Goal: Task Accomplishment & Management: Complete application form

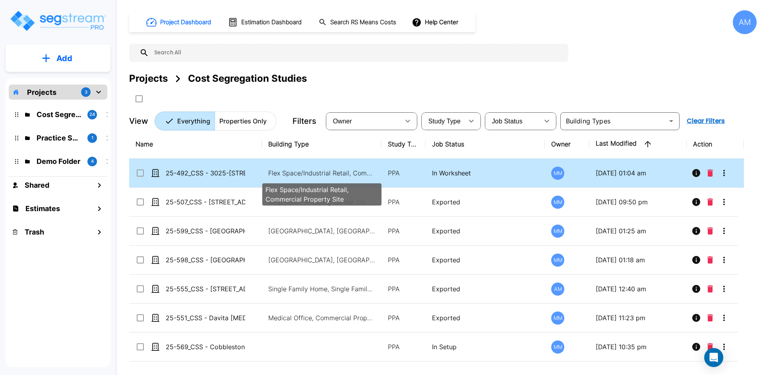
click at [296, 174] on p "Flex Space/Industrial Retail, Commercial Property Site" at bounding box center [321, 173] width 107 height 10
click at [297, 174] on p "Flex Space/Industrial Retail, Commercial Property Site" at bounding box center [321, 173] width 107 height 10
checkbox input "false"
click at [297, 174] on p "Flex Space/Industrial Retail, Commercial Property Site" at bounding box center [321, 173] width 107 height 10
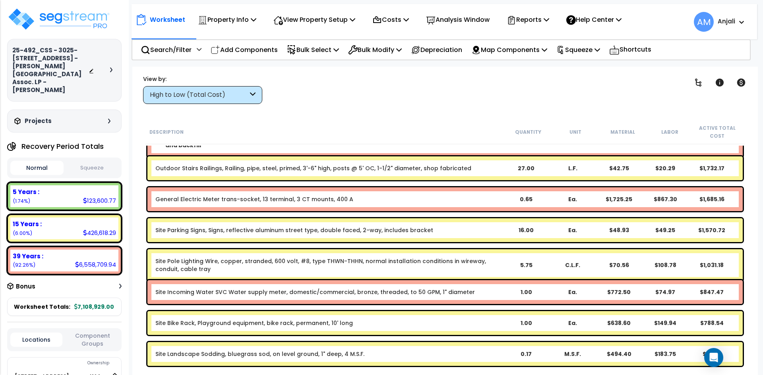
scroll to position [1690, 0]
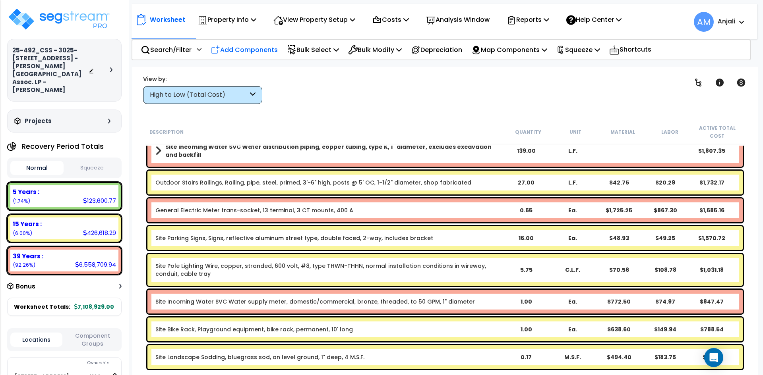
click at [251, 48] on p "Add Components" at bounding box center [244, 49] width 67 height 11
select select
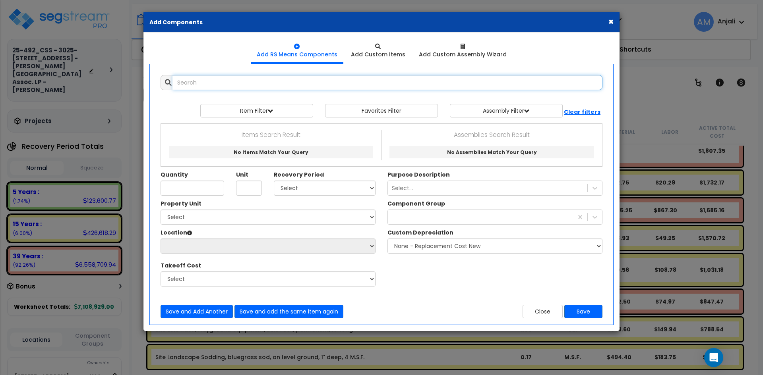
click at [229, 83] on input "text" at bounding box center [387, 82] width 430 height 15
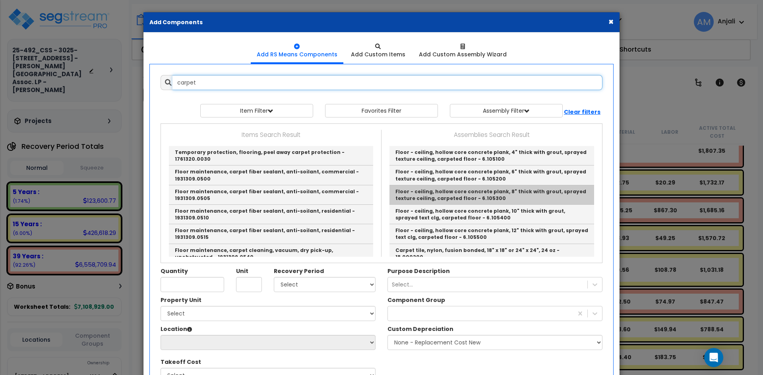
scroll to position [40, 0]
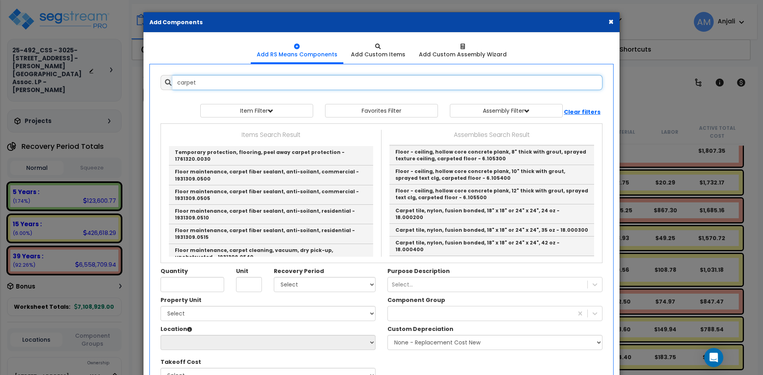
click at [212, 83] on input "carpet" at bounding box center [387, 82] width 430 height 15
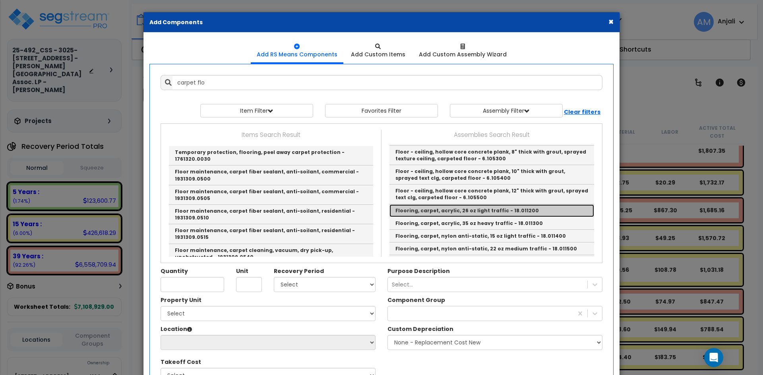
click at [466, 207] on link "Flooring, carpet, acrylic, 26 oz light traffic - 18.011200" at bounding box center [491, 211] width 205 height 13
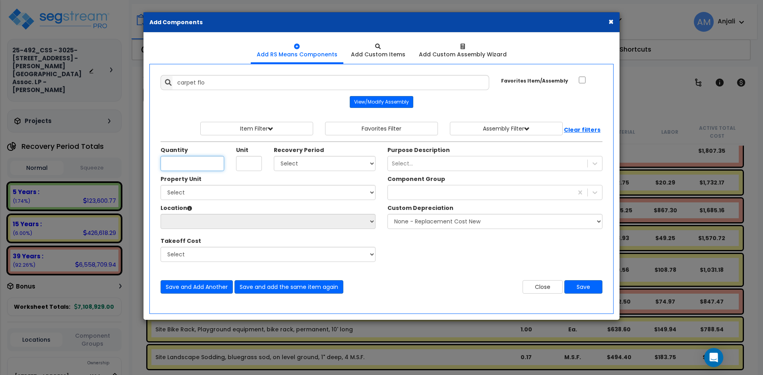
type input "Flooring, carpet, acrylic, 26 oz light traffic - 18.011200"
type input "S.F."
click at [170, 164] on input "24,657" at bounding box center [193, 163] width 64 height 15
type input "34,657"
click at [315, 160] on select "Select 5 Years 7 Years 15 Years 39 Years 27.5 Year" at bounding box center [325, 163] width 102 height 15
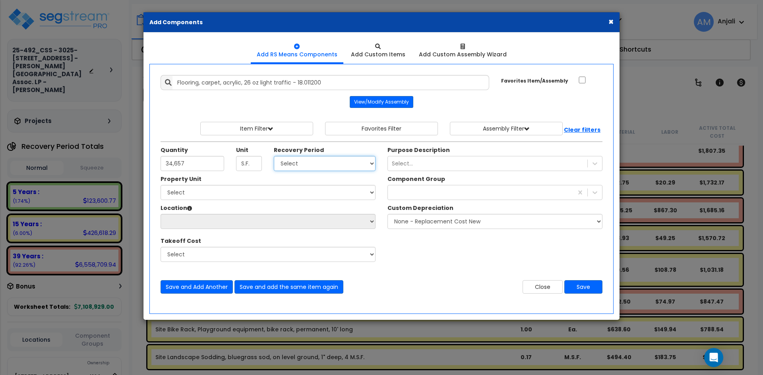
select select "5Y"
click at [274, 156] on select "Select 5 Years 7 Years 15 Years 39 Years 27.5 Year" at bounding box center [325, 163] width 102 height 15
click at [256, 190] on select "Select 3025-3095 Independence Drive Livermore, CA Site Improvements" at bounding box center [268, 192] width 215 height 15
select select "162754"
click at [161, 185] on select "Select 3025-3095 Independence Drive Livermore, CA Site Improvements" at bounding box center [268, 192] width 215 height 15
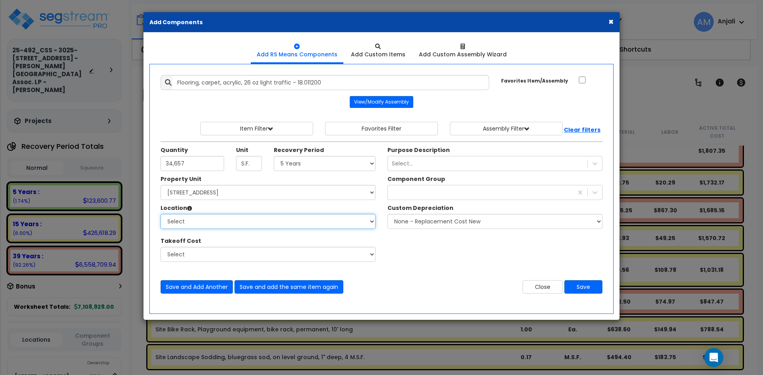
click at [226, 222] on select "Select Building Building Interior Common Areas Add Additional Location" at bounding box center [268, 221] width 215 height 15
select select "461"
click at [161, 214] on select "Select Building Building Interior Common Areas Add Additional Location" at bounding box center [268, 221] width 215 height 15
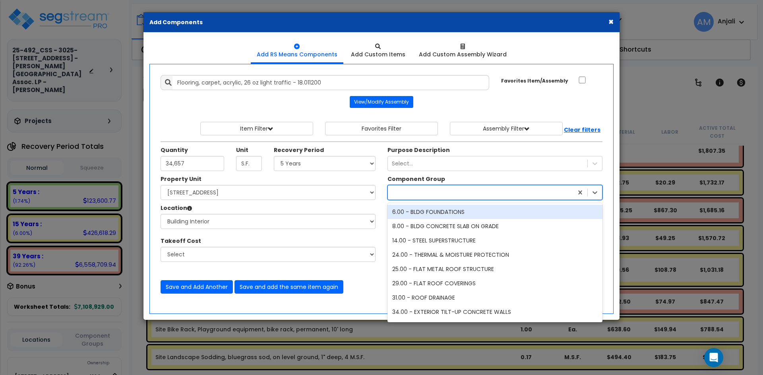
click at [525, 189] on div at bounding box center [480, 192] width 185 height 13
type input "flo"
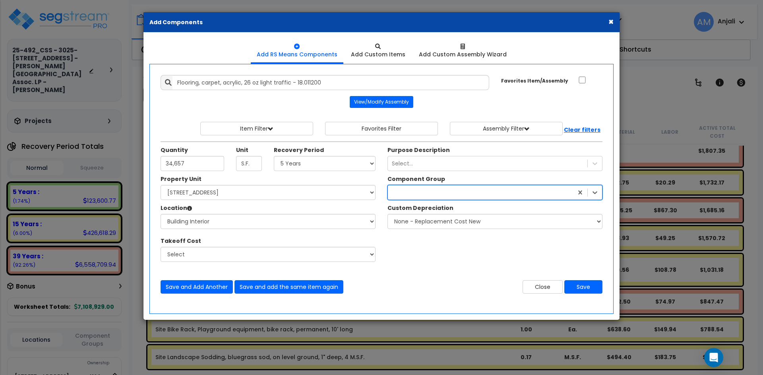
drag, startPoint x: 412, startPoint y: 192, endPoint x: 380, endPoint y: 190, distance: 31.9
click at [380, 190] on div "Property Unit Select 3025-3095 Independence Drive Livermore, CA Site Improvemen…" at bounding box center [382, 222] width 454 height 95
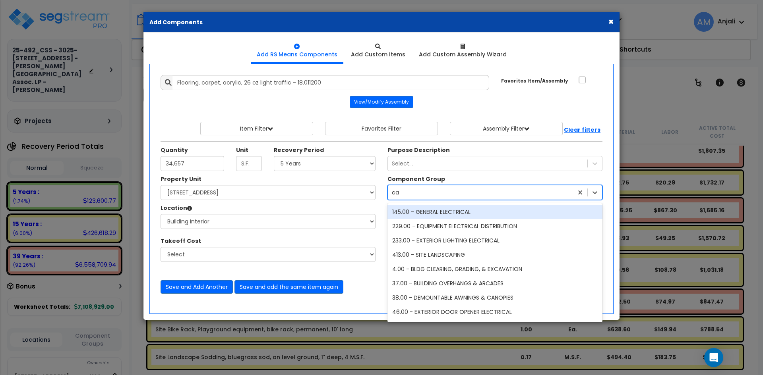
type input "car"
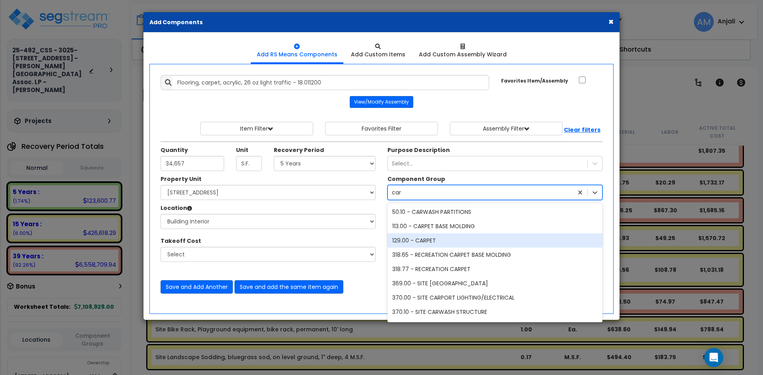
click at [446, 235] on div "129.00 - CARPET" at bounding box center [494, 241] width 215 height 14
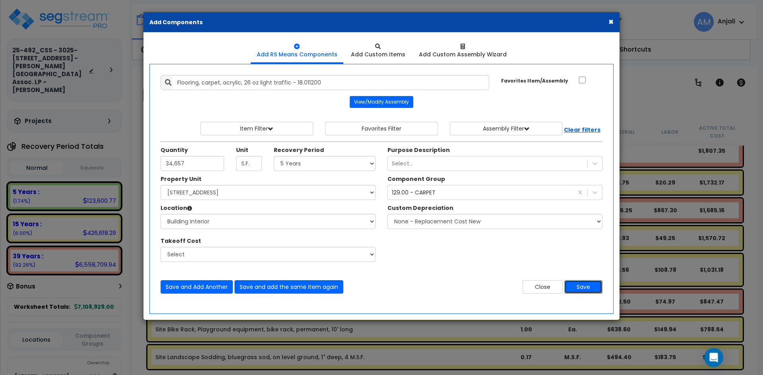
click at [580, 286] on button "Save" at bounding box center [583, 287] width 38 height 14
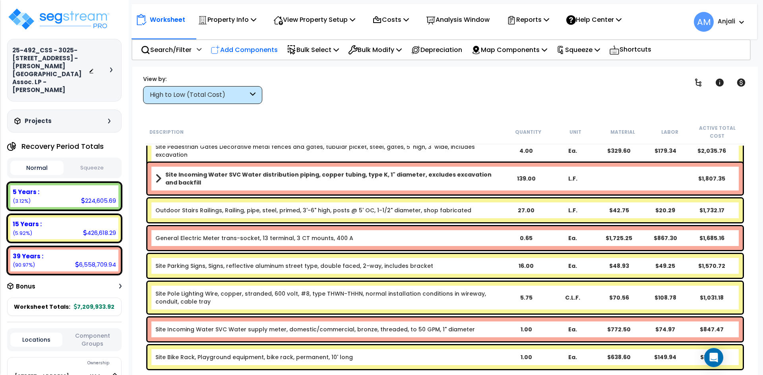
click at [249, 54] on p "Add Components" at bounding box center [244, 49] width 67 height 11
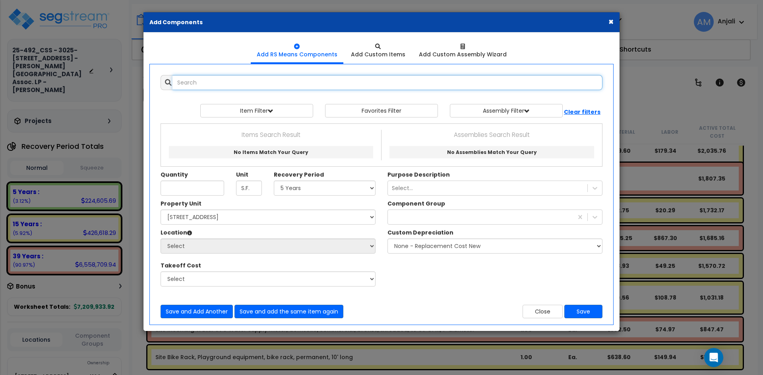
select select
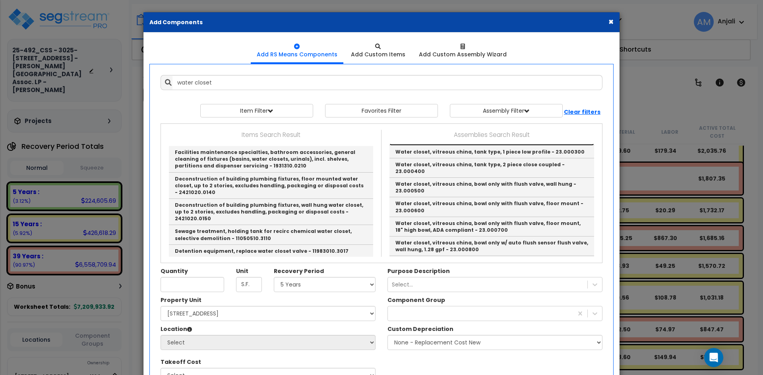
click at [441, 145] on link "Water closet, vitreous china, tank type, floor mount, 1 piece - 23.000200" at bounding box center [491, 135] width 205 height 19
type input "Water closet, vitreous china, tank type, floor mount, 1 piece - 23.000200"
checkbox input "true"
type input "Ea."
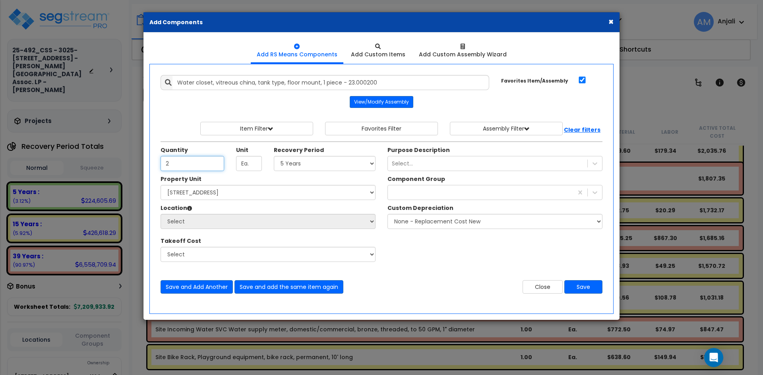
type input "2"
click at [329, 168] on select "Select 5 Years 7 Years 15 Years 39 Years 27.5 Year" at bounding box center [325, 163] width 102 height 15
select select "39Y"
click at [274, 156] on select "Select 5 Years 7 Years 15 Years 39 Years 27.5 Year" at bounding box center [325, 163] width 102 height 15
click at [246, 193] on select "Select 3025-3095 Independence Drive Livermore, CA Site Improvements" at bounding box center [268, 192] width 215 height 15
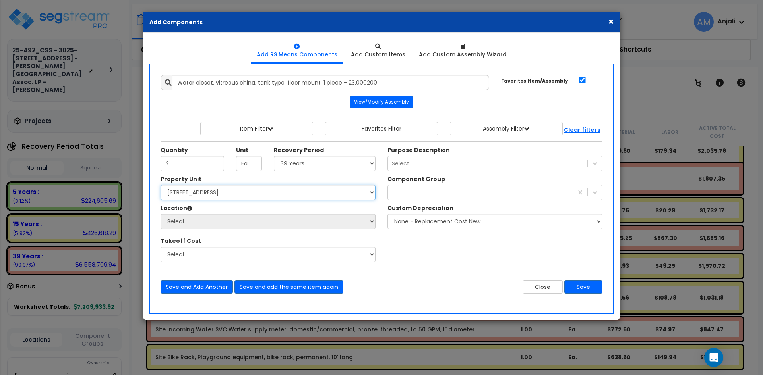
select select "162754"
click at [161, 185] on select "Select 3025-3095 Independence Drive Livermore, CA Site Improvements" at bounding box center [268, 192] width 215 height 15
click at [232, 226] on select "Select Building Building Interior Common Areas Add Additional Location" at bounding box center [268, 221] width 215 height 15
select select "461"
click at [161, 214] on select "Select Building Building Interior Common Areas Add Additional Location" at bounding box center [268, 221] width 215 height 15
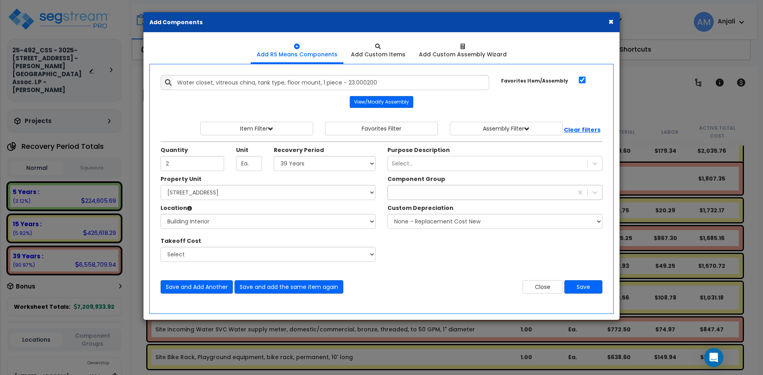
click at [429, 194] on div at bounding box center [480, 192] width 185 height 13
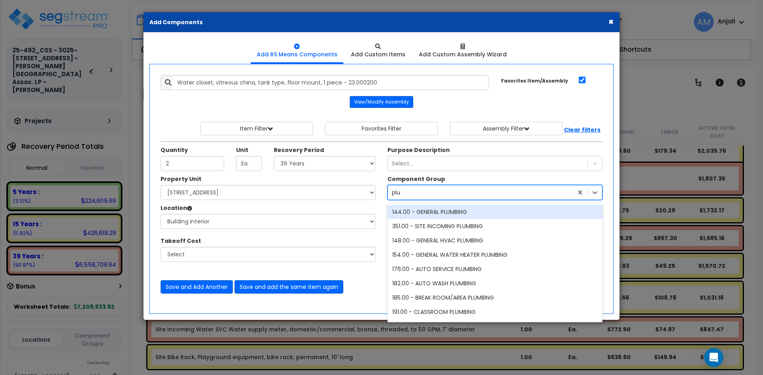
type input "plum"
click at [440, 211] on div "144.00 - GENERAL PLUMBING" at bounding box center [494, 212] width 215 height 14
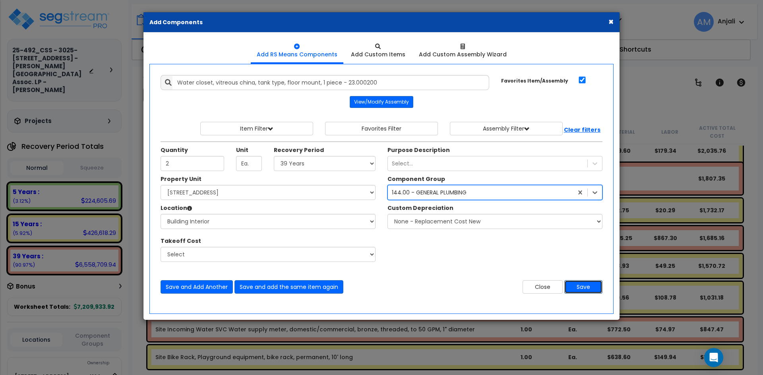
click at [588, 289] on button "Save" at bounding box center [583, 287] width 38 height 14
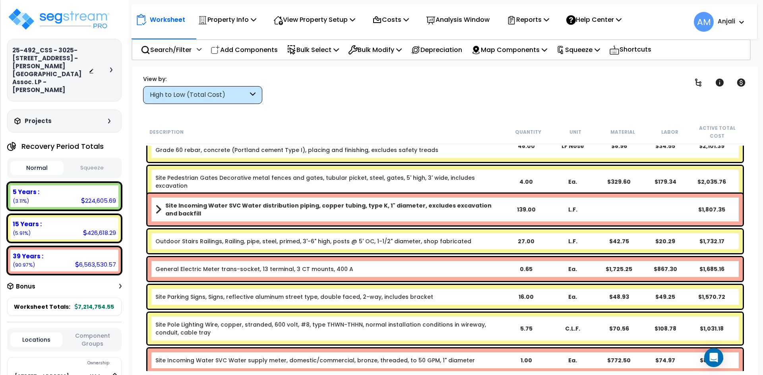
drag, startPoint x: 257, startPoint y: 50, endPoint x: 269, endPoint y: 56, distance: 13.7
click at [257, 50] on p "Add Components" at bounding box center [244, 49] width 67 height 11
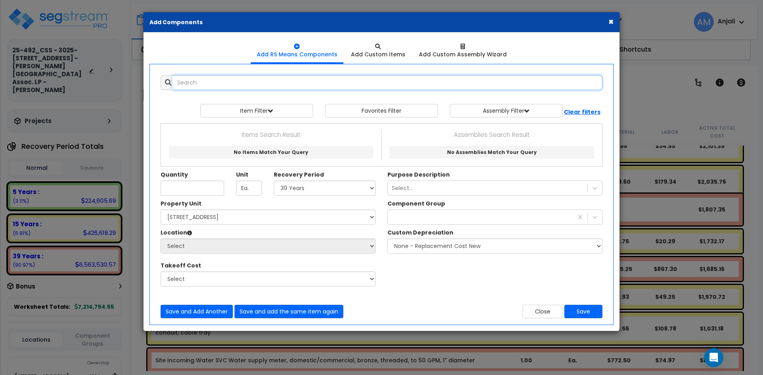
select select
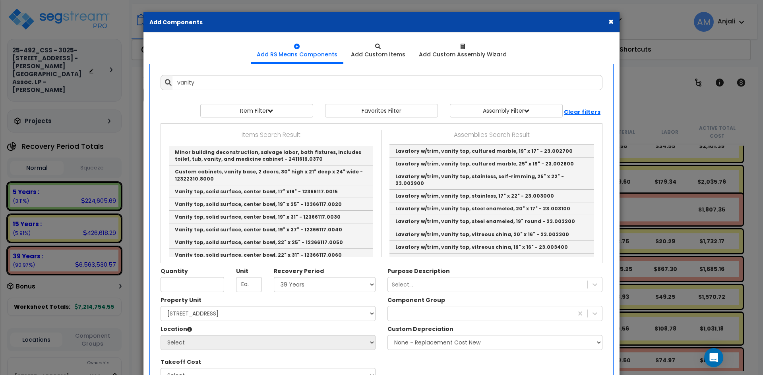
click at [448, 119] on link "Lavatory w/trim, vanity top, PE on CI, 20" x 18" - 23.002400" at bounding box center [491, 112] width 205 height 13
type input "Lavatory w/trim, vanity top, PE on CI, 20" x 18" - 23.002400"
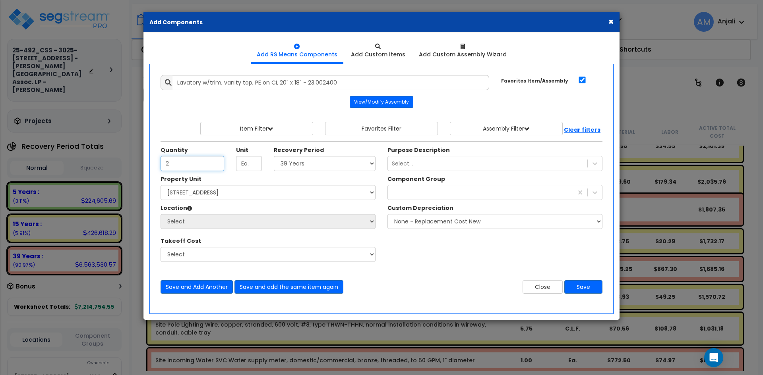
type input "2"
click at [300, 166] on select "Select 5 Years 7 Years 15 Years 39 Years 27.5 Year" at bounding box center [325, 163] width 102 height 15
click at [274, 156] on select "Select 5 Years 7 Years 15 Years 39 Years 27.5 Year" at bounding box center [325, 163] width 102 height 15
click at [313, 164] on select "Select 5 Years 7 Years 15 Years 39 Years 27.5 Year" at bounding box center [325, 163] width 102 height 15
select select "39Y"
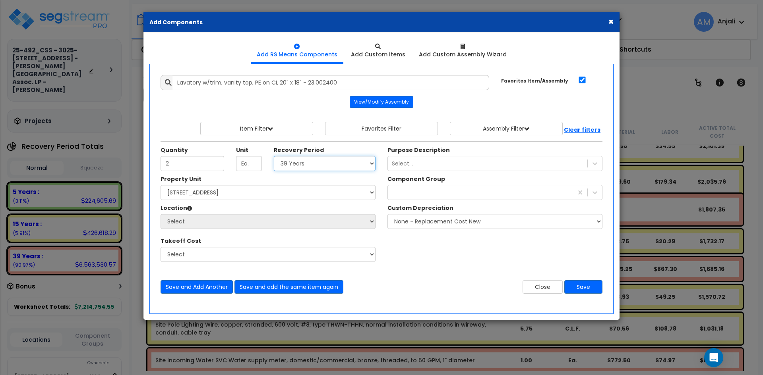
click at [274, 156] on select "Select 5 Years 7 Years 15 Years 39 Years 27.5 Year" at bounding box center [325, 163] width 102 height 15
click at [240, 192] on select "Select 3025-3095 Independence Drive Livermore, CA Site Improvements" at bounding box center [268, 192] width 215 height 15
select select "162754"
click at [161, 185] on select "Select 3025-3095 Independence Drive Livermore, CA Site Improvements" at bounding box center [268, 192] width 215 height 15
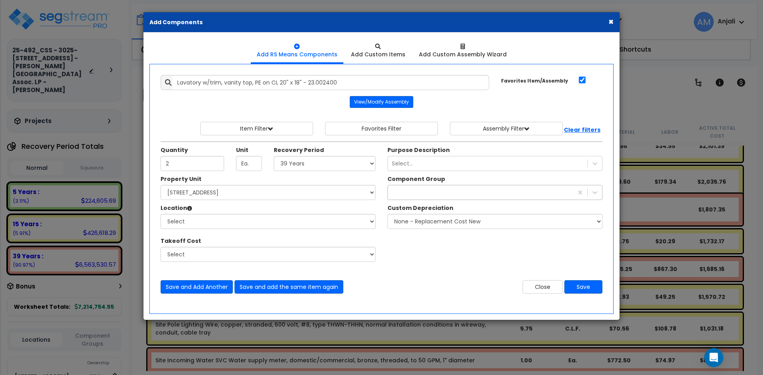
click at [422, 196] on div at bounding box center [480, 192] width 185 height 13
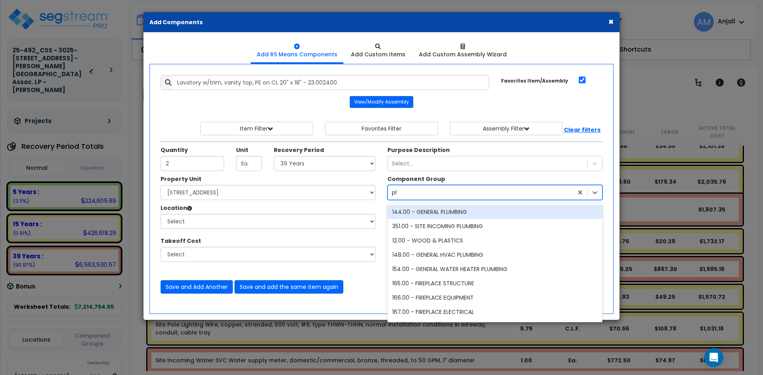
type input "plu"
click at [428, 213] on div "144.00 - GENERAL PLUMBING" at bounding box center [494, 212] width 215 height 14
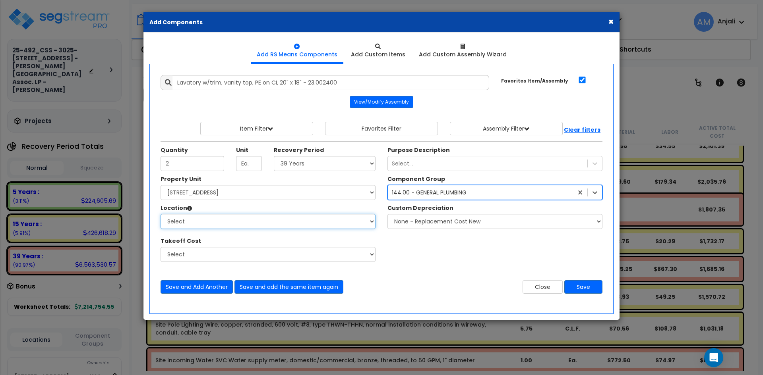
click at [357, 222] on select "Select Building Building Interior Common Areas Add Additional Location" at bounding box center [268, 221] width 215 height 15
select select "461"
click at [161, 214] on select "Select Building Building Interior Common Areas Add Additional Location" at bounding box center [268, 221] width 215 height 15
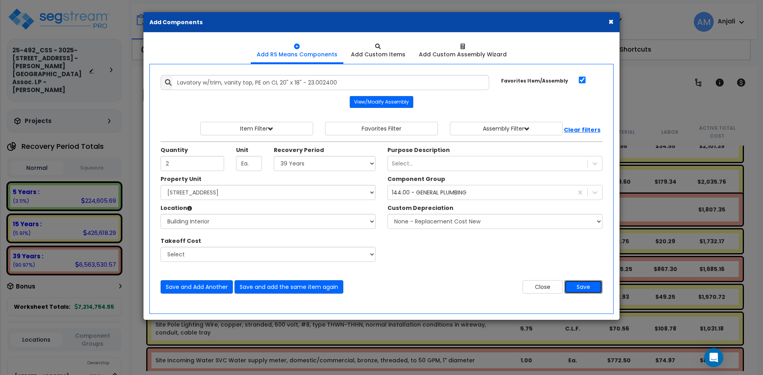
click at [578, 284] on button "Save" at bounding box center [583, 287] width 38 height 14
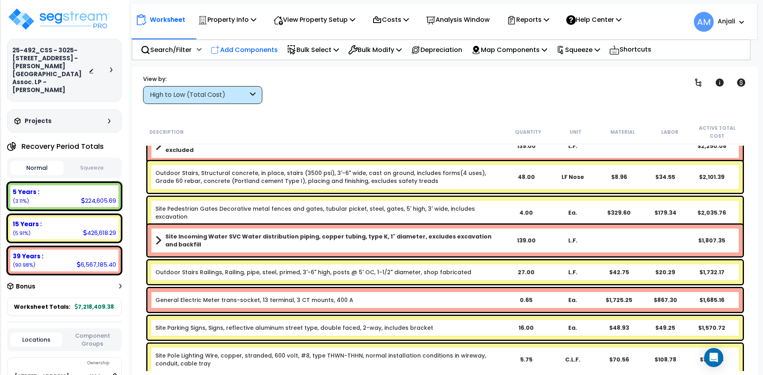
click at [243, 48] on p "Add Components" at bounding box center [244, 49] width 67 height 11
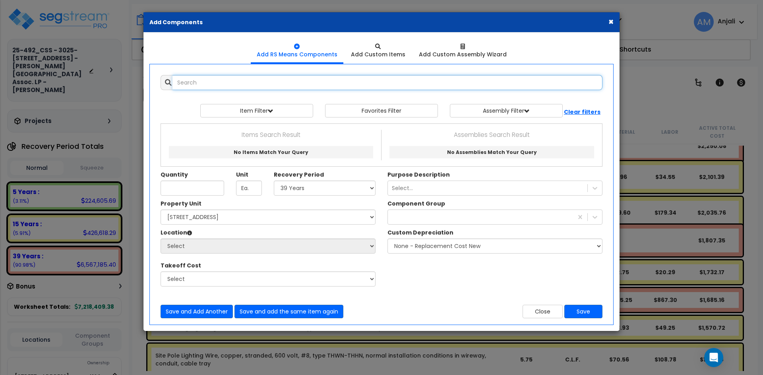
select select
click at [201, 81] on input "text" at bounding box center [387, 82] width 430 height 15
type input "counter top"
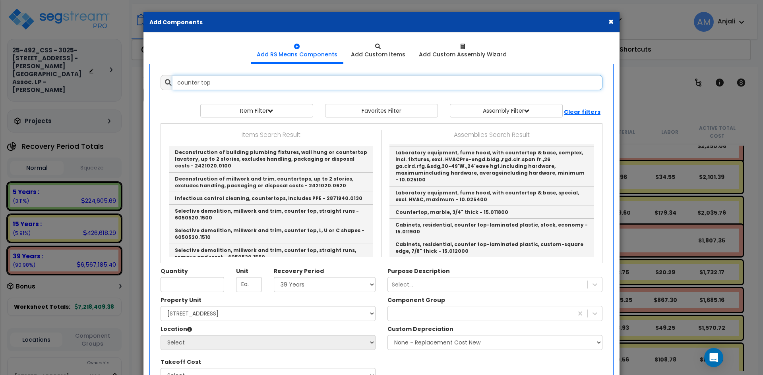
drag, startPoint x: 224, startPoint y: 78, endPoint x: 178, endPoint y: 83, distance: 46.7
click at [178, 83] on input "counter top" at bounding box center [387, 82] width 430 height 15
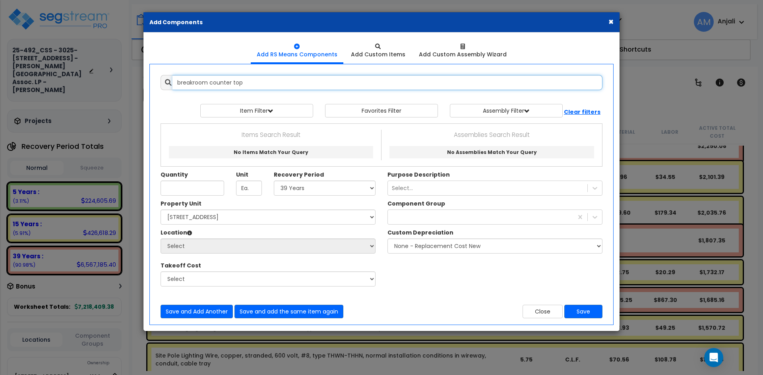
drag, startPoint x: 209, startPoint y: 82, endPoint x: 170, endPoint y: 83, distance: 38.5
click at [170, 83] on div "breakroom counter top" at bounding box center [382, 82] width 442 height 15
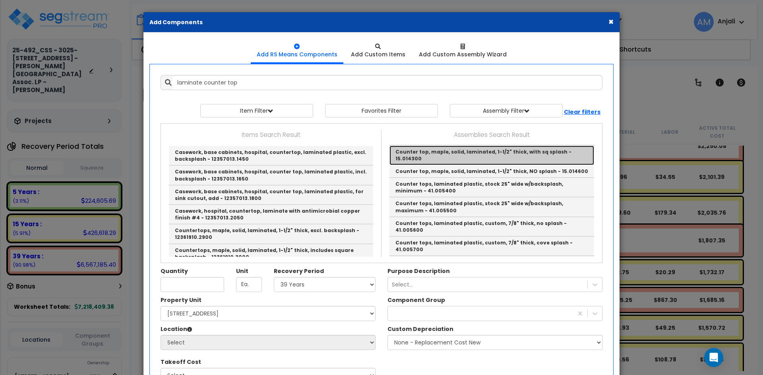
click at [519, 165] on link "Counter top, maple, solid, laminated, 1-1/2" thick, with sq splash - 15.014300" at bounding box center [491, 155] width 205 height 19
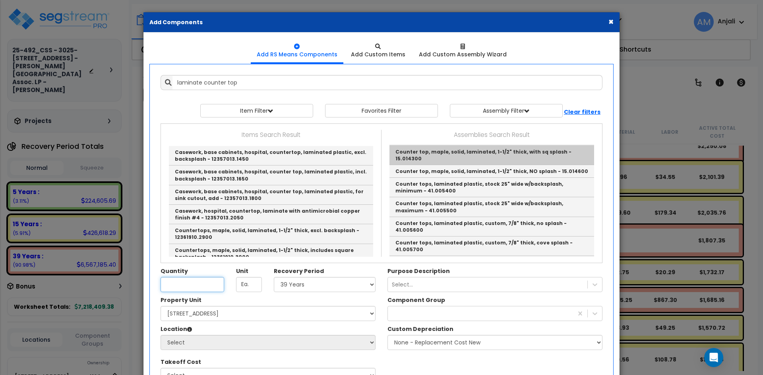
type input "Counter top, maple, solid, laminated, 1-1/2" thick, with sq splash - 15.014300"
checkbox input "false"
type input "L.F."
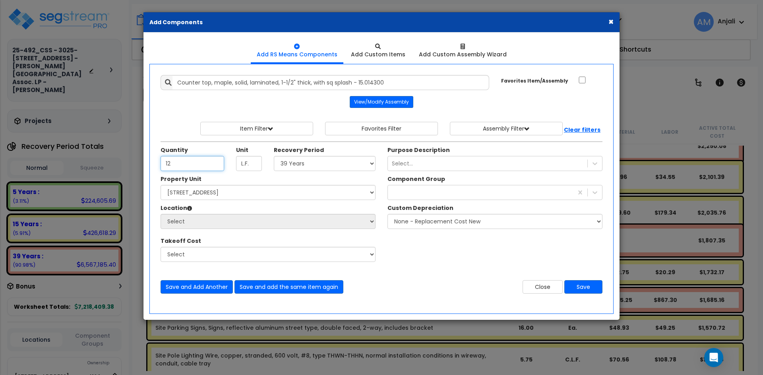
type input "12"
click at [299, 168] on select "Select 5 Years 7 Years 15 Years 39 Years 27.5 Year" at bounding box center [325, 163] width 102 height 15
select select "5Y"
click at [274, 156] on select "Select 5 Years 7 Years 15 Years 39 Years 27.5 Year" at bounding box center [325, 163] width 102 height 15
click at [261, 198] on select "Select 3025-3095 Independence Drive Livermore, CA Site Improvements" at bounding box center [268, 192] width 215 height 15
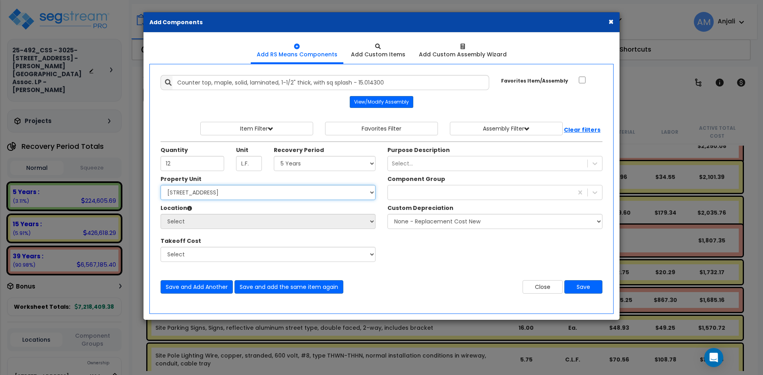
select select "162754"
click at [161, 185] on select "Select 3025-3095 Independence Drive Livermore, CA Site Improvements" at bounding box center [268, 192] width 215 height 15
click at [246, 216] on select "Select Building Building Interior Common Areas Add Additional Location" at bounding box center [268, 221] width 215 height 15
select select "461"
click at [161, 214] on select "Select Building Building Interior Common Areas Add Additional Location" at bounding box center [268, 221] width 215 height 15
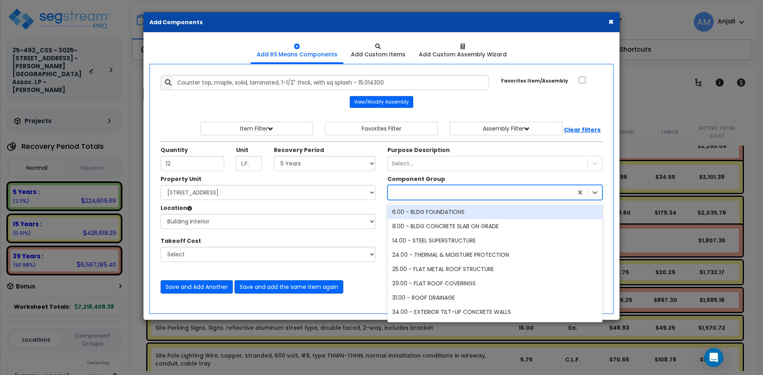
click at [411, 196] on div at bounding box center [480, 192] width 185 height 13
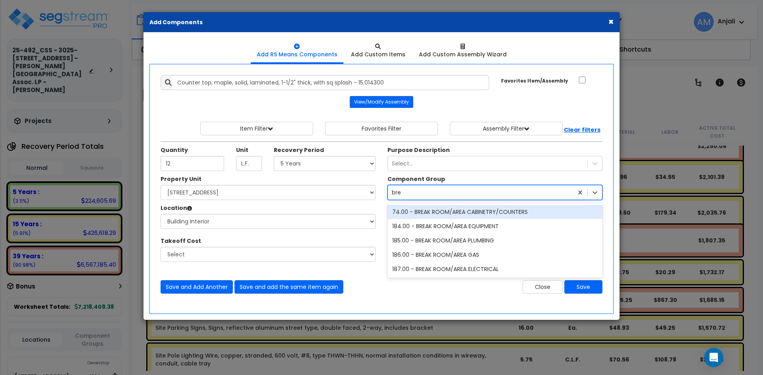
type input "brea"
click at [483, 217] on div "74.00 - BREAK ROOM/AREA CABINETRY/COUNTERS" at bounding box center [494, 212] width 215 height 14
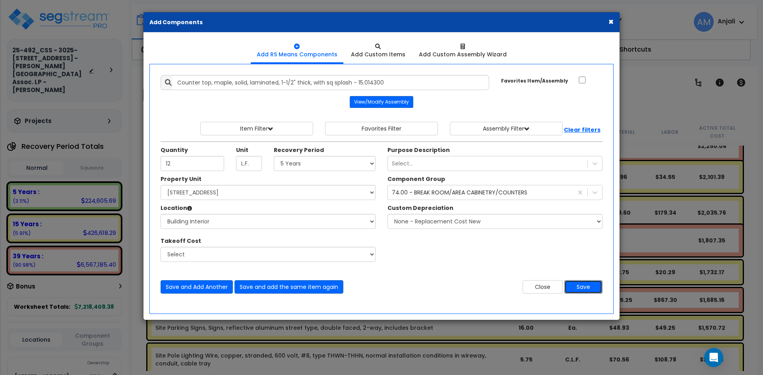
click at [590, 288] on button "Save" at bounding box center [583, 287] width 38 height 14
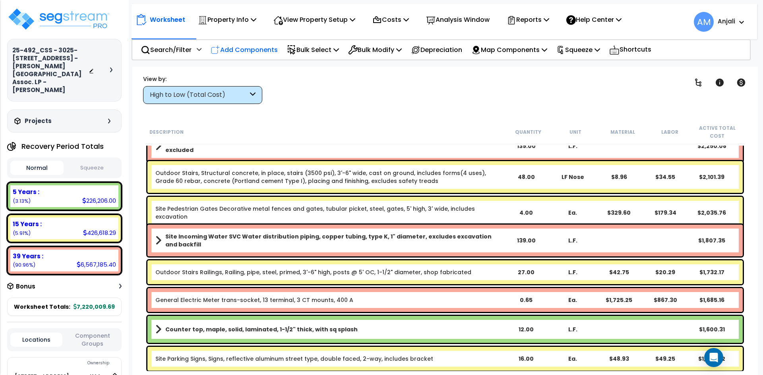
click at [251, 51] on p "Add Components" at bounding box center [244, 49] width 67 height 11
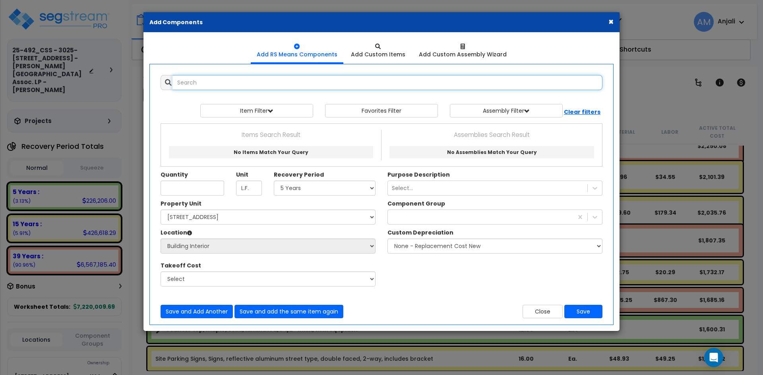
select select
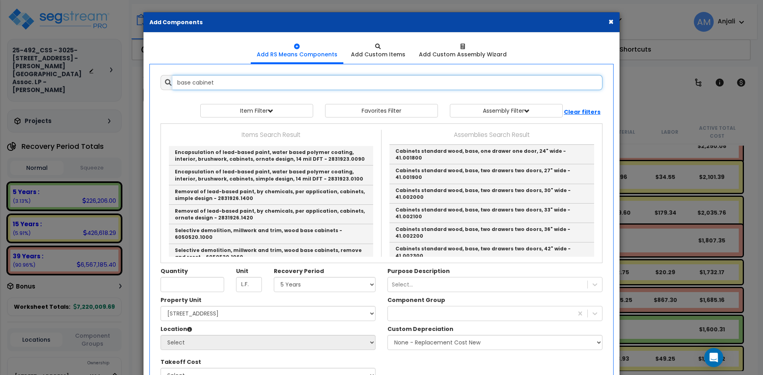
scroll to position [199, 0]
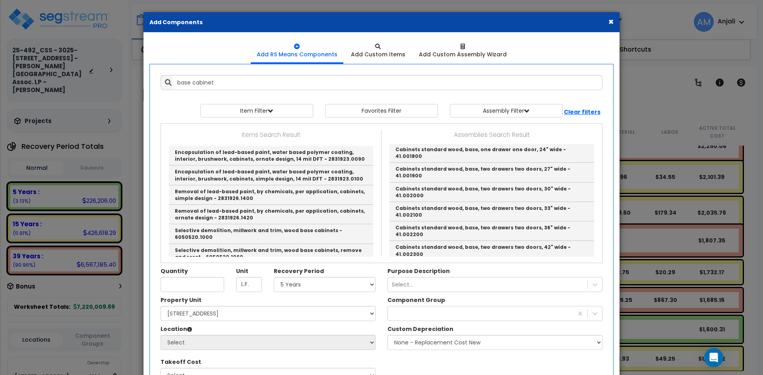
click at [472, 280] on link "Cabinets standard wood, base, drawer base (4 drawers), 12" wide - 41.002500" at bounding box center [491, 289] width 205 height 19
type input "Cabinets standard wood, base, drawer base (4 drawers), 12" wide - 41.002500"
type input "Ea."
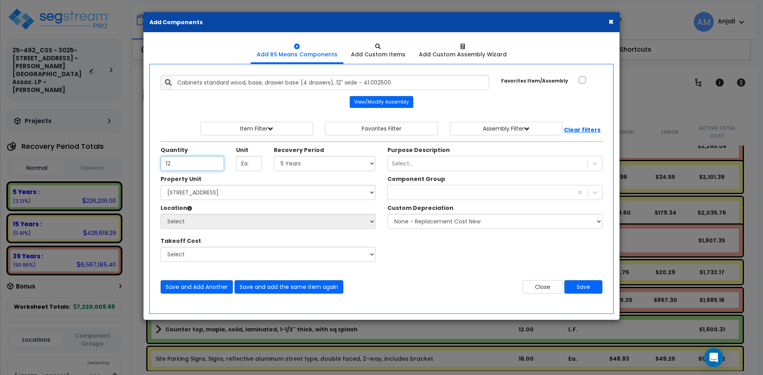
type input "12"
click at [306, 157] on select "Select 5 Years 7 Years 15 Years 39 Years 27.5 Year" at bounding box center [325, 163] width 102 height 15
select select "5Y"
click at [274, 156] on select "Select 5 Years 7 Years 15 Years 39 Years 27.5 Year" at bounding box center [325, 163] width 102 height 15
click at [254, 193] on select "Select 3025-3095 Independence Drive Livermore, CA Site Improvements" at bounding box center [268, 192] width 215 height 15
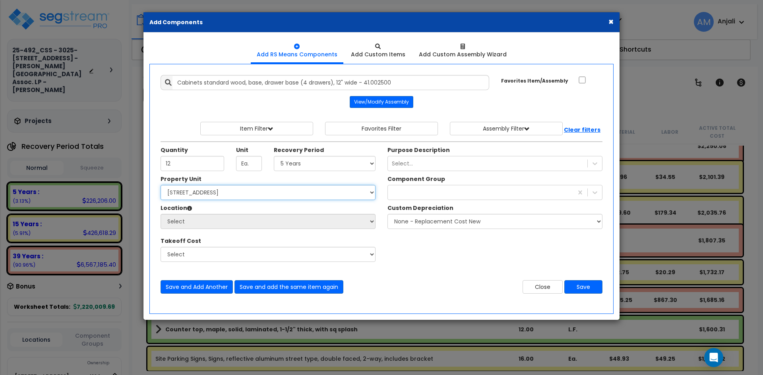
select select "162754"
click at [161, 185] on select "Select 3025-3095 Independence Drive Livermore, CA Site Improvements" at bounding box center [268, 192] width 215 height 15
click at [240, 252] on select "Select" at bounding box center [268, 254] width 215 height 15
click at [242, 225] on select "Select Building Building Interior Common Areas Add Additional Location" at bounding box center [268, 221] width 215 height 15
select select "461"
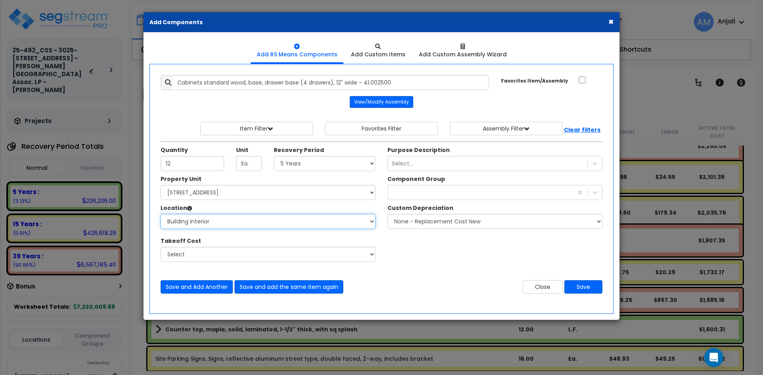
click at [161, 214] on select "Select Building Building Interior Common Areas Add Additional Location" at bounding box center [268, 221] width 215 height 15
click at [401, 193] on div at bounding box center [480, 192] width 185 height 13
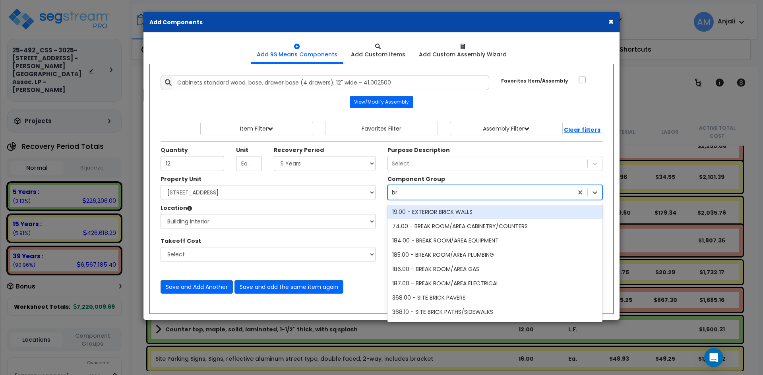
type input "bre"
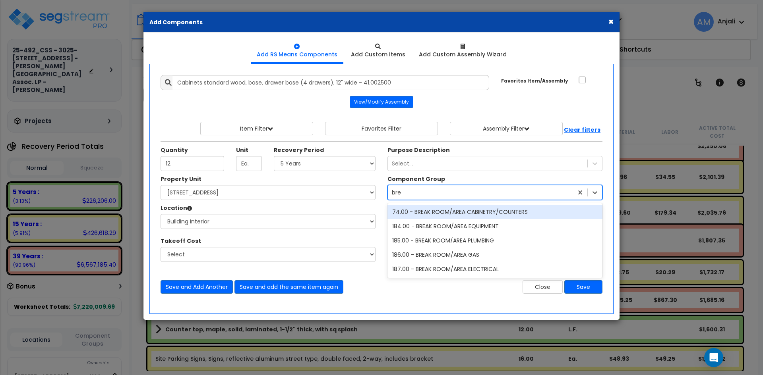
click at [466, 210] on div "74.00 - BREAK ROOM/AREA CABINETRY/COUNTERS" at bounding box center [494, 212] width 215 height 14
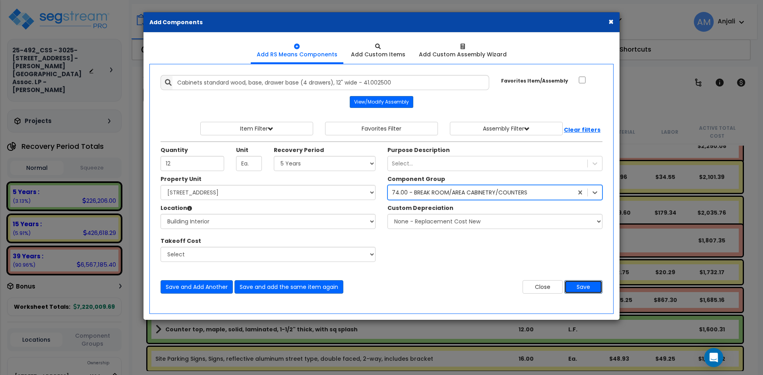
click at [581, 284] on button "Save" at bounding box center [583, 287] width 38 height 14
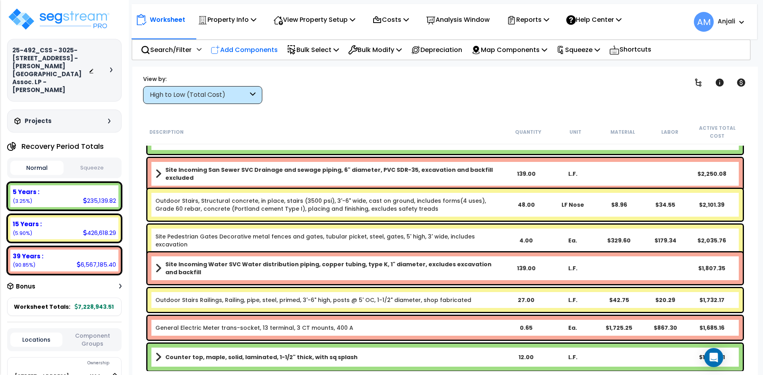
click at [243, 50] on p "Add Components" at bounding box center [244, 49] width 67 height 11
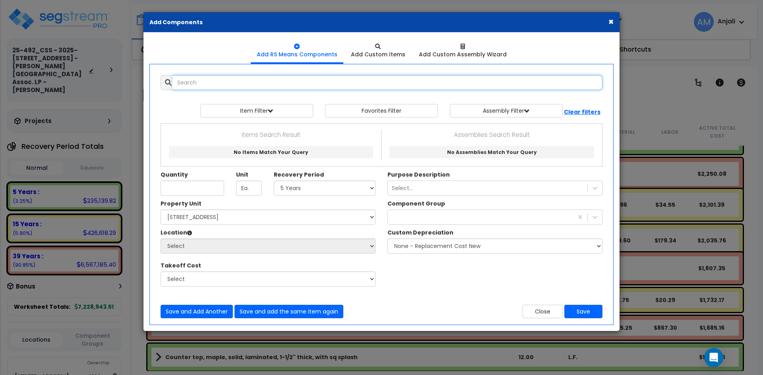
select select
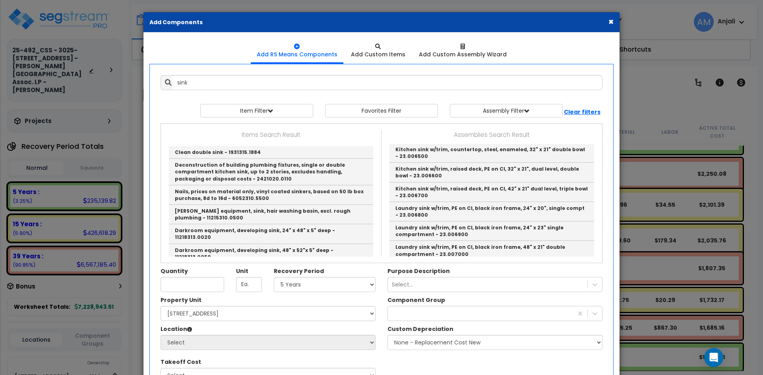
click at [525, 26] on link "Kitchen sink w/trim, countertop, stainless steel, 19" x 18" single bowl - 23.00…" at bounding box center [491, 15] width 205 height 19
type input "Kitchen sink w/trim, countertop, stainless steel, 19" x 18" single bowl - 23.00…"
checkbox input "true"
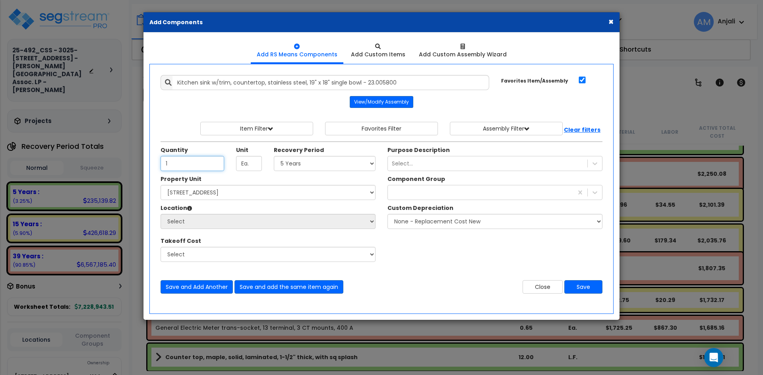
type input "1"
click at [296, 166] on select "Select 5 Years 7 Years 15 Years 39 Years 27.5 Year" at bounding box center [325, 163] width 102 height 15
select select "5Y"
click at [274, 156] on select "Select 5 Years 7 Years 15 Years 39 Years 27.5 Year" at bounding box center [325, 163] width 102 height 15
click at [278, 192] on select "Select 3025-3095 Independence Drive Livermore, CA Site Improvements" at bounding box center [268, 192] width 215 height 15
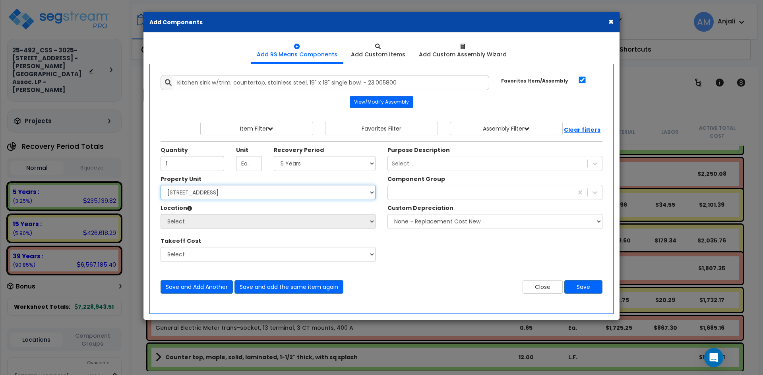
select select "162754"
click at [161, 185] on select "Select 3025-3095 Independence Drive Livermore, CA Site Improvements" at bounding box center [268, 192] width 215 height 15
click at [255, 220] on select "Select Building Building Interior Common Areas Add Additional Location" at bounding box center [268, 221] width 215 height 15
select select "461"
click at [161, 214] on select "Select Building Building Interior Common Areas Add Additional Location" at bounding box center [268, 221] width 215 height 15
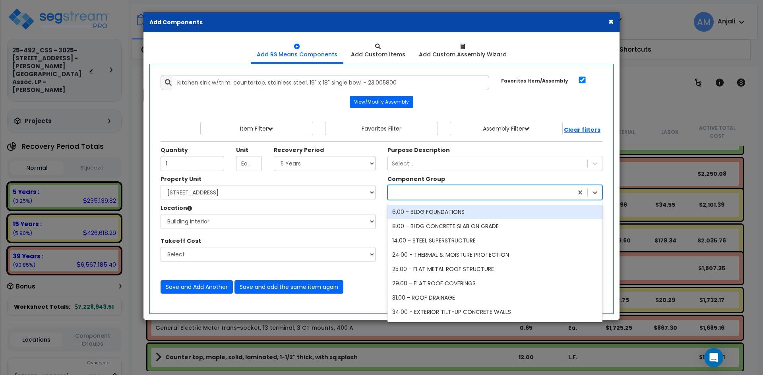
click at [417, 186] on div at bounding box center [480, 192] width 185 height 13
type input "kitc"
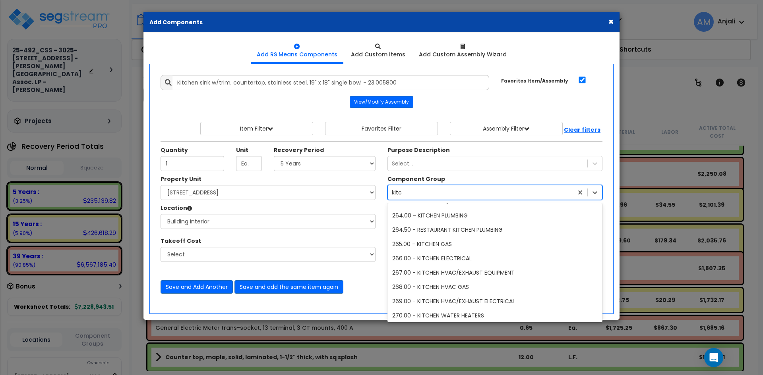
scroll to position [0, 0]
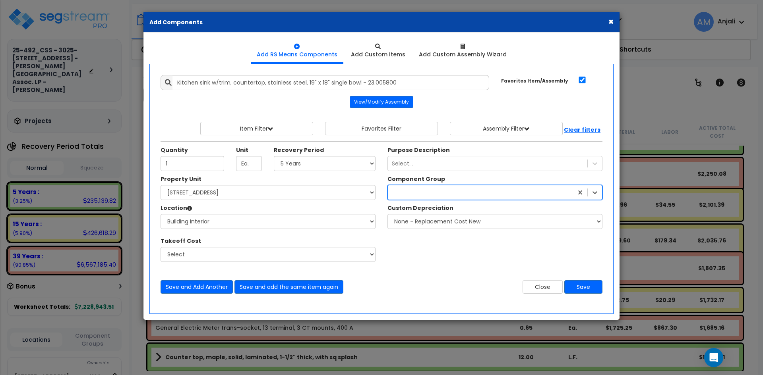
drag, startPoint x: 382, startPoint y: 189, endPoint x: 406, endPoint y: 195, distance: 24.6
click at [373, 188] on div "Property Unit Select 3025-3095 Independence Drive Livermore, CA Site Improvemen…" at bounding box center [382, 222] width 454 height 95
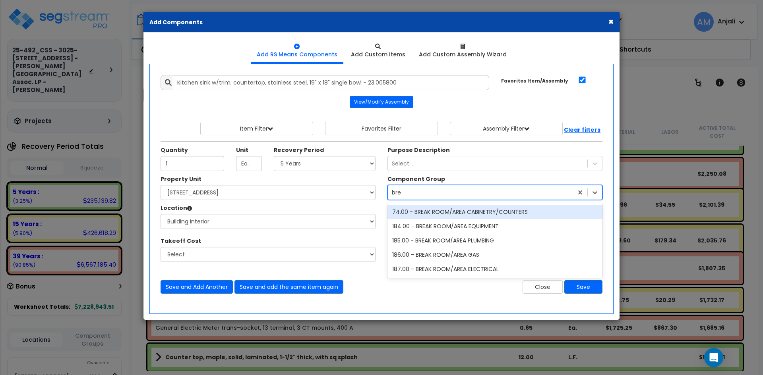
type input "brea"
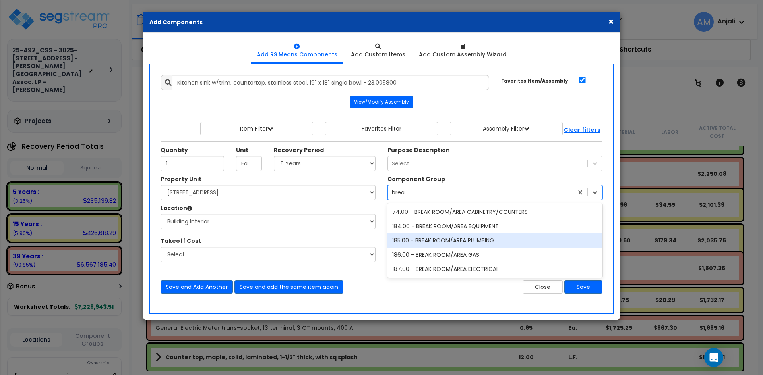
click at [474, 239] on div "185.00 - BREAK ROOM/AREA PLUMBING" at bounding box center [494, 241] width 215 height 14
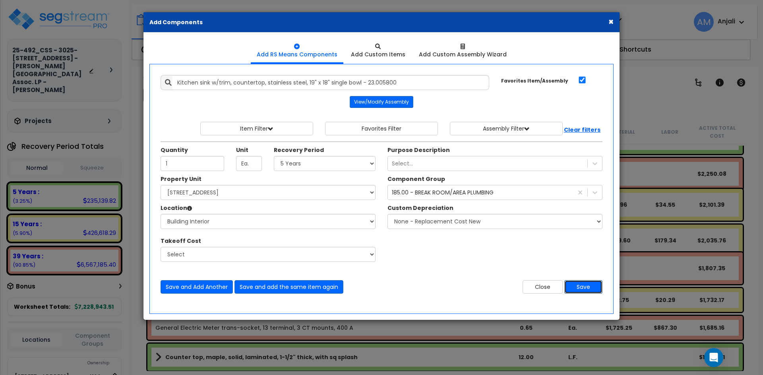
click at [577, 287] on button "Save" at bounding box center [583, 287] width 38 height 14
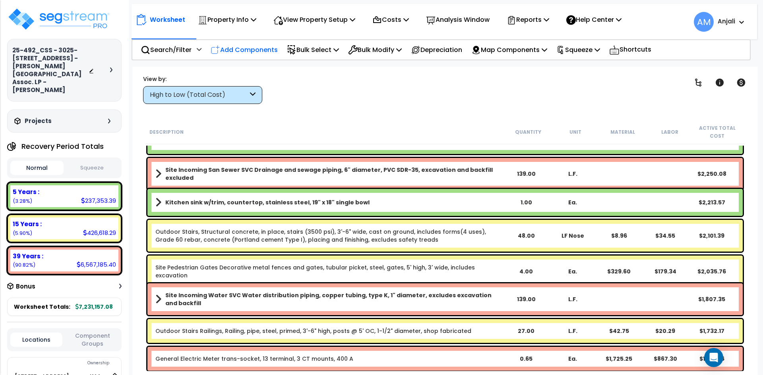
click at [250, 43] on div "Add Components" at bounding box center [244, 50] width 76 height 19
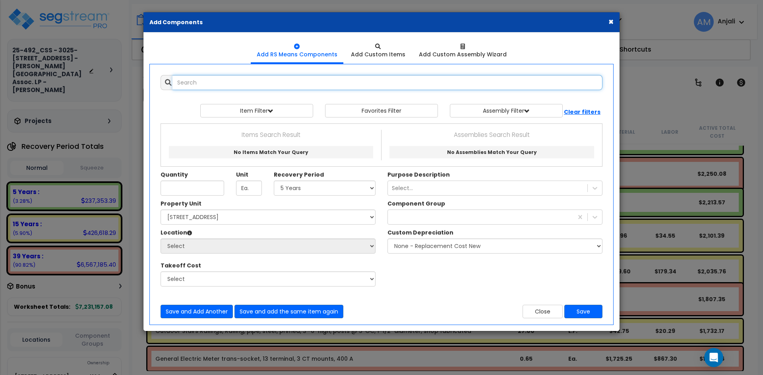
select select
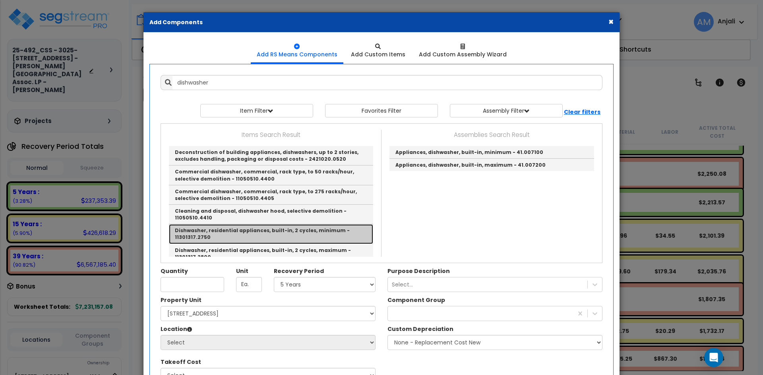
click at [335, 226] on link "Dishwasher, residential appliances, built-in, 2 cycles, minimum - 11301317.2750" at bounding box center [271, 233] width 204 height 19
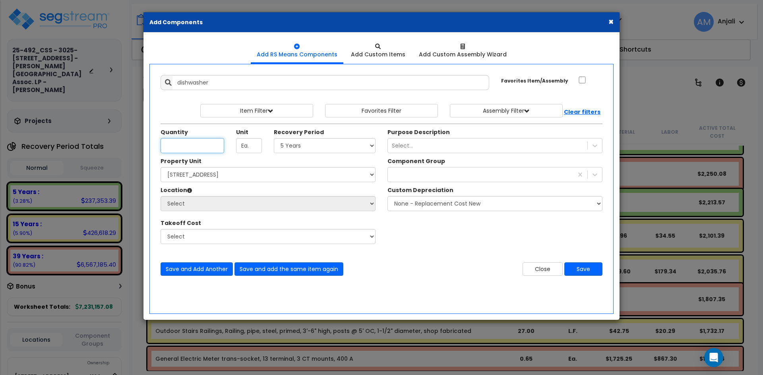
type input "Dishwasher, residential appliances, built-in, 2 cycles, minimum - 11301317.2750"
checkbox input "false"
type input "Ea."
type input "1"
click at [290, 145] on select "Select 5 Years 7 Years 15 Years 39 Years 27.5 Year" at bounding box center [325, 145] width 102 height 15
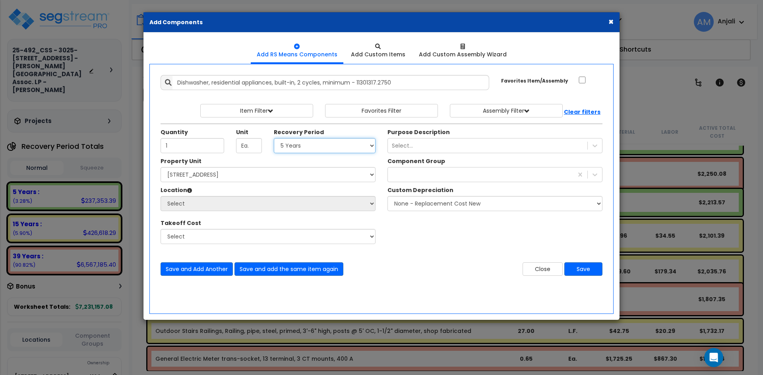
select select "5Y"
click at [274, 138] on select "Select 5 Years 7 Years 15 Years 39 Years 27.5 Year" at bounding box center [325, 145] width 102 height 15
click at [248, 177] on select "Select 3025-3095 Independence Drive Livermore, CA Site Improvements" at bounding box center [268, 174] width 215 height 15
select select "162754"
click at [161, 167] on select "Select 3025-3095 Independence Drive Livermore, CA Site Improvements" at bounding box center [268, 174] width 215 height 15
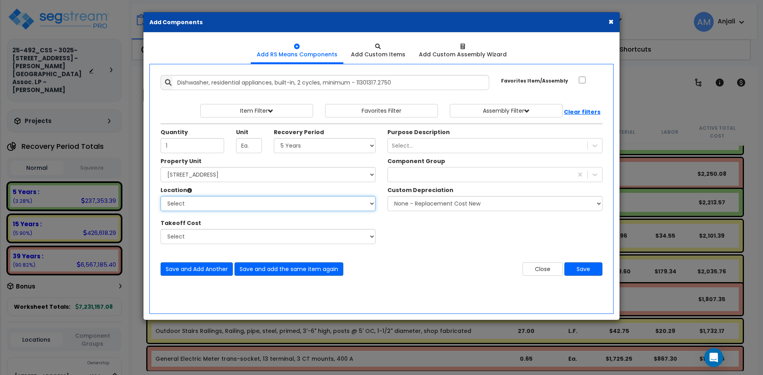
click at [241, 208] on select "Select Building Building Interior Common Areas Add Additional Location" at bounding box center [268, 203] width 215 height 15
select select "461"
click at [161, 196] on select "Select Building Building Interior Common Areas Add Additional Location" at bounding box center [268, 203] width 215 height 15
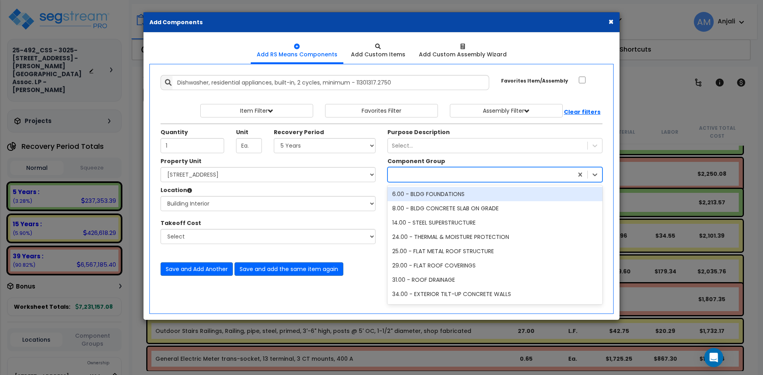
click at [416, 178] on div at bounding box center [480, 174] width 185 height 13
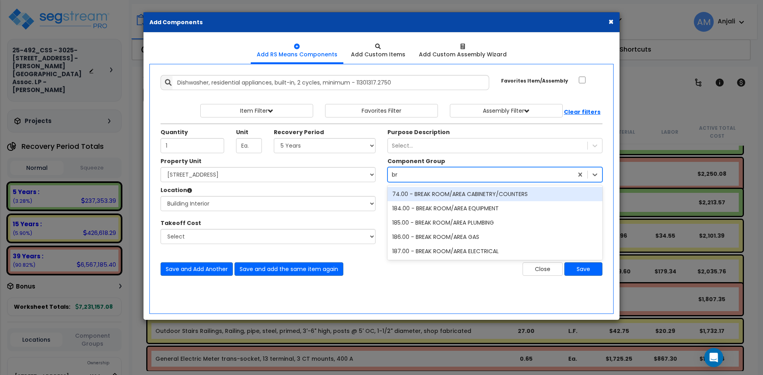
type input "bre"
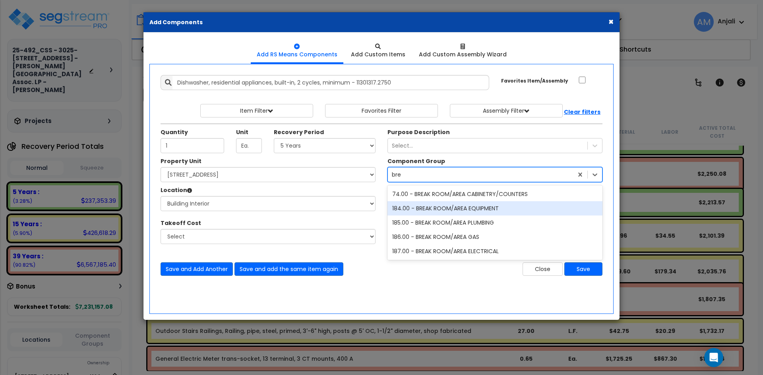
click at [458, 209] on div "184.00 - BREAK ROOM/AREA EQUIPMENT" at bounding box center [494, 208] width 215 height 14
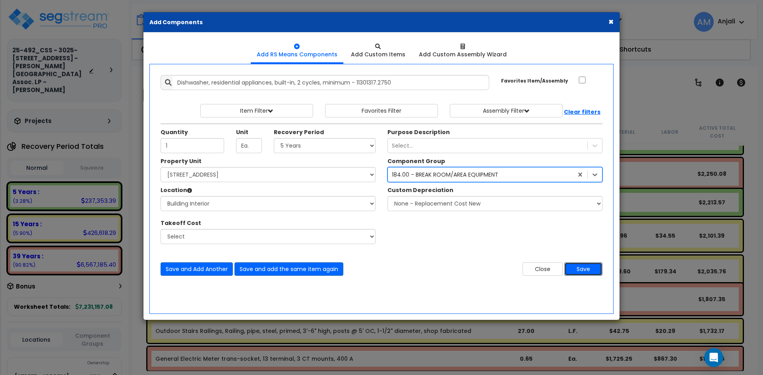
click at [579, 270] on button "Save" at bounding box center [583, 270] width 38 height 14
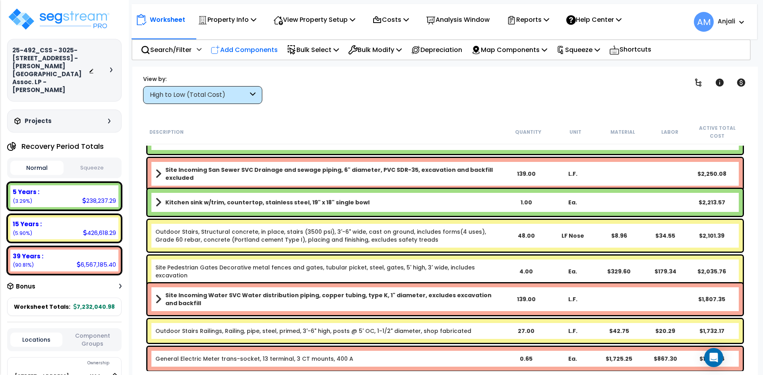
click at [245, 49] on p "Add Components" at bounding box center [244, 49] width 67 height 11
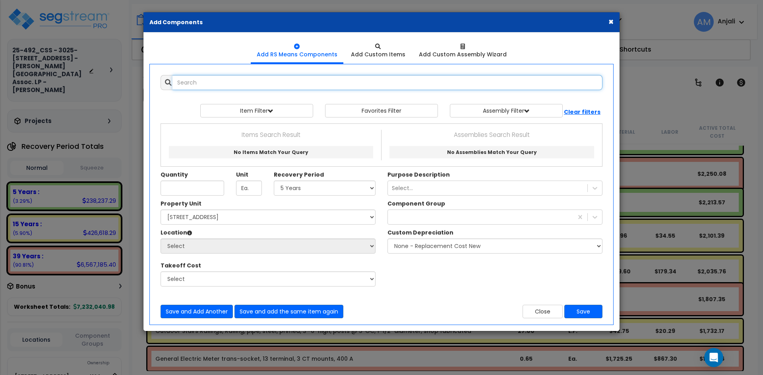
select select
click at [253, 85] on input "text" at bounding box center [387, 82] width 430 height 15
type input "c"
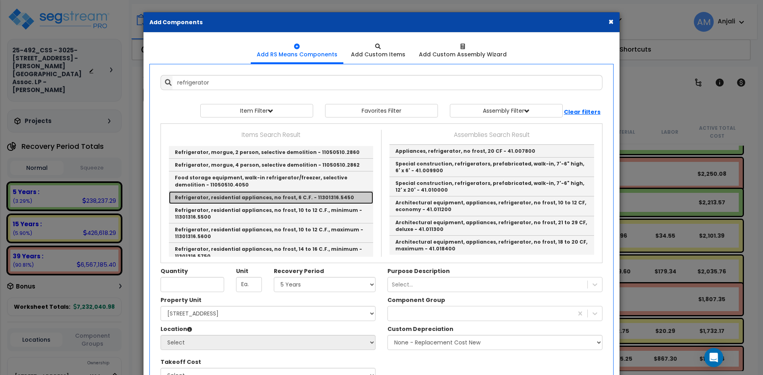
click at [322, 193] on link "Refrigerator, residential appliances, no frost, 6 C.F. - 11301316.5450" at bounding box center [271, 197] width 204 height 13
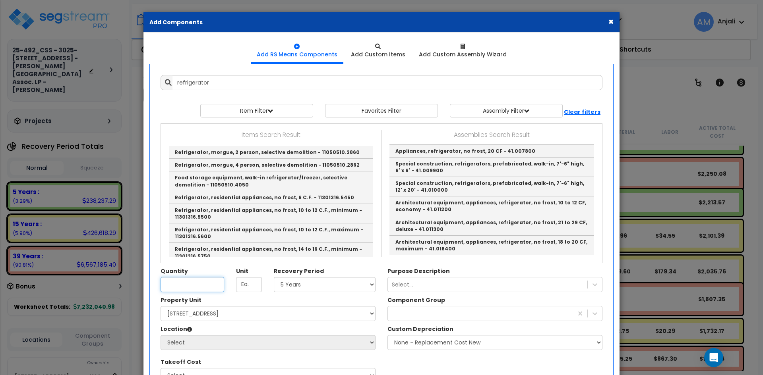
type input "Refrigerator, residential appliances, no frost, 6 C.F. - 11301316.5450"
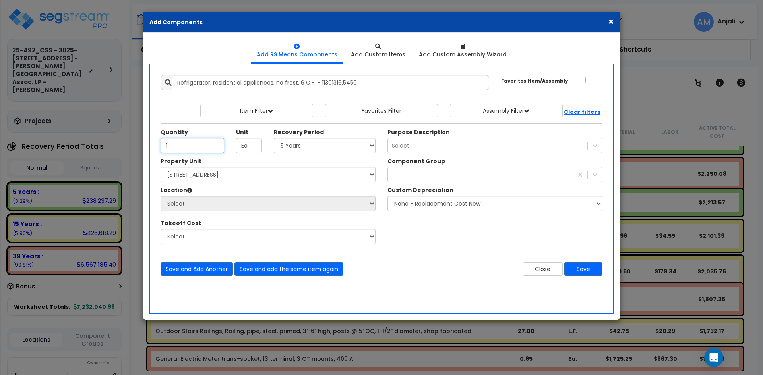
type input "1"
click at [349, 141] on select "Select 5 Years 7 Years 15 Years 39 Years 27.5 Year" at bounding box center [325, 145] width 102 height 15
select select "5Y"
click at [274, 138] on select "Select 5 Years 7 Years 15 Years 39 Years 27.5 Year" at bounding box center [325, 145] width 102 height 15
drag, startPoint x: 288, startPoint y: 175, endPoint x: 288, endPoint y: 181, distance: 6.0
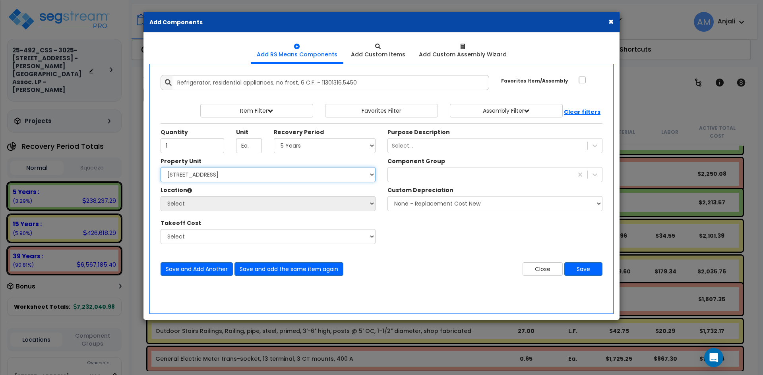
click at [288, 175] on select "Select 3025-3095 Independence Drive Livermore, CA Site Improvements" at bounding box center [268, 174] width 215 height 15
select select "162754"
click at [161, 167] on select "Select 3025-3095 Independence Drive Livermore, CA Site Improvements" at bounding box center [268, 174] width 215 height 15
drag, startPoint x: 257, startPoint y: 200, endPoint x: 258, endPoint y: 207, distance: 6.4
click at [257, 200] on select "Select Building Building Interior Common Areas Add Additional Location" at bounding box center [268, 203] width 215 height 15
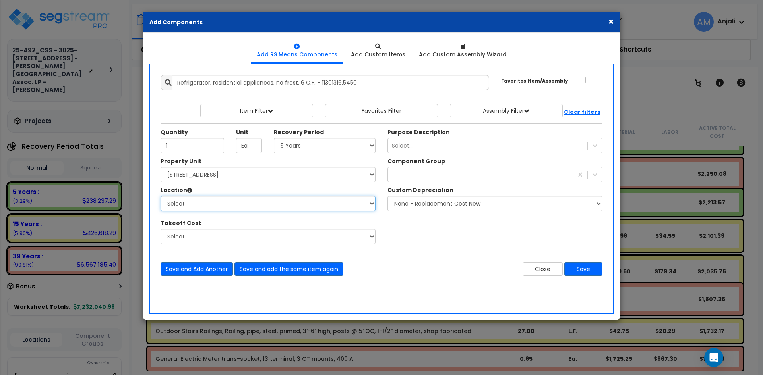
select select "461"
click at [161, 196] on select "Select Building Building Interior Common Areas Add Additional Location" at bounding box center [268, 203] width 215 height 15
click at [443, 174] on div at bounding box center [480, 174] width 185 height 13
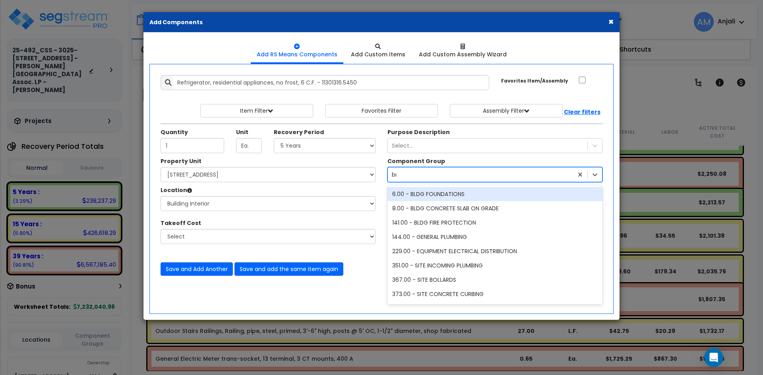
type input "bre"
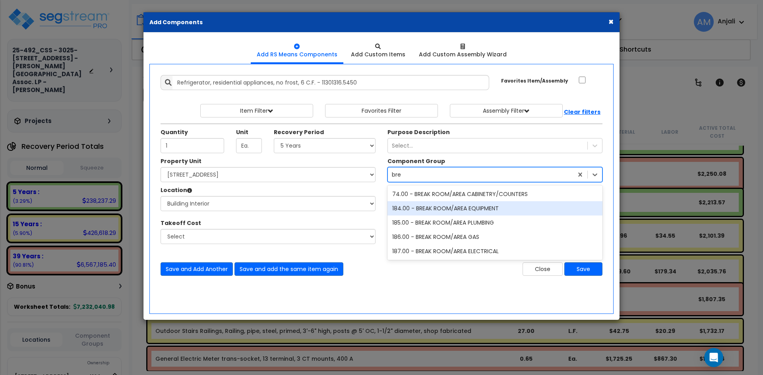
click at [455, 212] on div "184.00 - BREAK ROOM/AREA EQUIPMENT" at bounding box center [494, 208] width 215 height 14
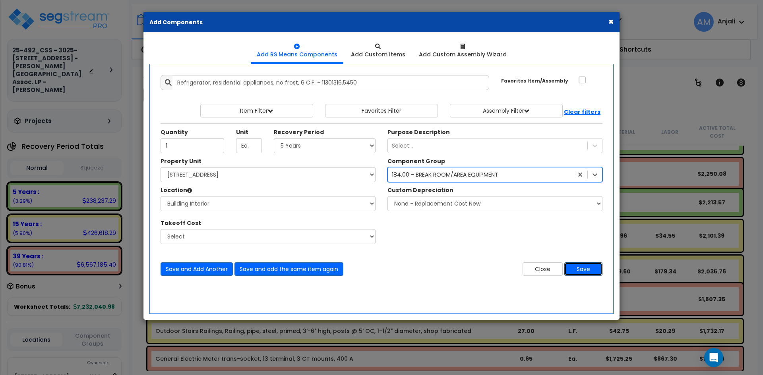
click at [590, 267] on button "Save" at bounding box center [583, 270] width 38 height 14
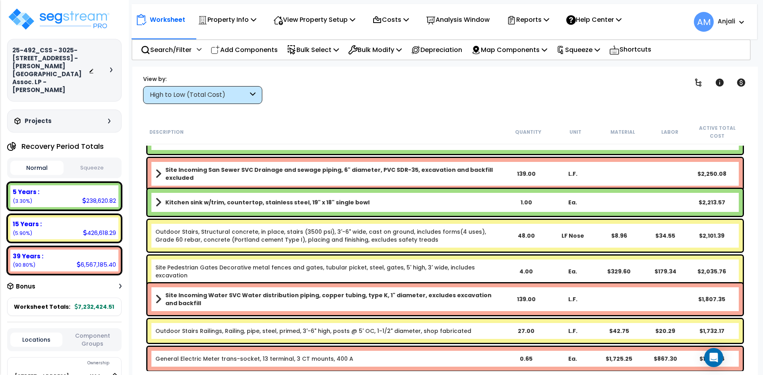
click at [249, 52] on p "Add Components" at bounding box center [244, 49] width 67 height 11
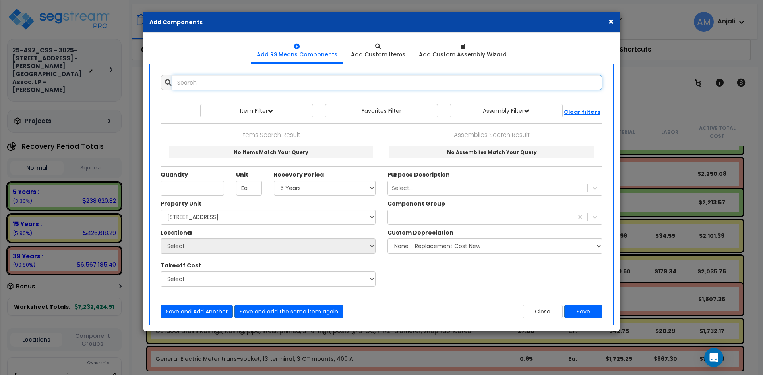
select select
click at [222, 82] on input "text" at bounding box center [387, 82] width 430 height 15
type input "micowav"
drag, startPoint x: 222, startPoint y: 83, endPoint x: 174, endPoint y: 83, distance: 48.1
click at [174, 83] on input "micowav" at bounding box center [387, 82] width 430 height 15
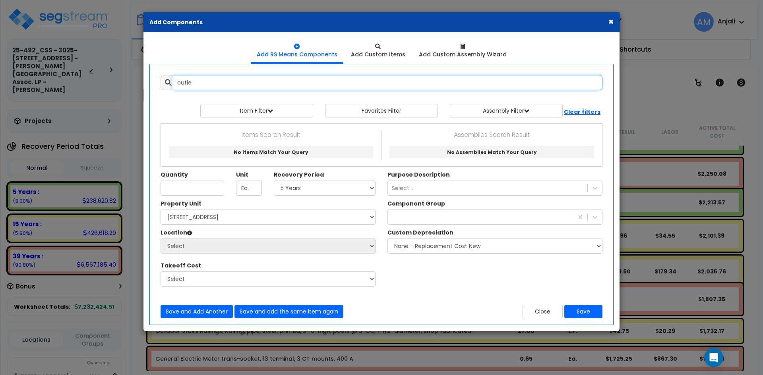
type input "outlet"
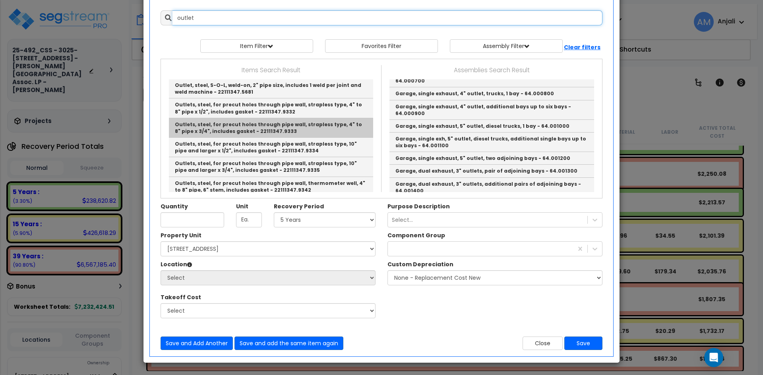
scroll to position [1862, 0]
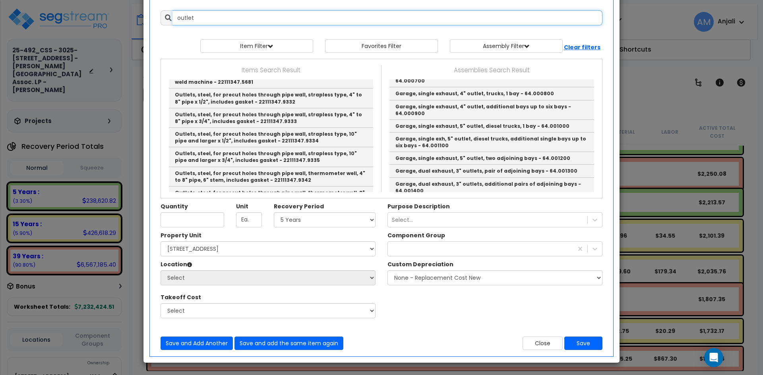
drag, startPoint x: 201, startPoint y: 18, endPoint x: 162, endPoint y: 18, distance: 38.5
click at [162, 17] on div "outlet" at bounding box center [382, 17] width 442 height 15
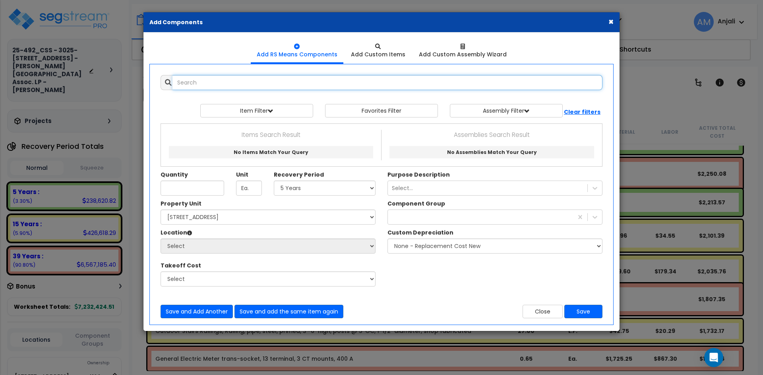
scroll to position [0, 0]
type input "p"
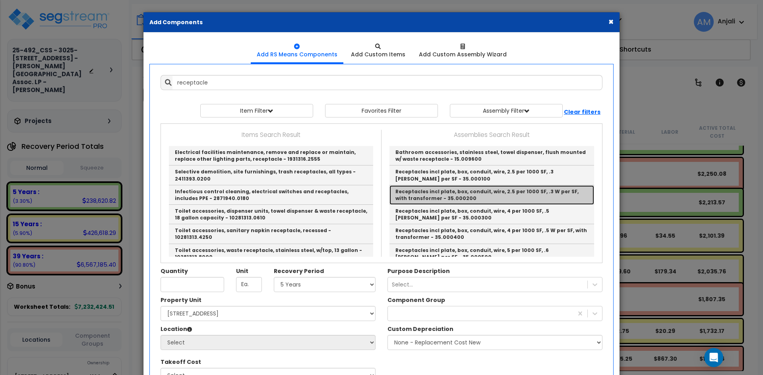
click at [482, 191] on link "Receptacles incl plate, box, conduit, wire, 2.5 per 1000 SF, .3 W per SF, with …" at bounding box center [491, 195] width 205 height 19
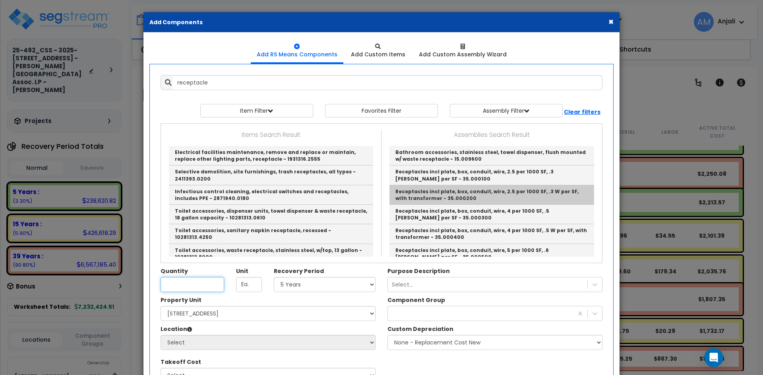
type input "Receptacles incl plate, box, conduit, wire, 2.5 per 1000 SF, .3 W per SF, with …"
checkbox input "true"
type input "S.F."
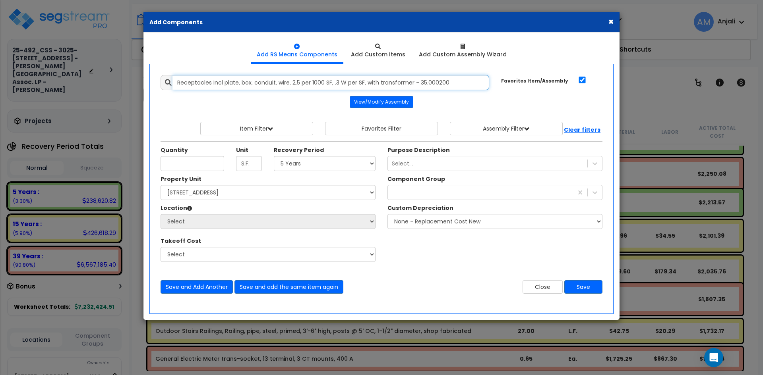
click at [454, 82] on input "Receptacles incl plate, box, conduit, wire, 2.5 per 1000 SF, .3 W per SF, with …" at bounding box center [330, 82] width 317 height 15
drag, startPoint x: 454, startPoint y: 82, endPoint x: 210, endPoint y: 82, distance: 243.9
click at [210, 82] on input "Receptacles incl plate, box, conduit, wire, 2.5 per 1000 SF, .3 W per SF, with …" at bounding box center [330, 82] width 317 height 15
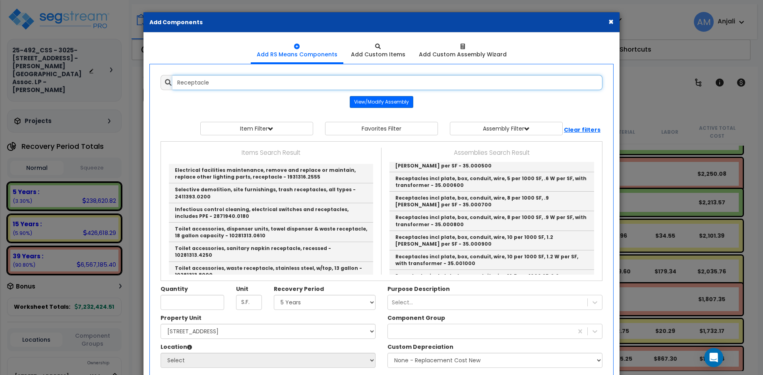
scroll to position [119, 0]
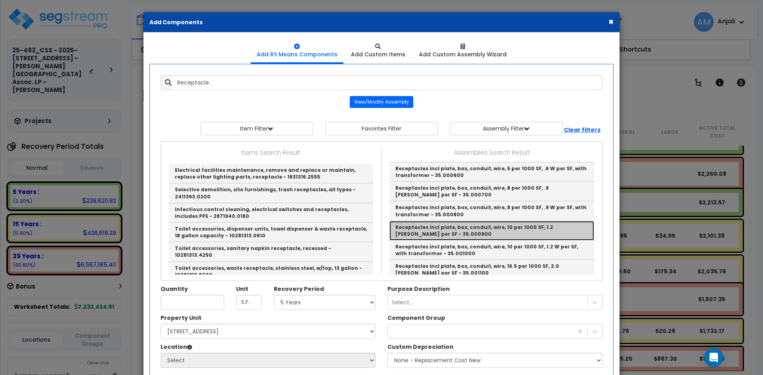
click at [473, 227] on link "Receptacles incl plate, box, conduit, wire, 10 per 1000 SF, 1.2 watts per SF - …" at bounding box center [491, 230] width 205 height 19
type input "Receptacles incl plate, box, conduit, wire, 10 per 1000 SF, 1.2 watts per SF - …"
checkbox input "false"
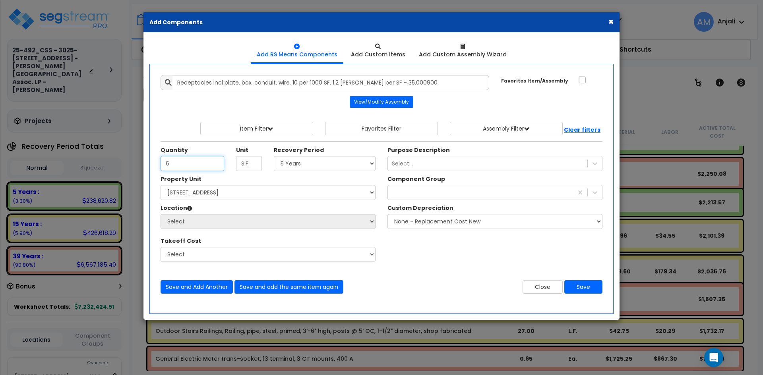
type input "6"
drag, startPoint x: 354, startPoint y: 163, endPoint x: 349, endPoint y: 170, distance: 8.8
click at [354, 163] on select "Select 5 Years 7 Years 15 Years 39 Years 27.5 Year" at bounding box center [325, 163] width 102 height 15
select select "5Y"
click at [274, 156] on select "Select 5 Years 7 Years 15 Years 39 Years 27.5 Year" at bounding box center [325, 163] width 102 height 15
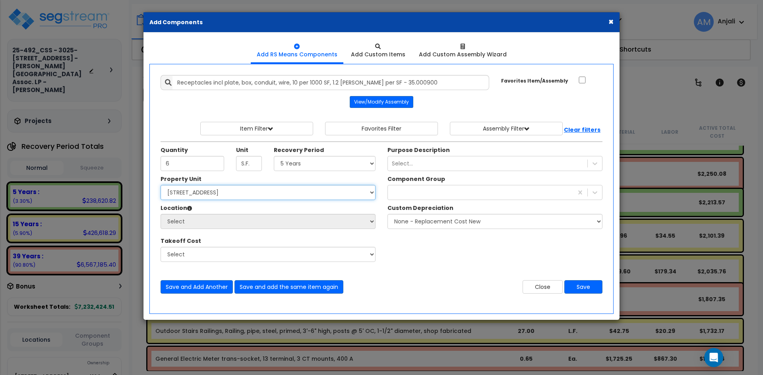
click at [278, 198] on select "Select 3025-3095 Independence Drive Livermore, CA Site Improvements" at bounding box center [268, 192] width 215 height 15
select select "162754"
click at [161, 185] on select "Select 3025-3095 Independence Drive Livermore, CA Site Improvements" at bounding box center [268, 192] width 215 height 15
click at [263, 218] on select "Select Building Building Interior Common Areas Add Additional Location" at bounding box center [268, 221] width 215 height 15
select select "461"
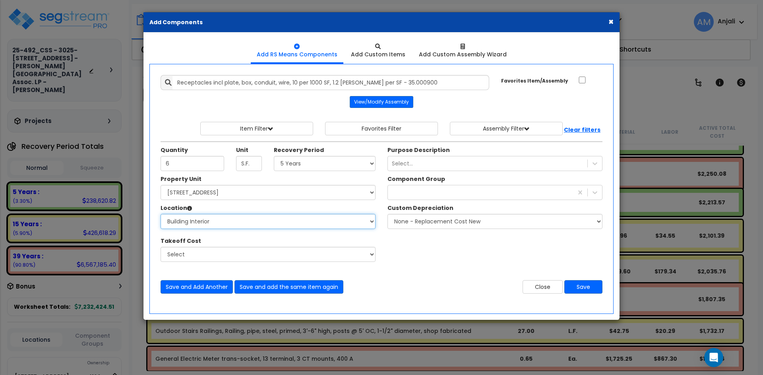
click at [161, 214] on select "Select Building Building Interior Common Areas Add Additional Location" at bounding box center [268, 221] width 215 height 15
click at [460, 188] on div at bounding box center [480, 192] width 185 height 13
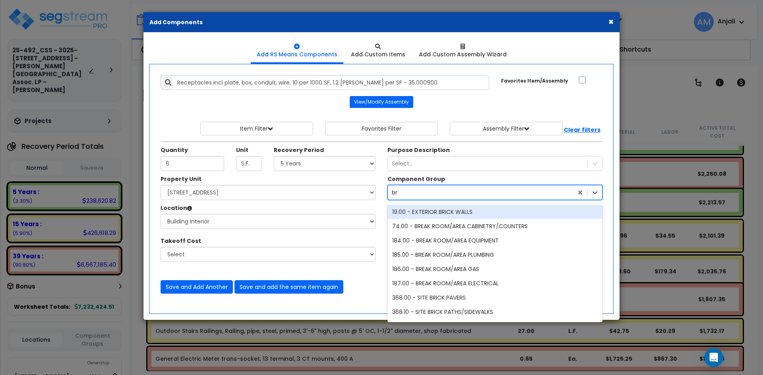
type input "bre"
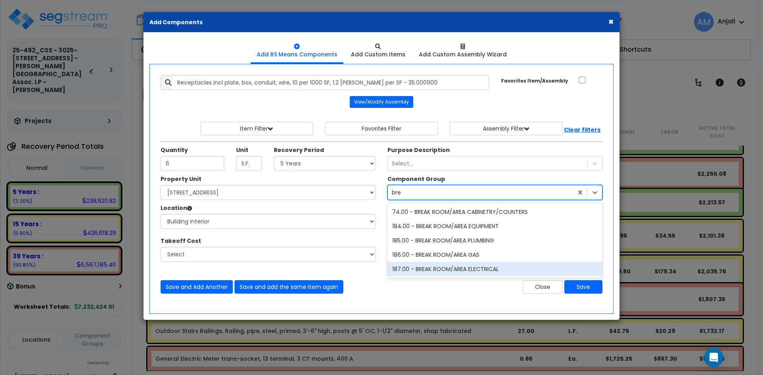
click at [481, 266] on div "187.00 - BREAK ROOM/AREA ELECTRICAL" at bounding box center [494, 269] width 215 height 14
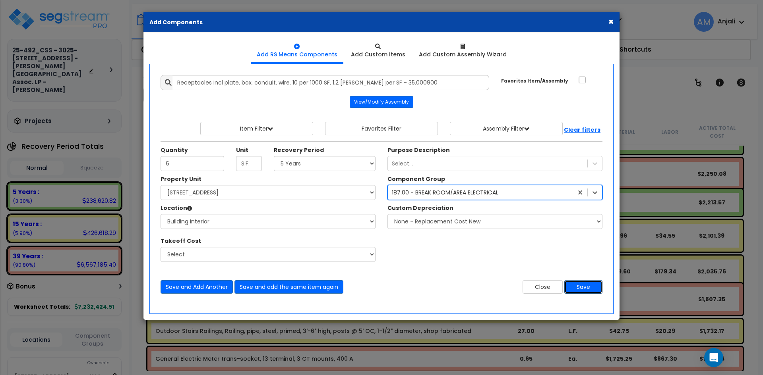
click at [594, 286] on button "Save" at bounding box center [583, 287] width 38 height 14
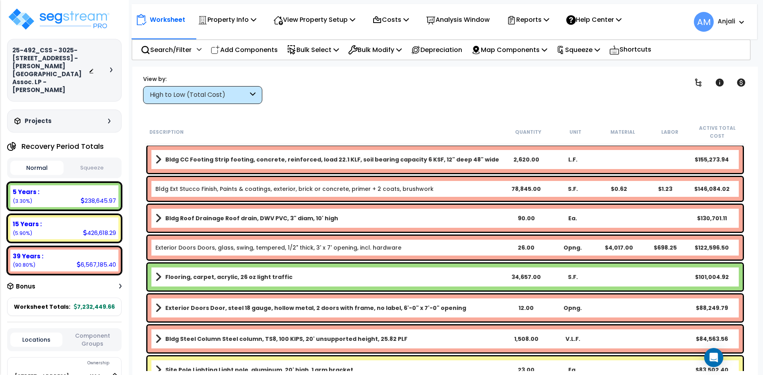
scroll to position [238, 0]
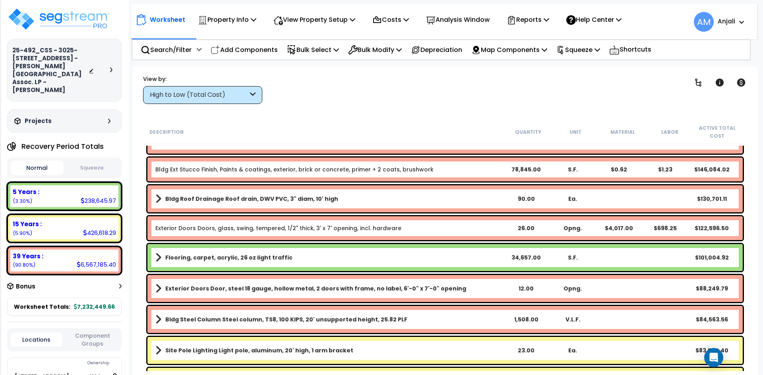
click at [525, 257] on div "34,657.00" at bounding box center [526, 258] width 46 height 8
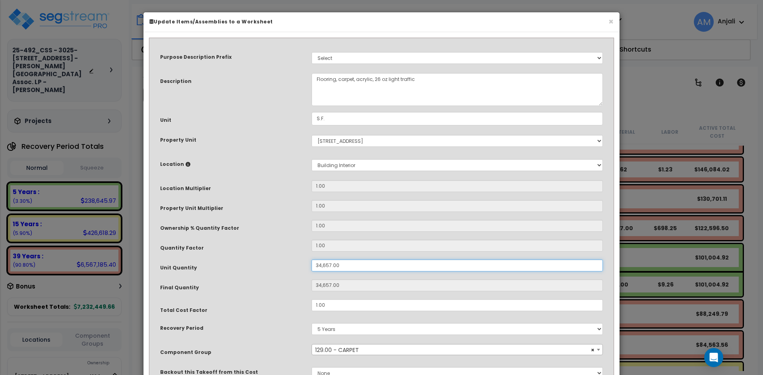
click at [319, 264] on input "34,657.00" at bounding box center [456, 266] width 291 height 12
type input "4,657.00"
type input "4,657"
type input "64,657.00"
type input "64,657"
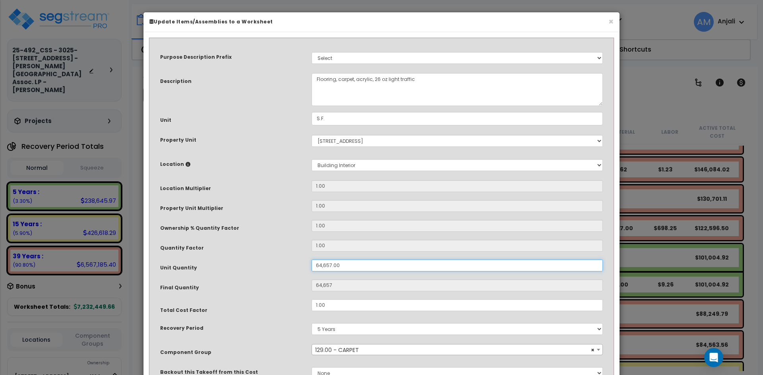
scroll to position [70, 0]
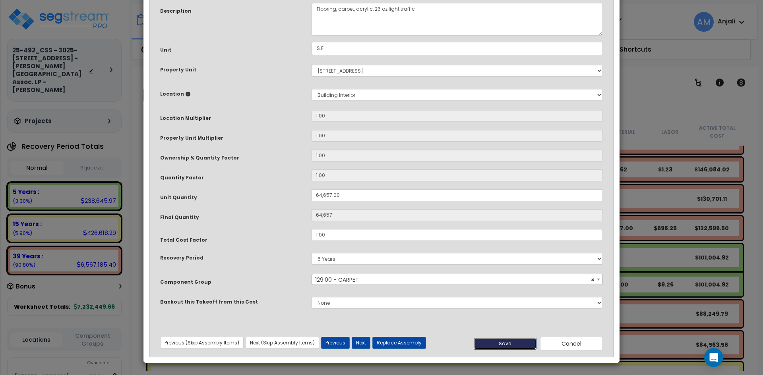
click at [520, 343] on button "Save" at bounding box center [505, 344] width 63 height 12
type input "64657.00"
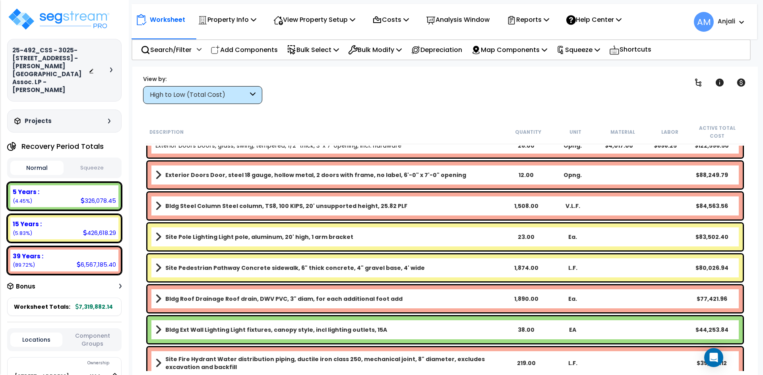
scroll to position [397, 0]
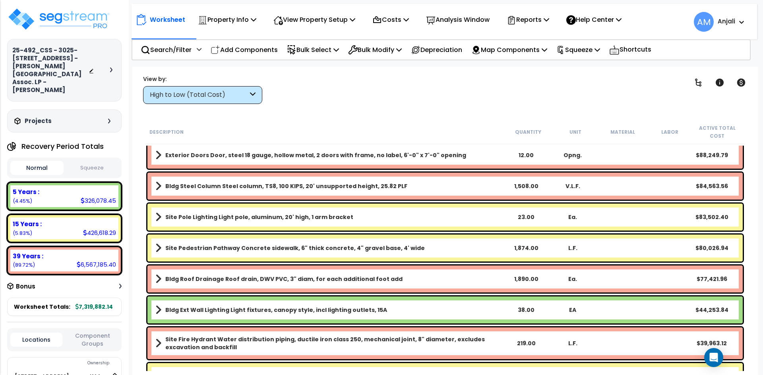
click at [521, 248] on div "1,874.00" at bounding box center [526, 248] width 46 height 8
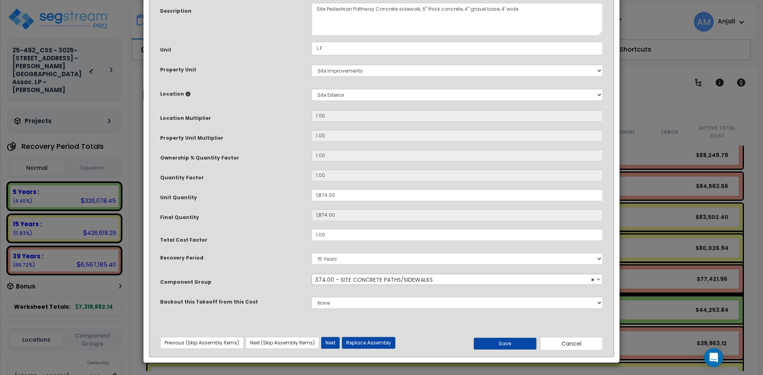
scroll to position [0, 0]
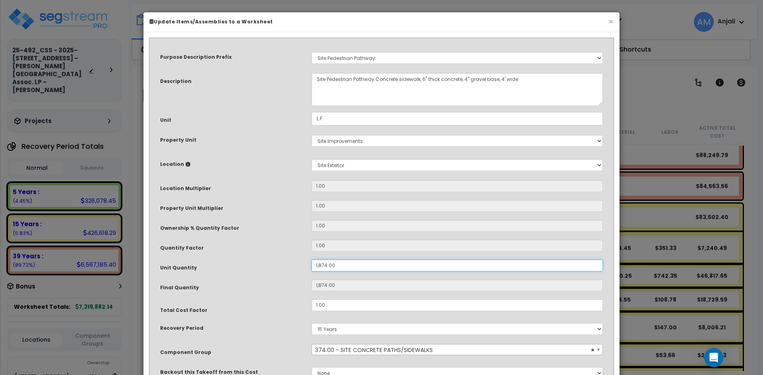
click at [317, 265] on input "1,874.00" at bounding box center [456, 266] width 291 height 12
type input "874.00"
type input "874"
type input "3,874.00"
type input "3,874"
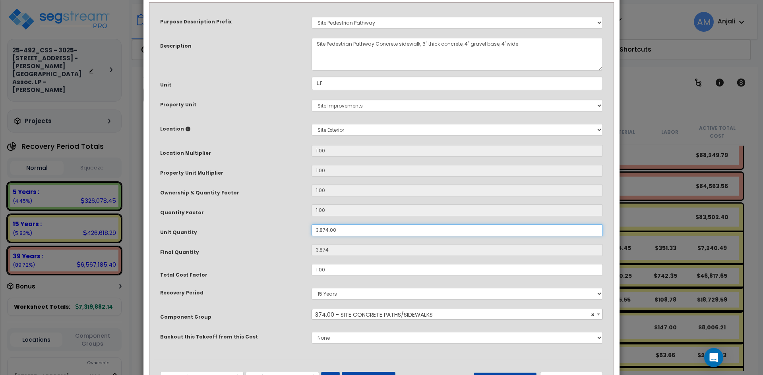
scroll to position [70, 0]
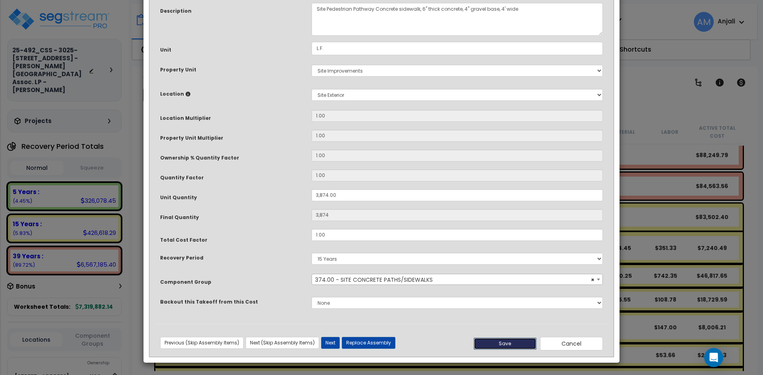
click at [513, 348] on button "Save" at bounding box center [505, 344] width 63 height 12
type input "3874.00"
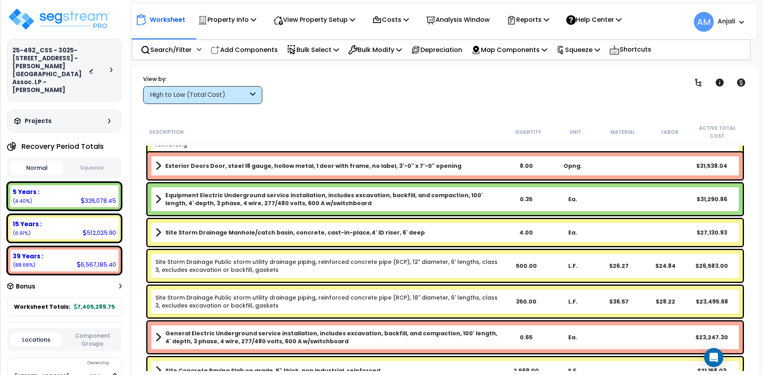
scroll to position [1033, 0]
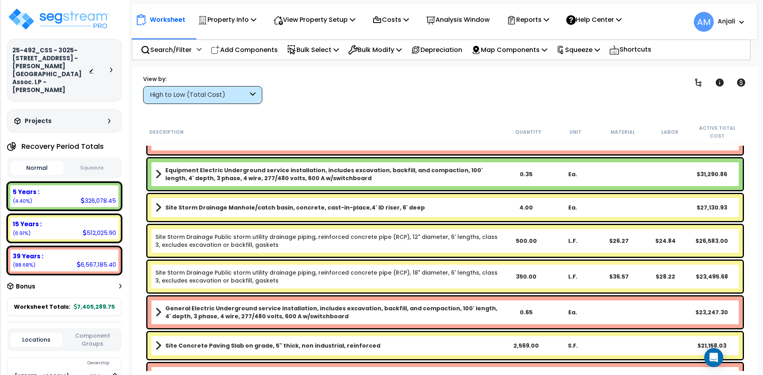
click at [524, 205] on div "4.00" at bounding box center [526, 208] width 46 height 8
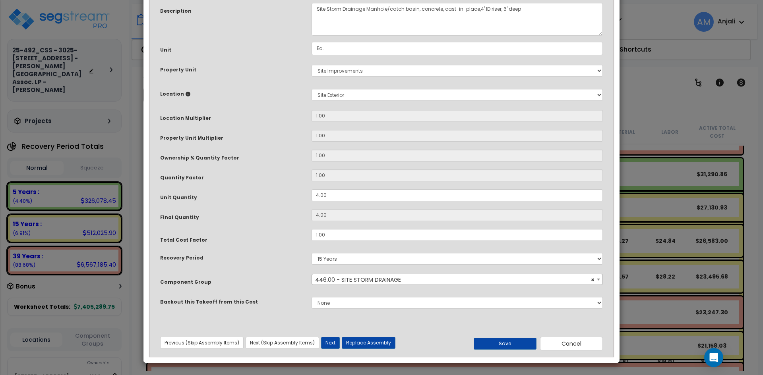
scroll to position [0, 0]
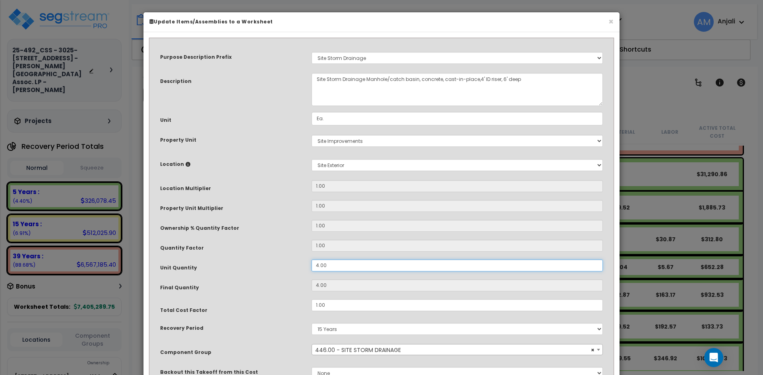
click at [319, 265] on input "4.00" at bounding box center [456, 266] width 291 height 12
type input ".00"
type input "0"
type input ".100"
type input "0.1"
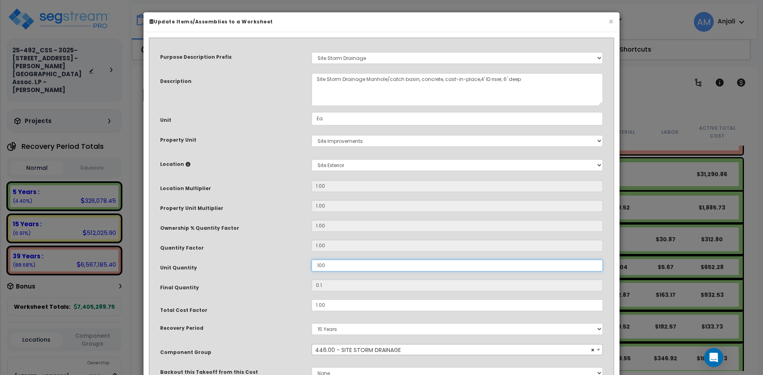
type input ".1200"
type input "0.12"
type input ".100"
type input "0.1"
type input ".00"
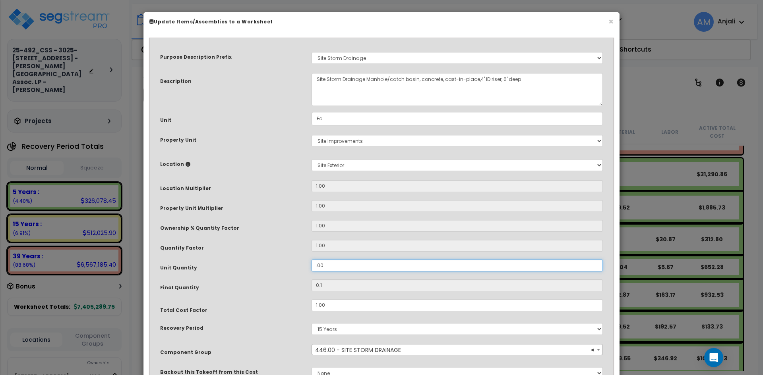
type input "0"
type input "100"
type input "1,200"
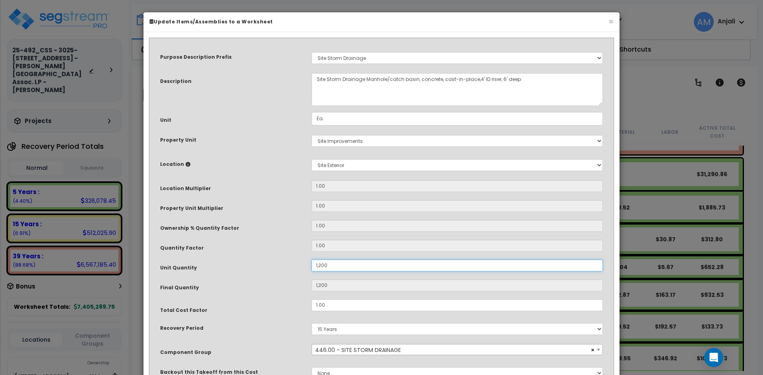
type input "12.00"
type input "12"
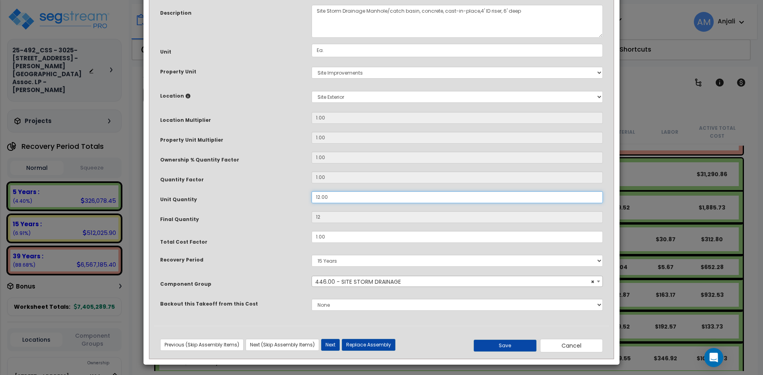
scroll to position [70, 0]
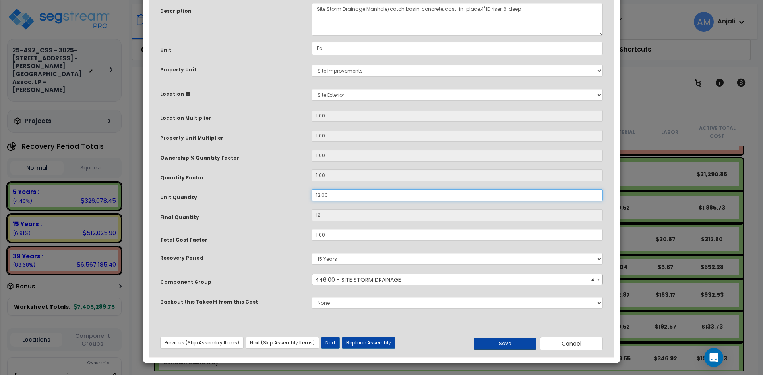
type input "12.00"
click at [514, 342] on button "Save" at bounding box center [505, 344] width 63 height 12
type input "12.00"
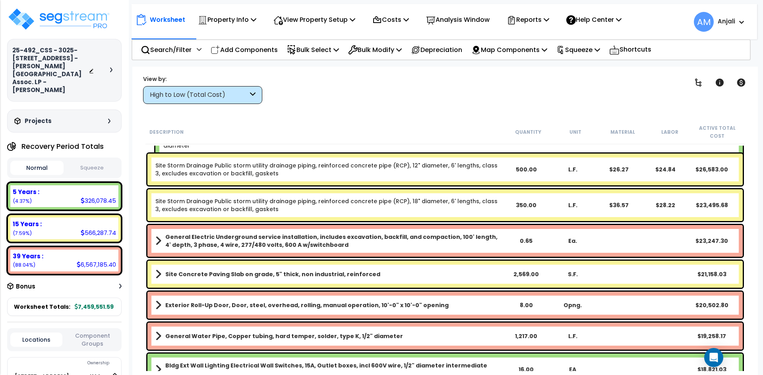
scroll to position [1708, 0]
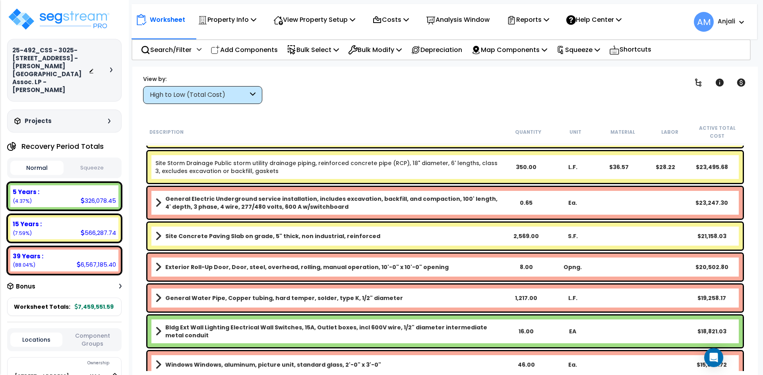
click at [521, 238] on div "2,569.00" at bounding box center [526, 236] width 46 height 8
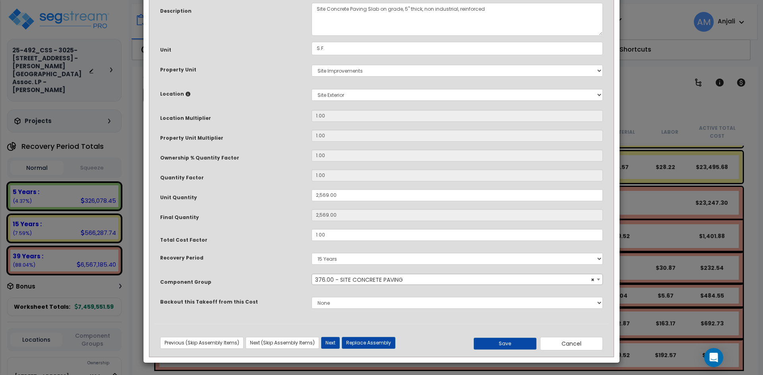
scroll to position [0, 0]
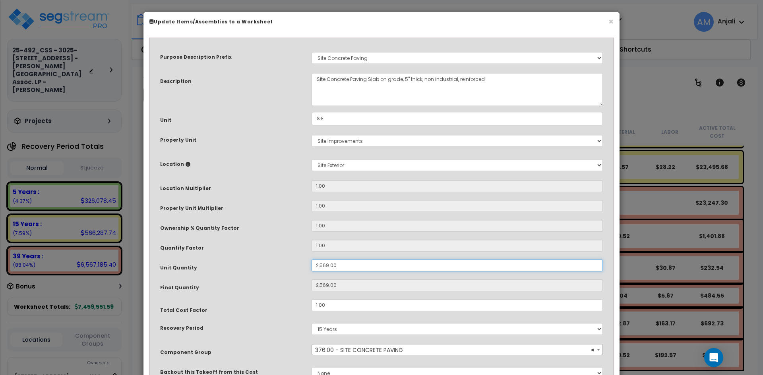
click at [318, 265] on input "2,569.00" at bounding box center [456, 266] width 291 height 12
type input "569.00"
type input "569"
type input "6,569.00"
type input "6,569"
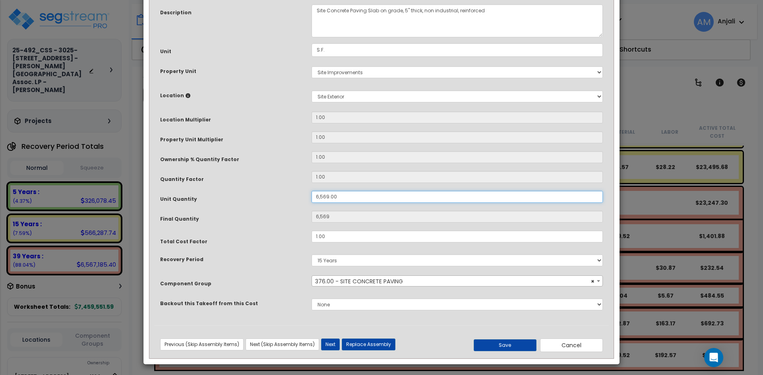
scroll to position [70, 0]
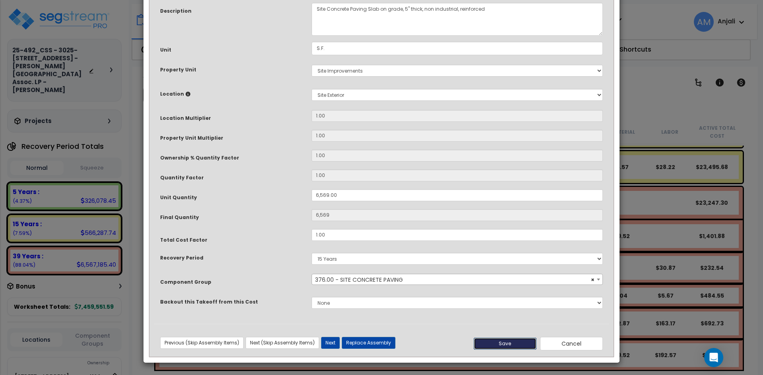
click at [524, 344] on button "Save" at bounding box center [505, 344] width 63 height 12
type input "6569.00"
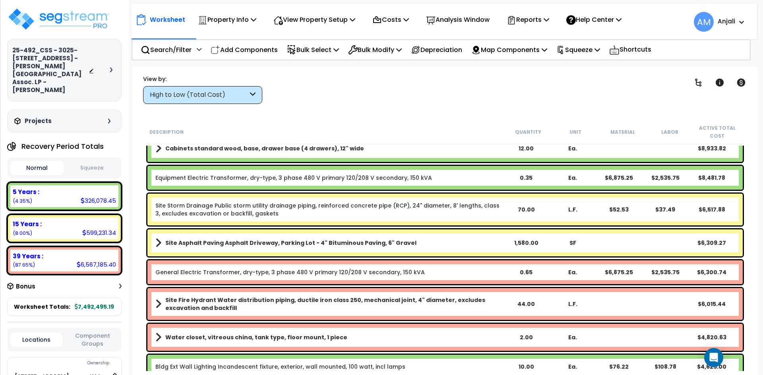
scroll to position [2781, 0]
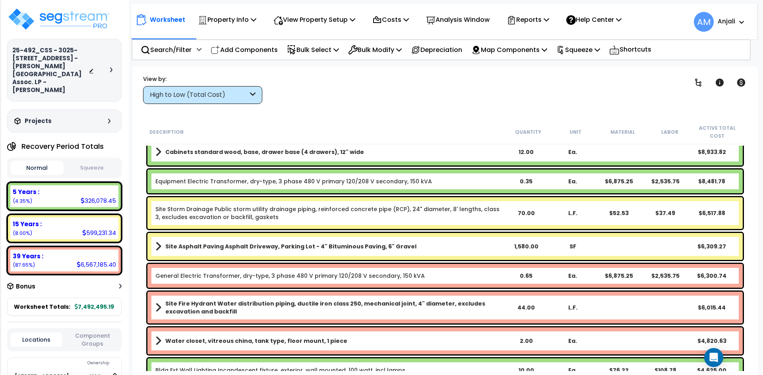
click at [519, 244] on div "1,580.00" at bounding box center [526, 247] width 46 height 8
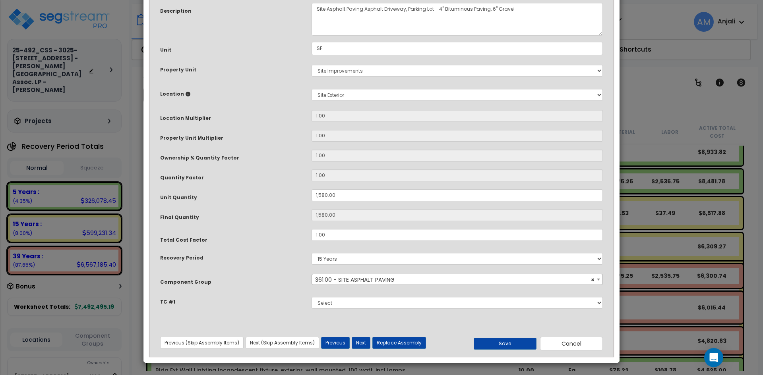
scroll to position [0, 0]
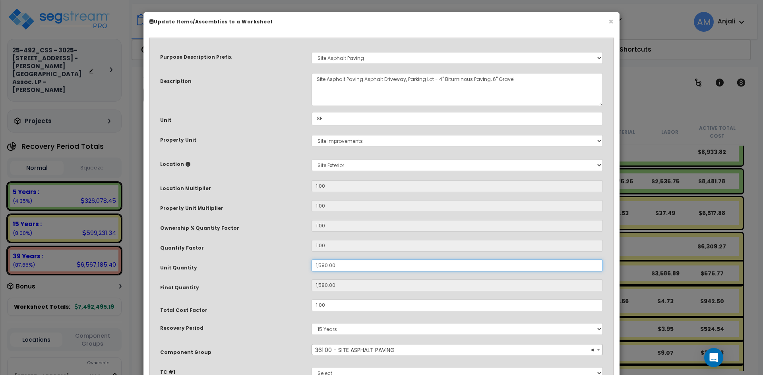
click at [327, 264] on input "1,580.00" at bounding box center [456, 266] width 291 height 12
type input "15,800.00"
type input "15,800"
click at [317, 265] on input "15,800.00" at bounding box center [456, 266] width 291 height 12
type input "5,800.00"
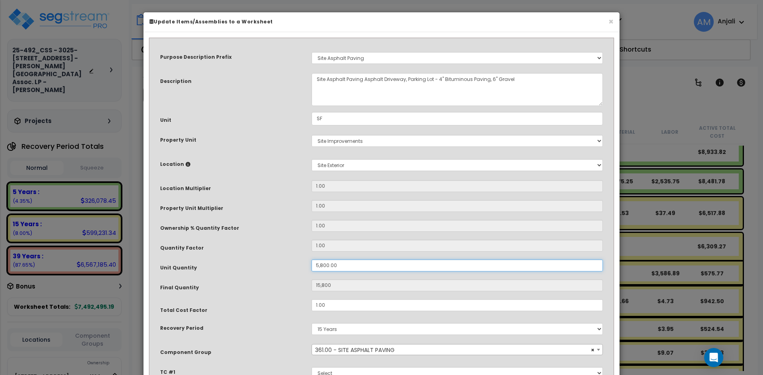
type input "5,800"
type input "75,800.00"
type input "75,800"
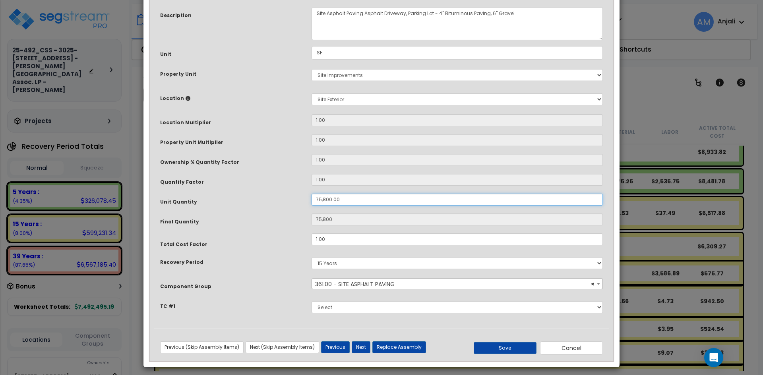
scroll to position [70, 0]
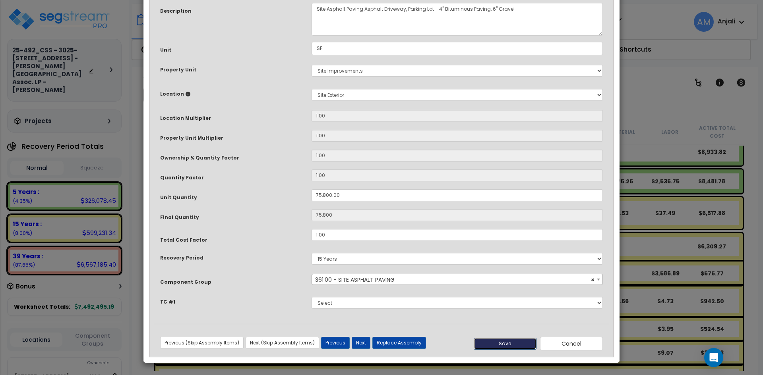
click at [527, 345] on button "Save" at bounding box center [505, 344] width 63 height 12
type input "75800.00"
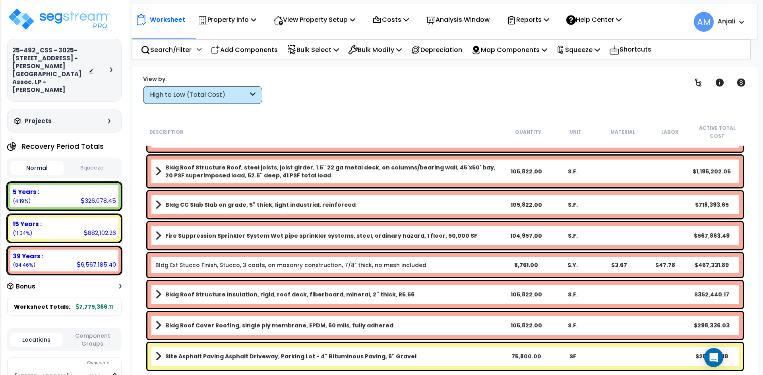
scroll to position [0, 0]
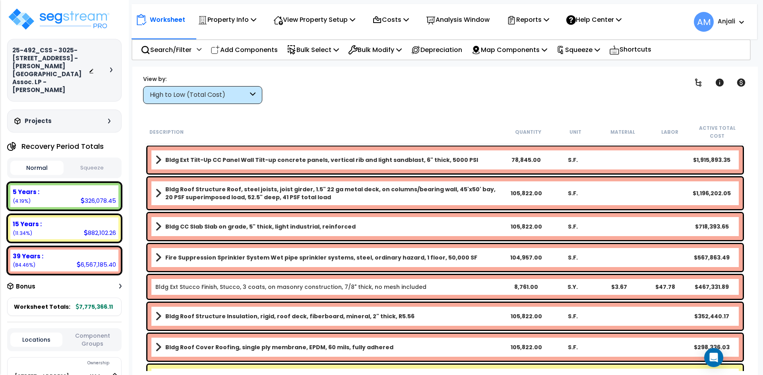
click at [93, 161] on button "Squeeze" at bounding box center [92, 168] width 53 height 14
click at [51, 162] on button "Normal" at bounding box center [36, 168] width 53 height 14
click at [104, 162] on button "Squeeze" at bounding box center [92, 168] width 53 height 14
click at [44, 155] on div "Recovery Period Totals Normal Squeeze 5 Years : - (1.74%) 7 Years : - (0.00%) 1…" at bounding box center [64, 228] width 114 height 178
click at [44, 166] on button "Normal" at bounding box center [36, 168] width 53 height 14
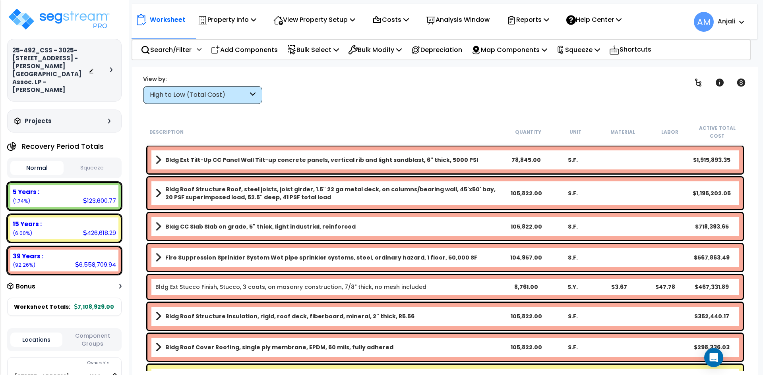
click at [106, 176] on div "Normal Squeeze" at bounding box center [64, 168] width 114 height 21
click at [107, 175] on button "Squeeze" at bounding box center [92, 168] width 53 height 14
click at [49, 167] on button "Normal" at bounding box center [36, 168] width 53 height 14
drag, startPoint x: 565, startPoint y: 52, endPoint x: 582, endPoint y: 53, distance: 17.5
click at [566, 52] on div "Squeeze Squeeze Show Advanced" at bounding box center [578, 50] width 52 height 19
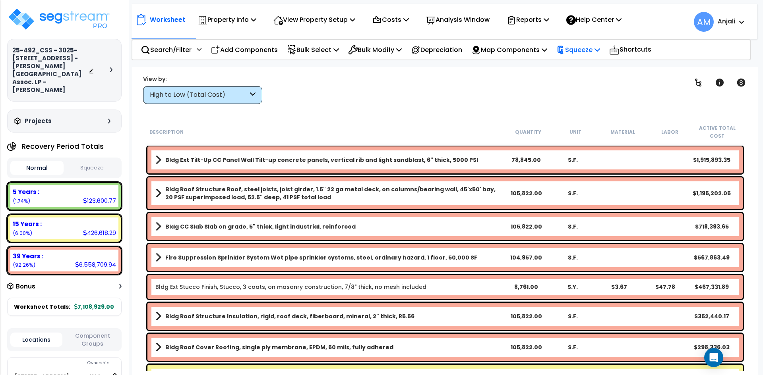
click at [582, 53] on p "Squeeze" at bounding box center [578, 49] width 44 height 11
click at [586, 72] on link "Squeeze" at bounding box center [591, 68] width 79 height 16
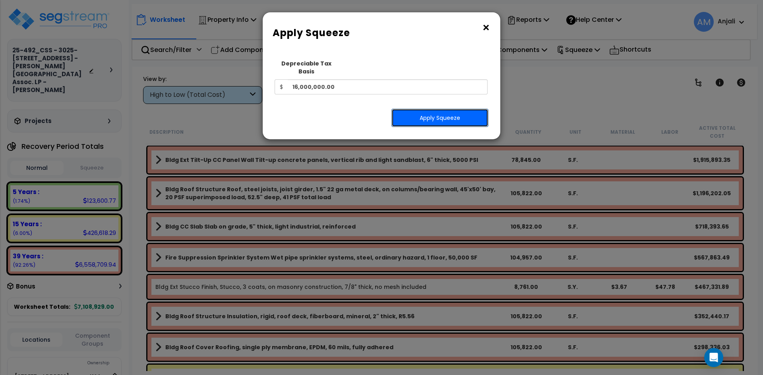
click at [451, 112] on button "Apply Squeeze" at bounding box center [439, 118] width 97 height 18
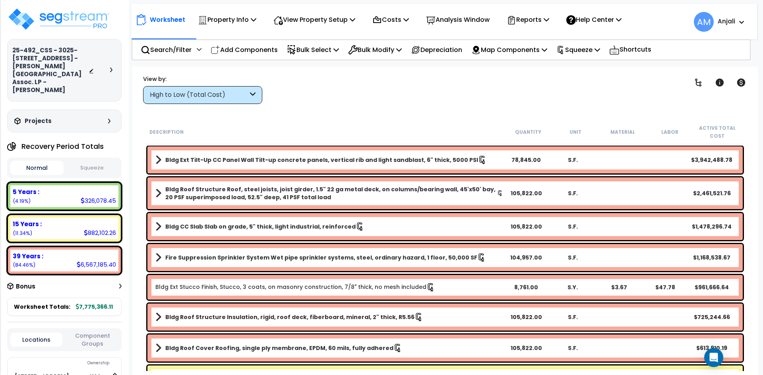
click at [100, 168] on button "Squeeze" at bounding box center [92, 168] width 53 height 14
click at [41, 162] on button "Normal" at bounding box center [36, 168] width 53 height 14
click at [96, 166] on button "Squeeze" at bounding box center [92, 168] width 53 height 14
click at [42, 166] on button "Normal" at bounding box center [36, 168] width 53 height 14
click at [95, 168] on button "Squeeze" at bounding box center [92, 168] width 53 height 14
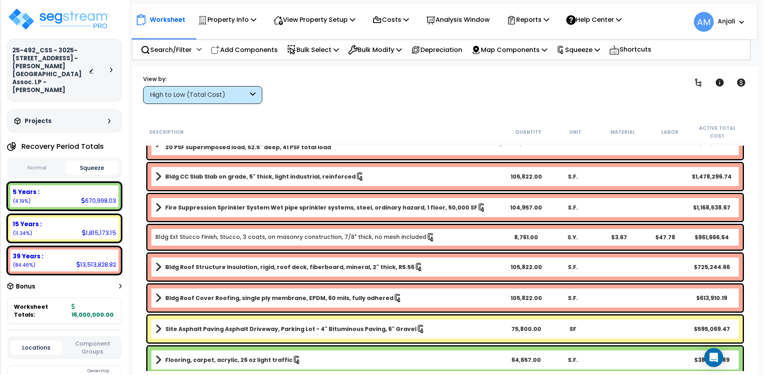
scroll to position [79, 0]
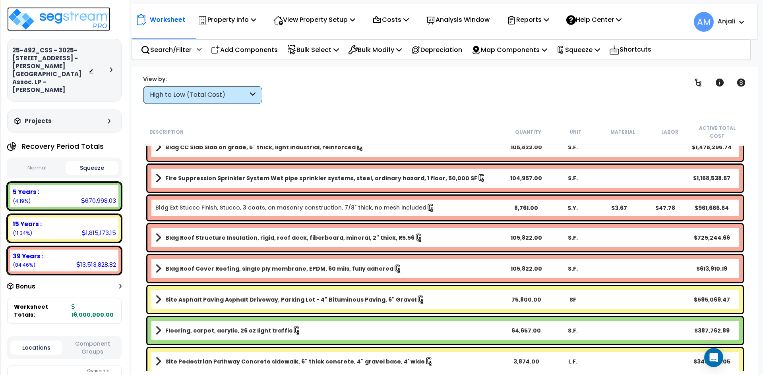
click at [67, 15] on img at bounding box center [58, 19] width 103 height 24
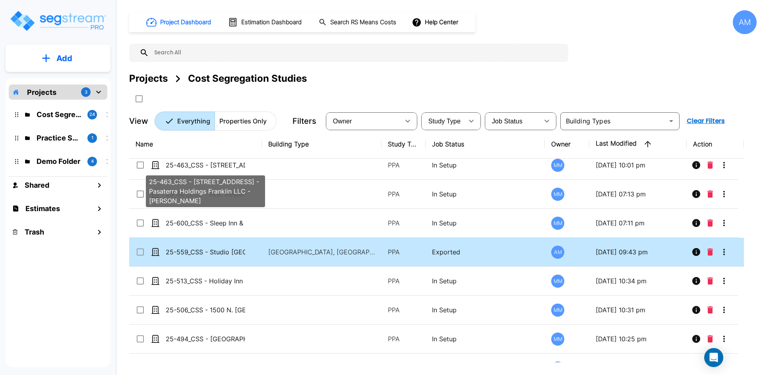
scroll to position [318, 0]
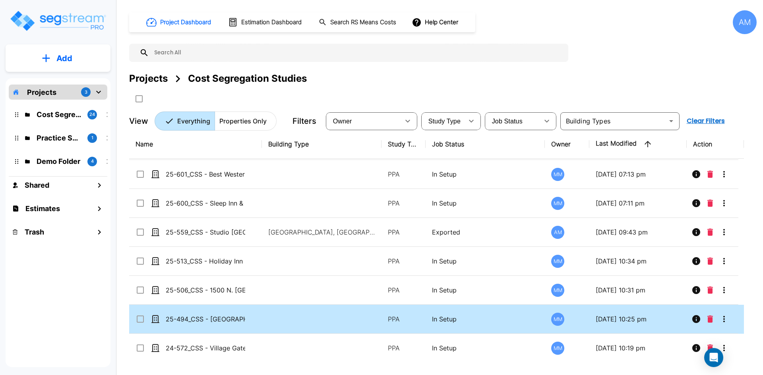
click at [246, 320] on div "25-494_CSS - [GEOGRAPHIC_DATA], [GEOGRAPHIC_DATA] - MBTAC Financial Services LL…" at bounding box center [194, 320] width 119 height 10
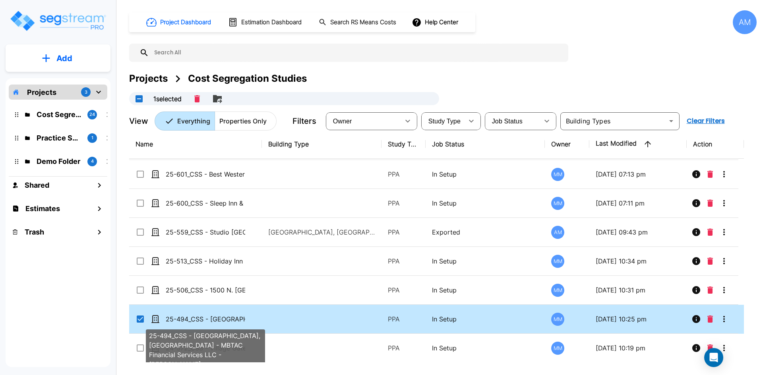
click at [237, 320] on p "25-494_CSS - [GEOGRAPHIC_DATA], [GEOGRAPHIC_DATA] - MBTAC Financial Services LL…" at bounding box center [205, 320] width 79 height 10
checkbox input "false"
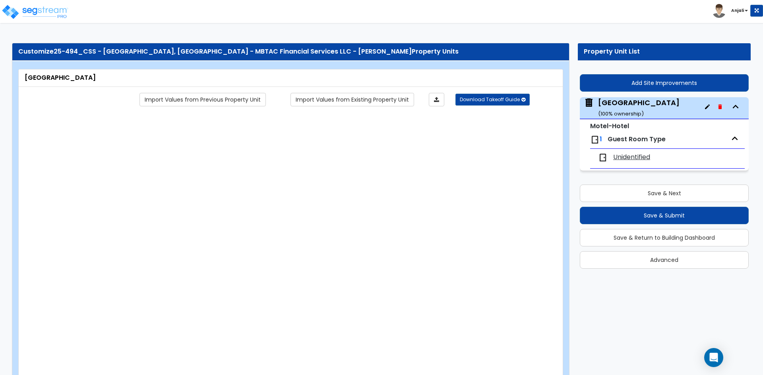
type input "1"
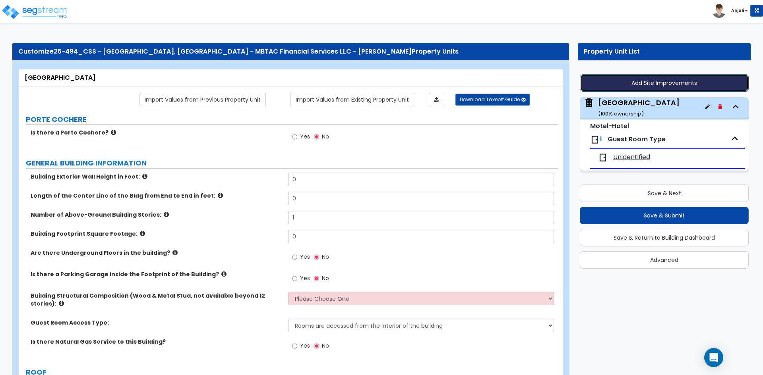
click at [625, 86] on button "Add Site Improvements" at bounding box center [664, 82] width 169 height 17
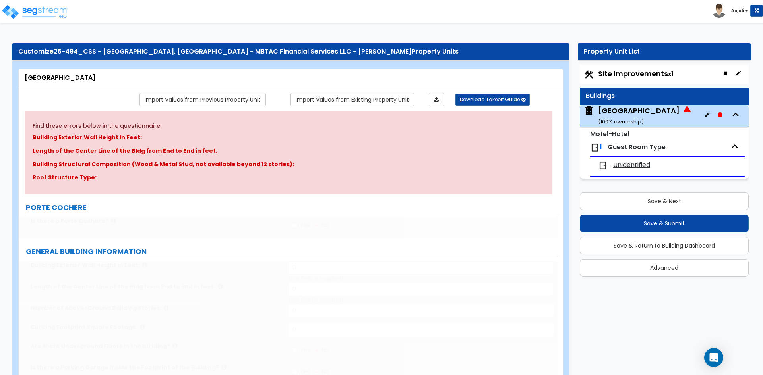
type input "1"
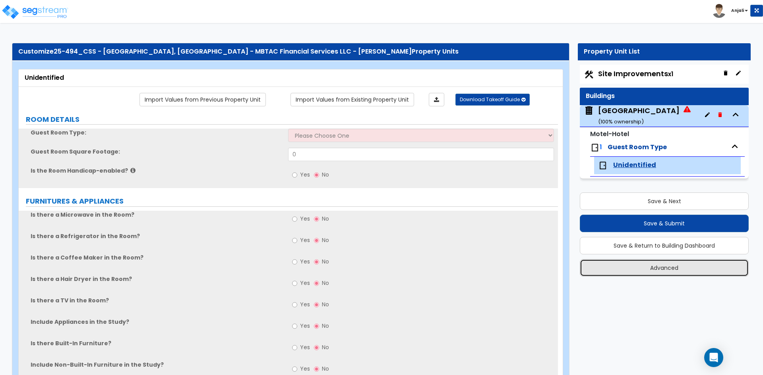
click at [679, 268] on button "Advanced" at bounding box center [664, 267] width 169 height 17
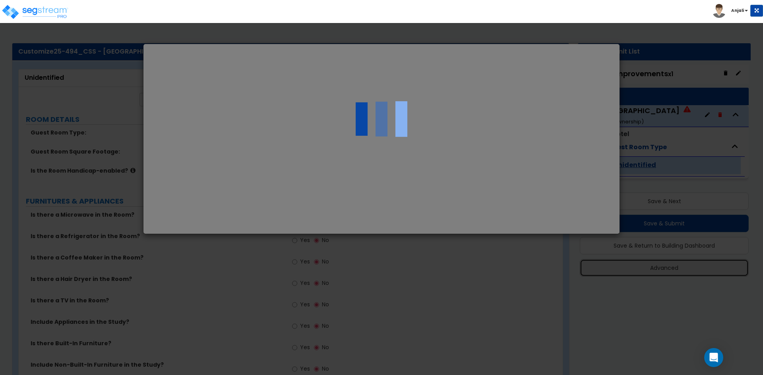
select select "IL"
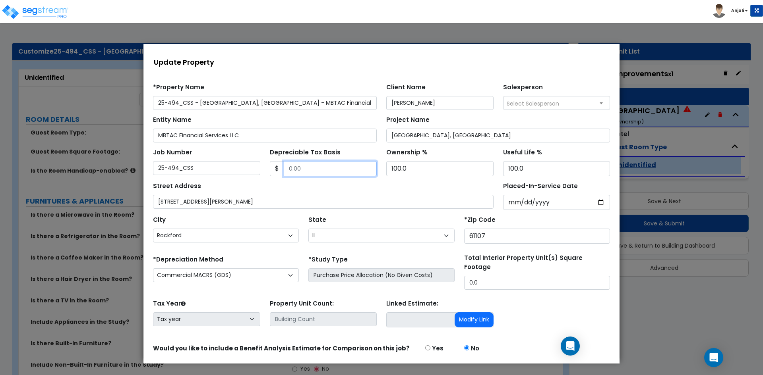
click at [306, 171] on input "Depreciable Tax Basis" at bounding box center [330, 168] width 93 height 15
type input "6700000"
click at [426, 211] on div "City Abingdon Adair Addieville Addison Albany Albers Albion Alden Aledo Alexand…" at bounding box center [381, 228] width 466 height 36
click at [594, 203] on input "Placed-In-Service Date" at bounding box center [556, 202] width 107 height 15
type input "2024-11-13"
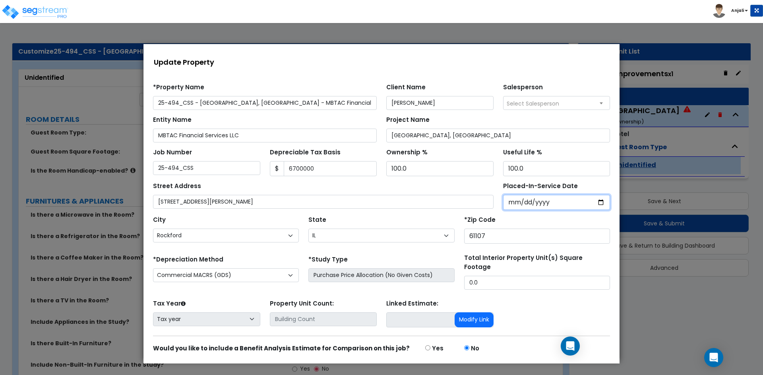
select select "2024"
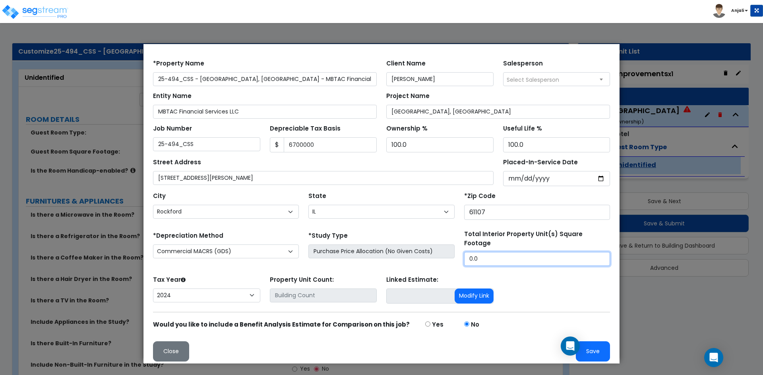
click at [485, 252] on input "0.0" at bounding box center [537, 259] width 146 height 14
type input "."
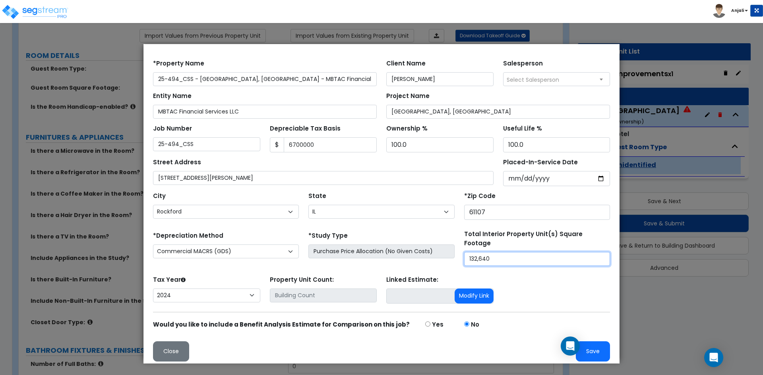
scroll to position [79, 0]
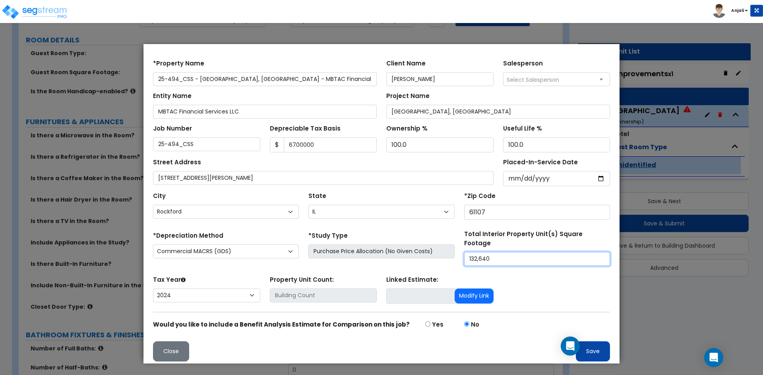
type input "132,640"
click at [586, 347] on button "Save" at bounding box center [593, 352] width 34 height 20
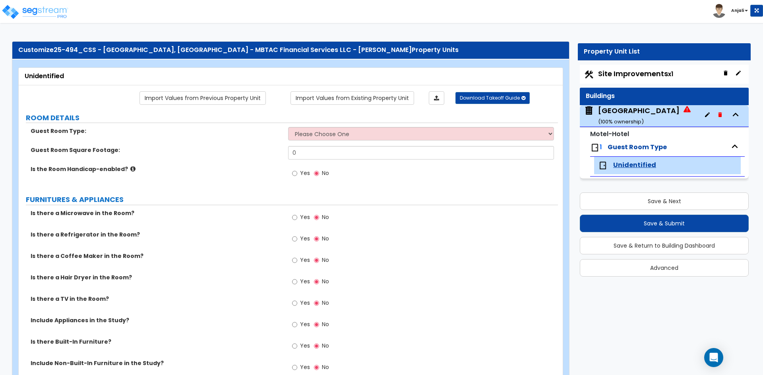
scroll to position [0, 0]
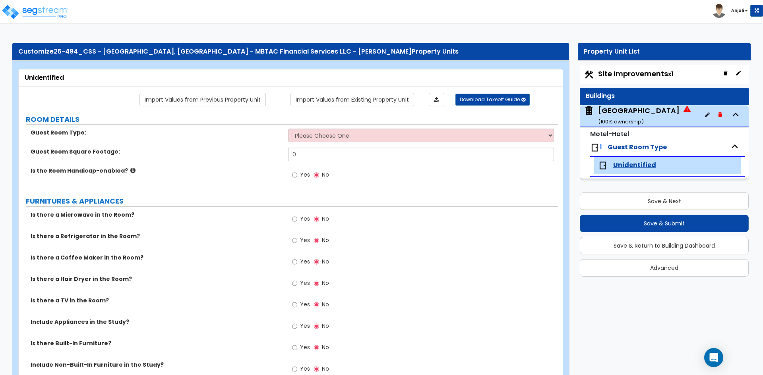
click at [641, 78] on span "Site Improvements x1" at bounding box center [635, 74] width 75 height 10
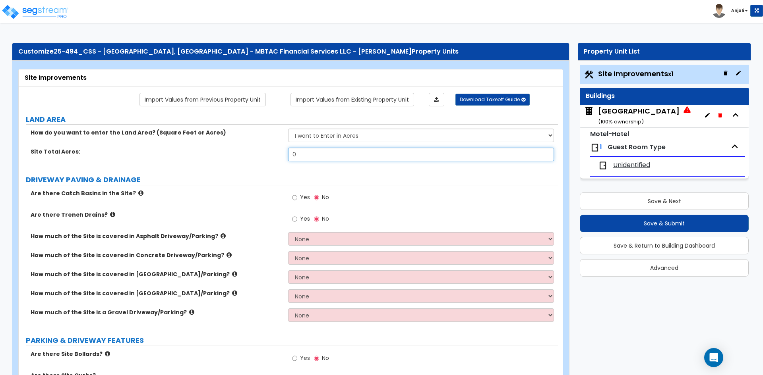
click at [323, 160] on input "0" at bounding box center [420, 155] width 265 height 14
type input "132,640"
click at [295, 200] on input "Yes" at bounding box center [294, 197] width 5 height 9
radio input "true"
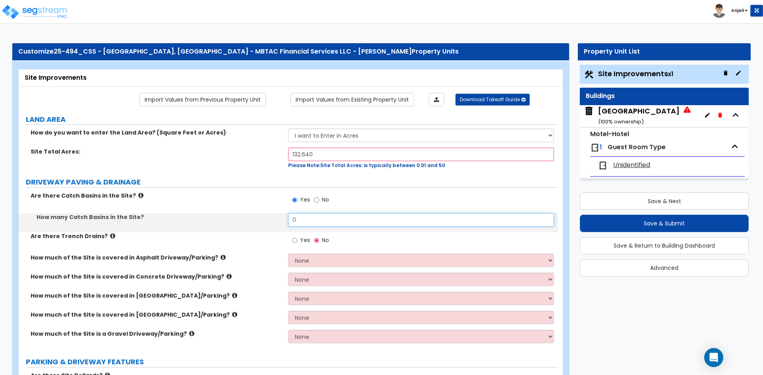
click at [313, 221] on input "0" at bounding box center [420, 220] width 265 height 14
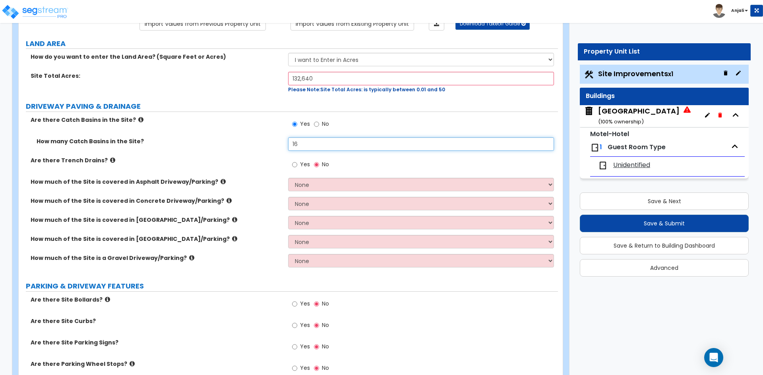
scroll to position [79, 0]
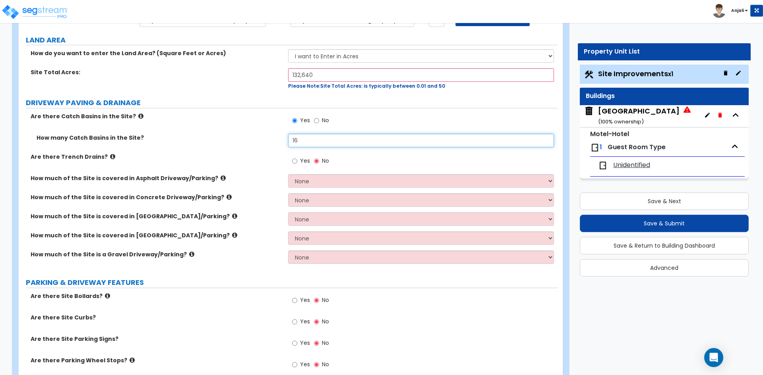
type input "16"
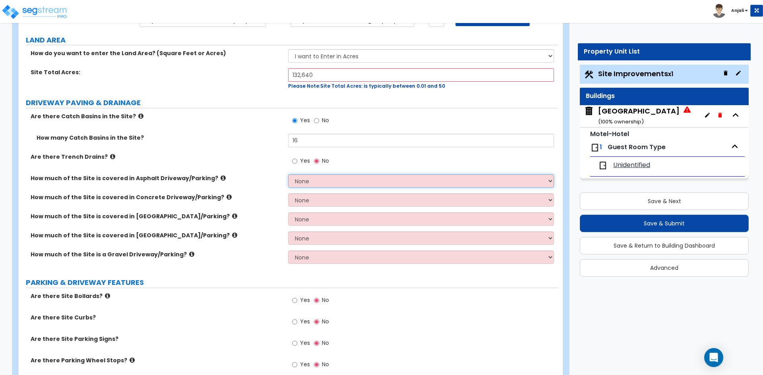
click at [329, 178] on select "None I want to Enter an Approximate Percentage I want to Enter the Square Foota…" at bounding box center [420, 181] width 265 height 14
select select "2"
click at [288, 174] on select "None I want to Enter an Approximate Percentage I want to Enter the Square Foota…" at bounding box center [420, 181] width 265 height 14
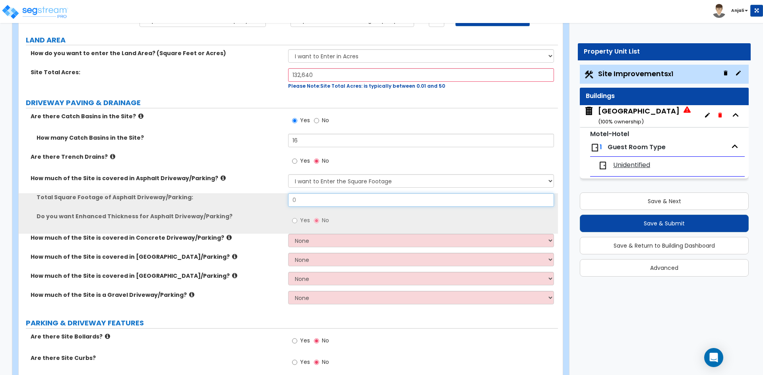
click at [312, 200] on input "0" at bounding box center [420, 200] width 265 height 14
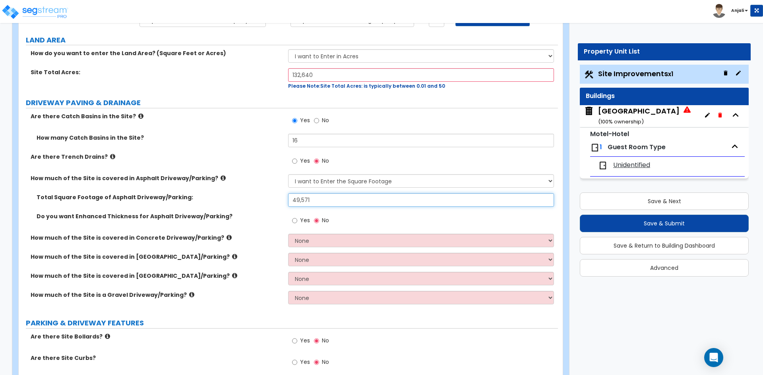
type input "49,571"
click at [348, 236] on select "None I want to Enter an Approximate Percentage I want to Enter the Square Foota…" at bounding box center [420, 241] width 265 height 14
select select "2"
click at [288, 234] on select "None I want to Enter an Approximate Percentage I want to Enter the Square Foota…" at bounding box center [420, 241] width 265 height 14
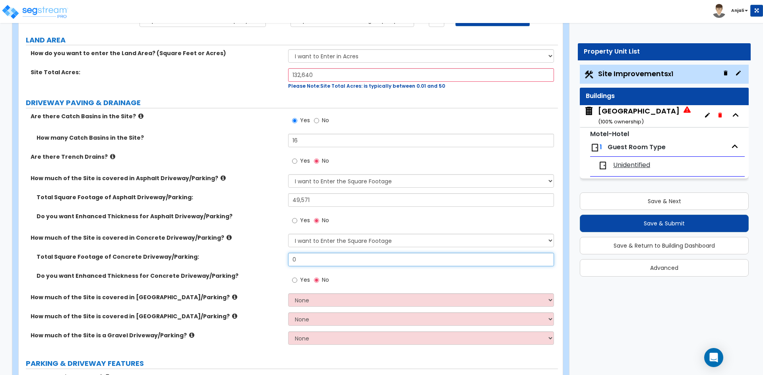
click at [313, 261] on input "0" at bounding box center [420, 260] width 265 height 14
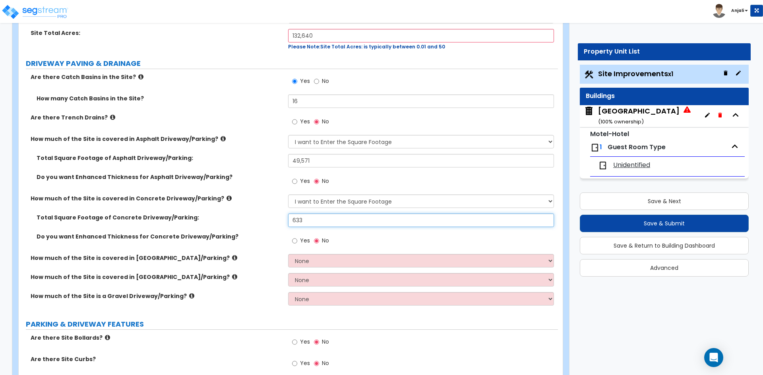
scroll to position [119, 0]
type input "633"
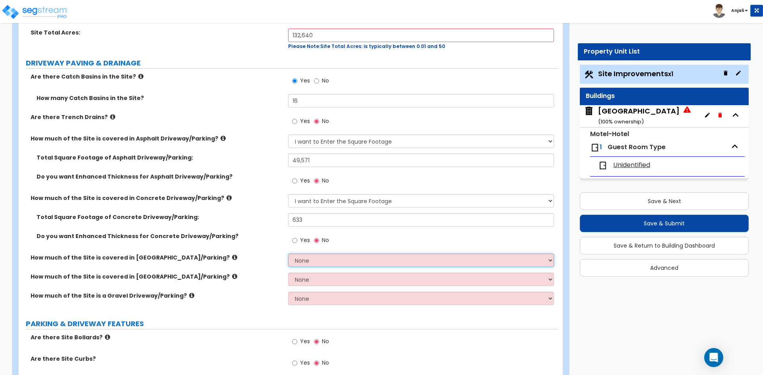
click at [335, 265] on select "None I want to Enter an Approximate Percentage I want to Enter the Square Foota…" at bounding box center [420, 261] width 265 height 14
select select "2"
click at [288, 254] on select "None I want to Enter an Approximate Percentage I want to Enter the Square Foota…" at bounding box center [420, 261] width 265 height 14
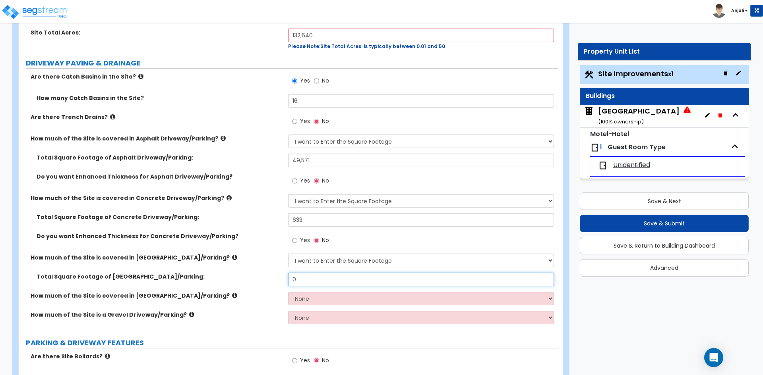
click at [300, 280] on input "0" at bounding box center [420, 280] width 265 height 14
type input "1,005.55"
click at [278, 292] on div "Total Square Footage of Brick Driveway/Parking: 1,005.55" at bounding box center [288, 282] width 539 height 19
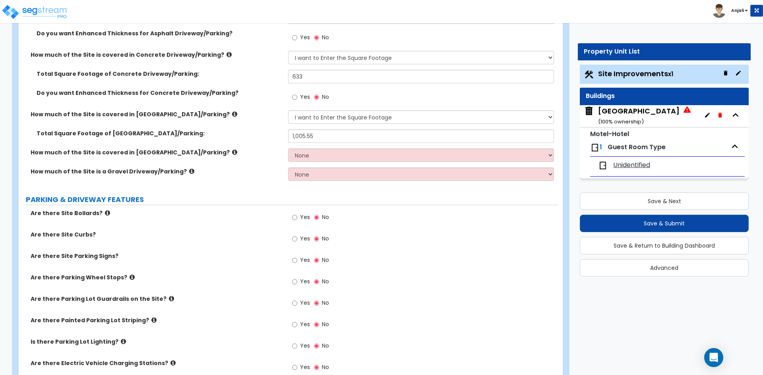
scroll to position [278, 0]
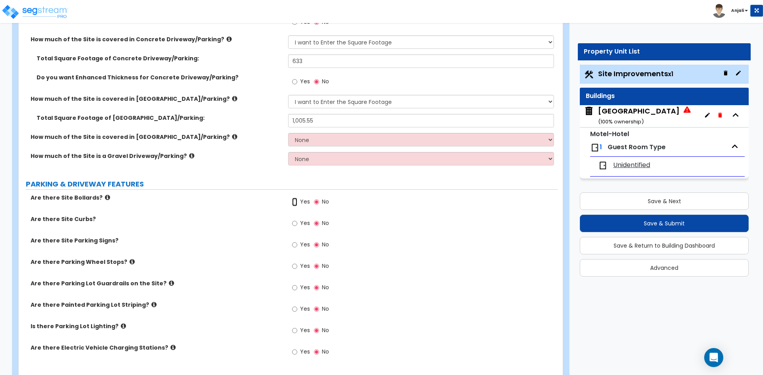
click at [292, 201] on input "Yes" at bounding box center [294, 202] width 5 height 9
radio input "true"
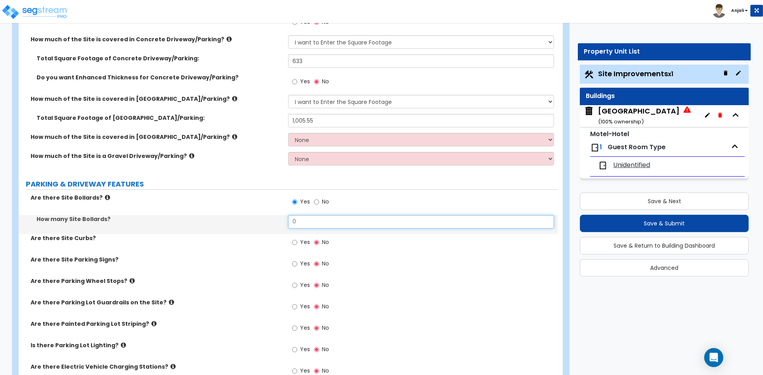
click at [313, 224] on input "0" at bounding box center [420, 222] width 265 height 14
type input "12"
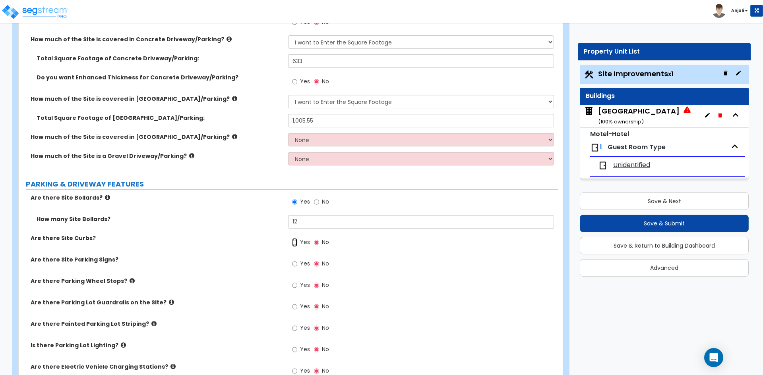
click at [293, 244] on input "Yes" at bounding box center [294, 242] width 5 height 9
radio input "true"
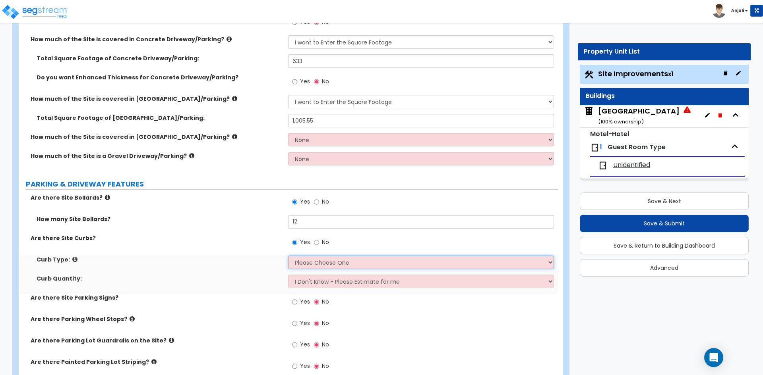
click at [315, 258] on select "Please Choose One Curb (Only) Curb & Gutter Asphalt Berm" at bounding box center [420, 263] width 265 height 14
select select "2"
click at [288, 256] on select "Please Choose One Curb (Only) Curb & Gutter Asphalt Berm" at bounding box center [420, 263] width 265 height 14
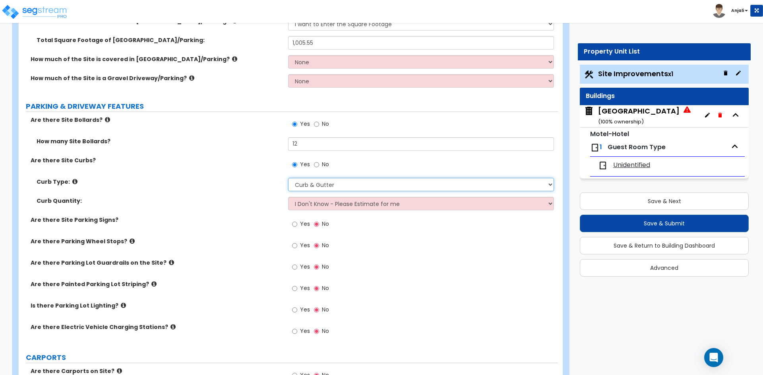
scroll to position [358, 0]
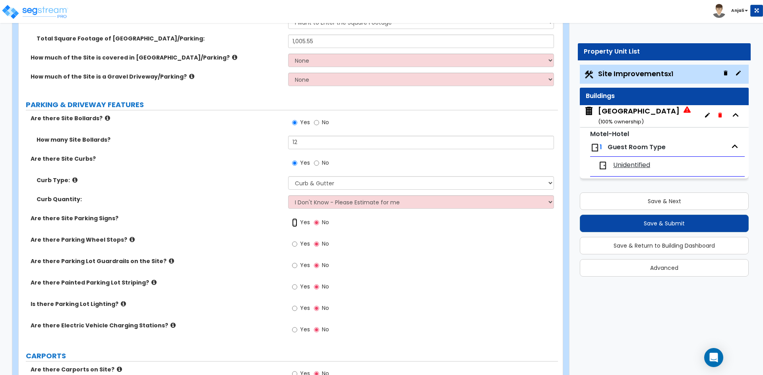
click at [296, 223] on input "Yes" at bounding box center [294, 223] width 5 height 9
radio input "true"
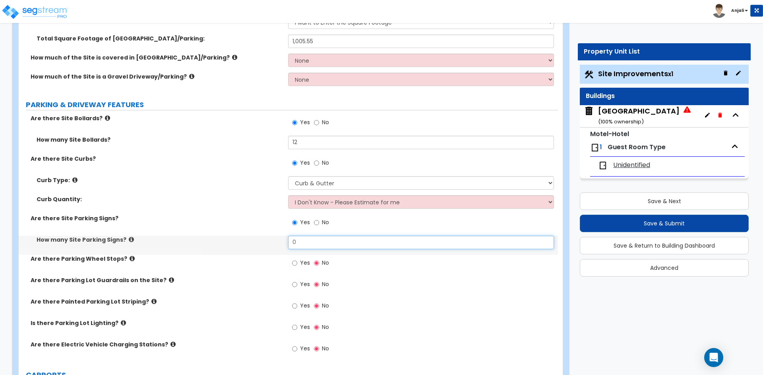
click at [310, 241] on input "0" at bounding box center [420, 243] width 265 height 14
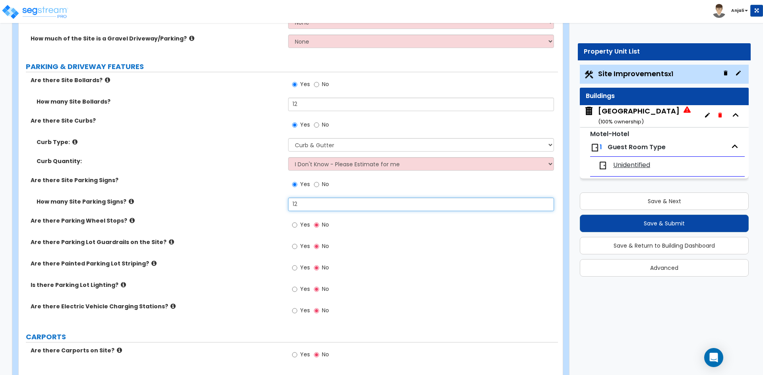
scroll to position [397, 0]
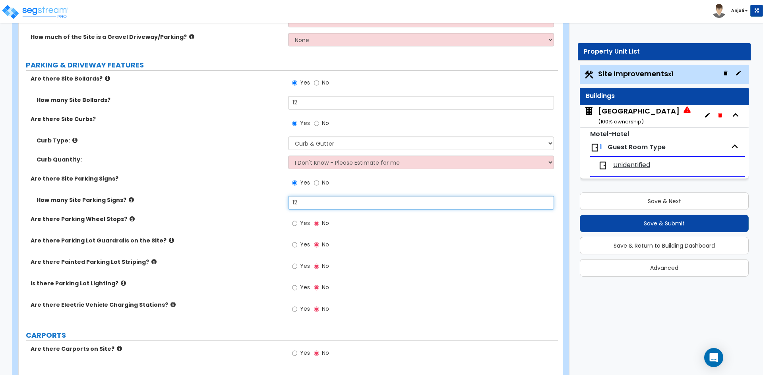
type input "12"
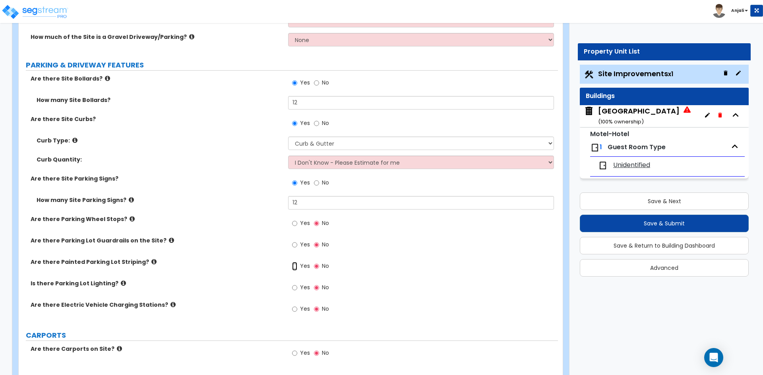
click at [295, 267] on input "Yes" at bounding box center [294, 266] width 5 height 9
radio input "true"
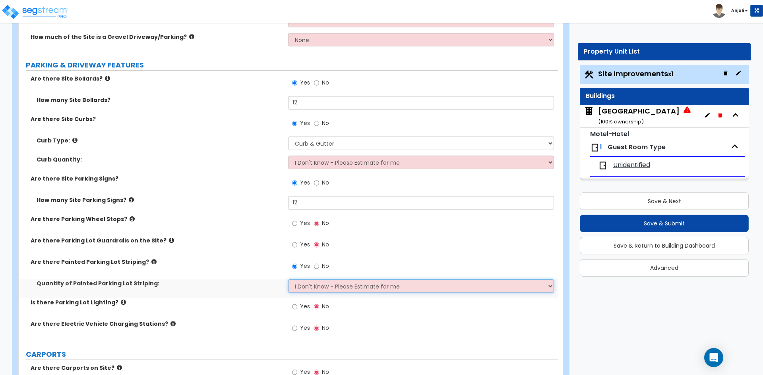
click at [323, 284] on select "I Don't Know - Please Estimate for me I Want to Enter the Number of Parking Spa…" at bounding box center [420, 287] width 265 height 14
select select "1"
click at [288, 280] on select "I Don't Know - Please Estimate for me I Want to Enter the Number of Parking Spa…" at bounding box center [420, 287] width 265 height 14
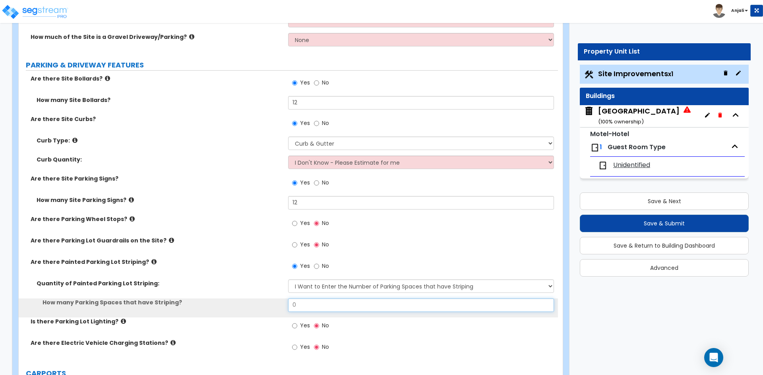
click at [316, 304] on input "0" at bounding box center [420, 306] width 265 height 14
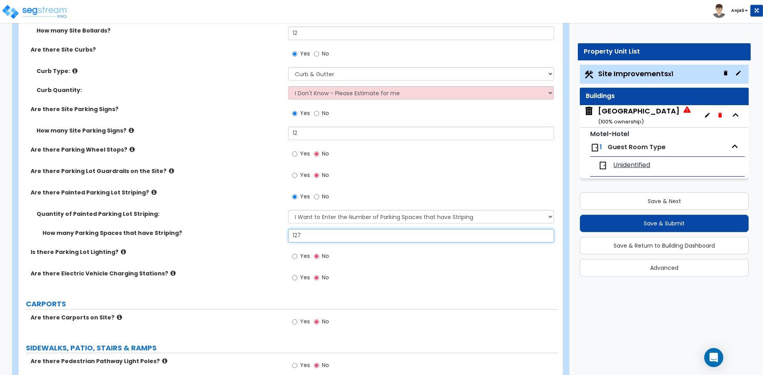
scroll to position [477, 0]
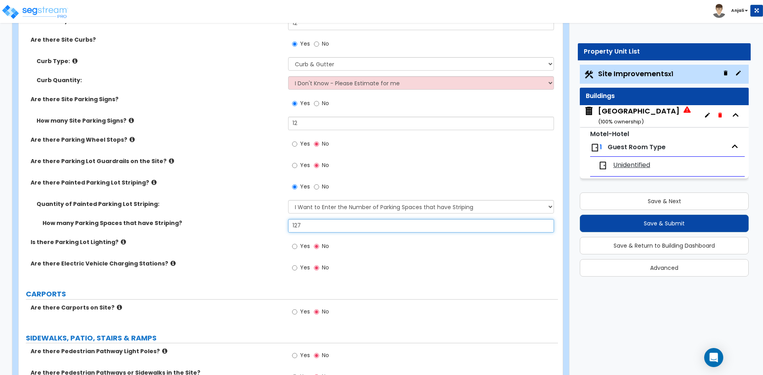
type input "127"
click at [298, 248] on label "Yes" at bounding box center [301, 248] width 18 height 14
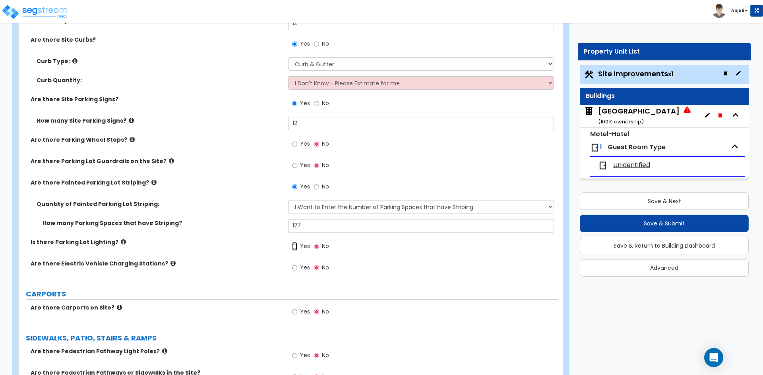
click at [297, 248] on input "Yes" at bounding box center [294, 246] width 5 height 9
radio input "true"
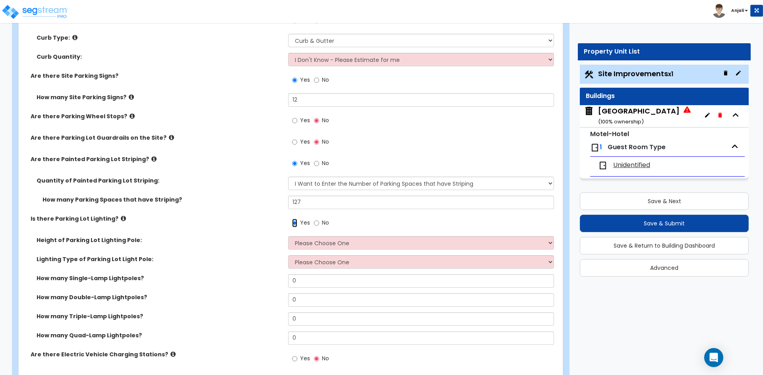
scroll to position [516, 0]
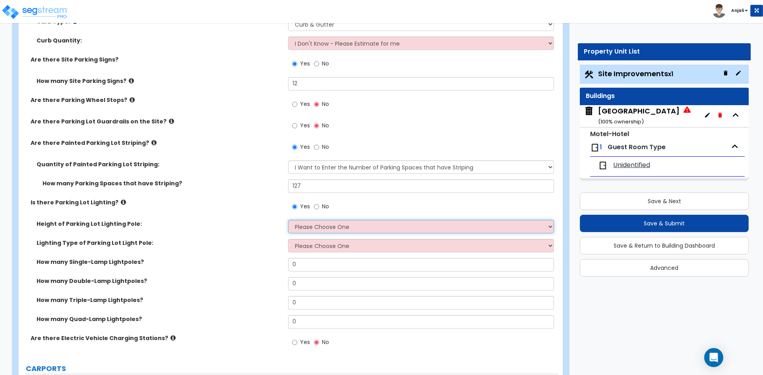
click at [336, 225] on select "Please Choose One 20' high 30' high 40' high" at bounding box center [420, 227] width 265 height 14
select select "1"
click at [288, 220] on select "Please Choose One 20' high 30' high 40' high" at bounding box center [420, 227] width 265 height 14
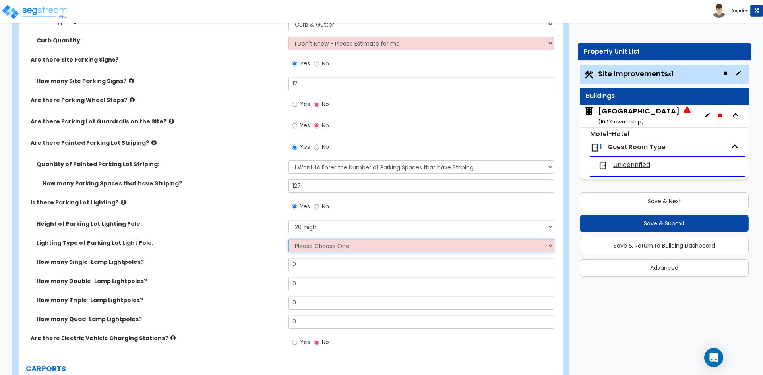
click at [333, 250] on select "Please Choose One LED Metal Halide High Pressure Sodium Please Choose for me" at bounding box center [420, 246] width 265 height 14
select select "1"
click at [288, 239] on select "Please Choose One LED Metal Halide High Pressure Sodium Please Choose for me" at bounding box center [420, 246] width 265 height 14
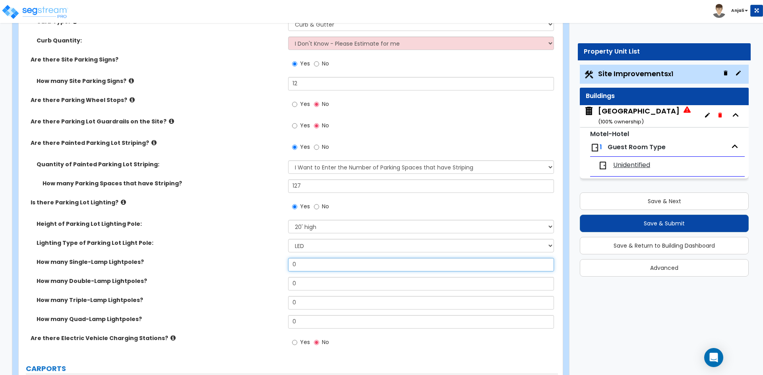
click at [303, 264] on input "0" at bounding box center [420, 265] width 265 height 14
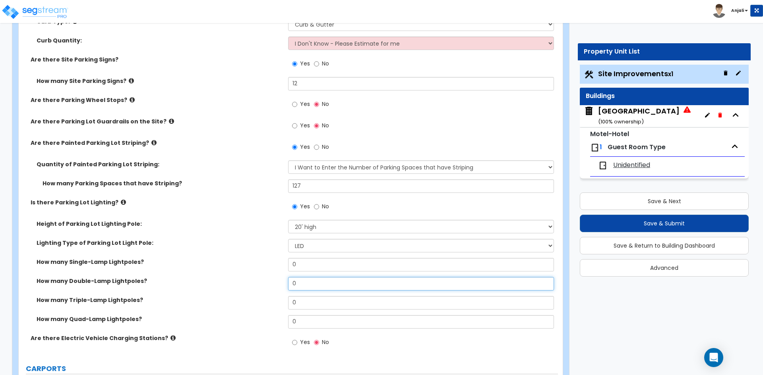
click at [303, 281] on input "0" at bounding box center [420, 284] width 265 height 14
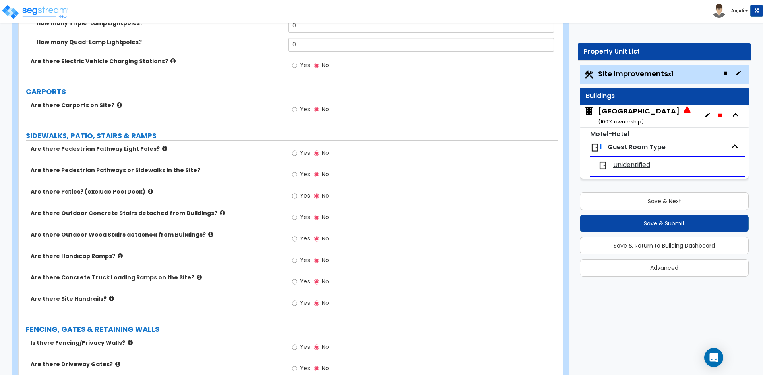
scroll to position [795, 0]
type input "12"
click at [292, 176] on input "Yes" at bounding box center [294, 174] width 5 height 9
radio input "true"
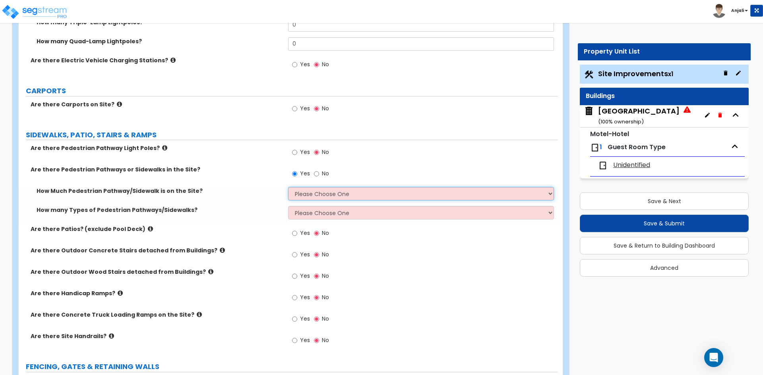
click at [329, 193] on select "Please Choose One I Don't Know, Please Estimate For Me Enter Linear Footage" at bounding box center [420, 194] width 265 height 14
select select "1"
click at [288, 187] on select "Please Choose One I Don't Know, Please Estimate For Me Enter Linear Footage" at bounding box center [420, 194] width 265 height 14
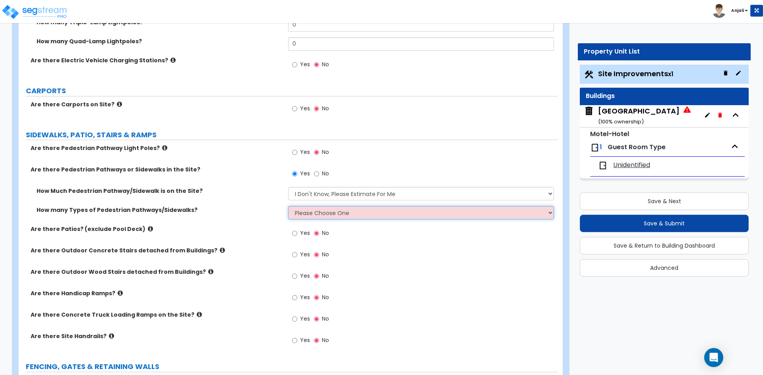
click at [322, 215] on select "Please Choose One 1 2 3" at bounding box center [420, 213] width 265 height 14
select select "1"
click at [288, 206] on select "Please Choose One 1 2 3" at bounding box center [420, 213] width 265 height 14
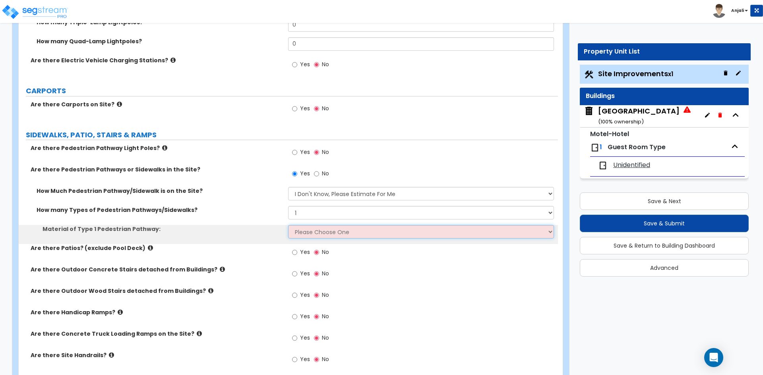
click at [308, 233] on select "Please Choose One Bare Concrete Stamped Concrete Brick Pavers Stone Pavers Wood…" at bounding box center [420, 232] width 265 height 14
select select "1"
click at [288, 225] on select "Please Choose One Bare Concrete Stamped Concrete Brick Pavers Stone Pavers Wood…" at bounding box center [420, 232] width 265 height 14
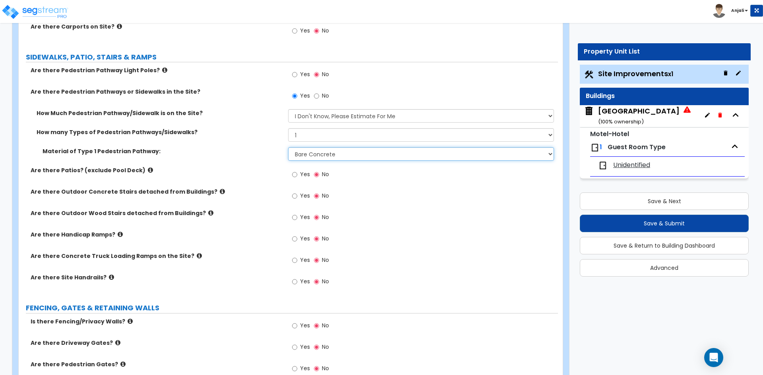
scroll to position [874, 0]
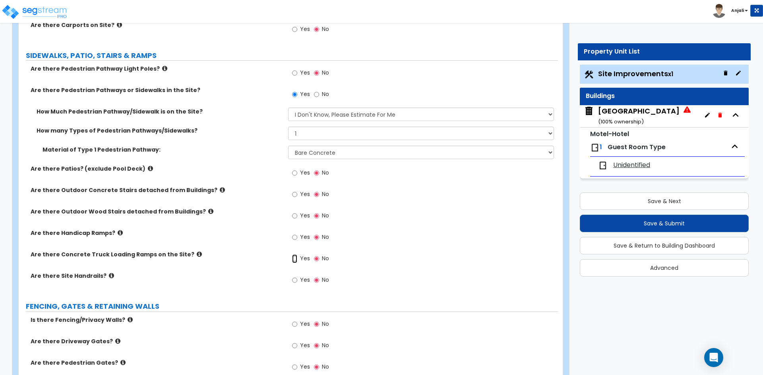
click at [294, 259] on input "Yes" at bounding box center [294, 259] width 5 height 9
radio input "true"
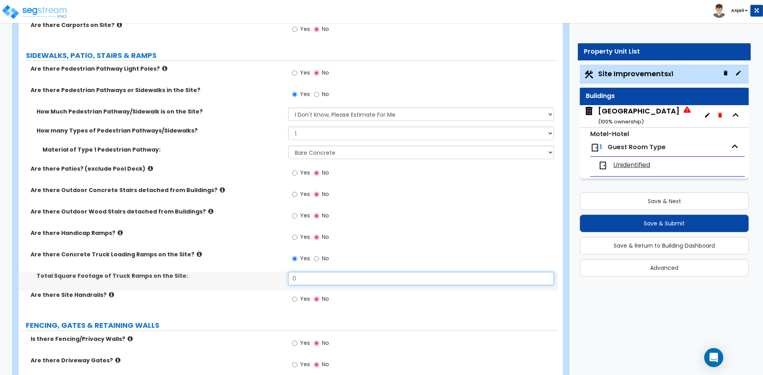
click at [313, 280] on input "0" at bounding box center [420, 279] width 265 height 14
click at [319, 285] on input "text" at bounding box center [420, 279] width 265 height 14
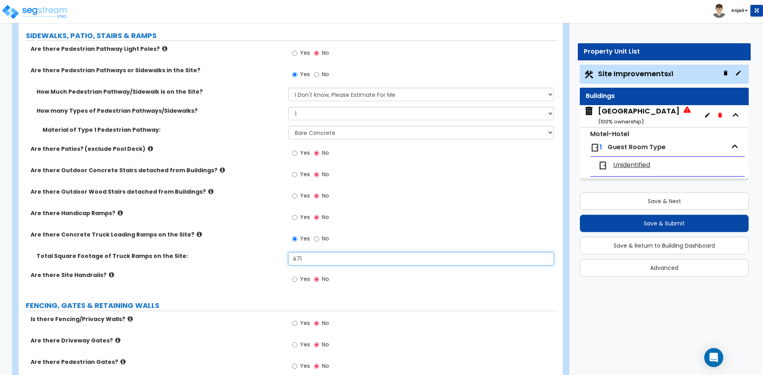
scroll to position [914, 0]
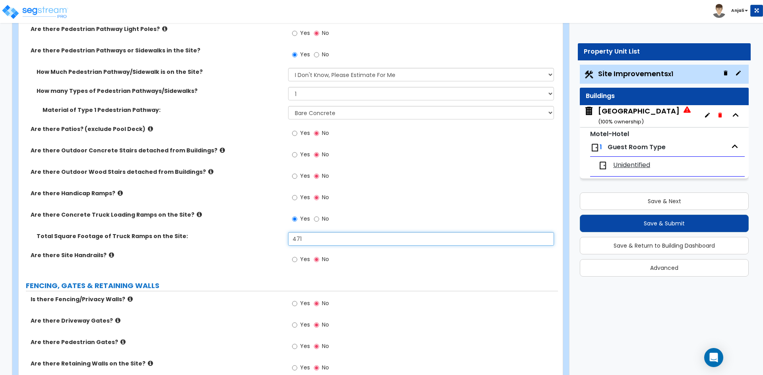
type input "471"
click at [296, 260] on input "Yes" at bounding box center [294, 259] width 5 height 9
radio input "true"
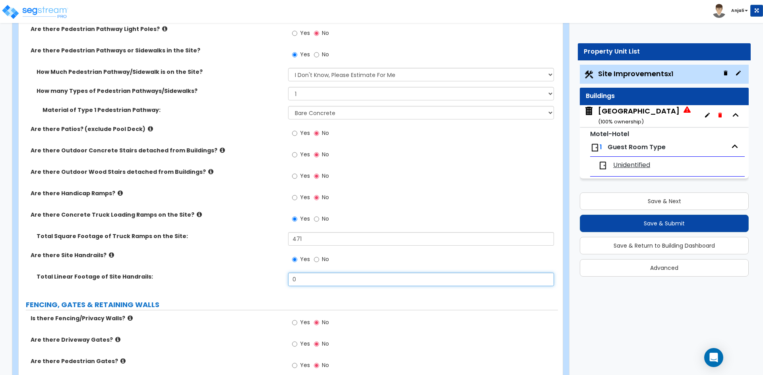
click at [307, 279] on input "0" at bounding box center [420, 280] width 265 height 14
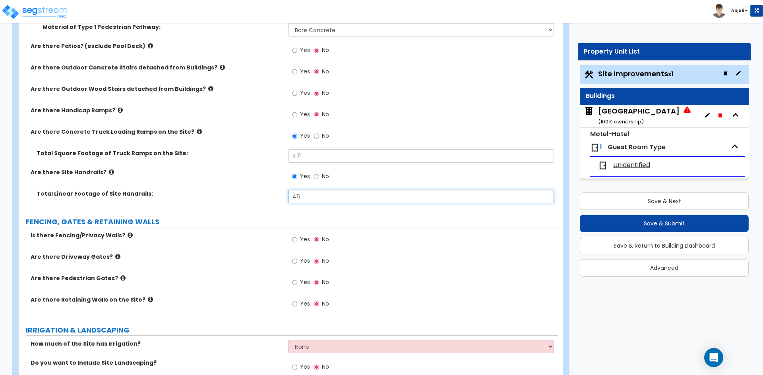
scroll to position [1033, 0]
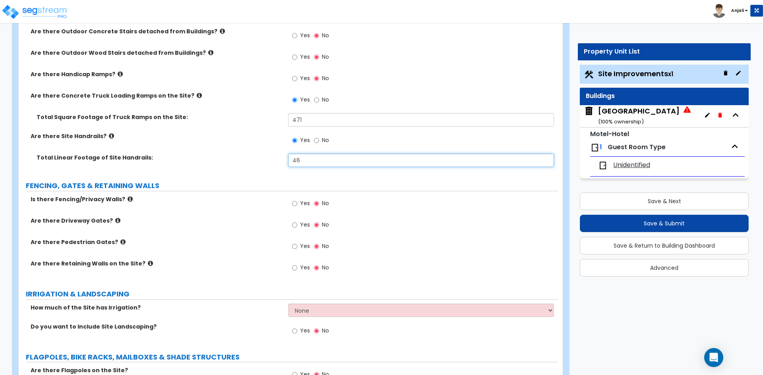
type input "46"
click at [297, 206] on input "Yes" at bounding box center [294, 203] width 5 height 9
radio input "true"
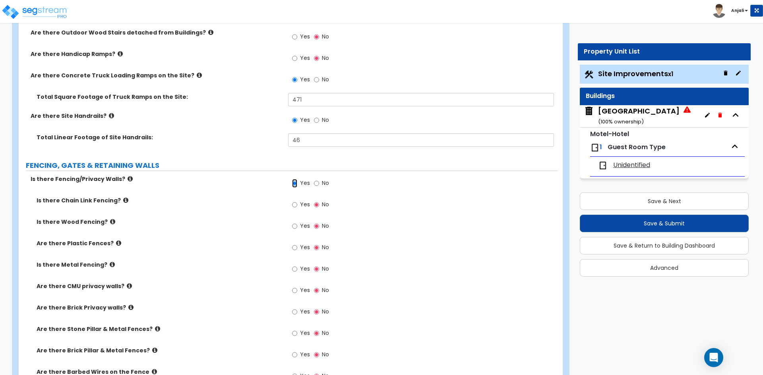
scroll to position [1073, 0]
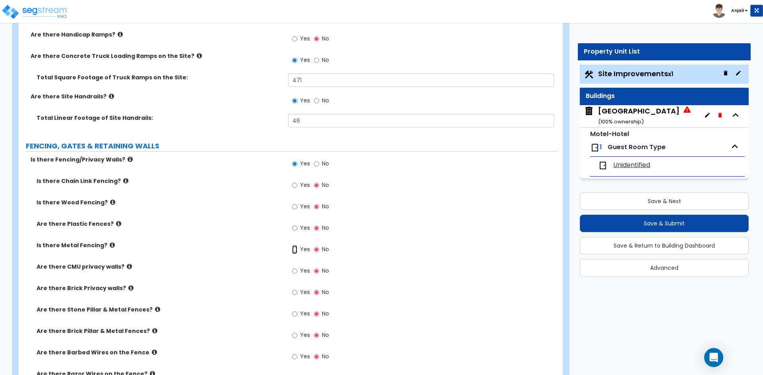
click at [294, 251] on input "Yes" at bounding box center [294, 250] width 5 height 9
radio input "true"
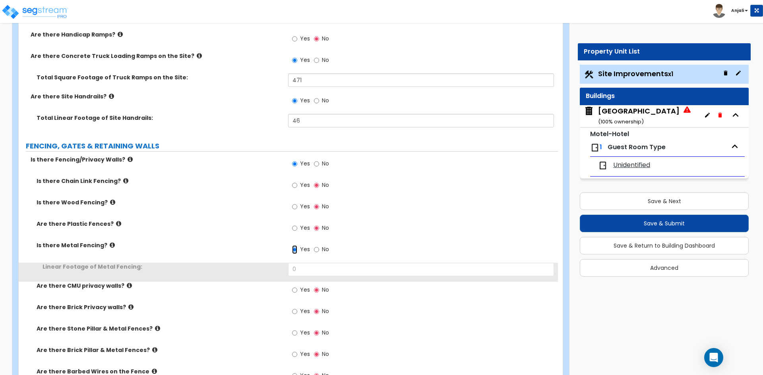
scroll to position [1112, 0]
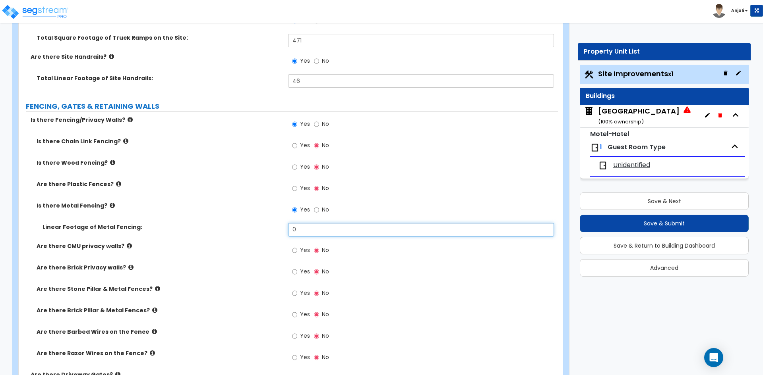
click at [316, 229] on input "0" at bounding box center [420, 230] width 265 height 14
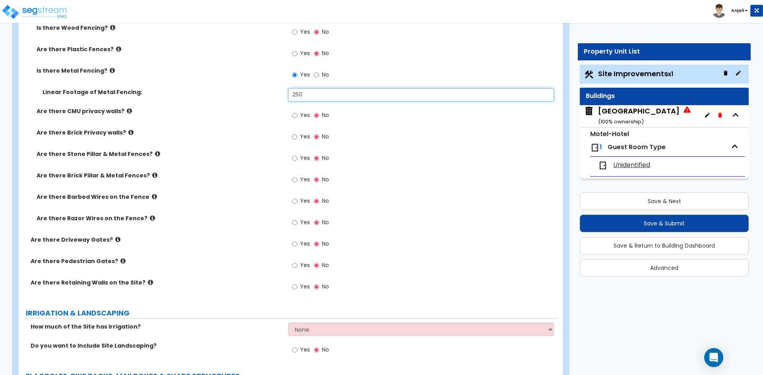
scroll to position [1232, 0]
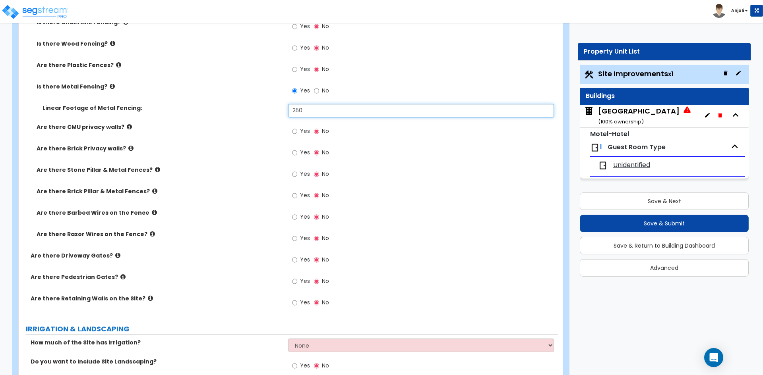
type input "250"
click at [293, 131] on input "Yes" at bounding box center [294, 131] width 5 height 9
radio input "true"
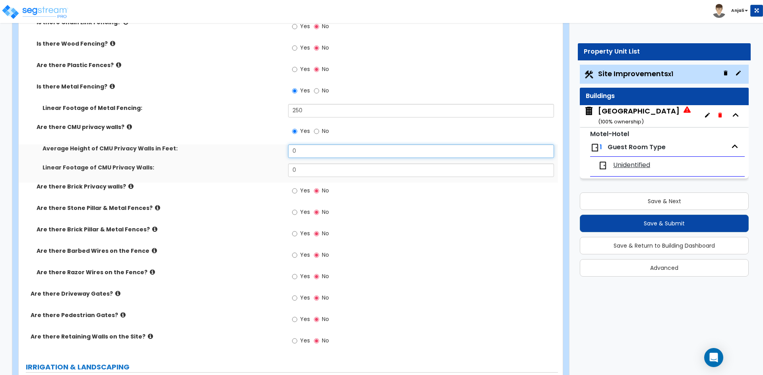
click at [307, 153] on input "0" at bounding box center [420, 152] width 265 height 14
type input "6"
click at [296, 163] on div "Average Height of CMU Privacy Walls in Feet: 6" at bounding box center [288, 154] width 539 height 19
click at [296, 168] on input "0" at bounding box center [420, 171] width 265 height 14
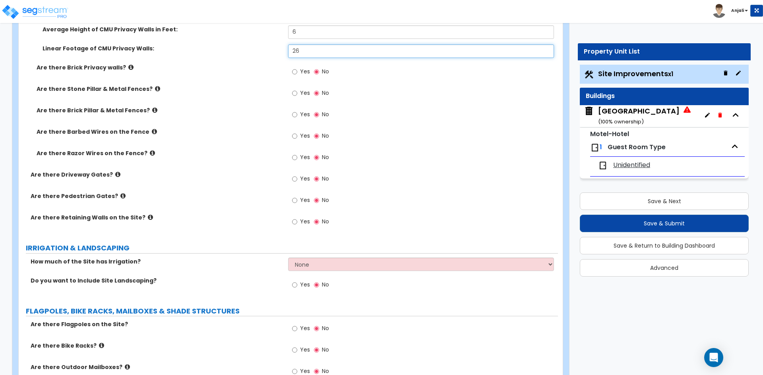
scroll to position [1391, 0]
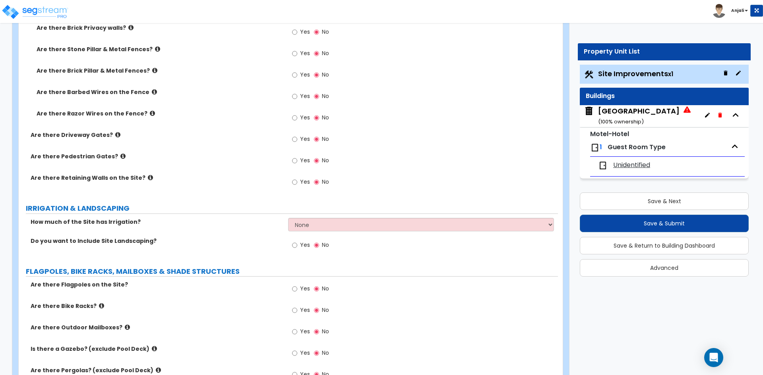
type input "26"
click at [295, 182] on input "Yes" at bounding box center [294, 182] width 5 height 9
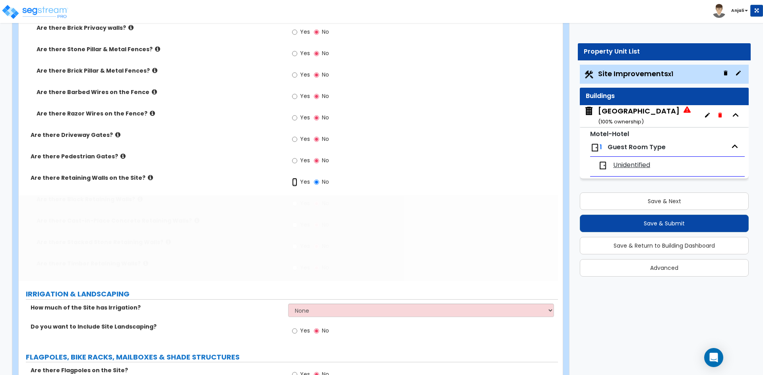
radio input "true"
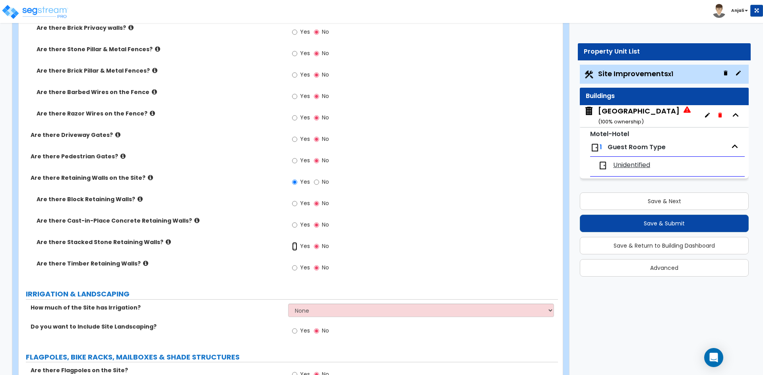
click at [296, 247] on input "Yes" at bounding box center [294, 246] width 5 height 9
radio input "true"
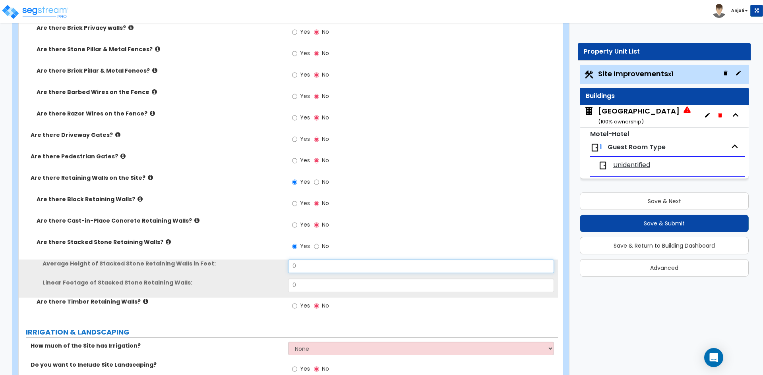
click at [302, 267] on input "0" at bounding box center [420, 267] width 265 height 14
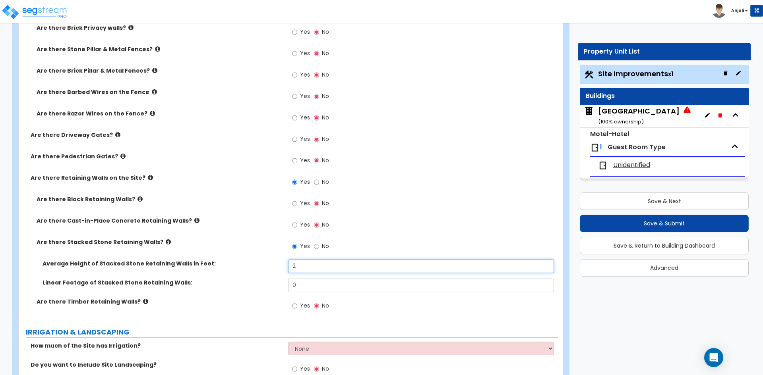
type input "2"
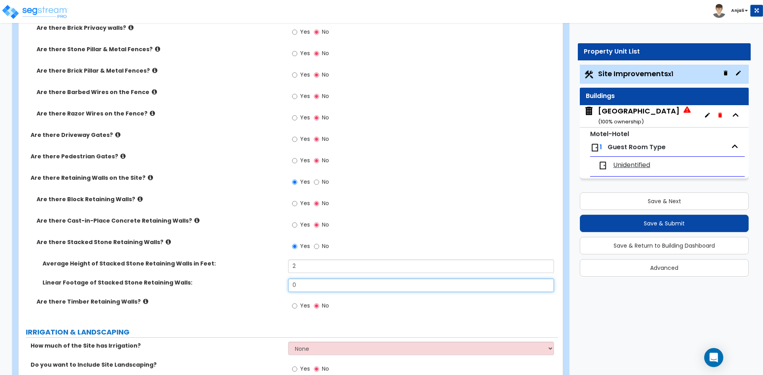
click at [309, 283] on input "0" at bounding box center [420, 286] width 265 height 14
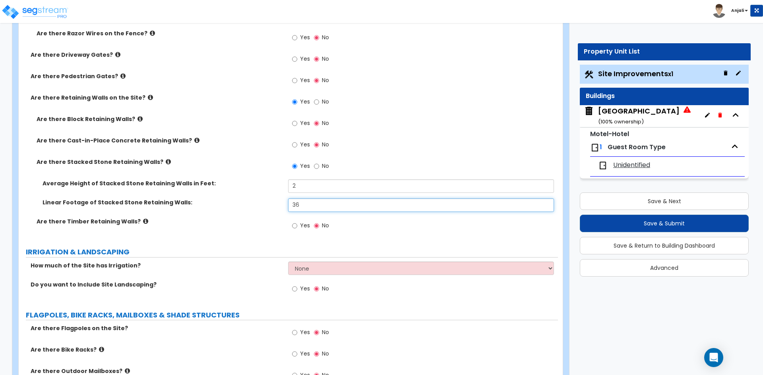
scroll to position [1510, 0]
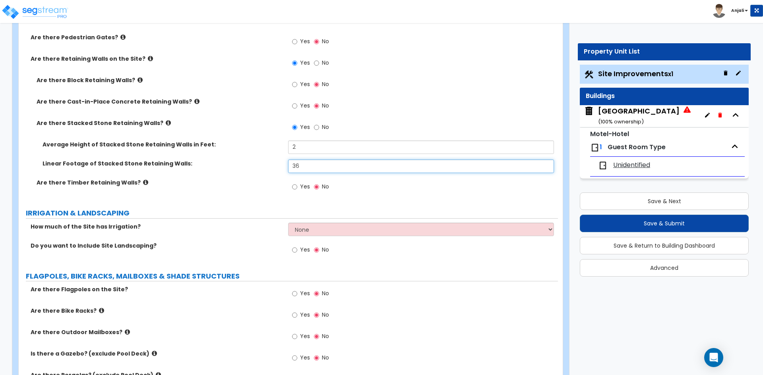
type input "36"
click at [296, 249] on input "Yes" at bounding box center [294, 250] width 5 height 9
radio input "true"
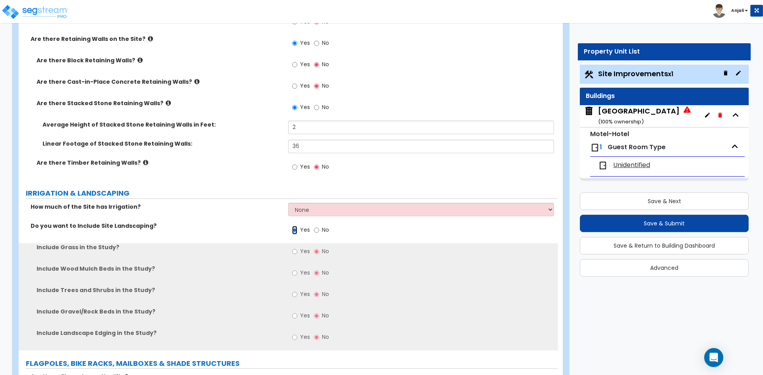
scroll to position [1549, 0]
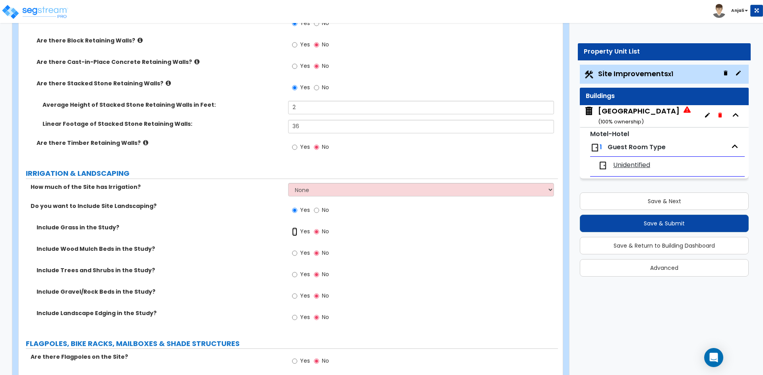
click at [294, 233] on input "Yes" at bounding box center [294, 232] width 5 height 9
radio input "true"
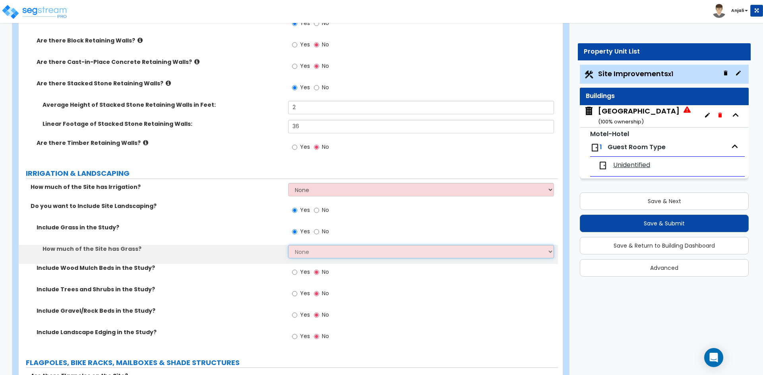
click at [333, 250] on select "None I want to Enter an Approximate Percentage I want to Enter the Square Foota…" at bounding box center [420, 252] width 265 height 14
select select "1"
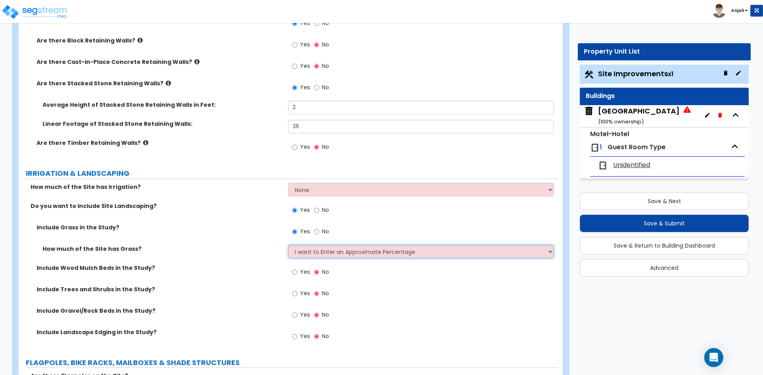
click at [288, 245] on select "None I want to Enter an Approximate Percentage I want to Enter the Square Foota…" at bounding box center [420, 252] width 265 height 14
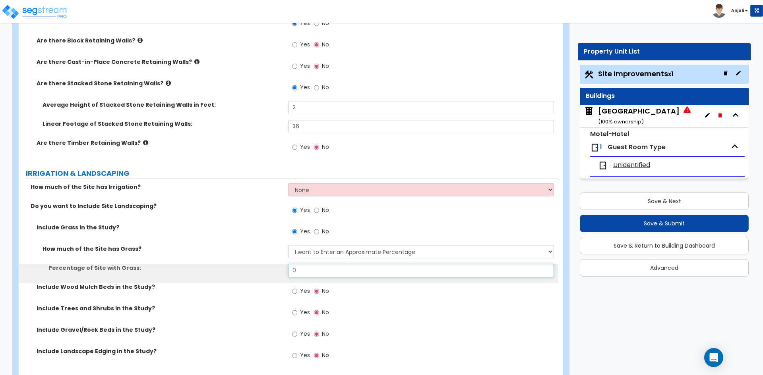
click at [313, 272] on input "0" at bounding box center [420, 271] width 265 height 14
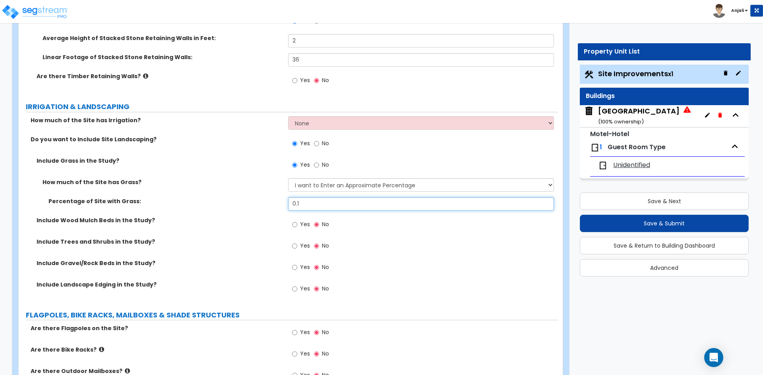
scroll to position [1629, 0]
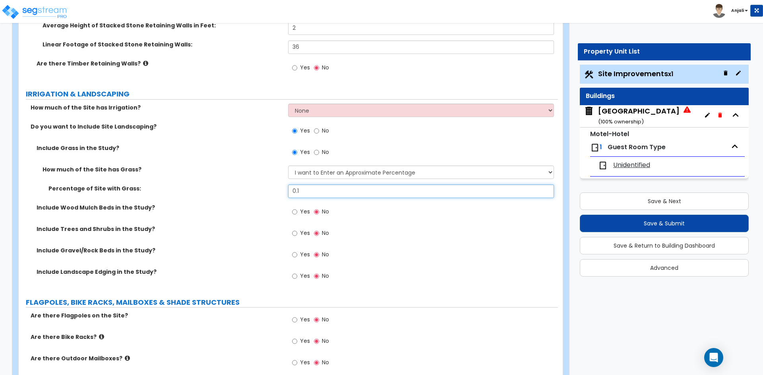
type input "0.1"
click at [295, 257] on input "Yes" at bounding box center [294, 255] width 5 height 9
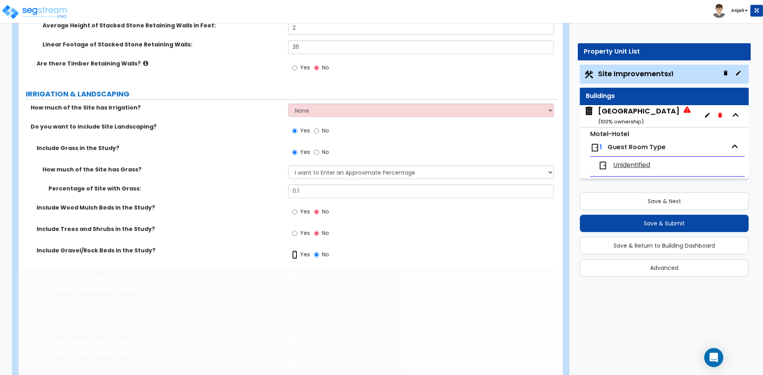
radio input "true"
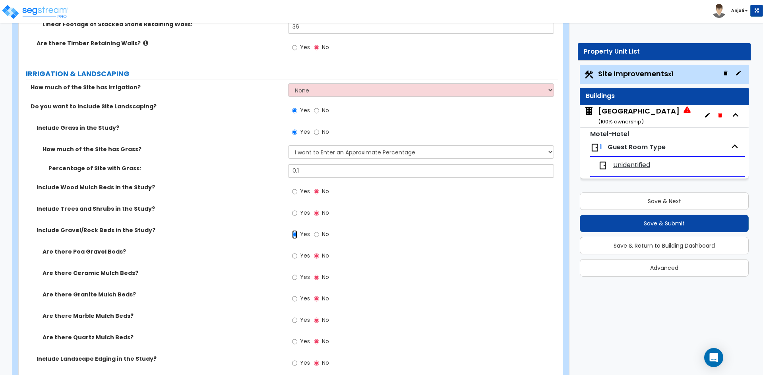
scroll to position [1669, 0]
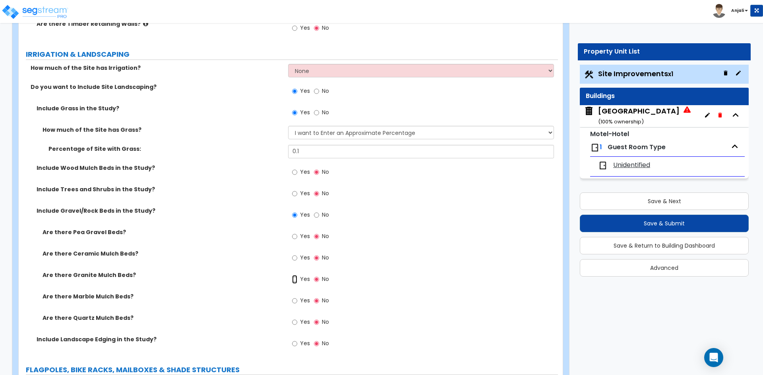
click at [295, 280] on input "Yes" at bounding box center [294, 279] width 5 height 9
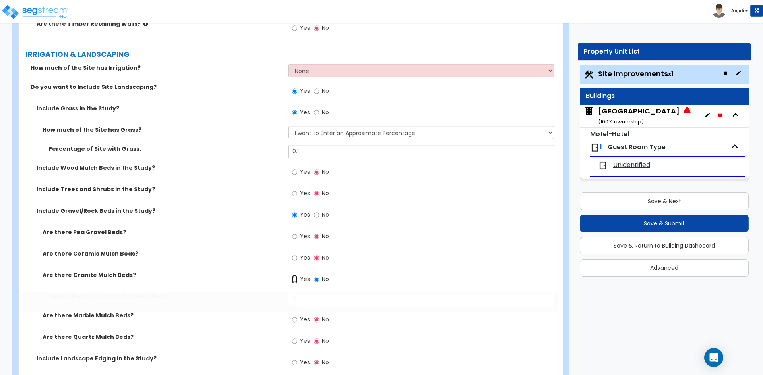
radio input "true"
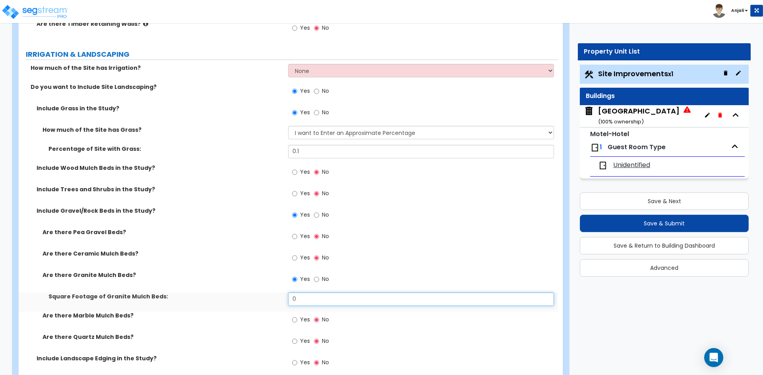
click at [319, 300] on input "0" at bounding box center [420, 300] width 265 height 14
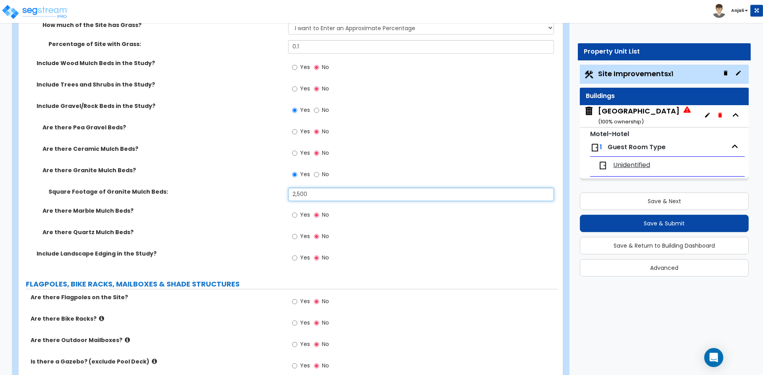
scroll to position [1788, 0]
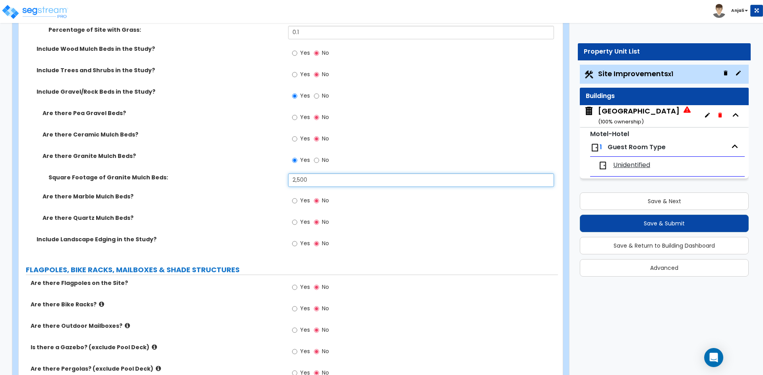
type input "2,500"
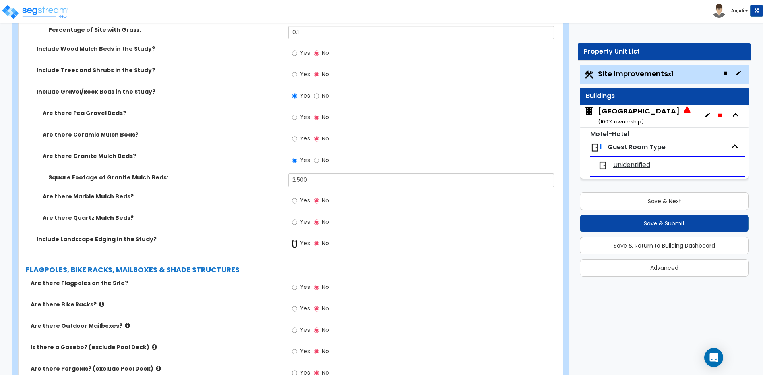
click at [293, 243] on input "Yes" at bounding box center [294, 244] width 5 height 9
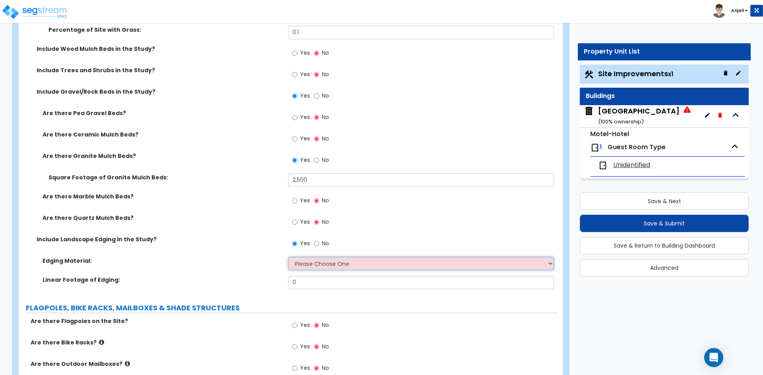
click at [376, 264] on select "Please Choose One Metal Brick Railroad Ties Concrete" at bounding box center [420, 264] width 265 height 14
click at [363, 265] on select "Please Choose One Metal Brick Railroad Ties Concrete" at bounding box center [420, 264] width 265 height 14
click at [365, 265] on select "Please Choose One Metal Brick Railroad Ties Concrete" at bounding box center [420, 264] width 265 height 14
click at [321, 243] on label "No" at bounding box center [321, 245] width 15 height 14
click at [319, 243] on input "No" at bounding box center [316, 244] width 5 height 9
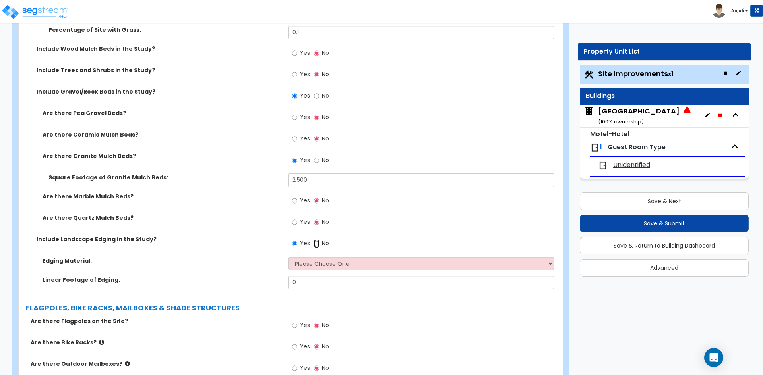
radio input "false"
radio input "true"
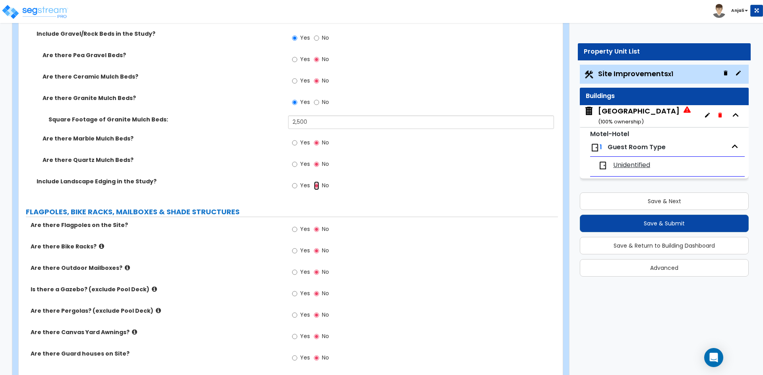
scroll to position [1867, 0]
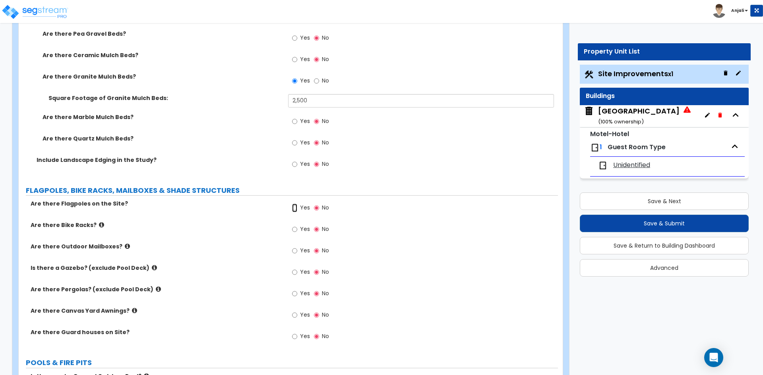
click at [294, 210] on input "Yes" at bounding box center [294, 208] width 5 height 9
radio input "true"
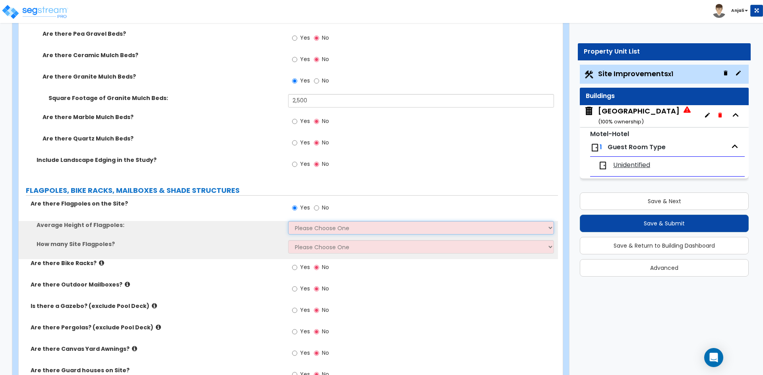
click at [311, 230] on select "Please Choose One 20 ft 59 ft 70 ft 100 ft" at bounding box center [420, 228] width 265 height 14
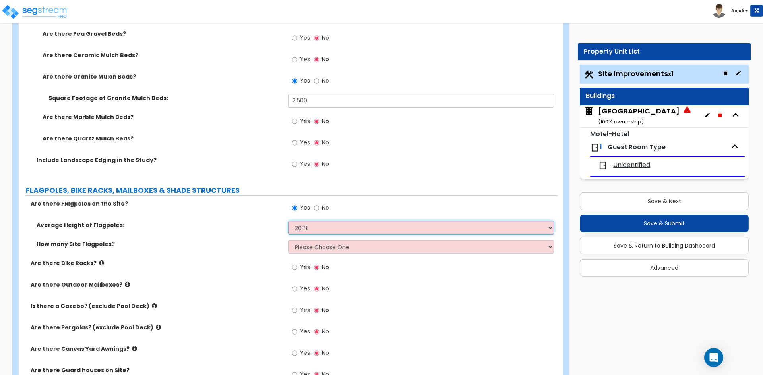
click at [288, 221] on select "Please Choose One 20 ft 59 ft 70 ft 100 ft" at bounding box center [420, 228] width 265 height 14
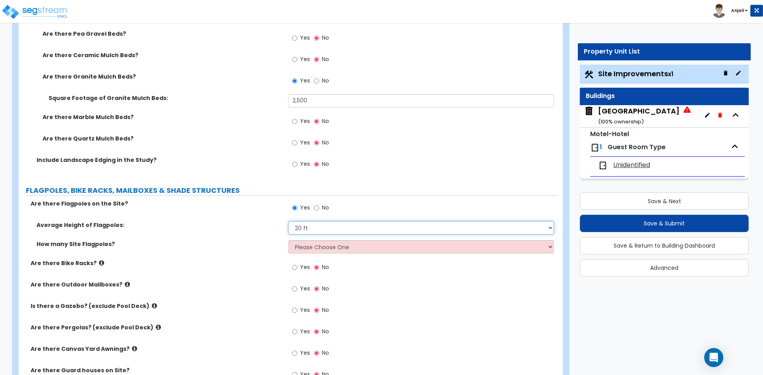
drag, startPoint x: 319, startPoint y: 230, endPoint x: 321, endPoint y: 234, distance: 4.3
click at [320, 230] on select "Please Choose One 20 ft 59 ft 70 ft 100 ft" at bounding box center [420, 228] width 265 height 14
select select "2"
click at [288, 221] on select "Please Choose One 20 ft 59 ft 70 ft 100 ft" at bounding box center [420, 228] width 265 height 14
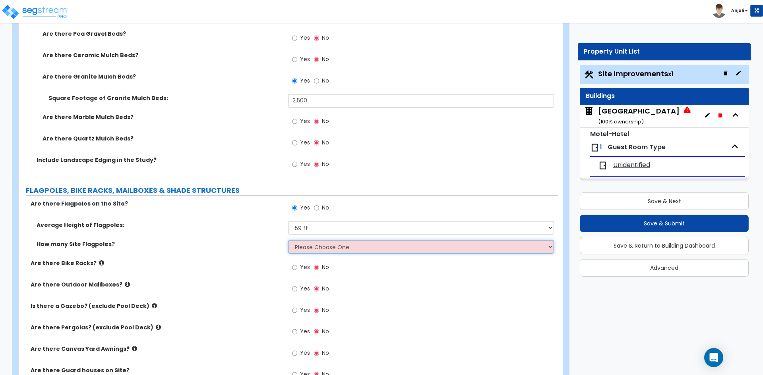
click at [314, 250] on select "Please Choose One 1 2 3 4 5" at bounding box center [420, 247] width 265 height 14
select select "1"
click at [288, 240] on select "Please Choose One 1 2 3 4 5" at bounding box center [420, 247] width 265 height 14
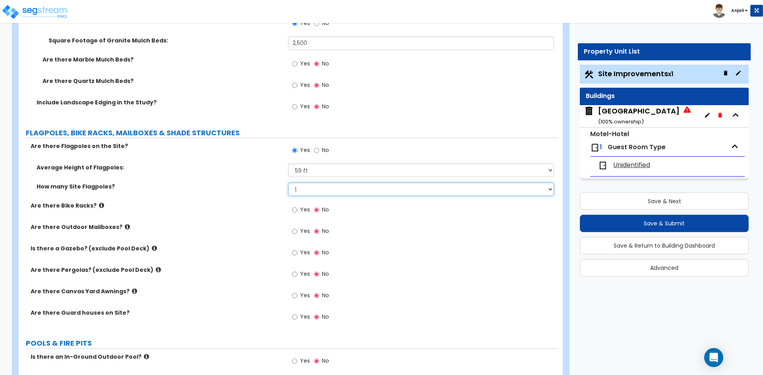
scroll to position [1947, 0]
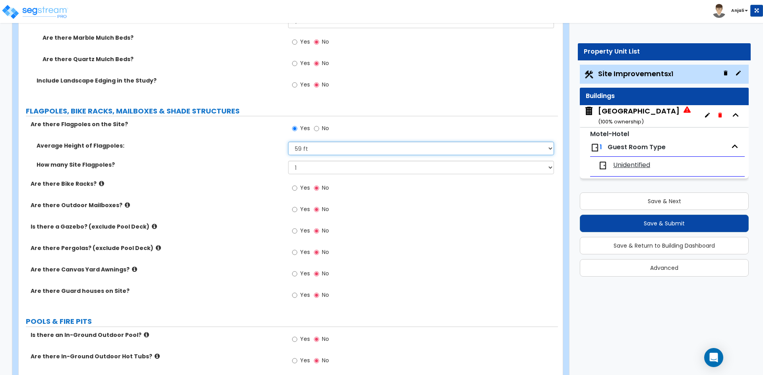
drag, startPoint x: 316, startPoint y: 144, endPoint x: 320, endPoint y: 152, distance: 8.9
click at [316, 144] on select "Please Choose One 20 ft 59 ft 70 ft 100 ft" at bounding box center [420, 149] width 265 height 14
select select "1"
click at [288, 142] on select "Please Choose One 20 ft 59 ft 70 ft 100 ft" at bounding box center [420, 149] width 265 height 14
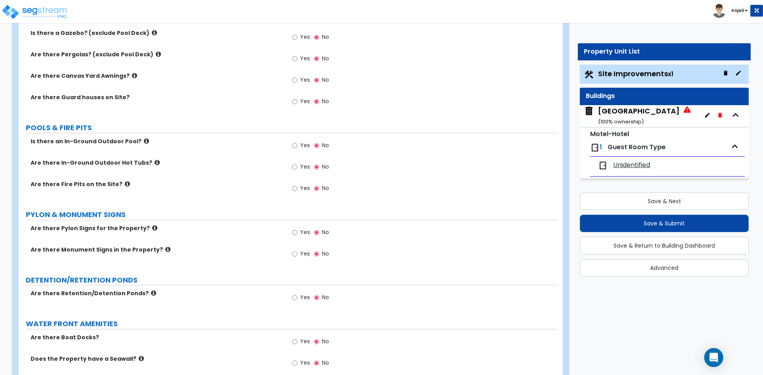
scroll to position [2145, 0]
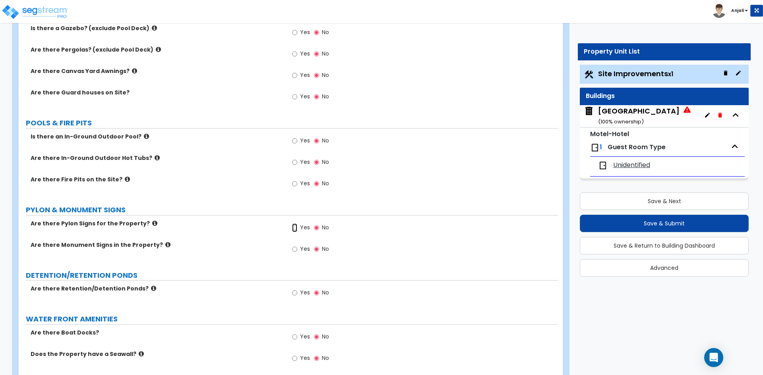
click at [293, 230] on input "Yes" at bounding box center [294, 228] width 5 height 9
radio input "true"
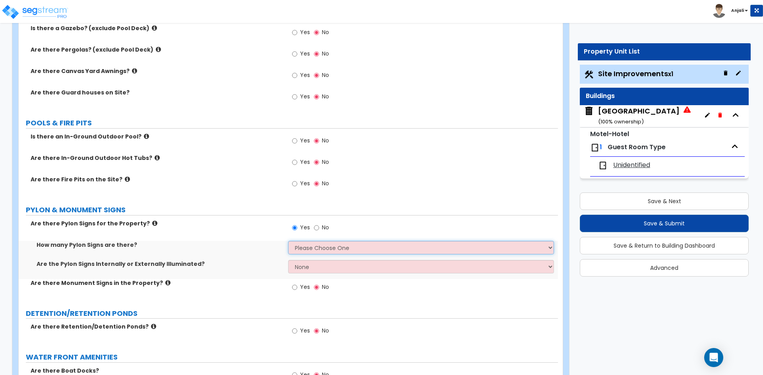
click at [305, 244] on select "Please Choose One 1 2 3" at bounding box center [420, 248] width 265 height 14
select select "1"
click at [288, 241] on select "Please Choose One 1 2 3" at bounding box center [420, 248] width 265 height 14
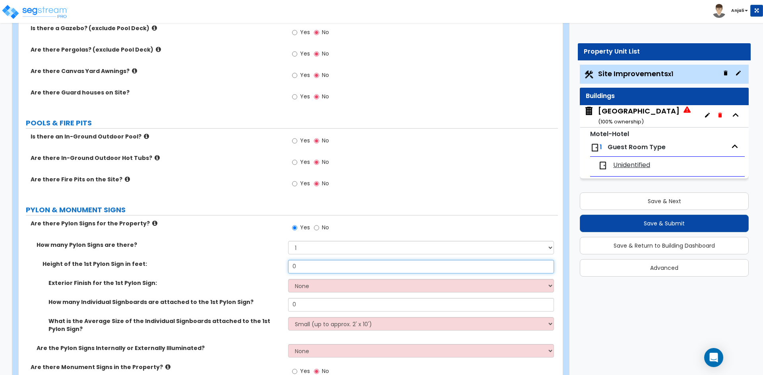
click at [309, 263] on input "0" at bounding box center [420, 267] width 265 height 14
click at [318, 246] on select "Please Choose One 1 2 3" at bounding box center [420, 248] width 265 height 14
select select "2"
click at [288, 241] on select "Please Choose One 1 2 3" at bounding box center [420, 248] width 265 height 14
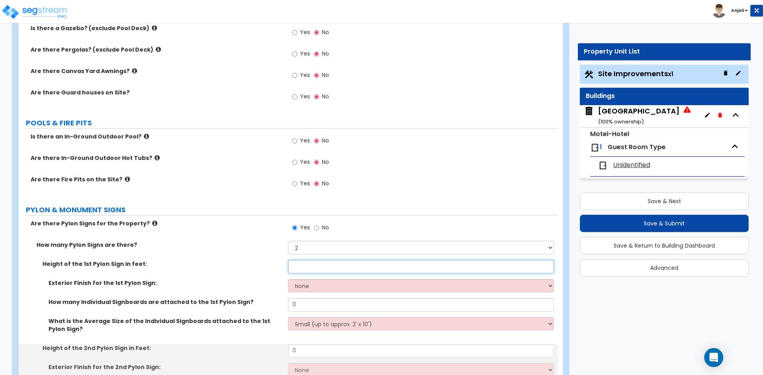
click at [311, 270] on input "text" at bounding box center [420, 267] width 265 height 14
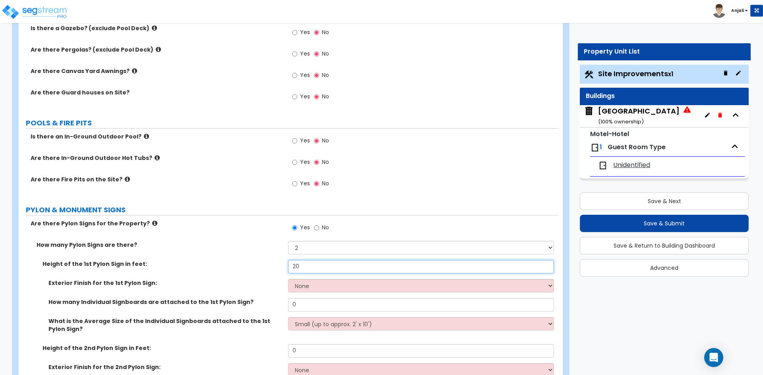
type input "20"
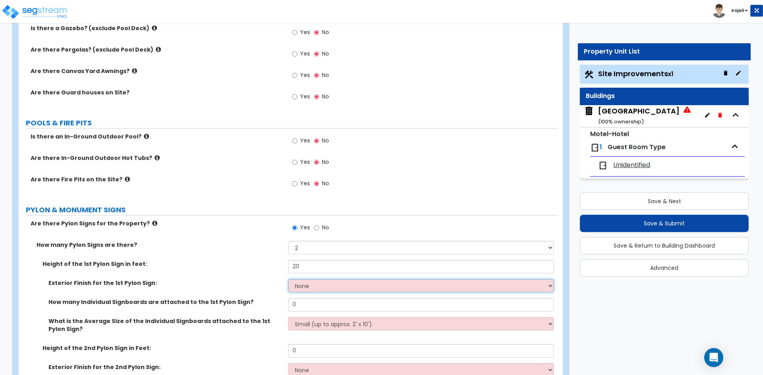
click at [319, 282] on select "None Paint Finish Brick Veneer Finish Stone Veneer Finish Metal Composite Finis…" at bounding box center [420, 286] width 265 height 14
select select "4"
click at [288, 279] on select "None Paint Finish Brick Veneer Finish Stone Veneer Finish Metal Composite Finis…" at bounding box center [420, 286] width 265 height 14
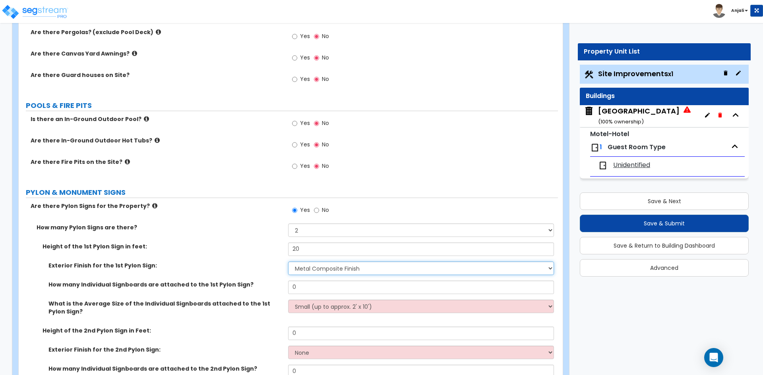
scroll to position [2185, 0]
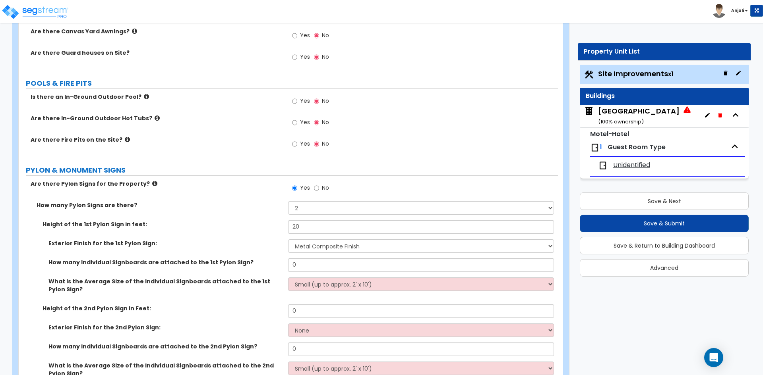
click at [309, 275] on div "How many Individual Signboards are attached to the 1st Pylon Sign? 0" at bounding box center [288, 268] width 539 height 19
click at [308, 265] on input "0" at bounding box center [420, 266] width 265 height 14
type input "1"
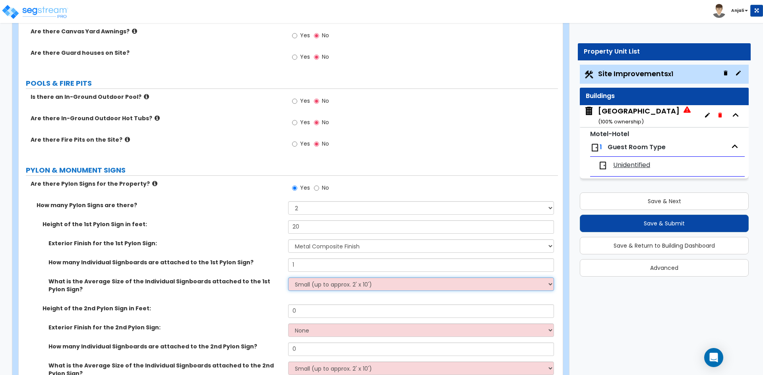
click at [323, 283] on select "Small (up to approx. 2' x 10') Medium (up to approx. 4' x 10') Large (up to app…" at bounding box center [420, 285] width 265 height 14
select select "1"
click at [288, 278] on select "Small (up to approx. 2' x 10') Medium (up to approx. 4' x 10') Large (up to app…" at bounding box center [420, 285] width 265 height 14
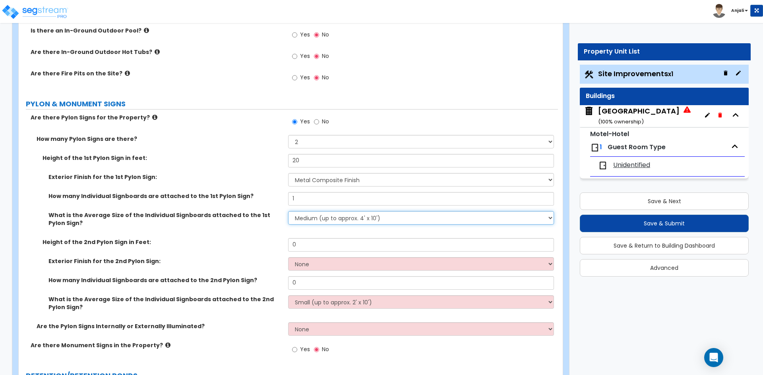
scroll to position [2265, 0]
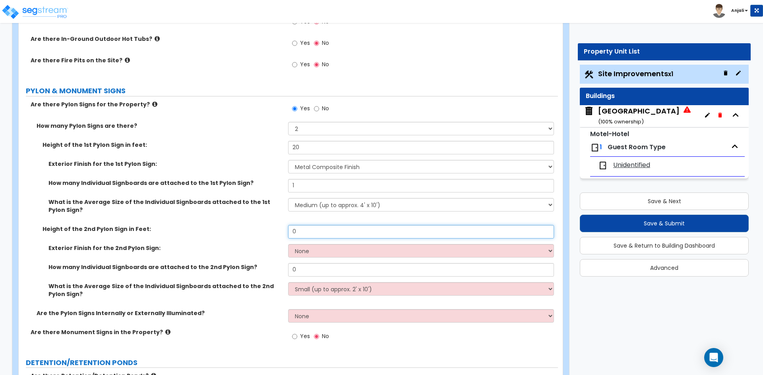
click at [308, 236] on input "0" at bounding box center [420, 232] width 265 height 14
type input "20"
click at [314, 252] on select "None Paint Finish Brick Veneer Finish Stone Veneer Finish Metal Composite Finis…" at bounding box center [420, 251] width 265 height 14
select select "4"
click at [288, 244] on select "None Paint Finish Brick Veneer Finish Stone Veneer Finish Metal Composite Finis…" at bounding box center [420, 251] width 265 height 14
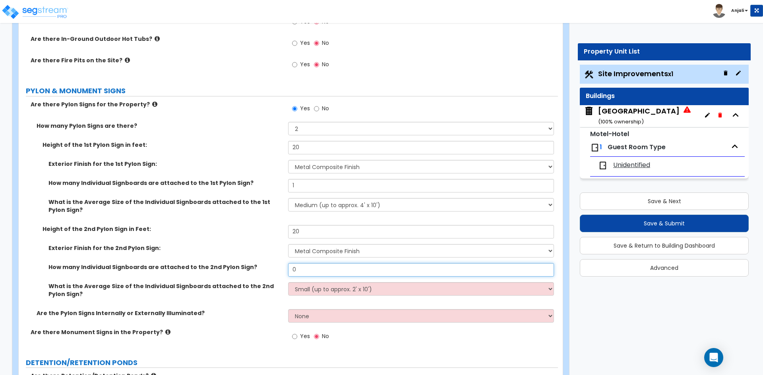
click at [321, 274] on input "0" at bounding box center [420, 270] width 265 height 14
type input "1"
click at [324, 293] on select "Small (up to approx. 2' x 10') Medium (up to approx. 4' x 10') Large (up to app…" at bounding box center [420, 289] width 265 height 14
select select "1"
click at [288, 282] on select "Small (up to approx. 2' x 10') Medium (up to approx. 4' x 10') Large (up to app…" at bounding box center [420, 289] width 265 height 14
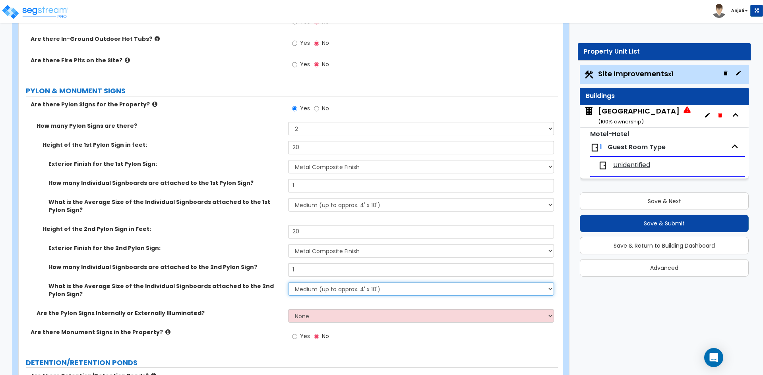
scroll to position [2304, 0]
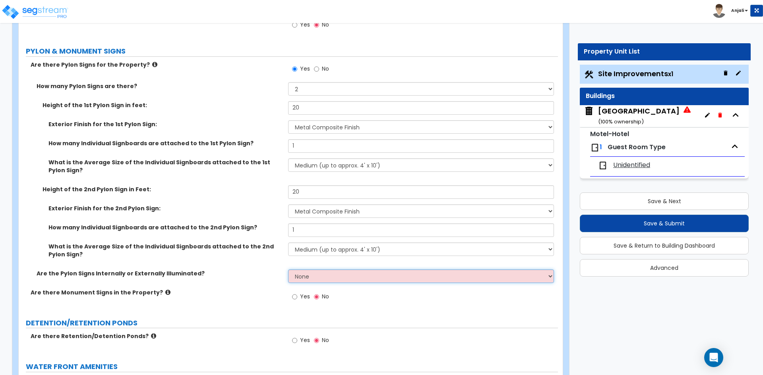
click at [329, 275] on select "None Internally Illuminated Externally Illuminated" at bounding box center [420, 277] width 265 height 14
select select "1"
click at [288, 270] on select "None Internally Illuminated Externally Illuminated" at bounding box center [420, 277] width 265 height 14
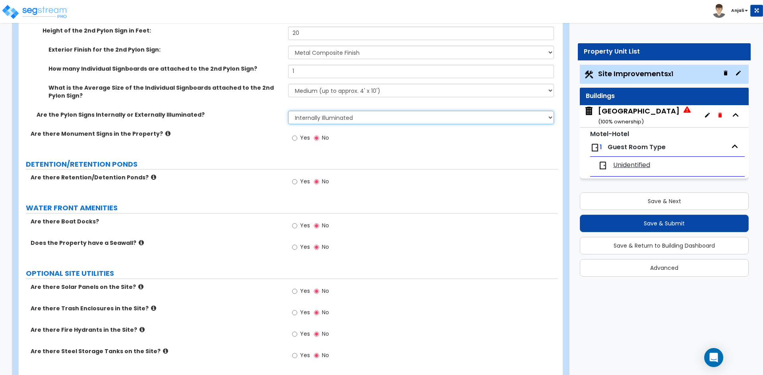
scroll to position [2493, 0]
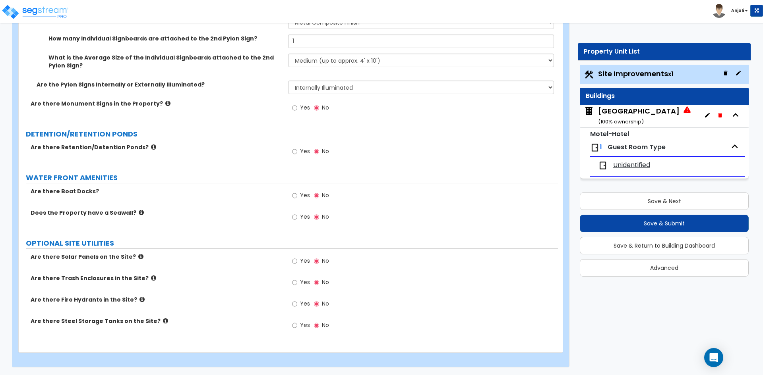
click at [292, 305] on div "Yes No" at bounding box center [310, 305] width 45 height 18
click at [292, 304] on input "Yes" at bounding box center [294, 304] width 5 height 9
radio input "true"
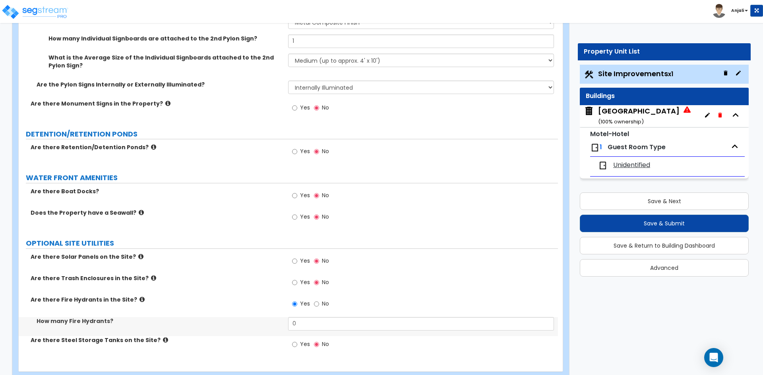
click at [299, 316] on div "Yes No" at bounding box center [422, 306] width 269 height 21
click at [299, 323] on input "0" at bounding box center [420, 324] width 265 height 14
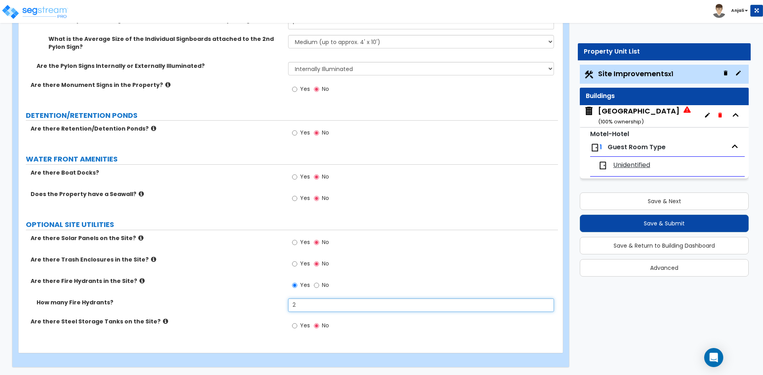
scroll to position [2512, 0]
type input "2"
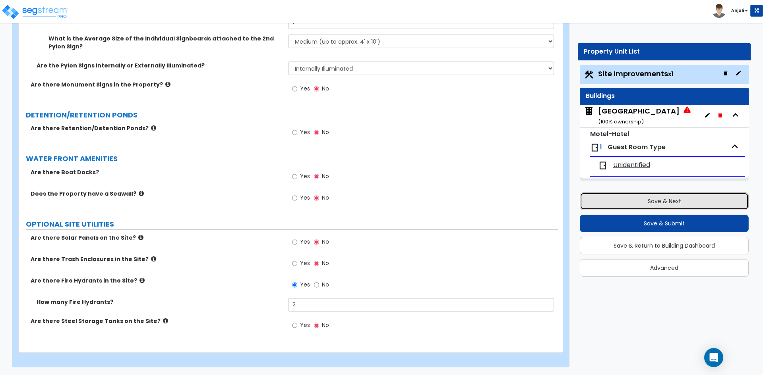
click at [661, 204] on button "Save & Next" at bounding box center [664, 201] width 169 height 17
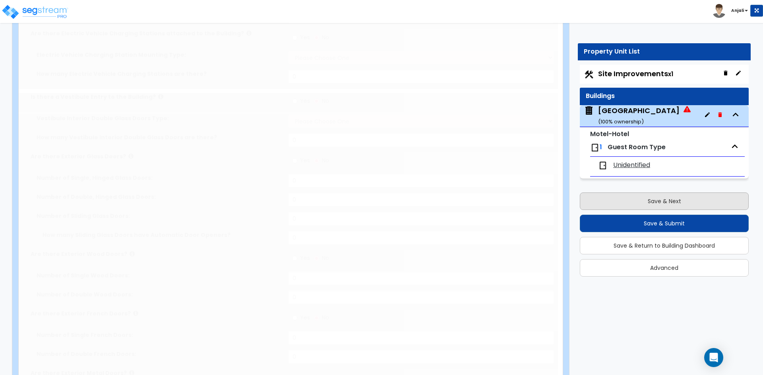
type input "1"
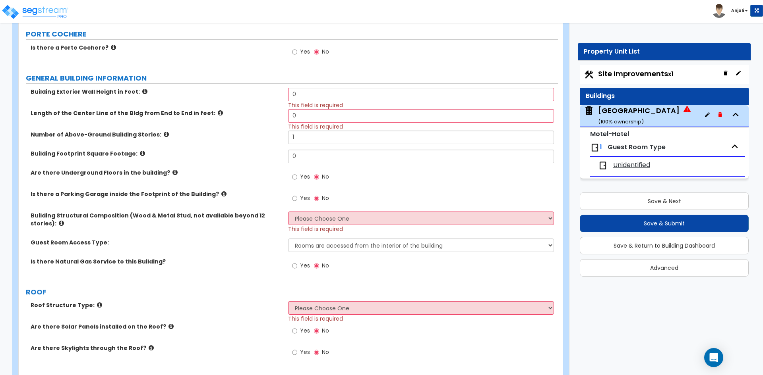
scroll to position [0, 0]
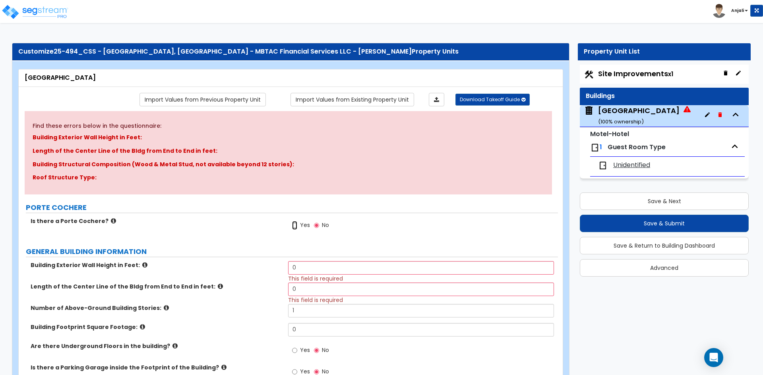
click at [294, 228] on input "Yes" at bounding box center [294, 225] width 5 height 9
radio input "true"
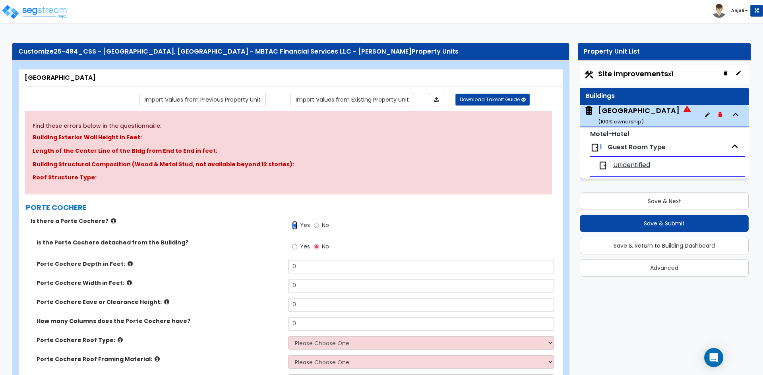
scroll to position [40, 0]
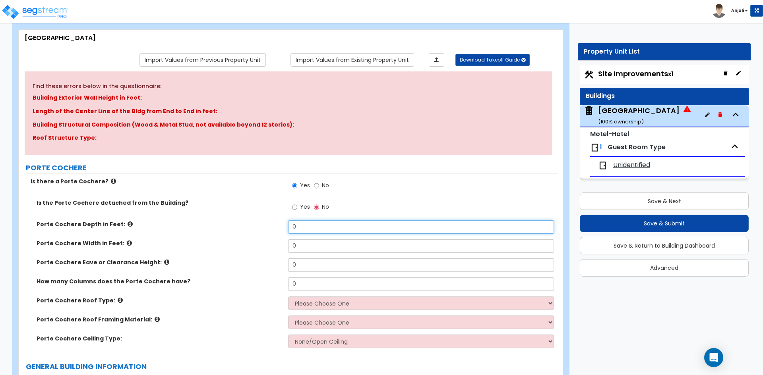
click at [307, 230] on input "0" at bounding box center [420, 227] width 265 height 14
type input "3"
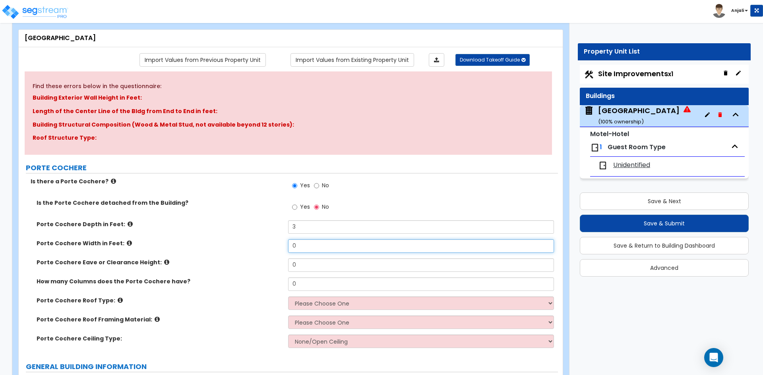
click at [304, 245] on input "0" at bounding box center [420, 247] width 265 height 14
click at [303, 248] on input "0" at bounding box center [420, 247] width 265 height 14
type input "30"
click at [295, 269] on input "0" at bounding box center [420, 266] width 265 height 14
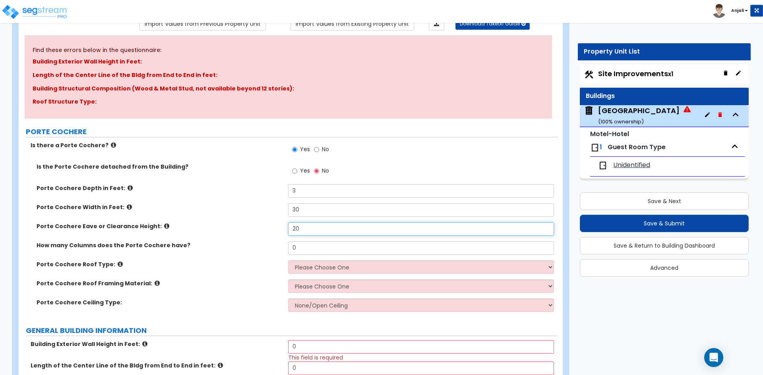
scroll to position [79, 0]
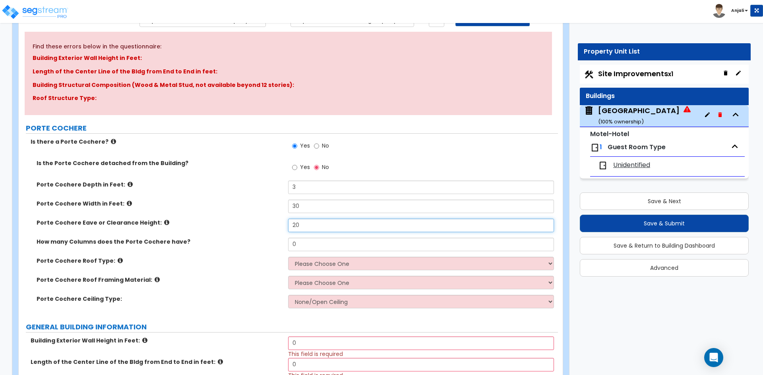
type input "20"
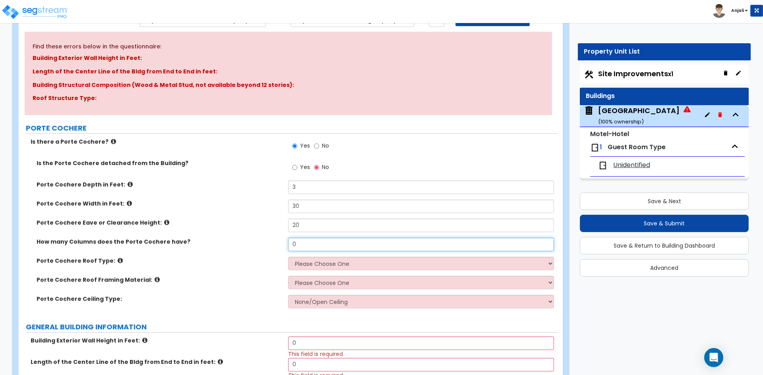
click at [295, 246] on input "0" at bounding box center [420, 245] width 265 height 14
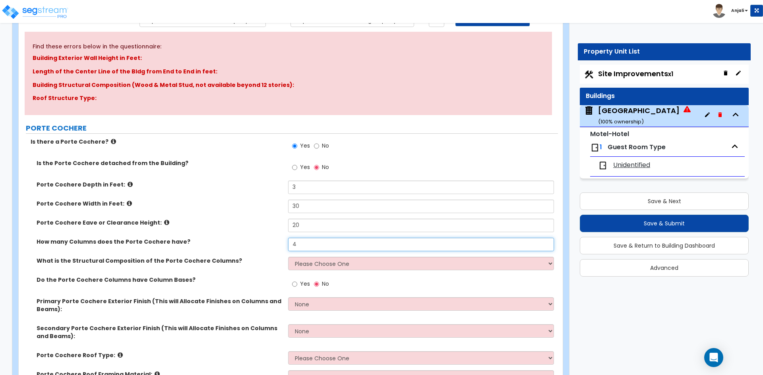
type input "4"
click at [336, 268] on select "Please Choose One Wood Steel Concrete" at bounding box center [420, 264] width 265 height 14
select select "3"
click at [288, 257] on select "Please Choose One Wood Steel Concrete" at bounding box center [420, 264] width 265 height 14
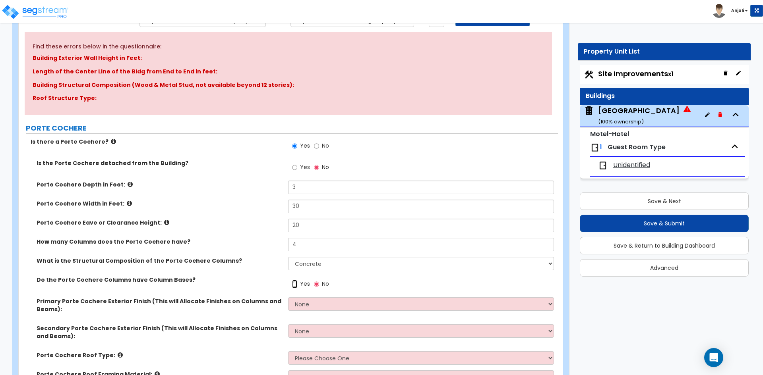
click at [295, 285] on input "Yes" at bounding box center [294, 284] width 5 height 9
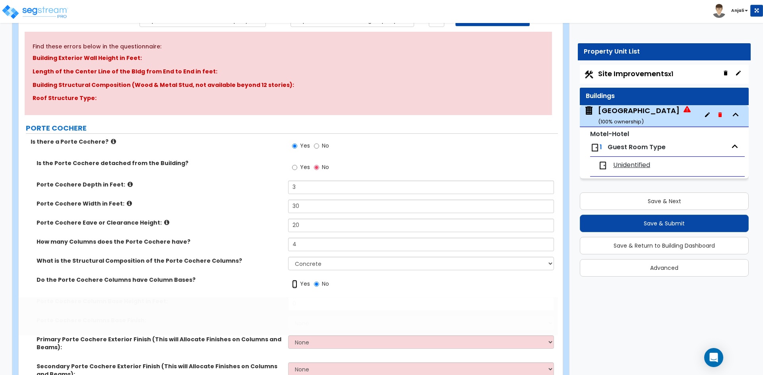
radio input "true"
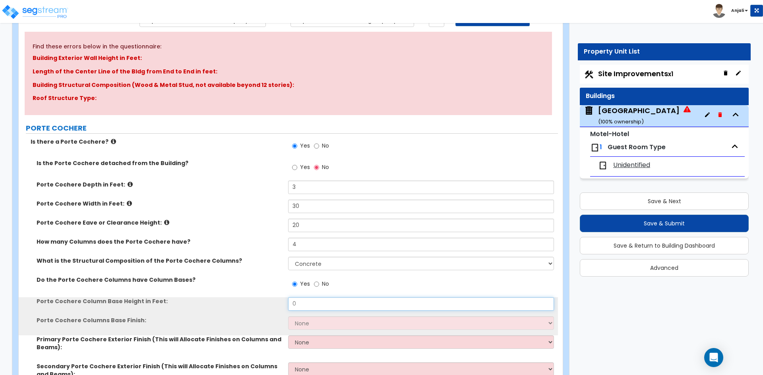
click at [321, 304] on input "0" at bounding box center [420, 305] width 265 height 14
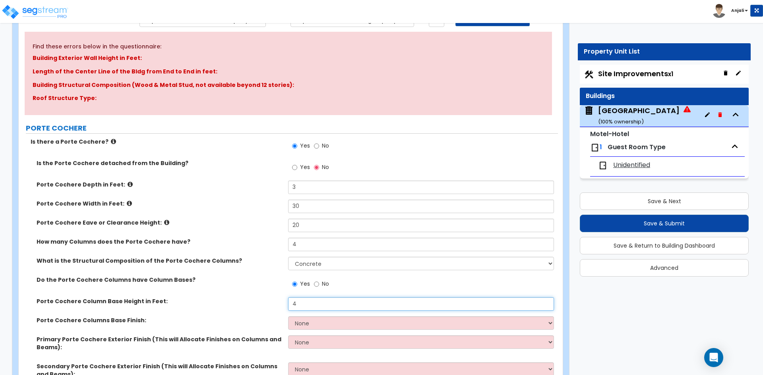
type input "4"
click at [323, 324] on select "None Paint Finish Stucco Finish Tile Finish Brick Veneer Stone Veneer Metal Com…" at bounding box center [420, 324] width 265 height 14
select select "4"
click at [288, 317] on select "None Paint Finish Stucco Finish Tile Finish Brick Veneer Stone Veneer Metal Com…" at bounding box center [420, 324] width 265 height 14
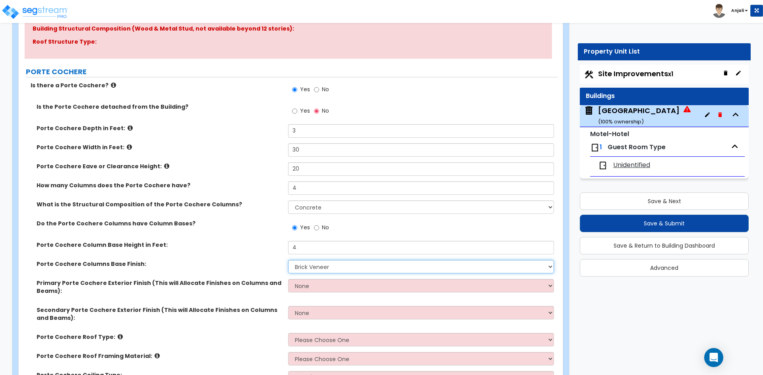
scroll to position [159, 0]
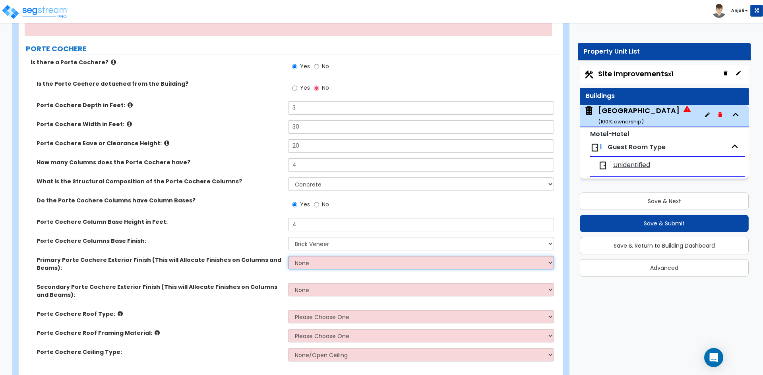
click at [331, 265] on select "None Paint Finish Stucco Finish Tile Finish Brick Veneer Stone Veneer Metal Com…" at bounding box center [420, 263] width 265 height 14
select select "2"
click at [288, 256] on select "None Paint Finish Stucco Finish Tile Finish Brick Veneer Stone Veneer Metal Com…" at bounding box center [420, 263] width 265 height 14
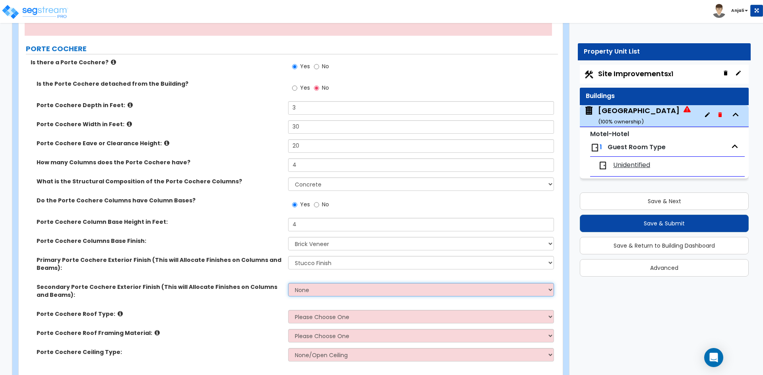
click at [323, 290] on select "None Paint Finish Stucco Finish Tile Finish Brick Veneer Stone Veneer Metal Com…" at bounding box center [420, 290] width 265 height 14
select select "4"
click at [288, 283] on select "None Paint Finish Stucco Finish Tile Finish Brick Veneer Stone Veneer Metal Com…" at bounding box center [420, 290] width 265 height 14
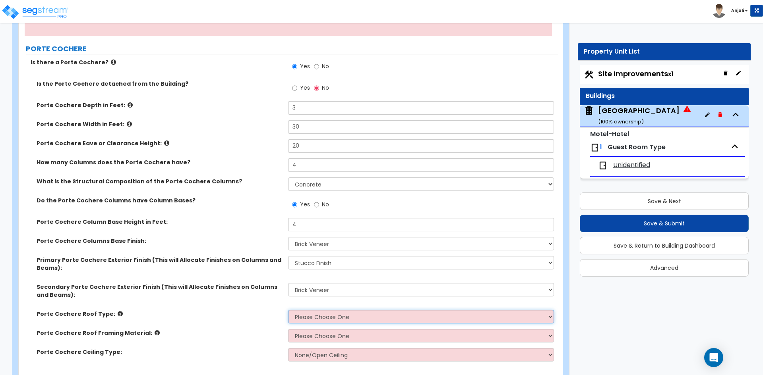
click at [329, 314] on select "Please Choose One Gabled Roof Flat Roof" at bounding box center [420, 317] width 265 height 14
select select "1"
click at [288, 310] on select "Please Choose One Gabled Roof Flat Roof" at bounding box center [420, 317] width 265 height 14
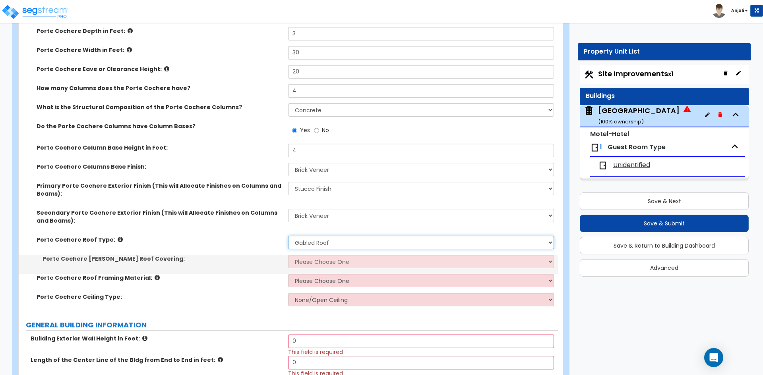
scroll to position [238, 0]
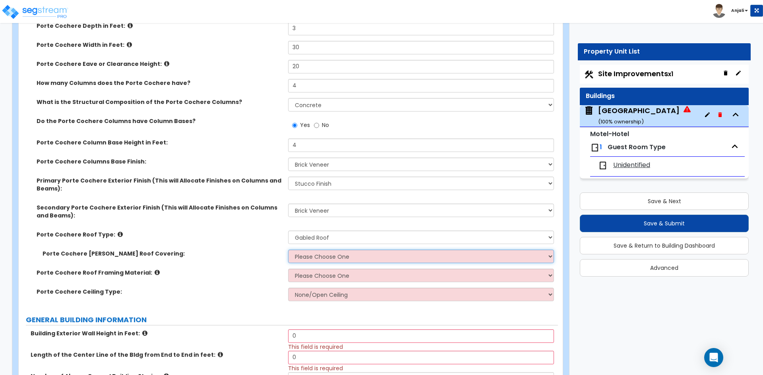
click at [335, 257] on select "Please Choose One Asphalt Shingle Clay Tile Wood Shingle Metal Shingle Standing…" at bounding box center [420, 257] width 265 height 14
select select "1"
click at [288, 250] on select "Please Choose One Asphalt Shingle Clay Tile Wood Shingle Metal Shingle Standing…" at bounding box center [420, 257] width 265 height 14
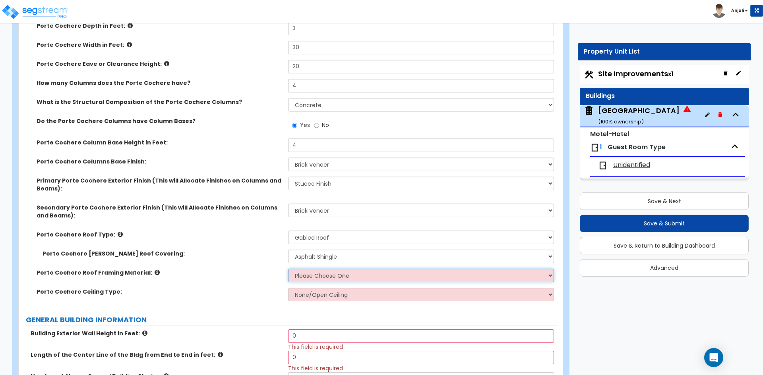
click at [328, 278] on select "Please Choose One Wood Metal" at bounding box center [420, 276] width 265 height 14
select select "2"
click at [288, 269] on select "Please Choose One Wood Metal" at bounding box center [420, 276] width 265 height 14
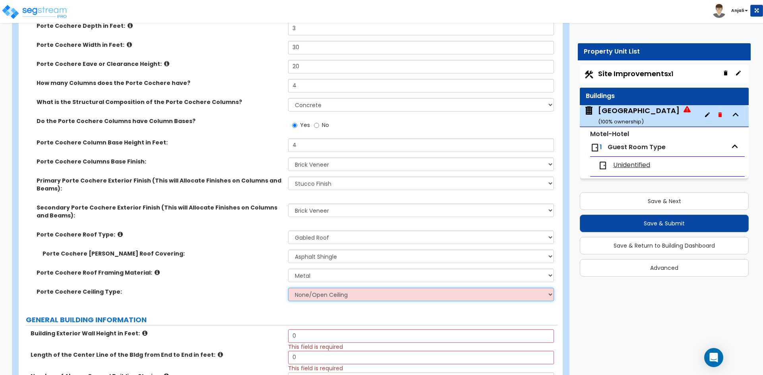
click at [320, 298] on select "None/Open Ceiling Drywall Ceiling Suspended Metal Ceiling" at bounding box center [420, 295] width 265 height 14
select select "1"
click at [288, 288] on select "None/Open Ceiling Drywall Ceiling Suspended Metal Ceiling" at bounding box center [420, 295] width 265 height 14
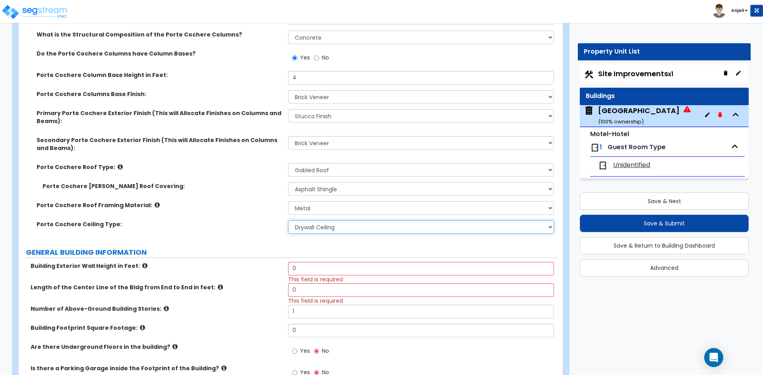
scroll to position [318, 0]
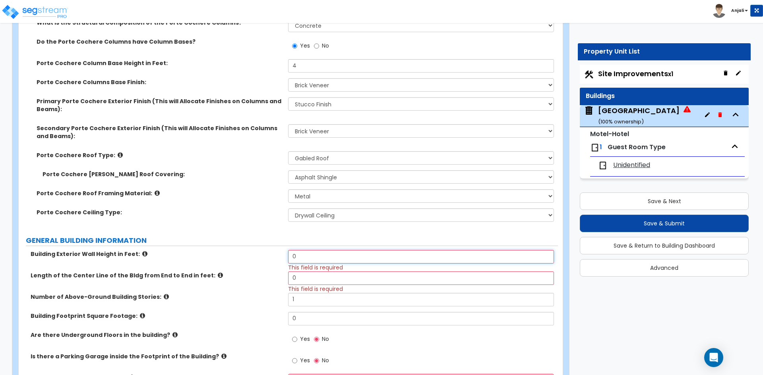
click at [319, 255] on input "0" at bounding box center [420, 257] width 265 height 14
click at [314, 255] on input "0" at bounding box center [420, 257] width 265 height 14
type input "48"
click at [308, 276] on input "0" at bounding box center [420, 279] width 265 height 14
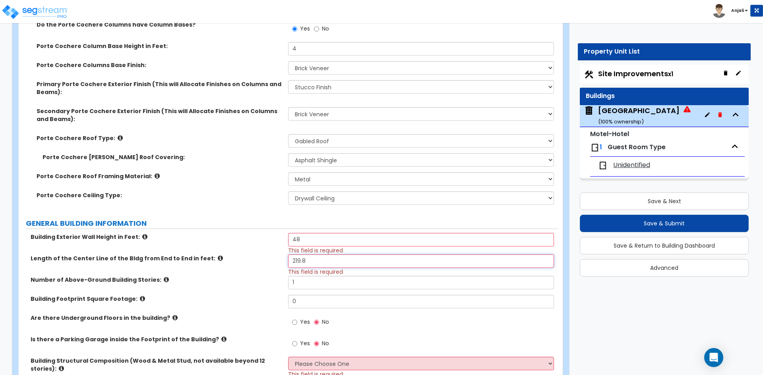
scroll to position [358, 0]
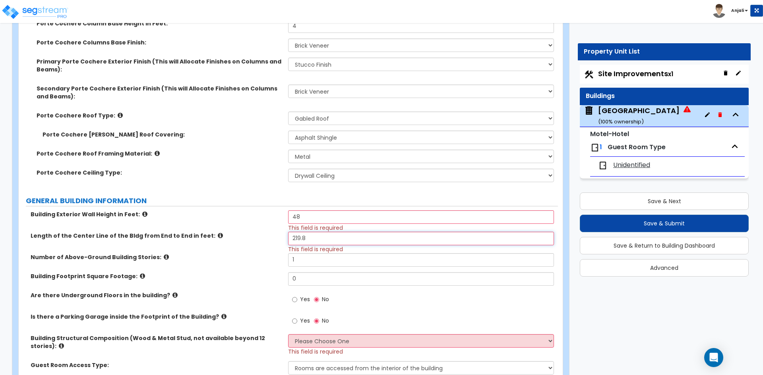
type input "219.8"
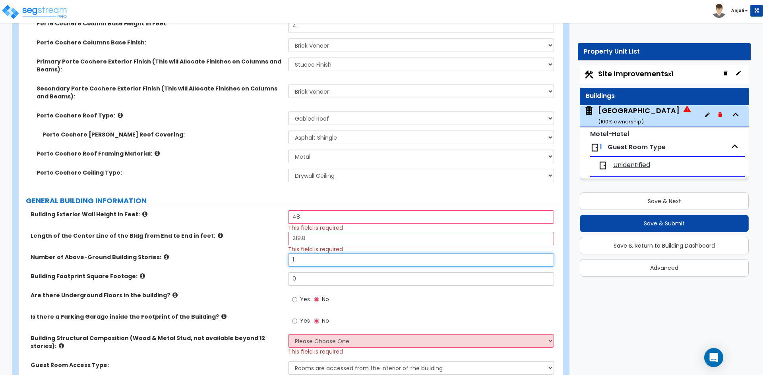
click at [315, 264] on input "1" at bounding box center [420, 260] width 265 height 14
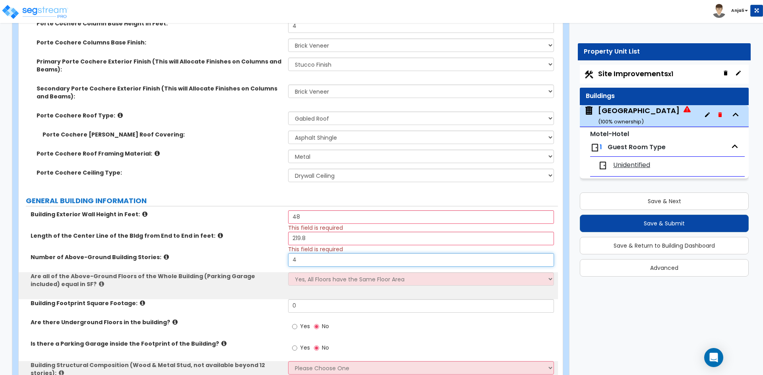
type input "4"
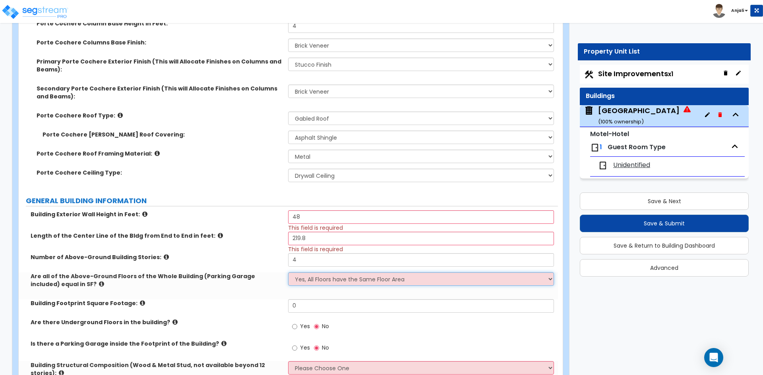
click at [323, 282] on select "Yes, All Floors have the Same Floor Area No, Not All Floor Areas are the Same" at bounding box center [420, 280] width 265 height 14
click at [288, 273] on select "Yes, All Floors have the Same Floor Area No, Not All Floor Areas are the Same" at bounding box center [420, 280] width 265 height 14
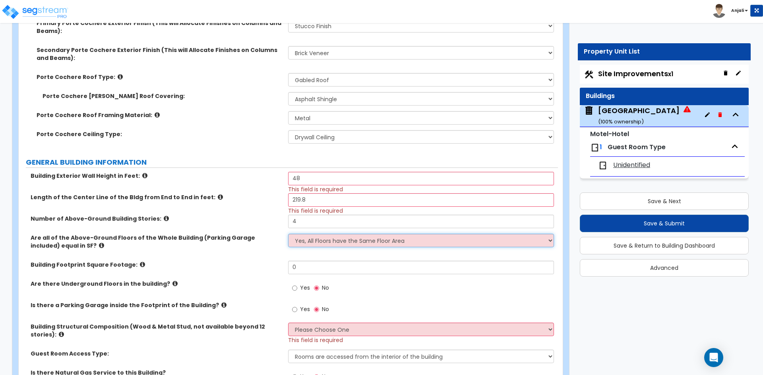
scroll to position [397, 0]
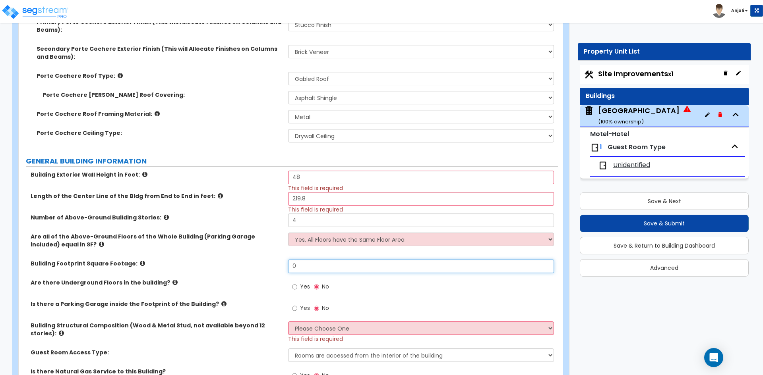
click at [318, 267] on input "0" at bounding box center [420, 267] width 265 height 14
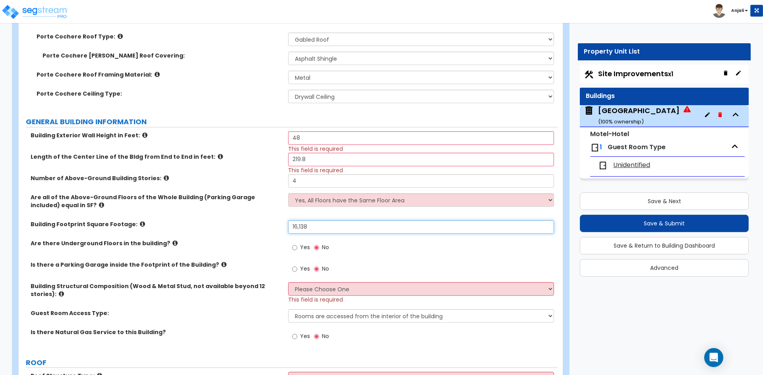
scroll to position [437, 0]
type input "16,138"
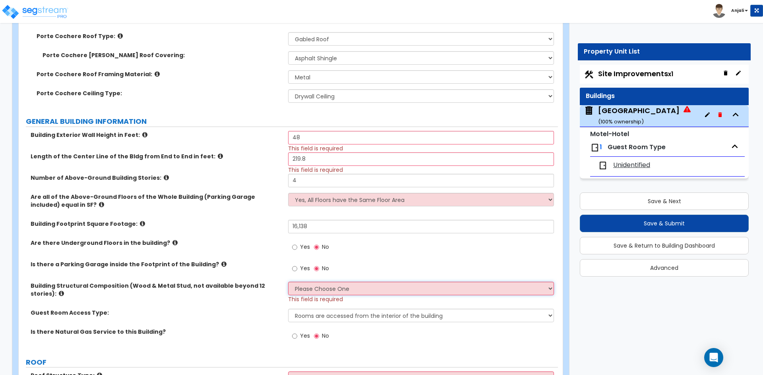
click at [308, 287] on select "Please Choose One Reinforced Concrete Structural Steel Brick Masonry CMU Masonr…" at bounding box center [420, 289] width 265 height 14
select select "6"
click at [288, 282] on select "Please Choose One Reinforced Concrete Structural Steel Brick Masonry CMU Masonr…" at bounding box center [420, 289] width 265 height 14
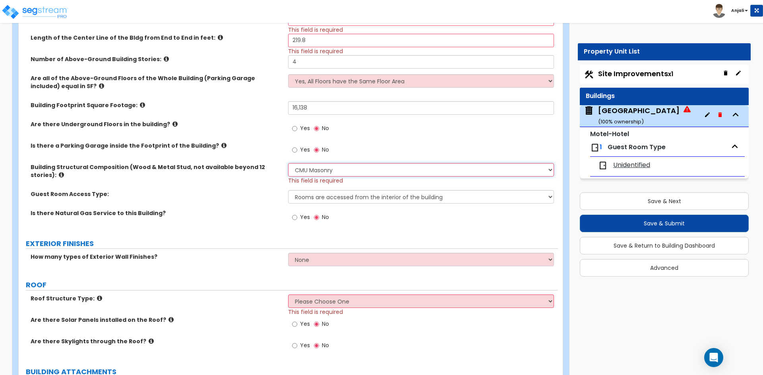
scroll to position [556, 0]
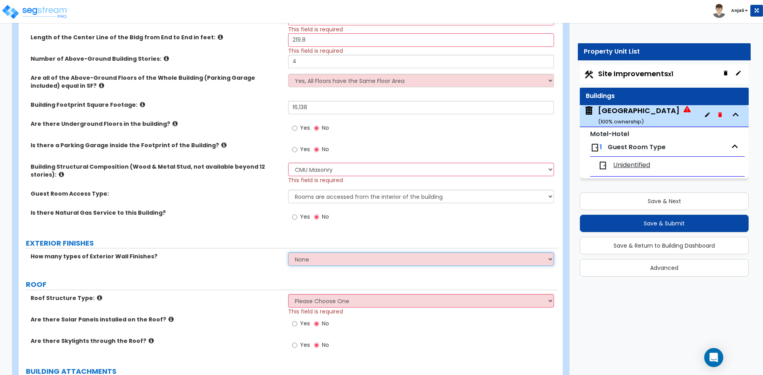
click at [309, 261] on select "None 1 2 3" at bounding box center [420, 260] width 265 height 14
select select "1"
click at [288, 253] on select "None 1 2 3" at bounding box center [420, 260] width 265 height 14
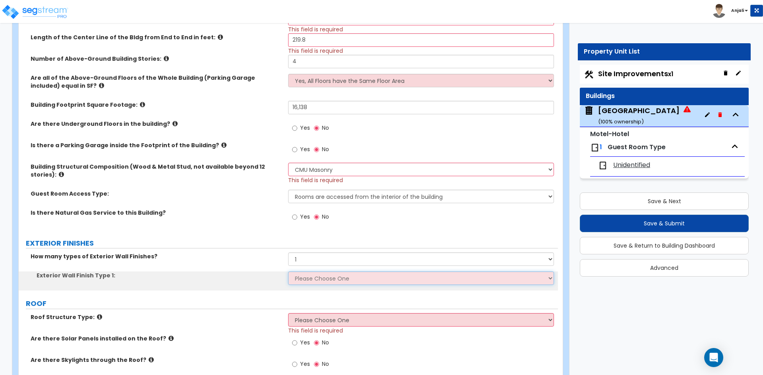
click at [319, 281] on select "Please Choose One No Finish/Shared Wall No Wall Brick Veneer Stone Veneer Wood …" at bounding box center [420, 279] width 265 height 14
select select "7"
click at [288, 272] on select "Please Choose One No Finish/Shared Wall No Wall Brick Veneer Stone Veneer Wood …" at bounding box center [420, 279] width 265 height 14
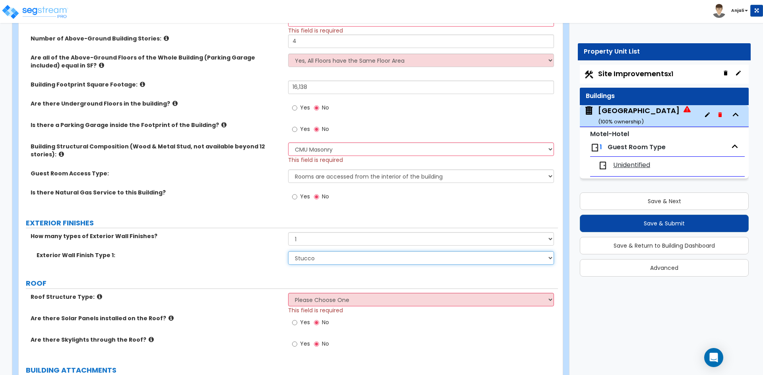
scroll to position [596, 0]
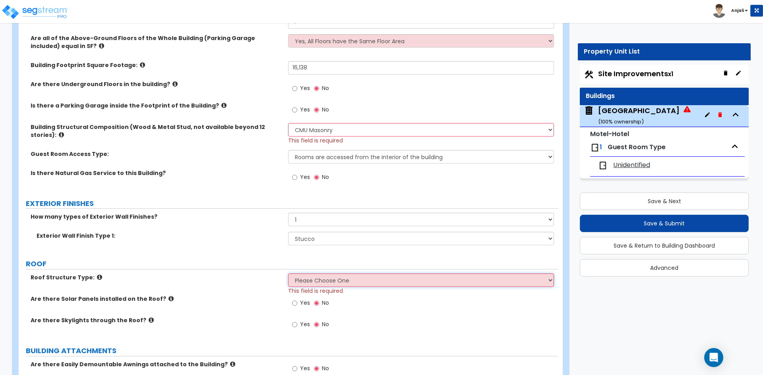
click at [308, 277] on select "Please Choose One Gable Roof Flat Roof Hybrid Gable & Flat Roof" at bounding box center [420, 281] width 265 height 14
select select "2"
click at [288, 274] on select "Please Choose One Gable Roof Flat Roof Hybrid Gable & Flat Roof" at bounding box center [420, 281] width 265 height 14
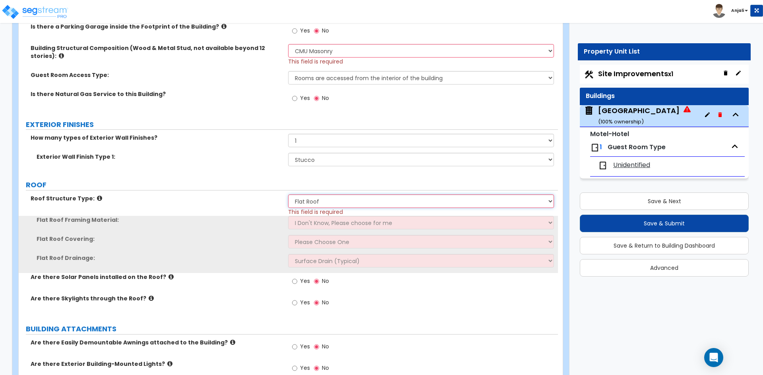
scroll to position [675, 0]
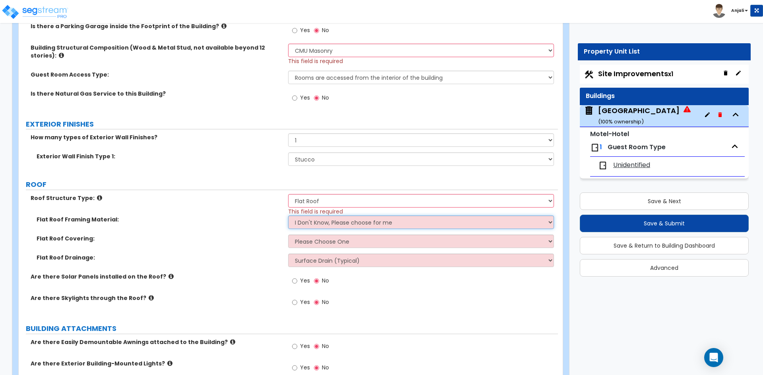
click at [362, 225] on select "I Don't Know, Please choose for me Metal Wood" at bounding box center [420, 223] width 265 height 14
select select "1"
click at [288, 216] on select "I Don't Know, Please choose for me Metal Wood" at bounding box center [420, 223] width 265 height 14
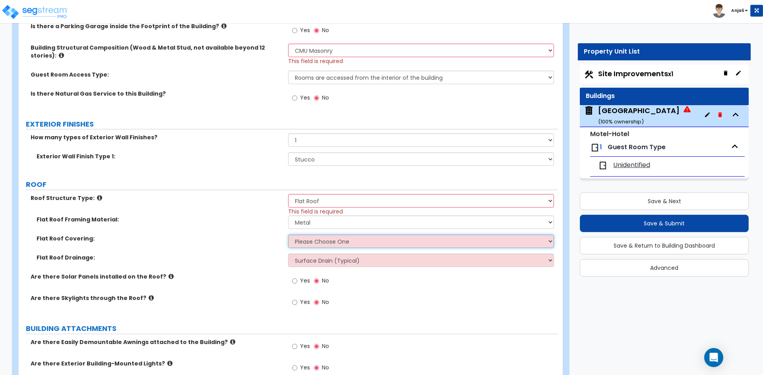
click at [343, 245] on select "Please Choose One Rolled Asphalt PVC Membrane Plastic (EPDM) Membrane Asphalt F…" at bounding box center [420, 242] width 265 height 14
select select "3"
click at [288, 235] on select "Please Choose One Rolled Asphalt PVC Membrane Plastic (EPDM) Membrane Asphalt F…" at bounding box center [420, 242] width 265 height 14
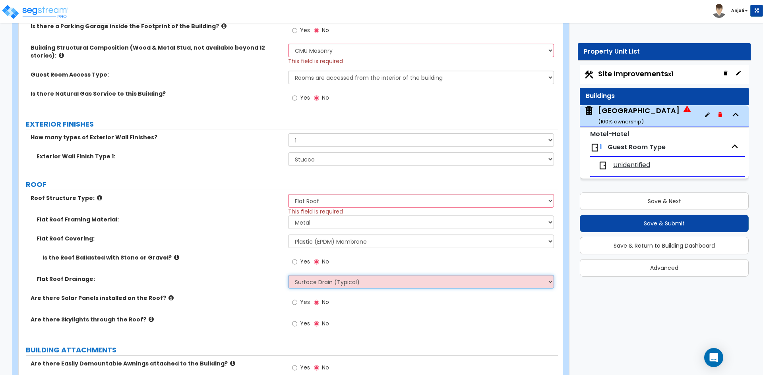
click at [333, 279] on select "Surface Drain (Typical) Gutters Downspout Only" at bounding box center [420, 282] width 265 height 14
click at [288, 275] on select "Surface Drain (Typical) Gutters Downspout Only" at bounding box center [420, 282] width 265 height 14
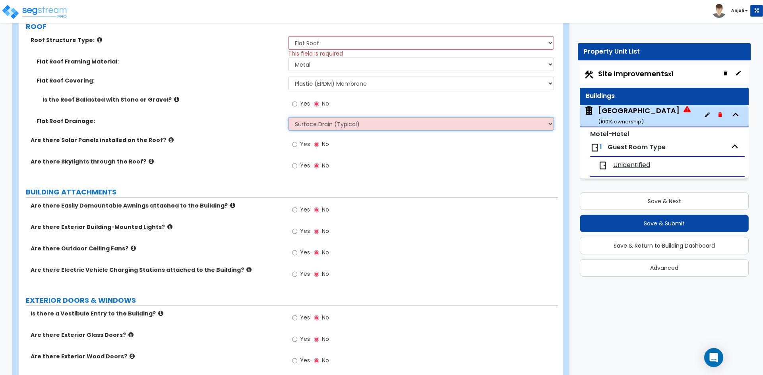
scroll to position [834, 0]
click at [296, 231] on input "Yes" at bounding box center [294, 230] width 5 height 9
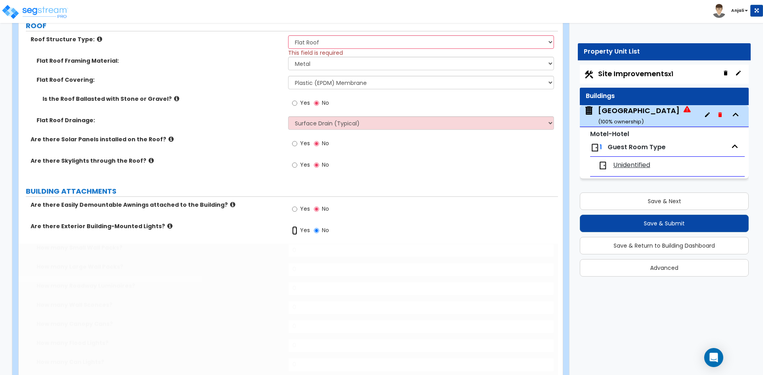
radio input "true"
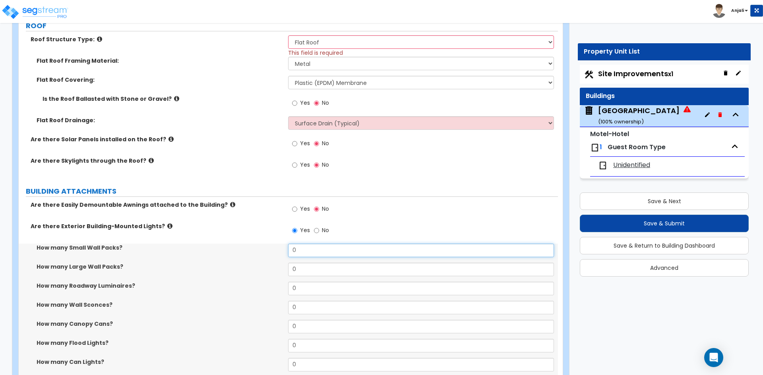
click at [315, 250] on input "0" at bounding box center [420, 251] width 265 height 14
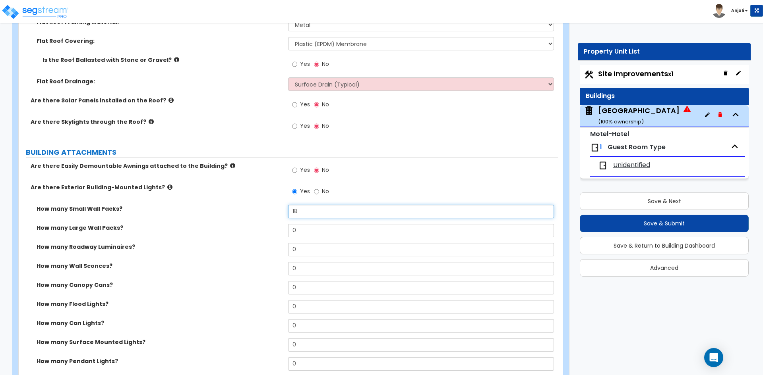
scroll to position [874, 0]
type input "18"
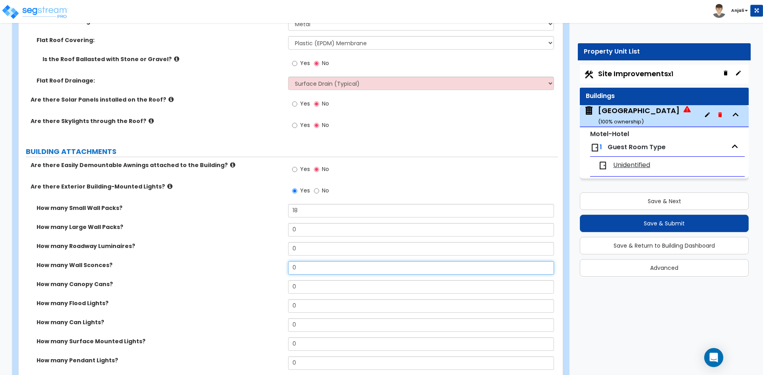
click at [309, 267] on input "0" at bounding box center [420, 268] width 265 height 14
type input "0"
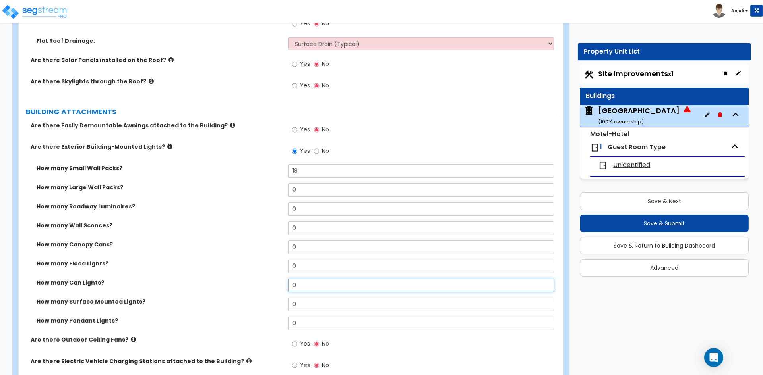
click at [322, 288] on input "0" at bounding box center [420, 286] width 265 height 14
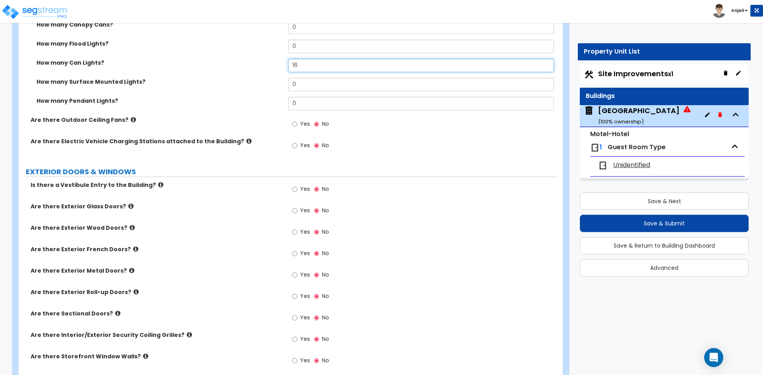
scroll to position [1152, 0]
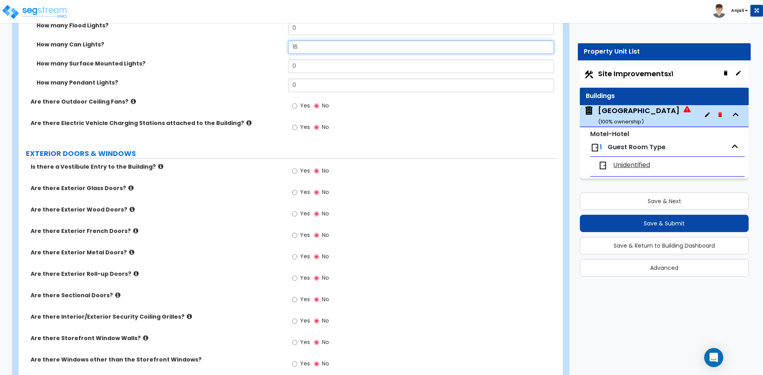
type input "16"
click at [296, 173] on input "Yes" at bounding box center [294, 171] width 5 height 9
radio input "true"
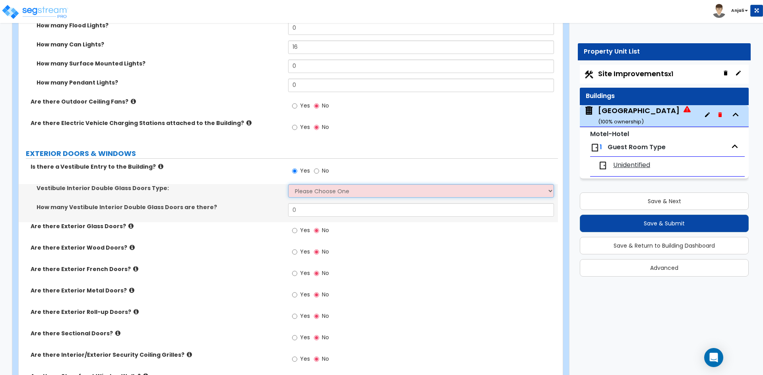
click at [317, 188] on select "Please Choose One Hinged Sliding" at bounding box center [420, 191] width 265 height 14
click at [288, 184] on select "Please Choose One Hinged Sliding" at bounding box center [420, 191] width 265 height 14
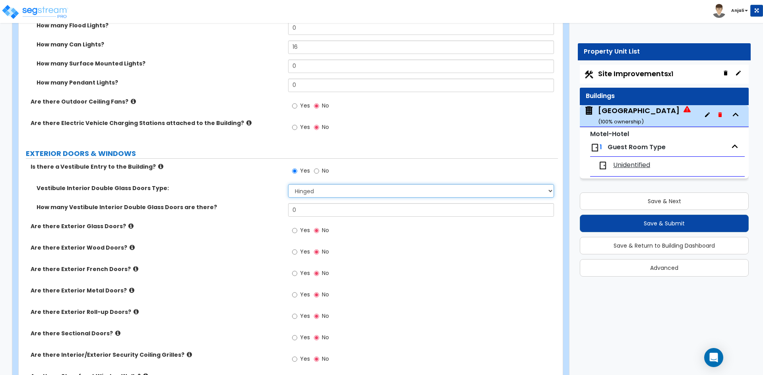
click at [326, 196] on select "Please Choose One Hinged Sliding" at bounding box center [420, 191] width 265 height 14
select select "2"
click at [288, 184] on select "Please Choose One Hinged Sliding" at bounding box center [420, 191] width 265 height 14
click at [315, 212] on input "0" at bounding box center [420, 210] width 265 height 14
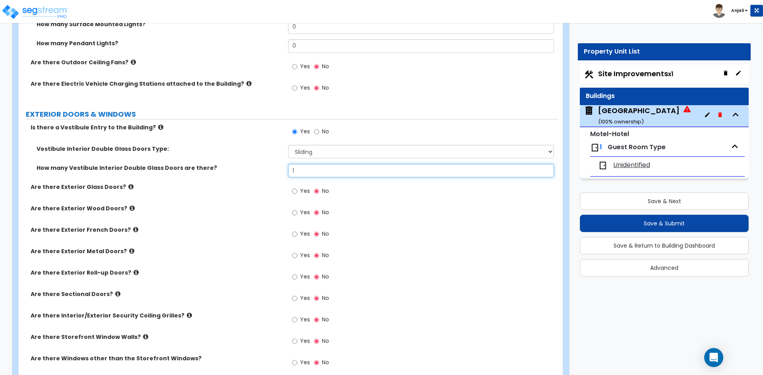
scroll to position [1192, 0]
type input "1"
click at [296, 193] on input "Yes" at bounding box center [294, 191] width 5 height 9
radio input "true"
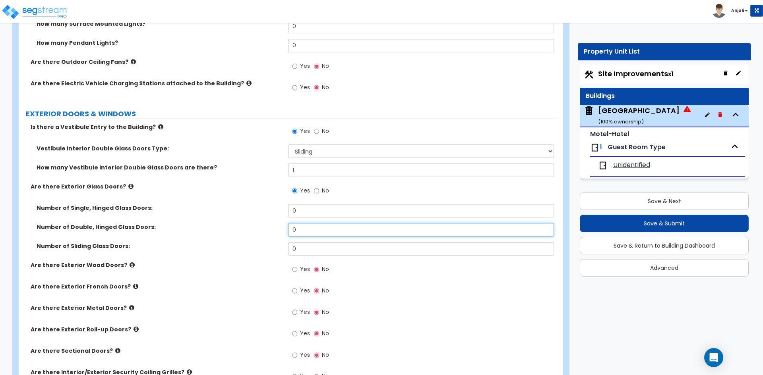
click at [320, 225] on input "0" at bounding box center [420, 230] width 265 height 14
click at [315, 247] on input "0" at bounding box center [420, 249] width 265 height 14
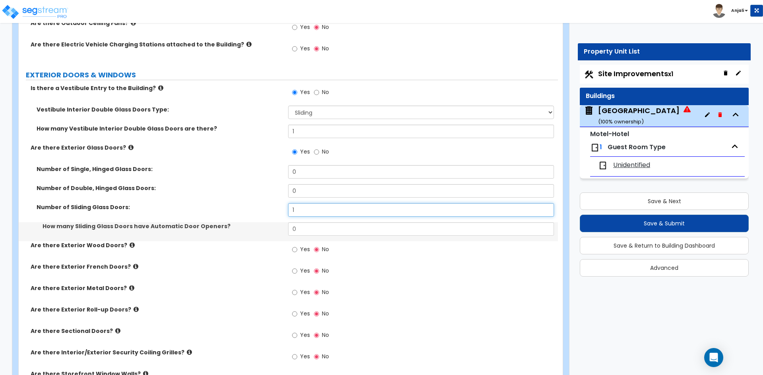
scroll to position [1232, 0]
type input "1"
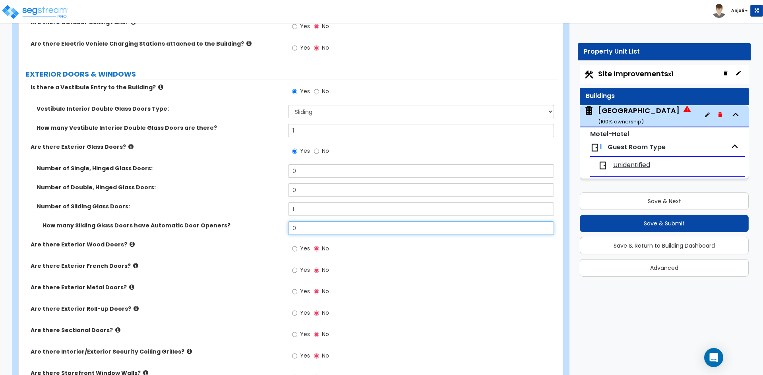
click at [322, 224] on input "0" at bounding box center [420, 229] width 265 height 14
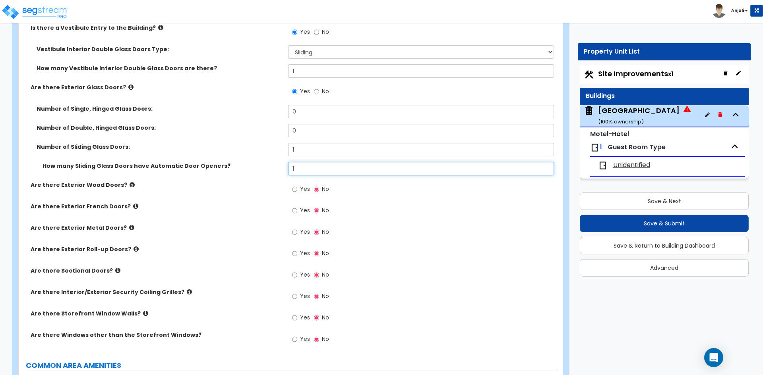
scroll to position [1311, 0]
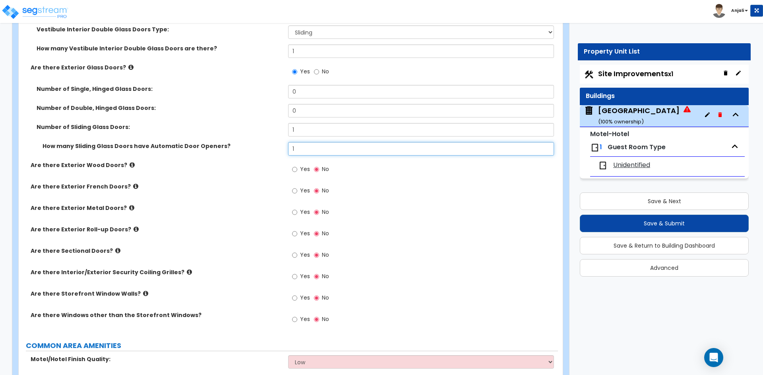
type input "1"
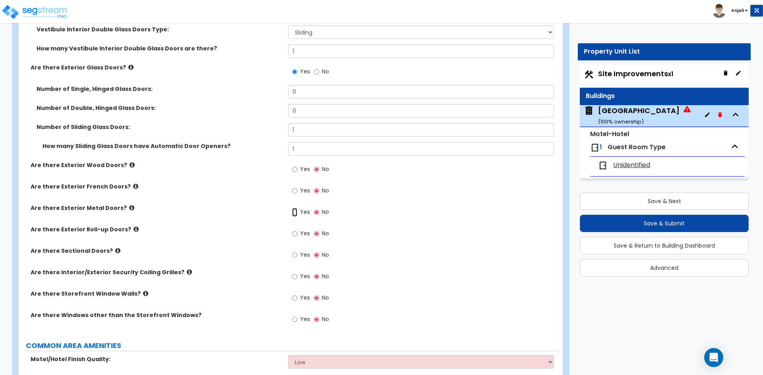
click at [292, 213] on input "Yes" at bounding box center [294, 212] width 5 height 9
radio input "true"
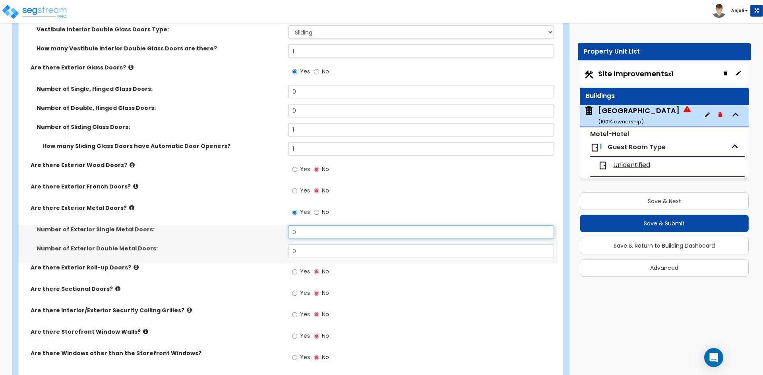
click at [313, 236] on input "0" at bounding box center [420, 233] width 265 height 14
type input "4"
click at [300, 251] on input "0" at bounding box center [420, 252] width 265 height 14
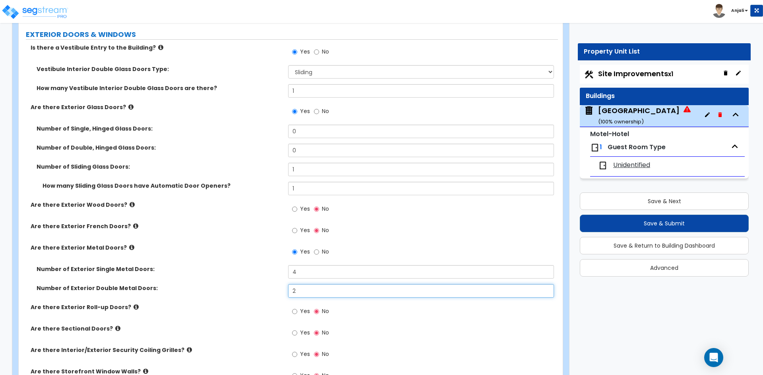
type input "2"
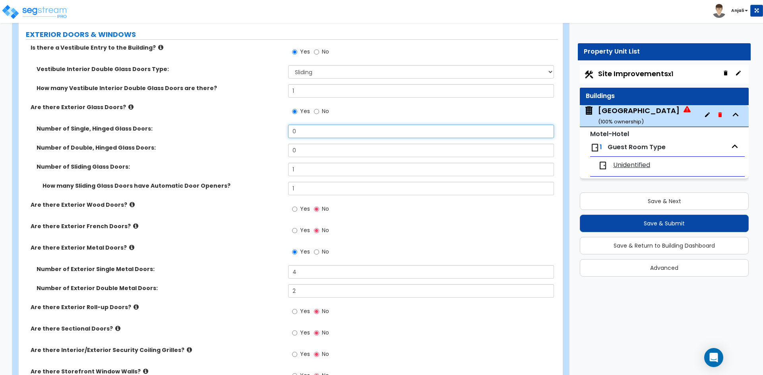
click at [303, 133] on input "0" at bounding box center [420, 132] width 265 height 14
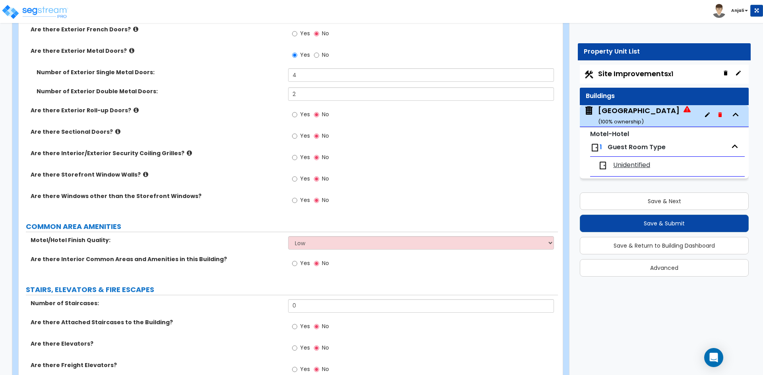
scroll to position [1470, 0]
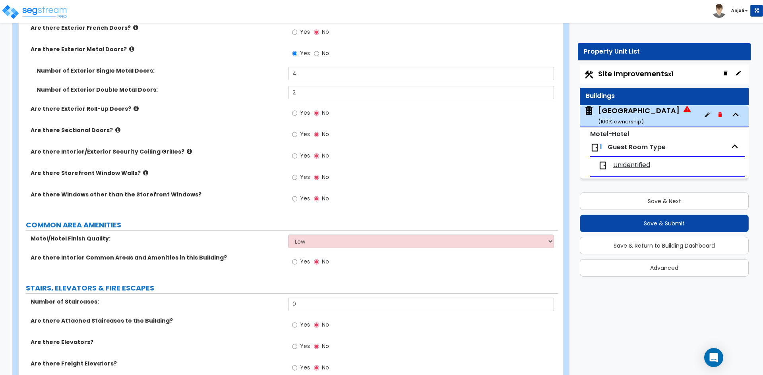
type input "3"
click at [295, 198] on input "Yes" at bounding box center [294, 199] width 5 height 9
radio input "true"
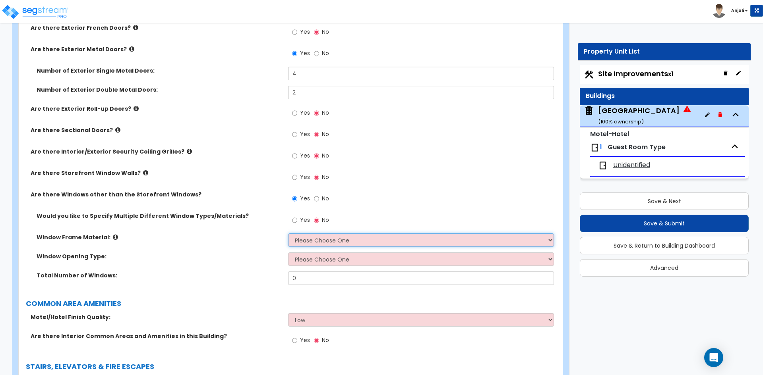
click at [335, 242] on select "Please Choose One Vinyl Aluminum Wood" at bounding box center [420, 241] width 265 height 14
select select "2"
click at [288, 234] on select "Please Choose One Vinyl Aluminum Wood" at bounding box center [420, 241] width 265 height 14
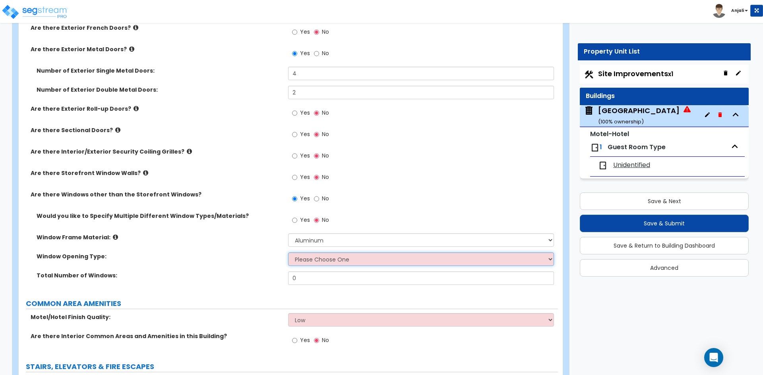
click at [328, 263] on select "Please Choose One Sliding Window Fixed/Picture Window Awning Window Swing/Casem…" at bounding box center [420, 260] width 265 height 14
select select "2"
click at [288, 253] on select "Please Choose One Sliding Window Fixed/Picture Window Awning Window Swing/Casem…" at bounding box center [420, 260] width 265 height 14
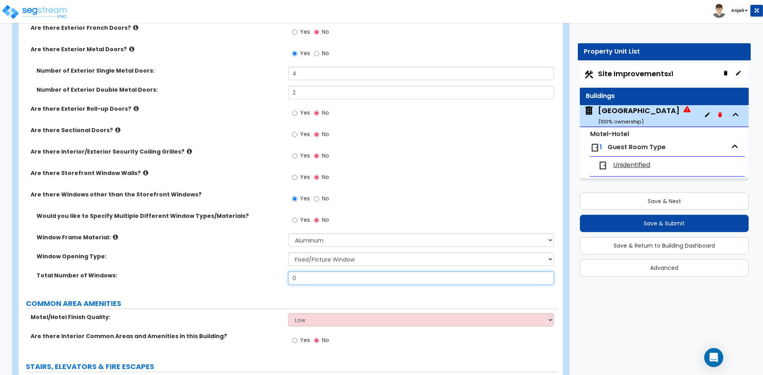
click at [315, 280] on input "0" at bounding box center [420, 279] width 265 height 14
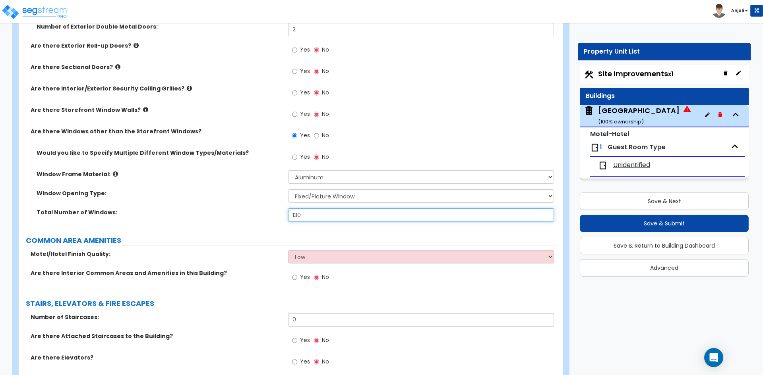
scroll to position [1549, 0]
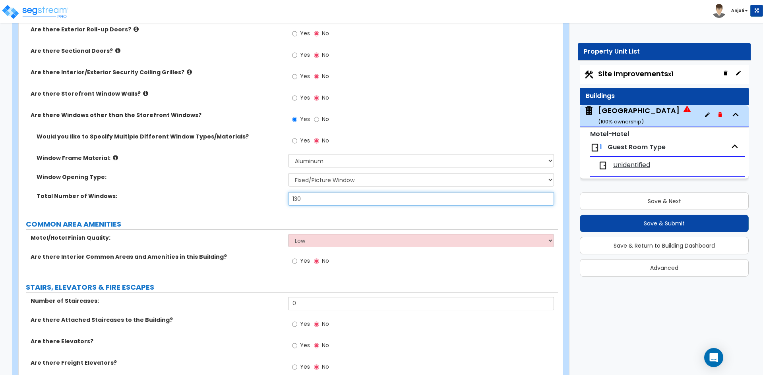
type input "130"
click at [346, 239] on select "Low Average High" at bounding box center [420, 241] width 265 height 14
select select "2"
click at [288, 234] on select "Low Average High" at bounding box center [420, 241] width 265 height 14
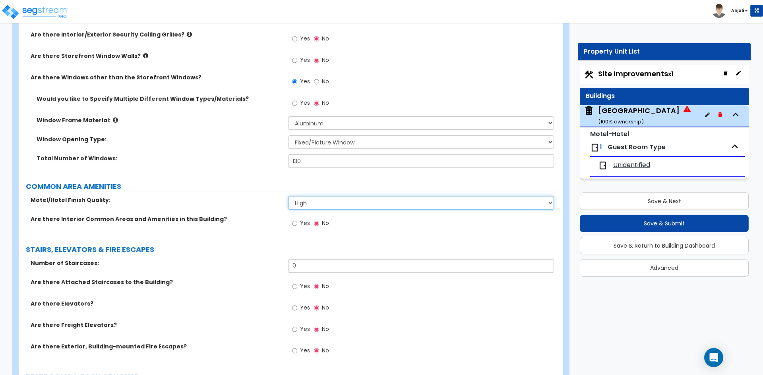
scroll to position [1589, 0]
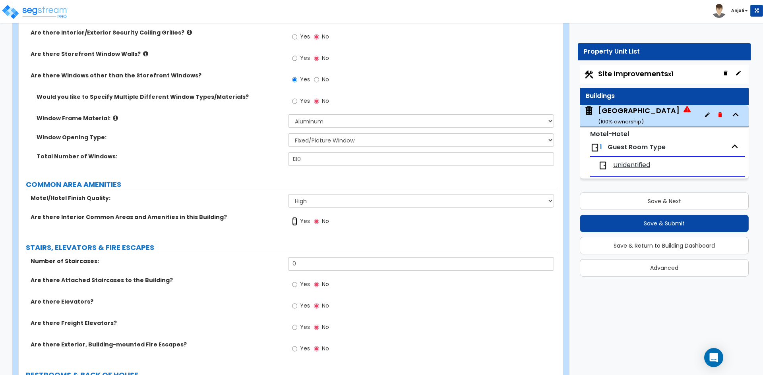
click at [297, 221] on input "Yes" at bounding box center [294, 221] width 5 height 9
radio input "true"
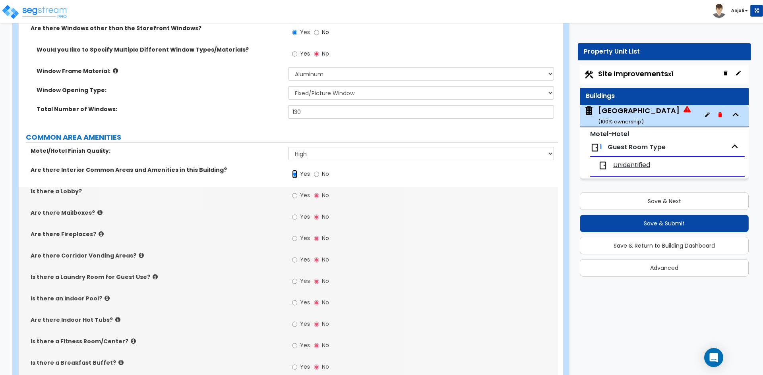
scroll to position [1669, 0]
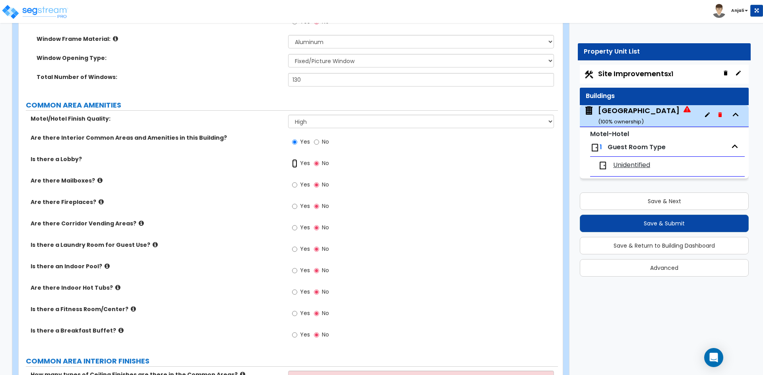
click at [293, 163] on input "Yes" at bounding box center [294, 163] width 5 height 9
radio input "true"
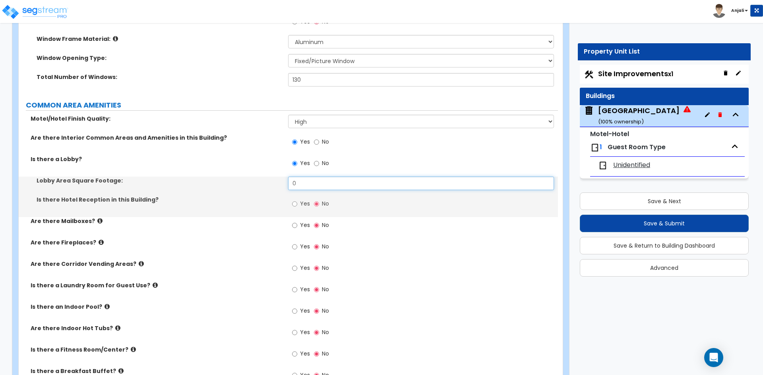
click at [313, 185] on input "0" at bounding box center [420, 184] width 265 height 14
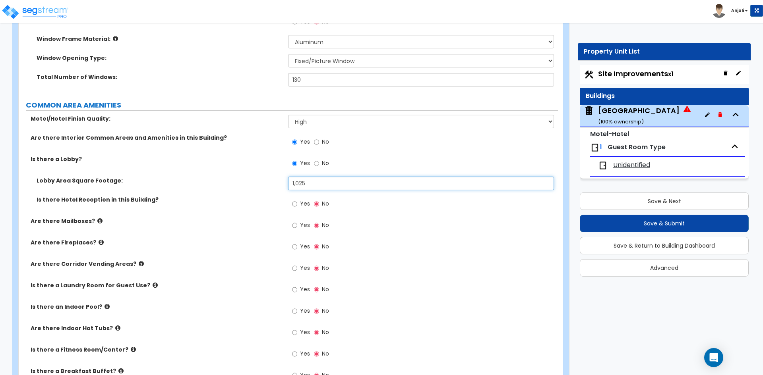
type input "1,025"
click at [294, 203] on input "Yes" at bounding box center [294, 204] width 5 height 9
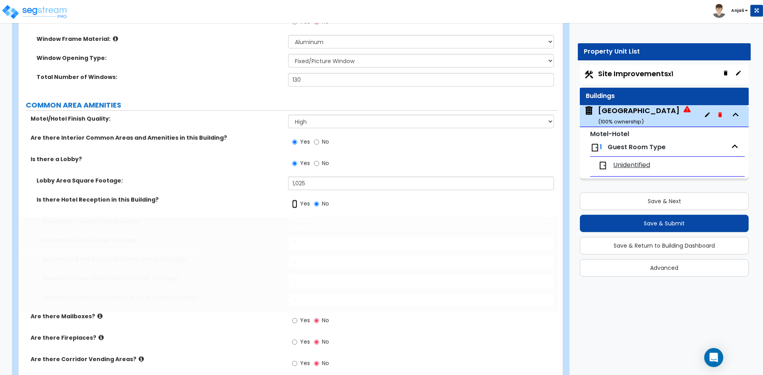
radio input "true"
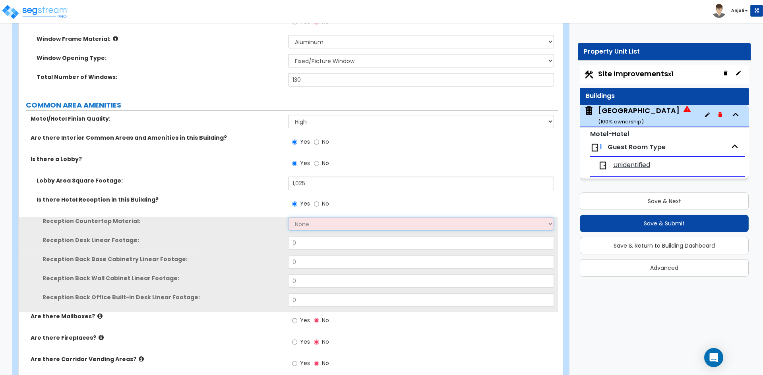
click at [308, 226] on select "None Plastic Laminate Solid Surface Stone Quartz Marble Tile Wood Stainless Ste…" at bounding box center [420, 224] width 265 height 14
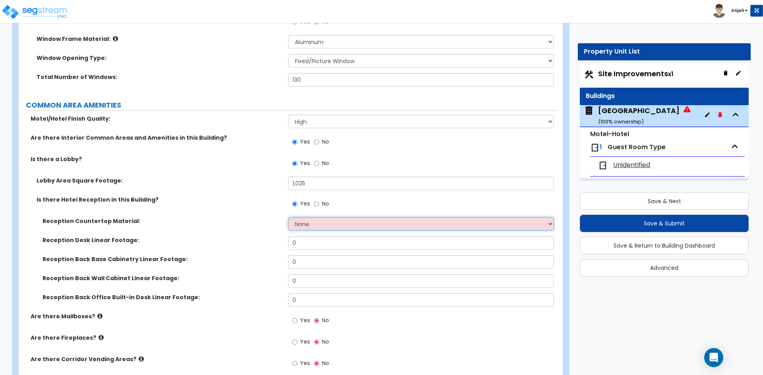
select select "5"
click at [288, 217] on select "None Plastic Laminate Solid Surface Stone Quartz Marble Tile Wood Stainless Ste…" at bounding box center [420, 224] width 265 height 14
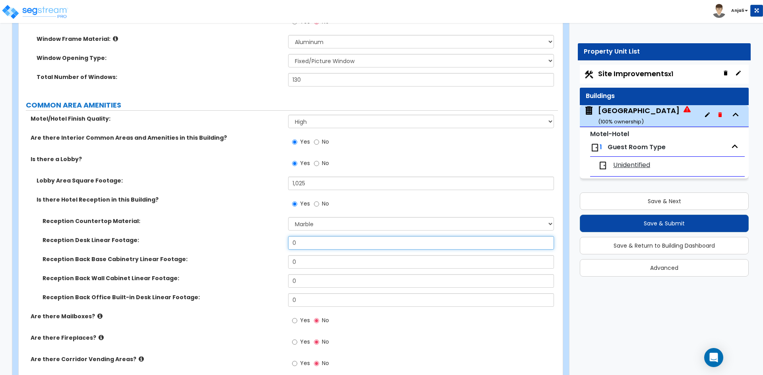
click at [308, 247] on input "0" at bounding box center [420, 243] width 265 height 14
type input "8"
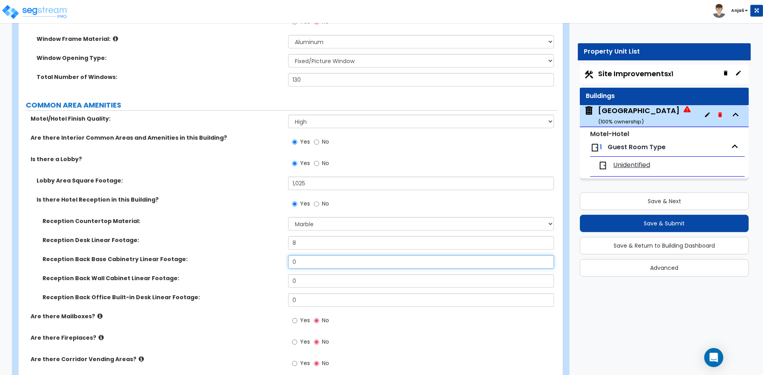
click at [308, 261] on input "0" at bounding box center [420, 262] width 265 height 14
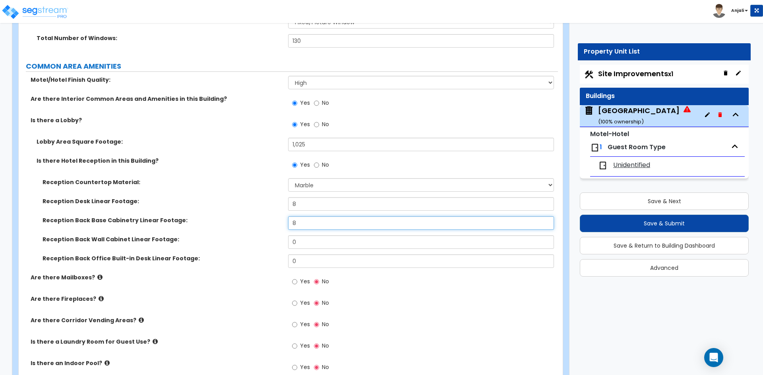
scroll to position [1708, 0]
type input "8"
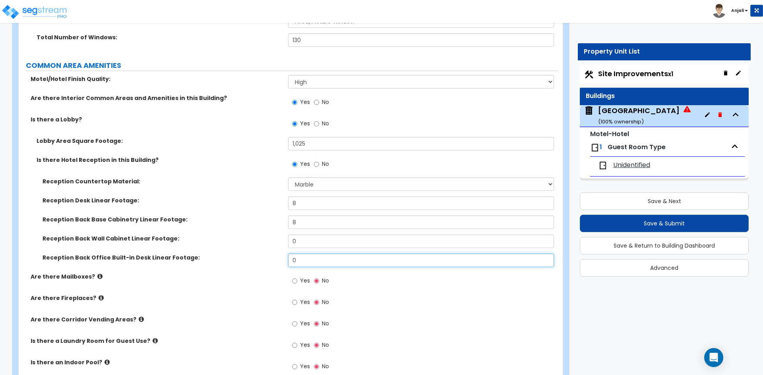
click at [315, 265] on input "0" at bounding box center [420, 261] width 265 height 14
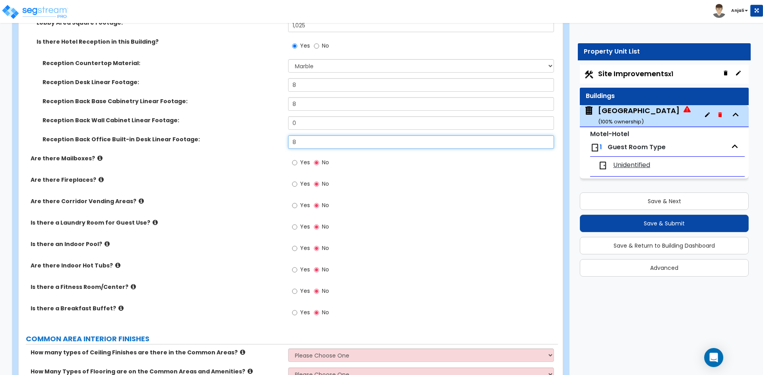
scroll to position [1828, 0]
type input "8"
click at [294, 205] on input "Yes" at bounding box center [294, 205] width 5 height 9
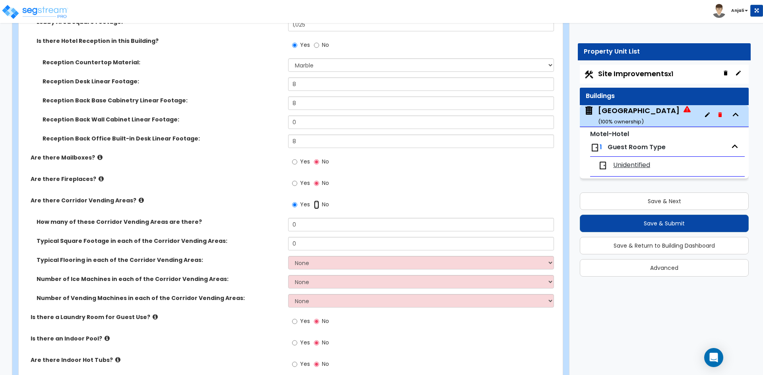
click at [315, 204] on input "No" at bounding box center [316, 205] width 5 height 9
radio input "false"
radio input "true"
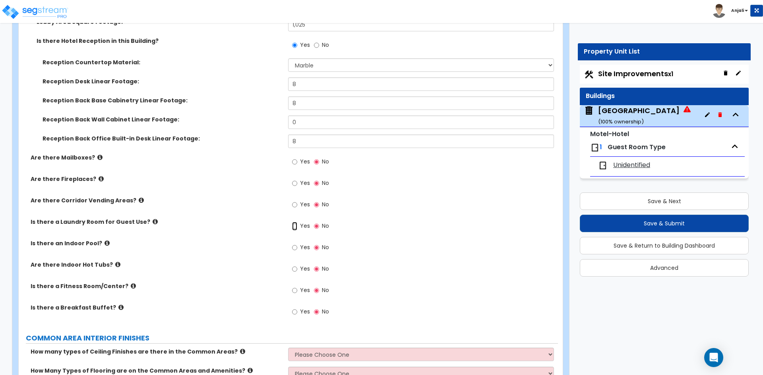
click at [295, 226] on input "Yes" at bounding box center [294, 226] width 5 height 9
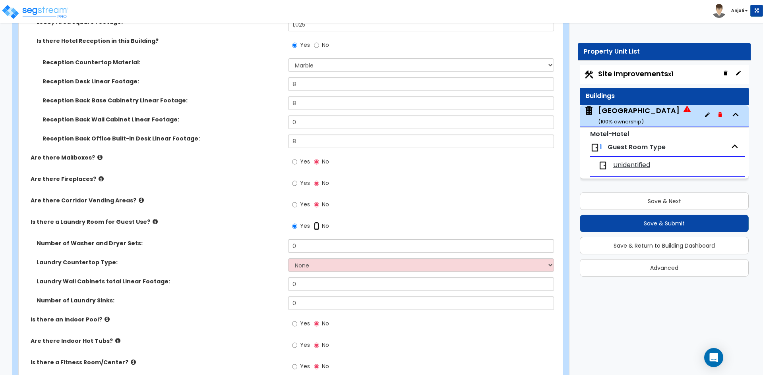
click at [318, 225] on input "No" at bounding box center [316, 226] width 5 height 9
radio input "false"
radio input "true"
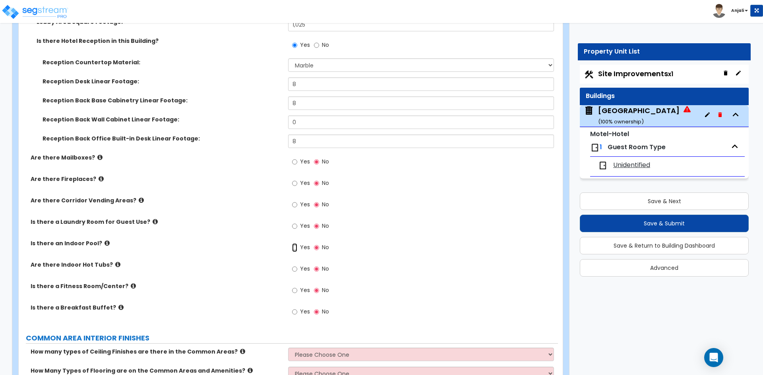
click at [293, 248] on input "Yes" at bounding box center [294, 248] width 5 height 9
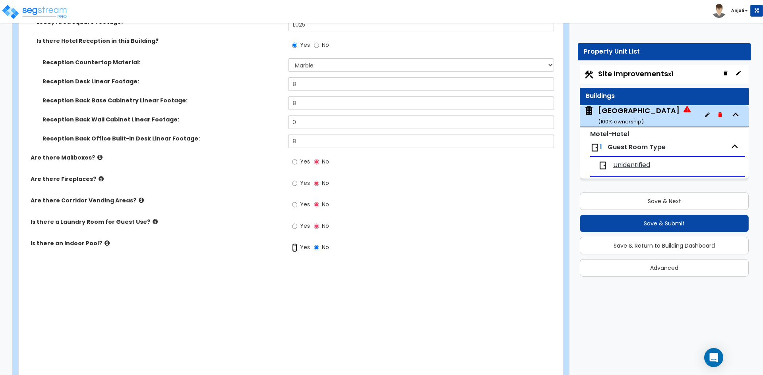
radio input "true"
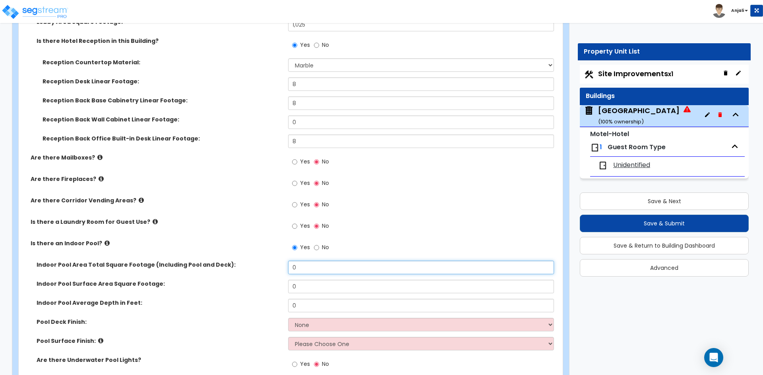
click at [324, 262] on input "0" at bounding box center [420, 268] width 265 height 14
type input "2,500"
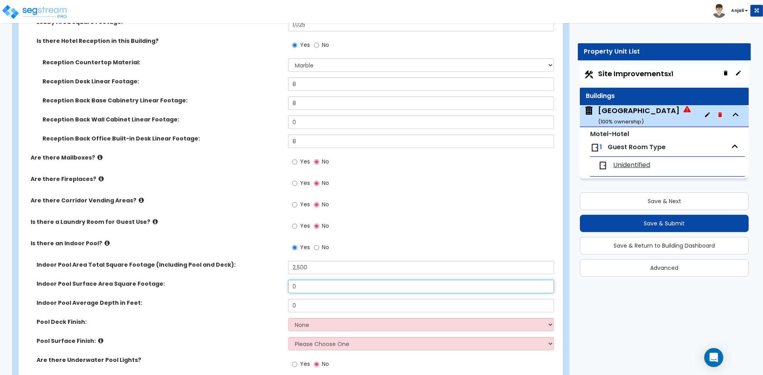
click at [323, 284] on input "0" at bounding box center [420, 287] width 265 height 14
type input "564"
click at [301, 308] on input "text" at bounding box center [420, 306] width 265 height 14
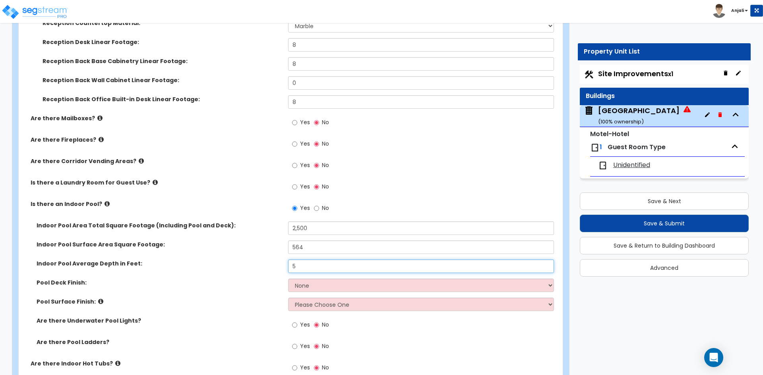
scroll to position [1867, 0]
type input "5"
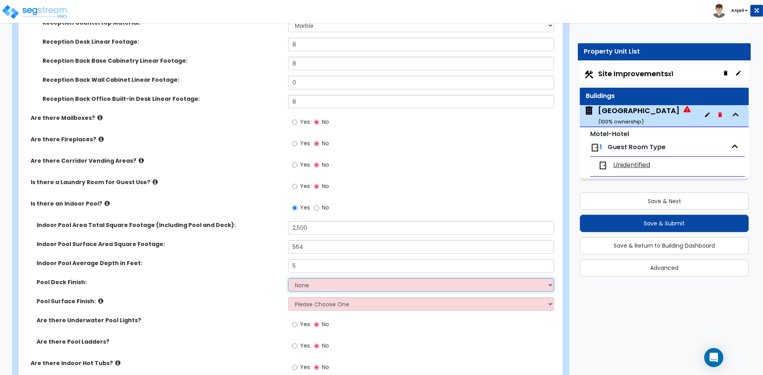
click at [308, 280] on select "None Tile Concrete" at bounding box center [420, 285] width 265 height 14
select select "1"
click at [288, 278] on select "None Tile Concrete" at bounding box center [420, 285] width 265 height 14
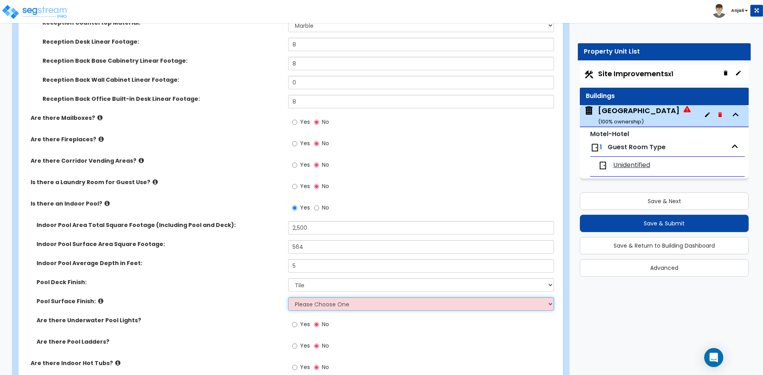
click at [320, 306] on select "Please Choose One Tile Plaster" at bounding box center [420, 305] width 265 height 14
select select "1"
click at [288, 298] on select "Please Choose One Tile Plaster" at bounding box center [420, 305] width 265 height 14
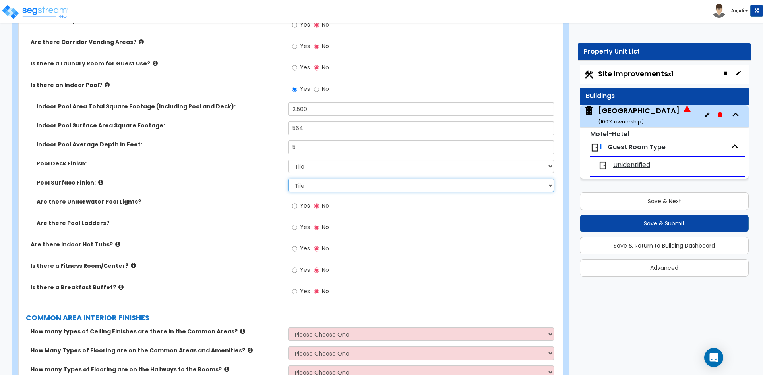
scroll to position [1986, 0]
click at [294, 269] on input "Yes" at bounding box center [294, 270] width 5 height 9
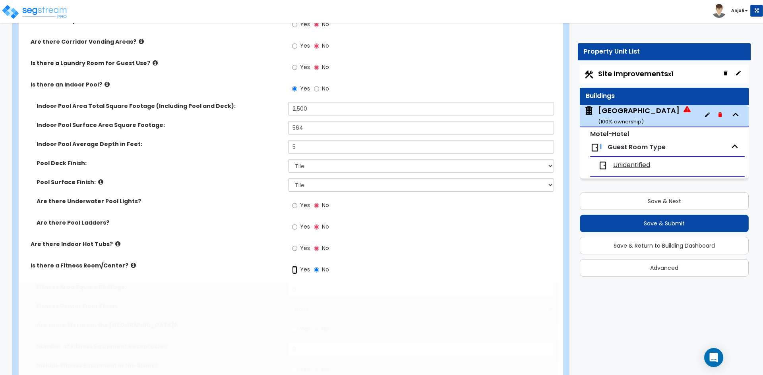
radio input "true"
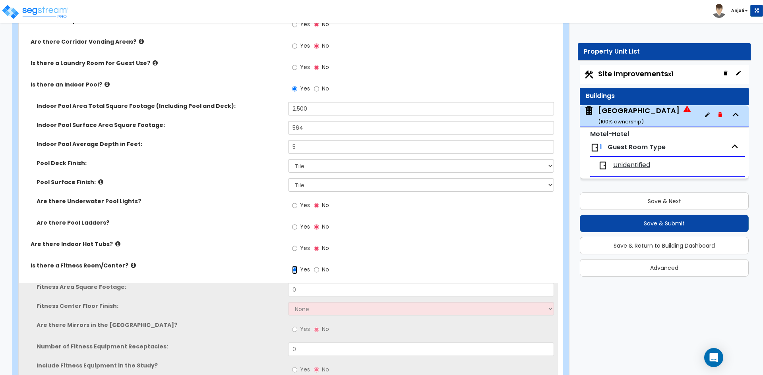
scroll to position [2026, 0]
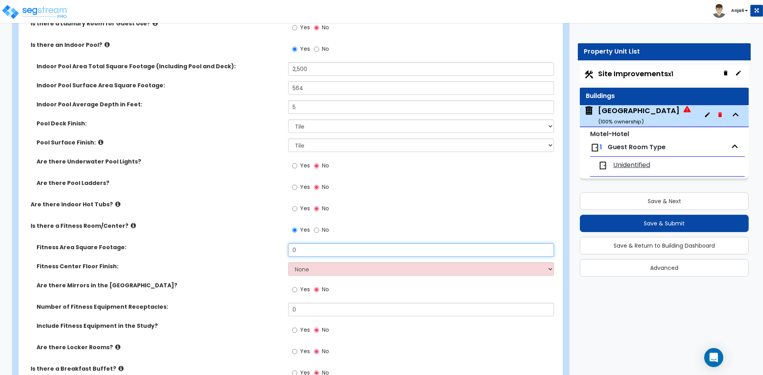
click at [325, 253] on input "0" at bounding box center [420, 251] width 265 height 14
type input "2"
type input "350"
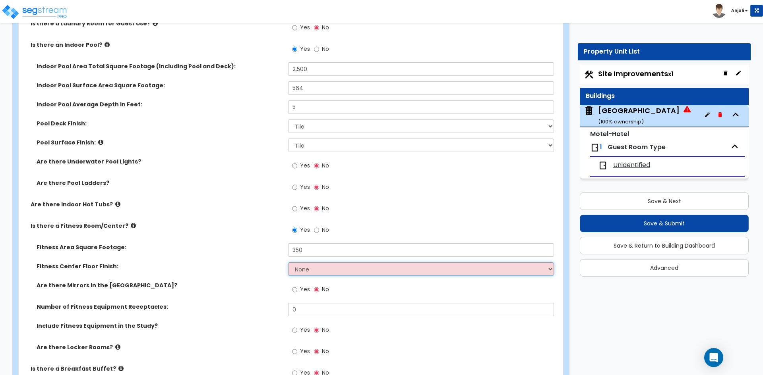
click at [317, 271] on select "None Tile Flooring Resilient Laminate Flooring VCT Flooring Sheet Carpet Floori…" at bounding box center [420, 270] width 265 height 14
select select "3"
click at [288, 263] on select "None Tile Flooring Resilient Laminate Flooring VCT Flooring Sheet Carpet Floori…" at bounding box center [420, 270] width 265 height 14
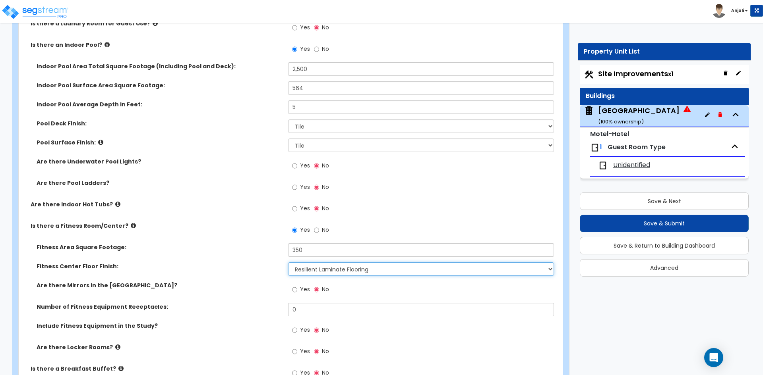
scroll to position [2066, 0]
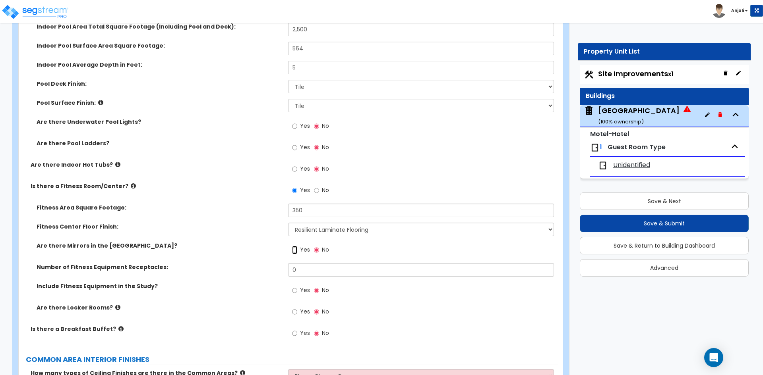
click at [295, 249] on input "Yes" at bounding box center [294, 250] width 5 height 9
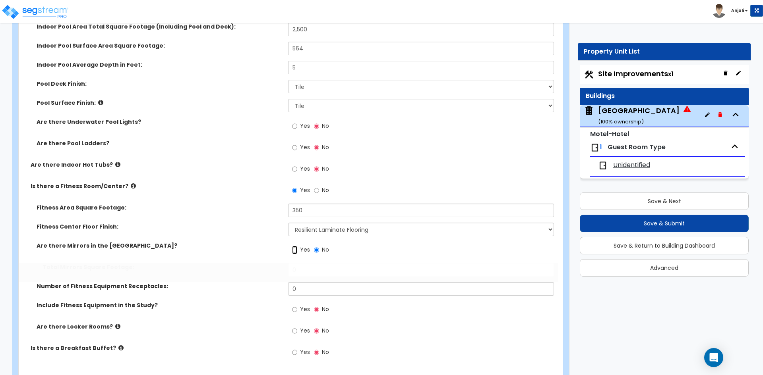
radio input "true"
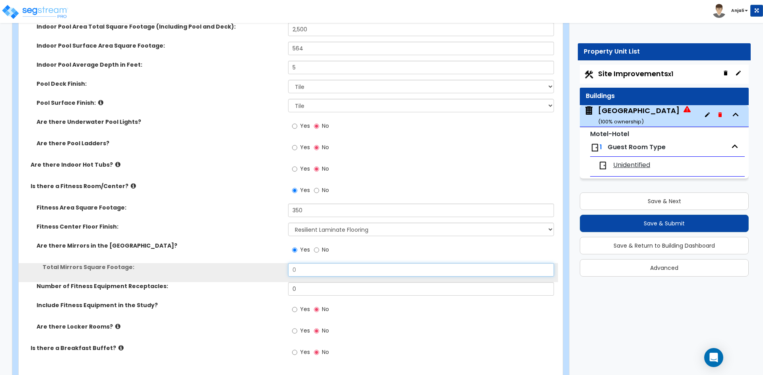
click at [319, 273] on input "0" at bounding box center [420, 270] width 265 height 14
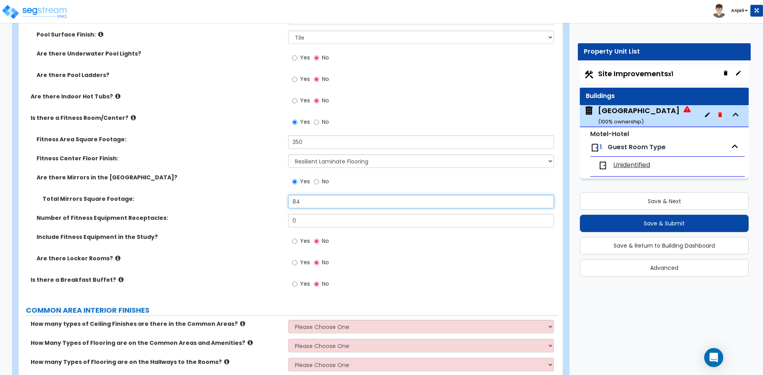
scroll to position [2145, 0]
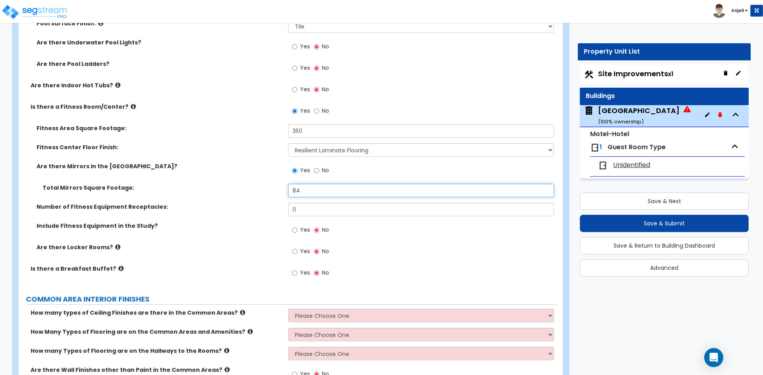
type input "84"
click at [315, 211] on input "0" at bounding box center [420, 210] width 265 height 14
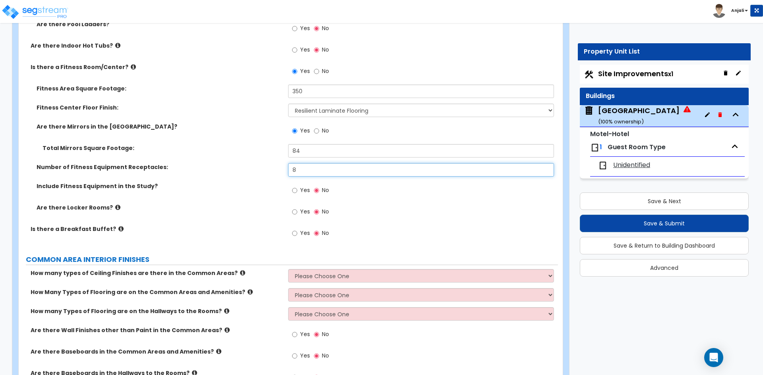
type input "8"
click at [296, 235] on input "Yes" at bounding box center [294, 233] width 5 height 9
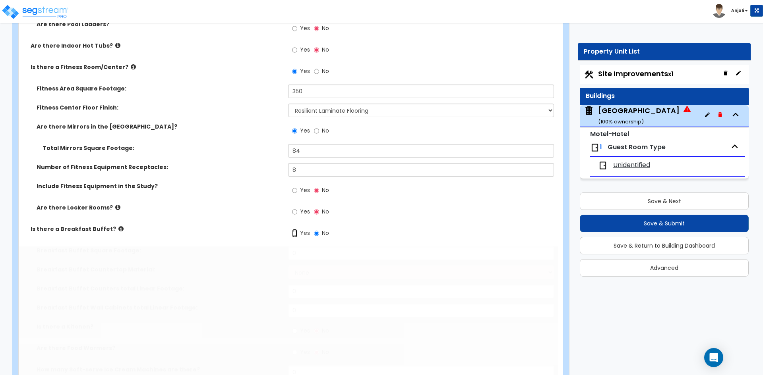
radio input "true"
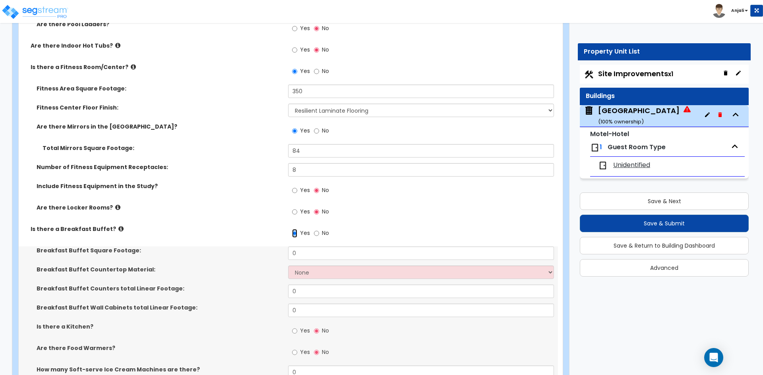
scroll to position [2225, 0]
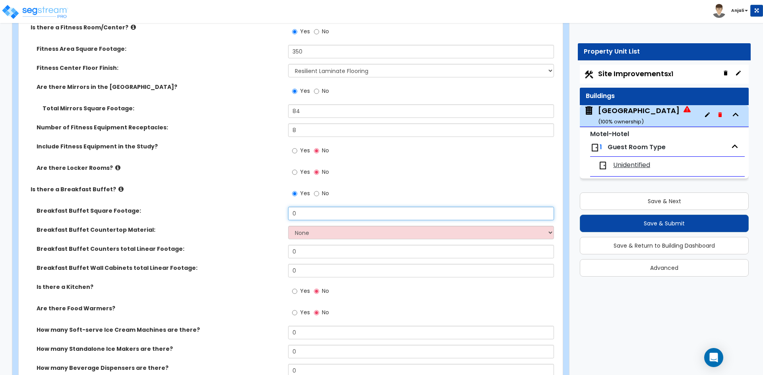
click at [309, 217] on input "0" at bounding box center [420, 214] width 265 height 14
type input "250"
click at [311, 236] on select "None Plastic Laminate Solid Surface Stone Quartz Marble Tile Wood Stainless Ste…" at bounding box center [420, 233] width 265 height 14
select select "5"
click at [288, 226] on select "None Plastic Laminate Solid Surface Stone Quartz Marble Tile Wood Stainless Ste…" at bounding box center [420, 233] width 265 height 14
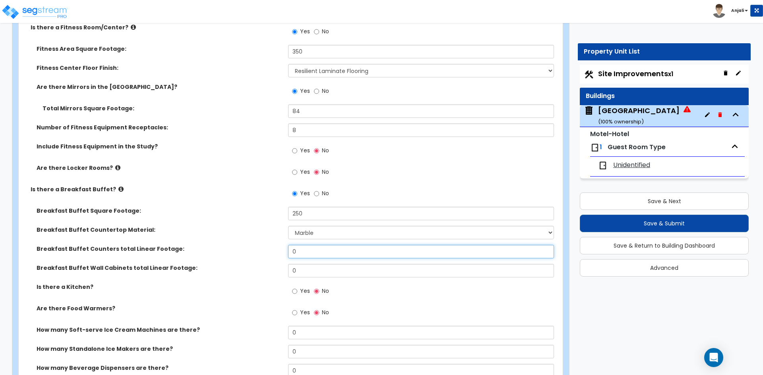
click at [312, 251] on input "0" at bounding box center [420, 252] width 265 height 14
type input "26"
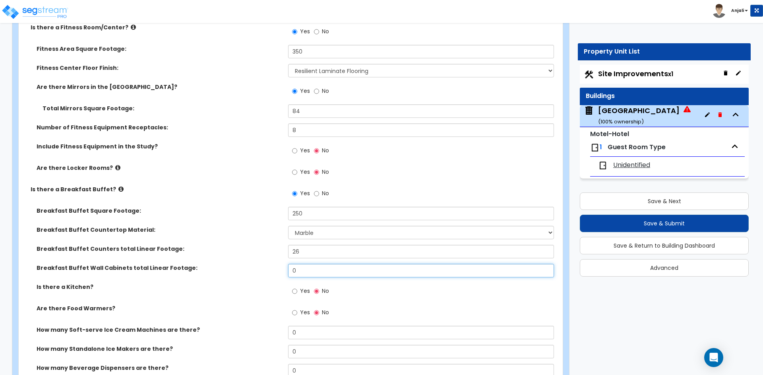
click at [307, 274] on input "0" at bounding box center [420, 271] width 265 height 14
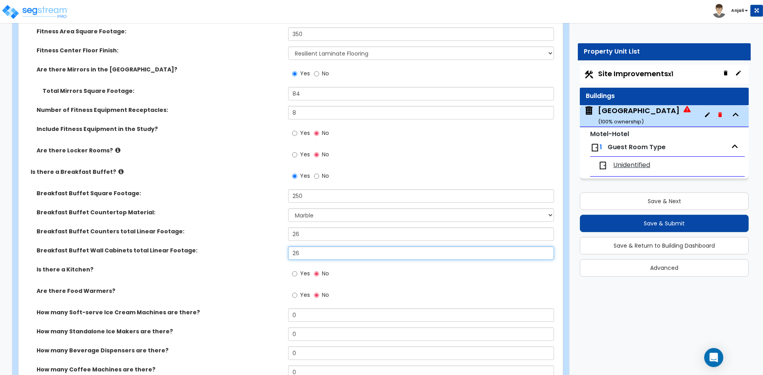
scroll to position [2265, 0]
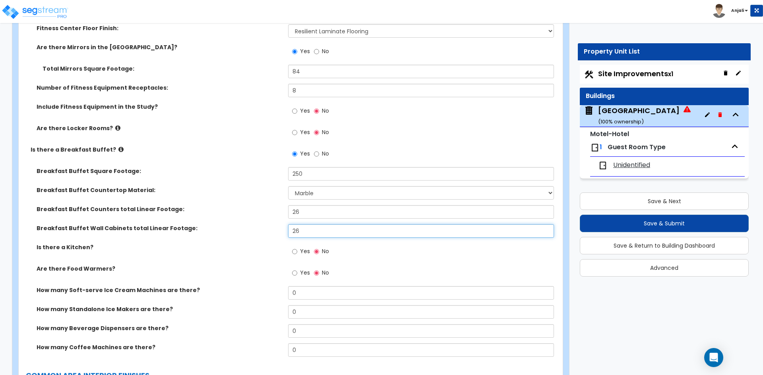
type input "26"
click at [295, 253] on input "Yes" at bounding box center [294, 252] width 5 height 9
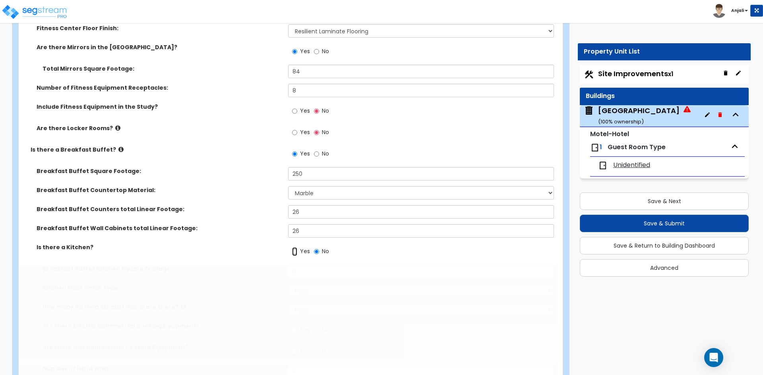
radio input "true"
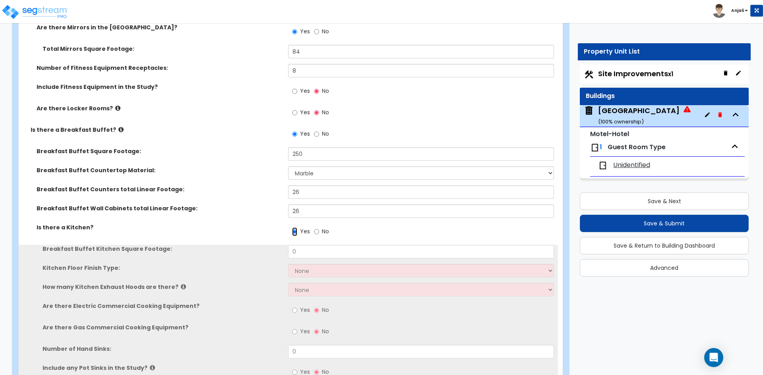
scroll to position [2304, 0]
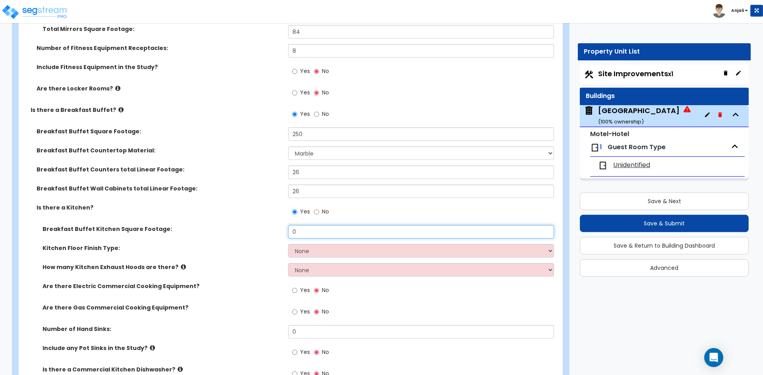
click at [323, 231] on input "0" at bounding box center [420, 232] width 265 height 14
type input "220"
click at [313, 251] on select "None Tile Flooring VCT Flooring Sheet Vinyl Flooring" at bounding box center [420, 251] width 265 height 14
click at [288, 244] on select "None Tile Flooring VCT Flooring Sheet Vinyl Flooring" at bounding box center [420, 251] width 265 height 14
click at [321, 253] on select "None Tile Flooring VCT Flooring Sheet Vinyl Flooring" at bounding box center [420, 251] width 265 height 14
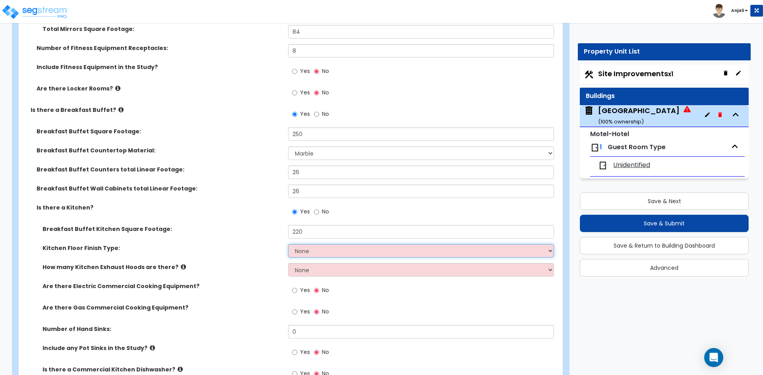
select select "1"
click at [288, 244] on select "None Tile Flooring VCT Flooring Sheet Vinyl Flooring" at bounding box center [420, 251] width 265 height 14
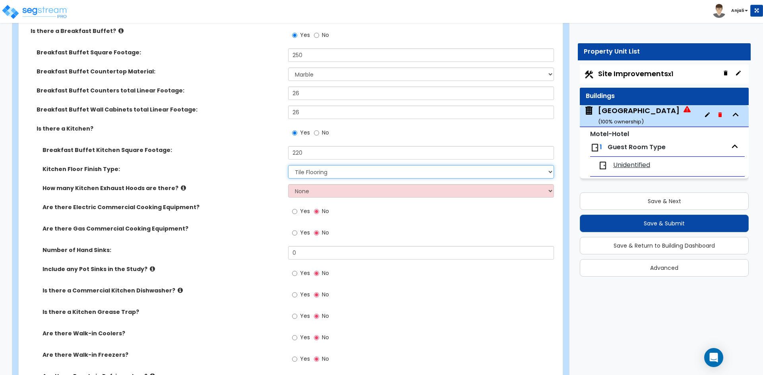
scroll to position [2384, 0]
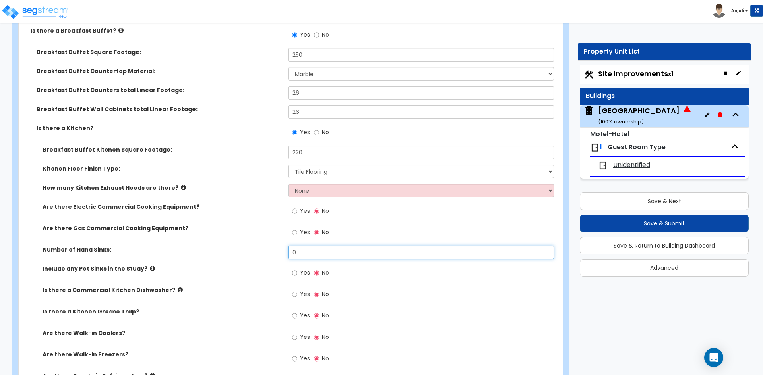
click at [311, 253] on input "0" at bounding box center [420, 253] width 265 height 14
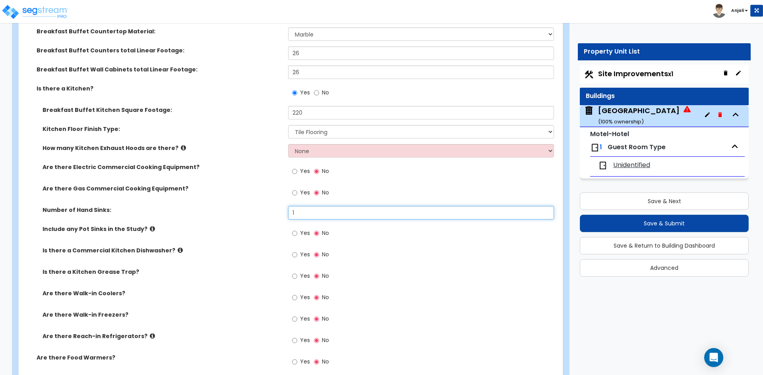
type input "1"
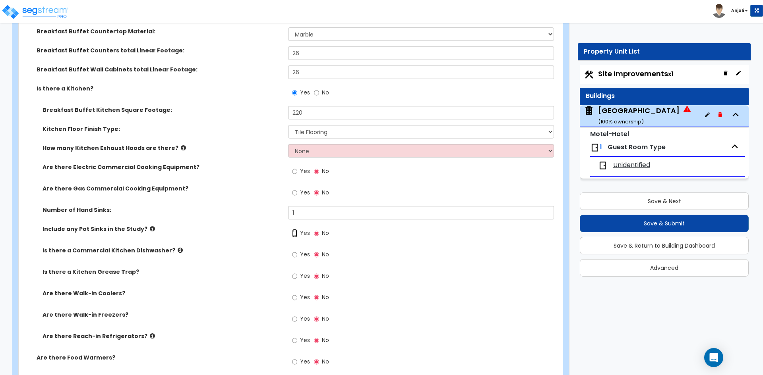
click at [295, 237] on input "Yes" at bounding box center [294, 233] width 5 height 9
radio input "true"
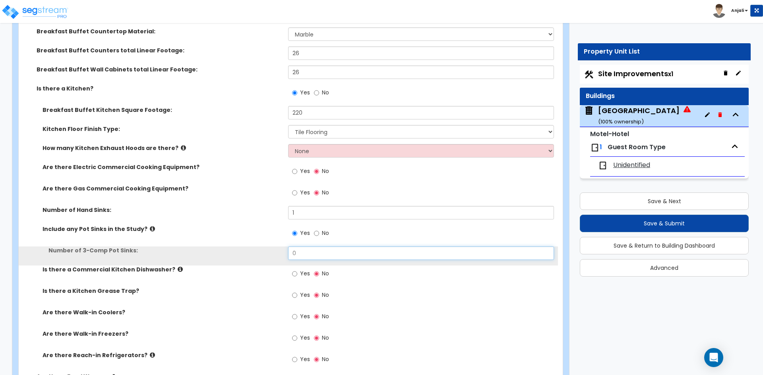
click at [308, 253] on input "0" at bounding box center [420, 254] width 265 height 14
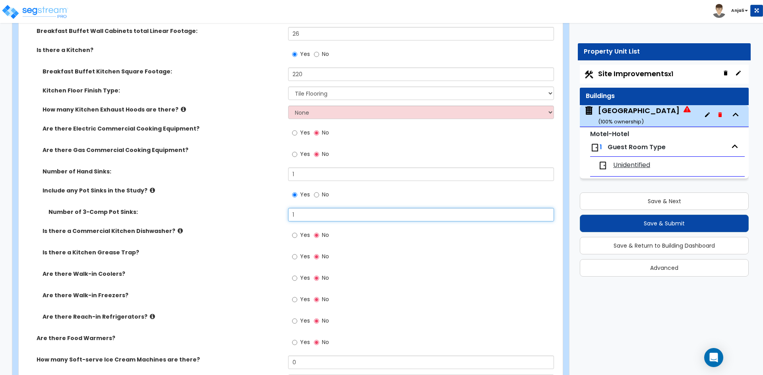
scroll to position [2463, 0]
type input "1"
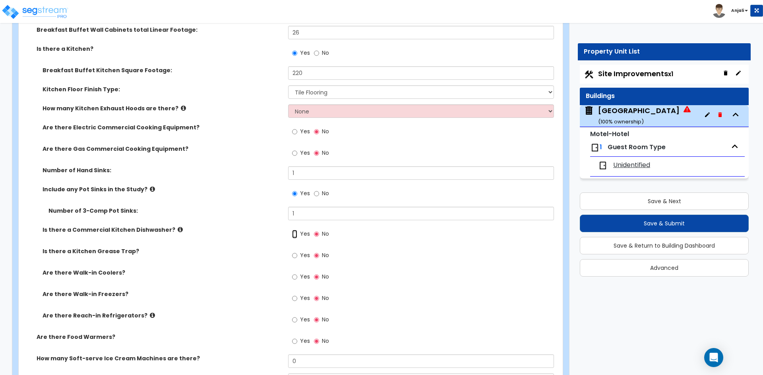
click at [294, 236] on input "Yes" at bounding box center [294, 234] width 5 height 9
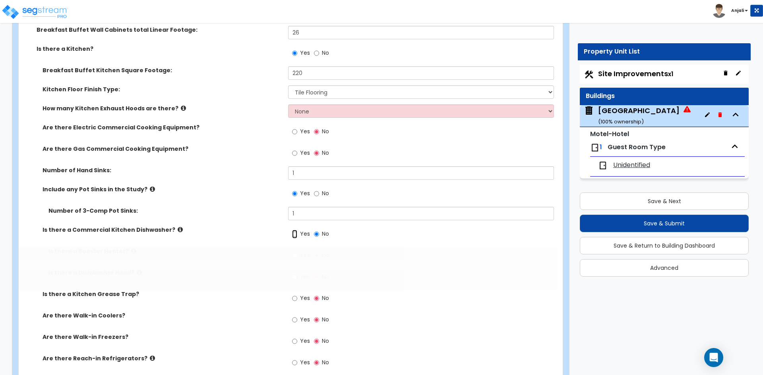
radio input "true"
click at [295, 253] on input "Yes" at bounding box center [294, 255] width 5 height 9
radio input "true"
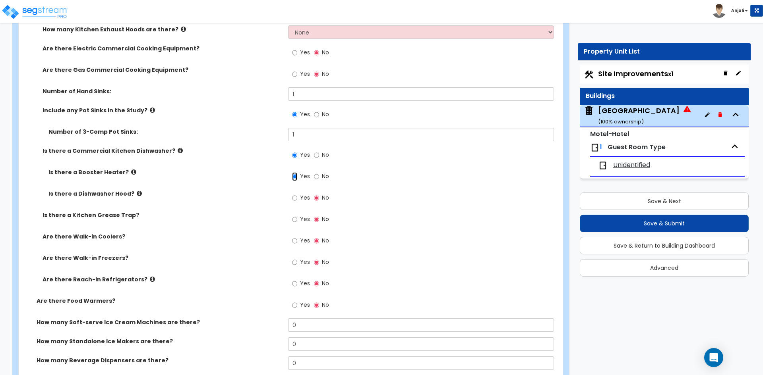
scroll to position [2543, 0]
click at [297, 242] on input "Yes" at bounding box center [294, 240] width 5 height 9
radio input "true"
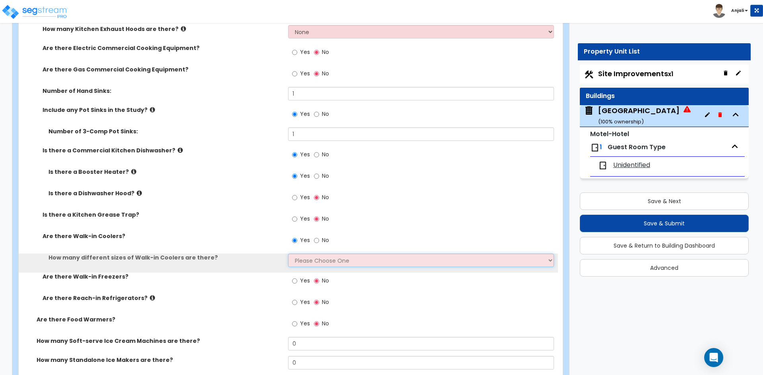
click at [310, 260] on select "Please Choose One 1 2 3 4" at bounding box center [420, 261] width 265 height 14
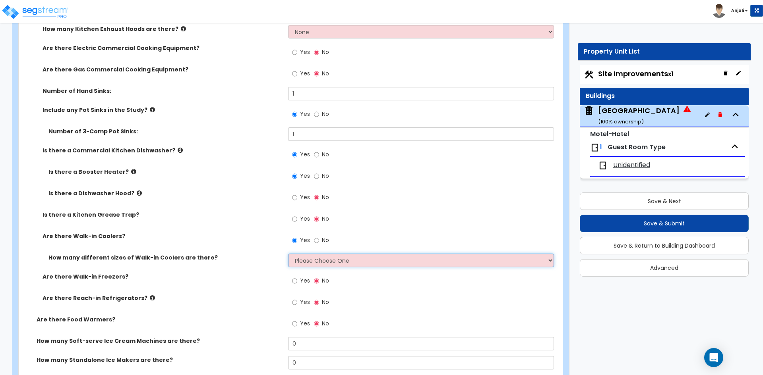
select select "1"
click at [288, 254] on select "Please Choose One 1 2 3 4" at bounding box center [420, 261] width 265 height 14
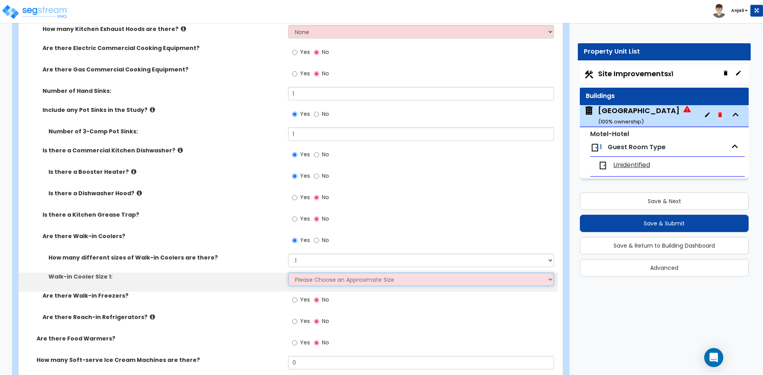
click at [308, 278] on select "Please Choose an Approximate Size 6' x 6' 10' x 6' 12' x 14' 12' x 20' I want t…" at bounding box center [420, 280] width 265 height 14
select select "2"
click at [288, 273] on select "Please Choose an Approximate Size 6' x 6' 10' x 6' 12' x 14' 12' x 20' I want t…" at bounding box center [420, 280] width 265 height 14
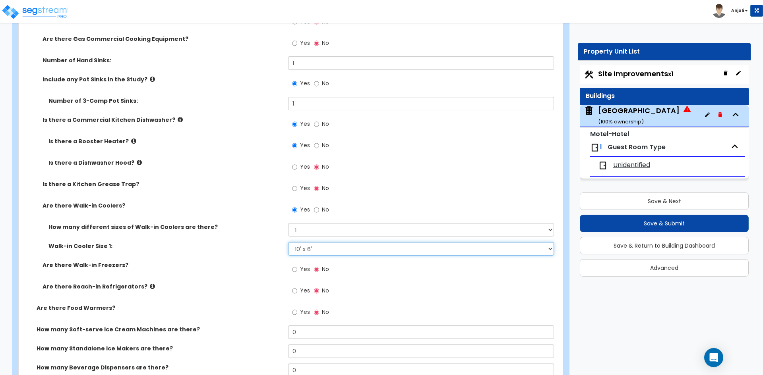
scroll to position [2582, 0]
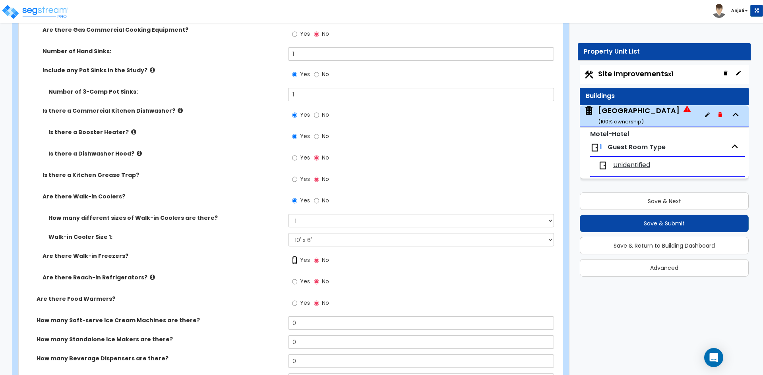
click at [293, 260] on input "Yes" at bounding box center [294, 260] width 5 height 9
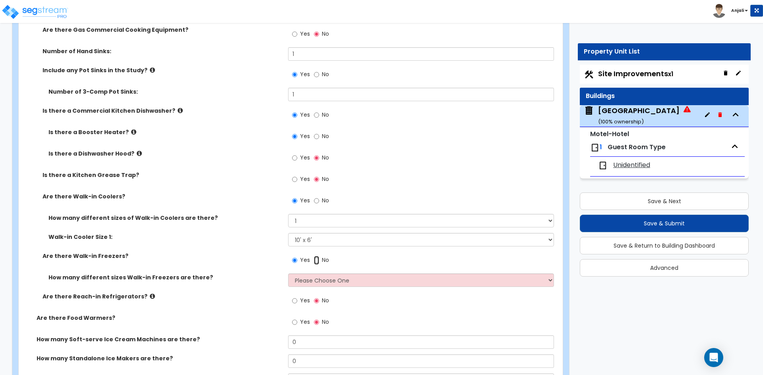
click at [315, 261] on input "No" at bounding box center [316, 260] width 5 height 9
radio input "false"
radio input "true"
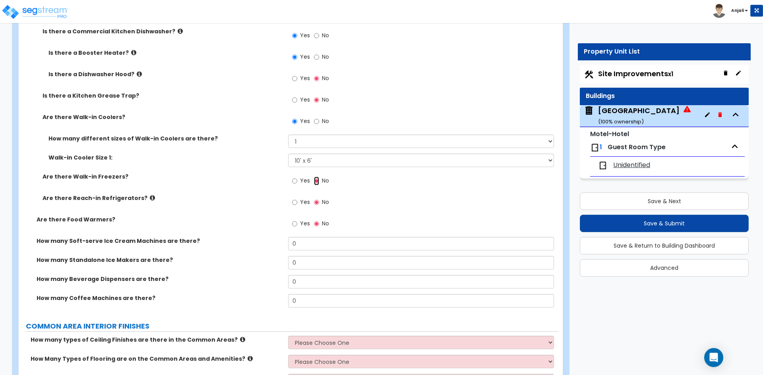
scroll to position [2702, 0]
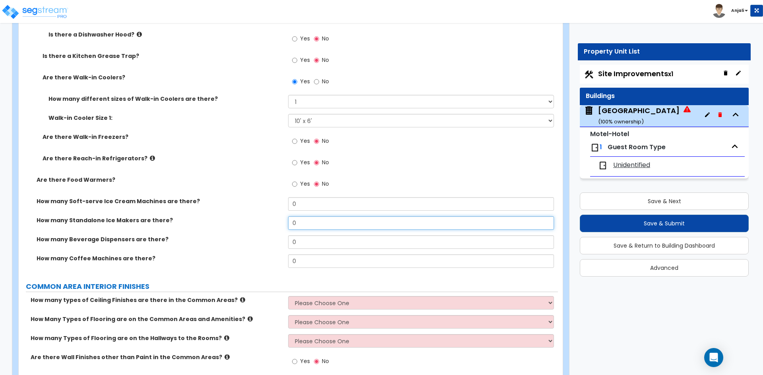
click at [308, 222] on input "0" at bounding box center [420, 224] width 265 height 14
type input "1"
click at [306, 242] on input "0" at bounding box center [420, 243] width 265 height 14
type input "1"
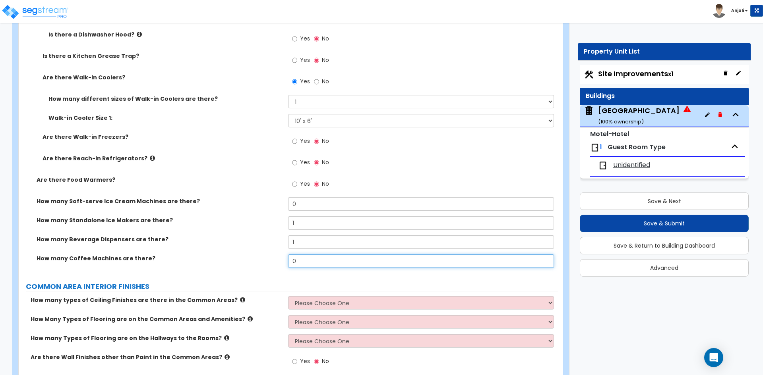
click at [308, 258] on input "0" at bounding box center [420, 262] width 265 height 14
type input "1"
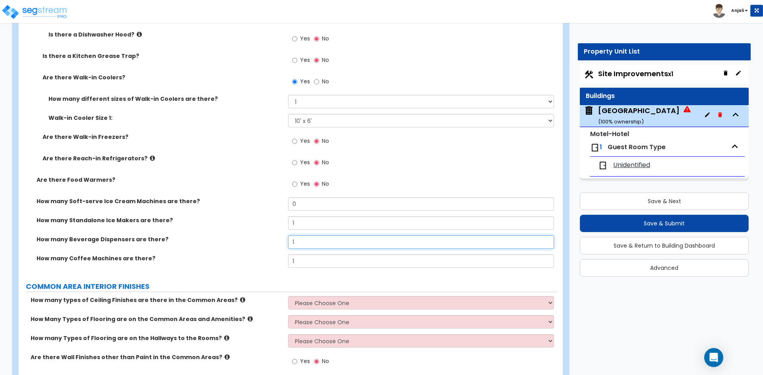
click at [299, 242] on input "1" at bounding box center [420, 243] width 265 height 14
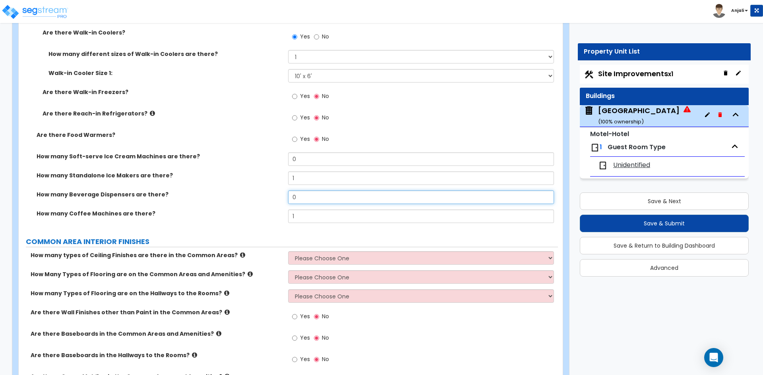
scroll to position [2781, 0]
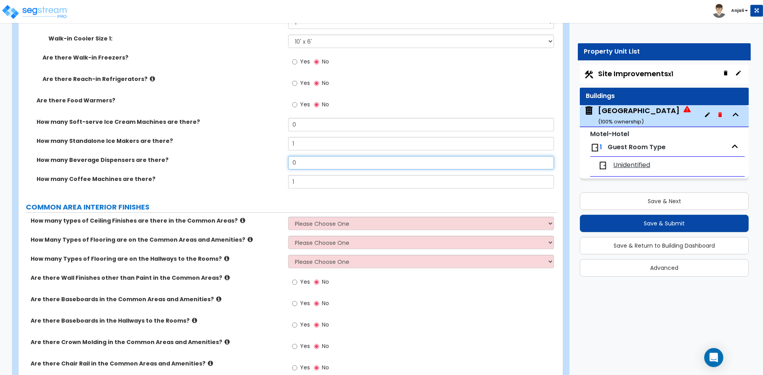
type input "0"
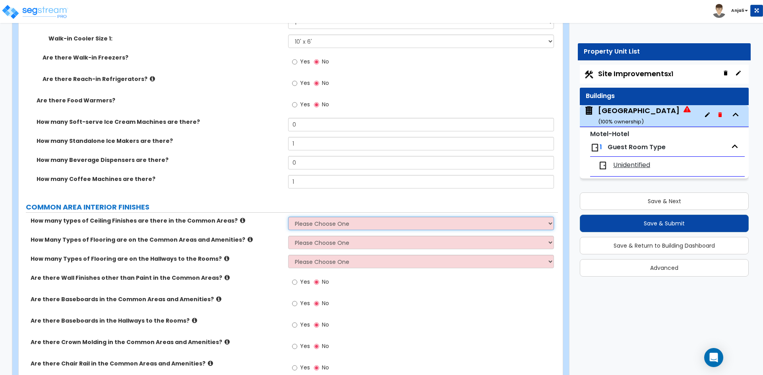
click at [329, 220] on select "Please Choose One 1 2 3" at bounding box center [420, 224] width 265 height 14
select select "1"
click at [288, 217] on select "Please Choose One 1 2 3" at bounding box center [420, 224] width 265 height 14
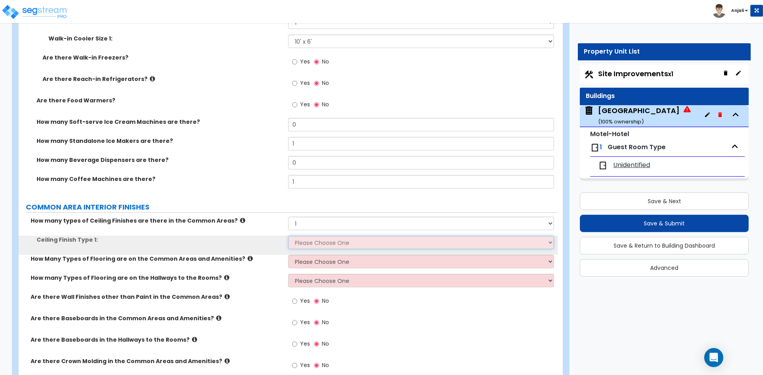
click at [323, 241] on select "Please Choose One Drop Ceiling Drywall Ceiling Open Ceiling" at bounding box center [420, 243] width 265 height 14
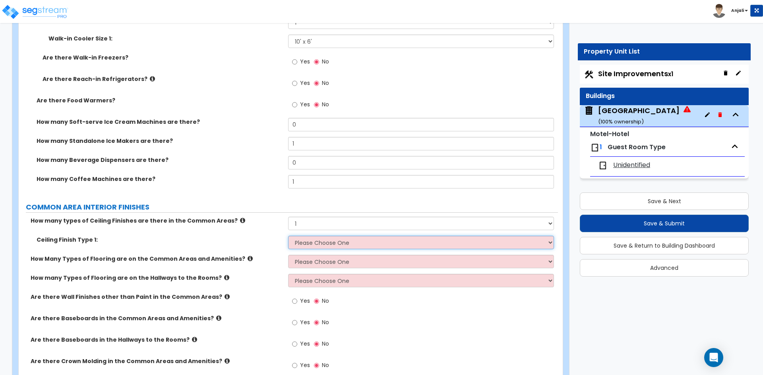
select select "1"
click at [288, 236] on select "Please Choose One Drop Ceiling Drywall Ceiling Open Ceiling" at bounding box center [420, 243] width 265 height 14
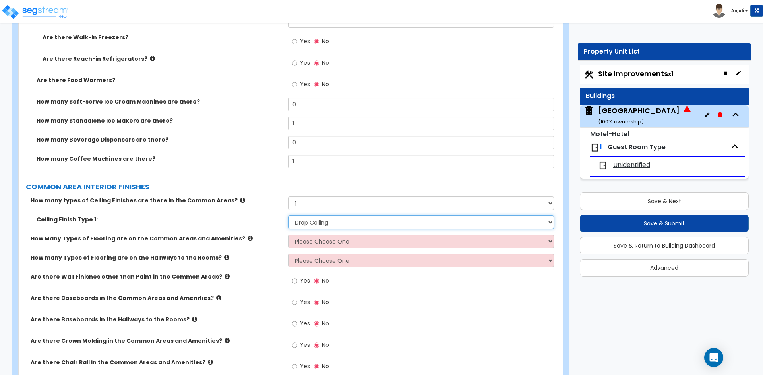
scroll to position [2821, 0]
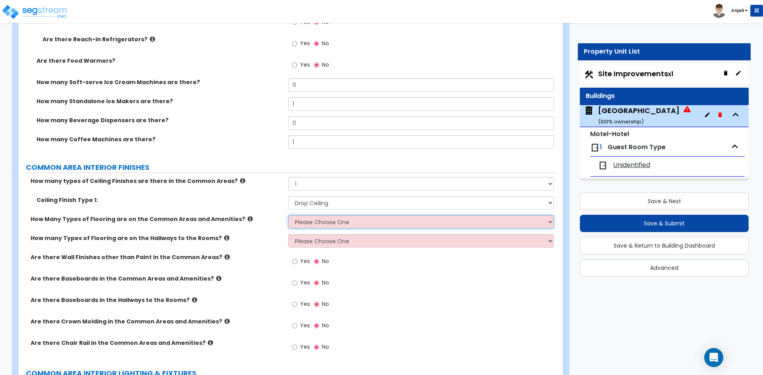
click at [308, 223] on select "Please Choose One 1 2 3" at bounding box center [420, 222] width 265 height 14
click at [288, 215] on select "Please Choose One 1 2 3" at bounding box center [420, 222] width 265 height 14
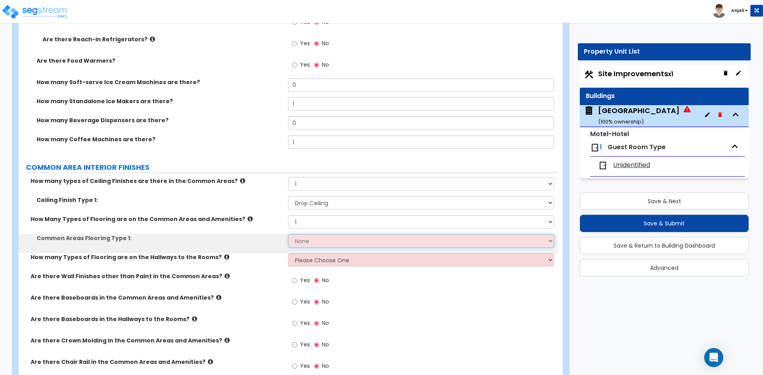
click at [307, 243] on select "None Tile Flooring Hardwood Flooring Resilient Laminate Flooring VCT Flooring S…" at bounding box center [420, 241] width 265 height 14
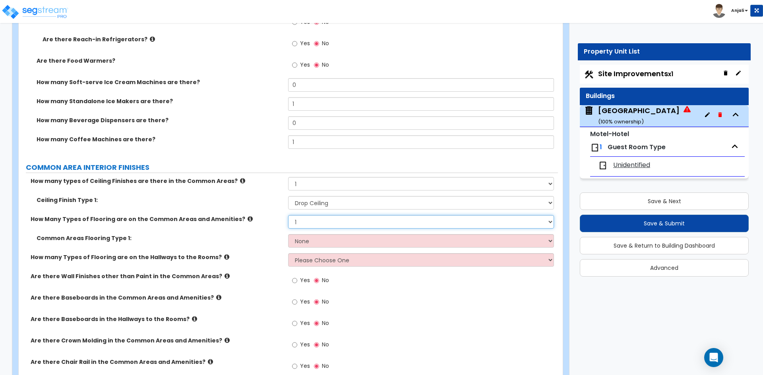
click at [318, 222] on select "Please Choose One 1 2 3" at bounding box center [420, 222] width 265 height 14
select select "2"
click at [288, 215] on select "Please Choose One 1 2 3" at bounding box center [420, 222] width 265 height 14
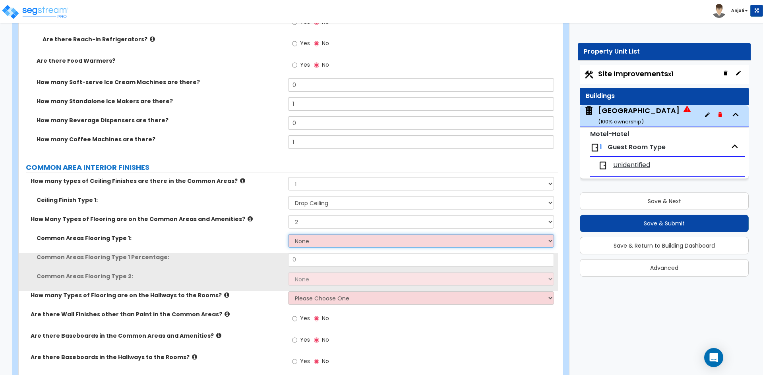
click at [317, 243] on select "None Tile Flooring Hardwood Flooring Resilient Laminate Flooring VCT Flooring S…" at bounding box center [420, 241] width 265 height 14
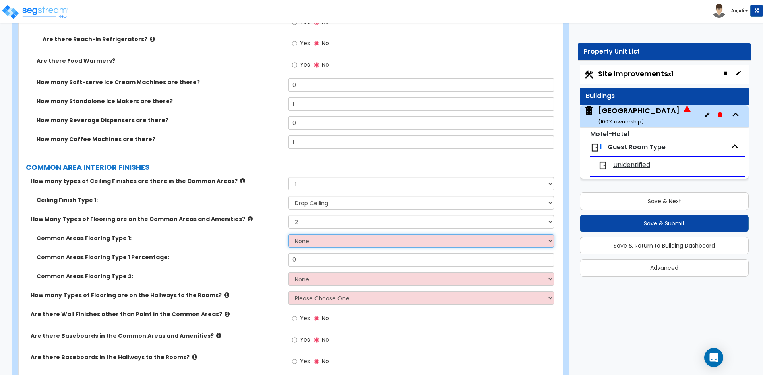
select select "1"
click at [288, 234] on select "None Tile Flooring Hardwood Flooring Resilient Laminate Flooring VCT Flooring S…" at bounding box center [420, 241] width 265 height 14
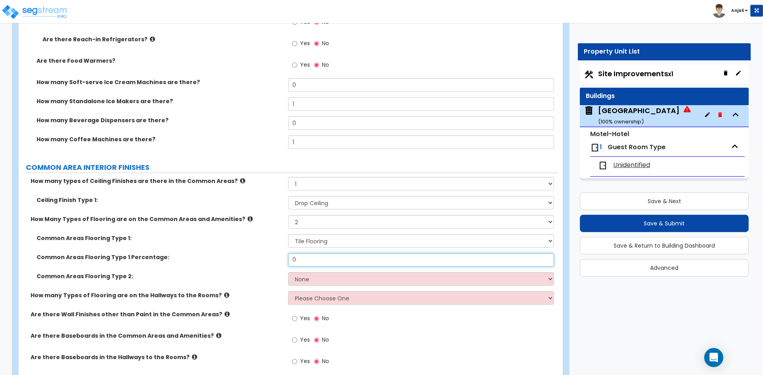
click at [318, 262] on input "0" at bounding box center [420, 260] width 265 height 14
type input "0.1"
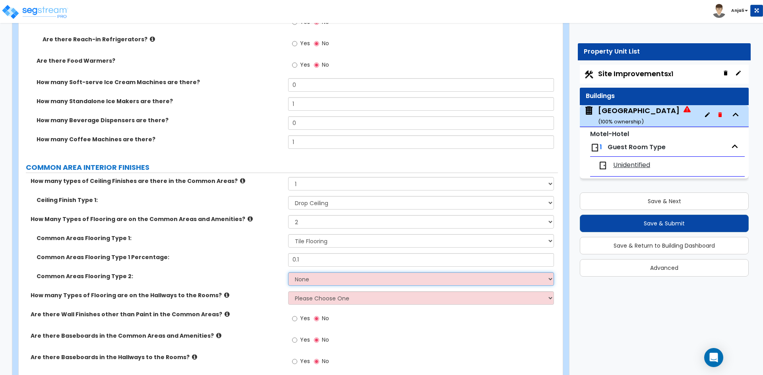
click at [332, 280] on select "None Tile Flooring Hardwood Flooring Resilient Laminate Flooring VCT Flooring S…" at bounding box center [420, 280] width 265 height 14
select select "8"
click at [288, 273] on select "None Tile Flooring Hardwood Flooring Resilient Laminate Flooring VCT Flooring S…" at bounding box center [420, 280] width 265 height 14
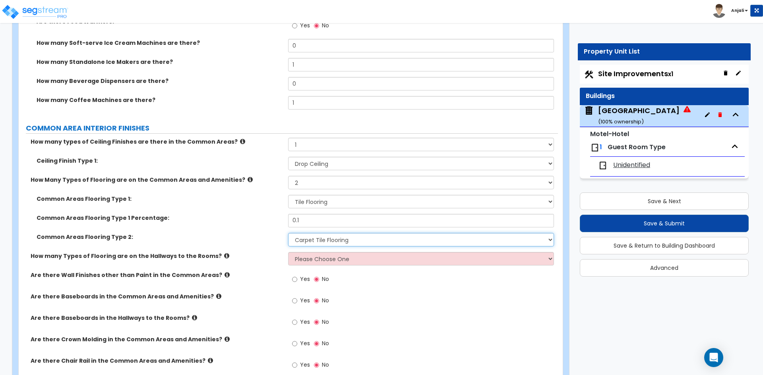
scroll to position [2860, 0]
click at [335, 261] on select "Please Choose One 1 2 3" at bounding box center [420, 259] width 265 height 14
select select "1"
click at [288, 252] on select "Please Choose One 1 2 3" at bounding box center [420, 259] width 265 height 14
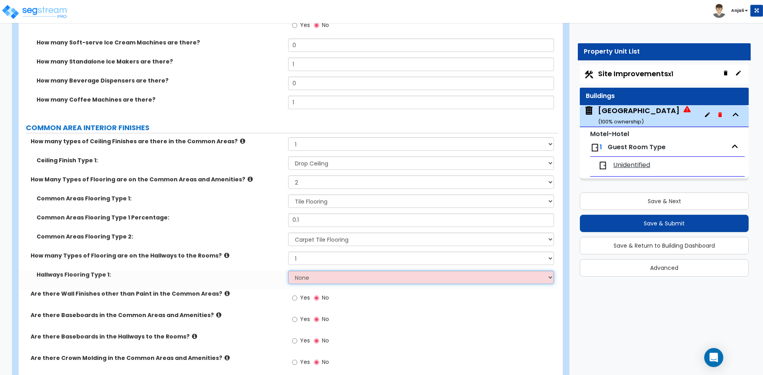
click at [331, 282] on select "None Tile Flooring Hardwood Flooring Resilient Laminate Flooring VCT Flooring S…" at bounding box center [420, 278] width 265 height 14
select select "8"
click at [288, 271] on select "None Tile Flooring Hardwood Flooring Resilient Laminate Flooring VCT Flooring S…" at bounding box center [420, 278] width 265 height 14
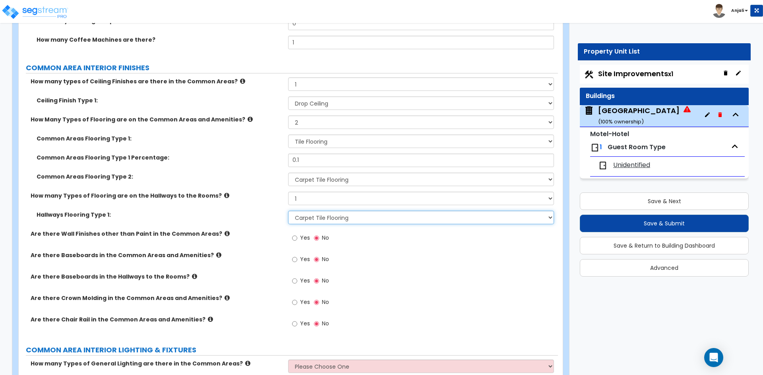
scroll to position [2940, 0]
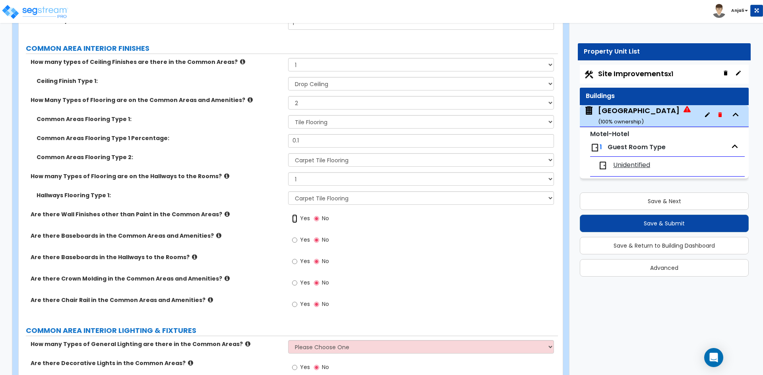
click at [293, 220] on input "Yes" at bounding box center [294, 219] width 5 height 9
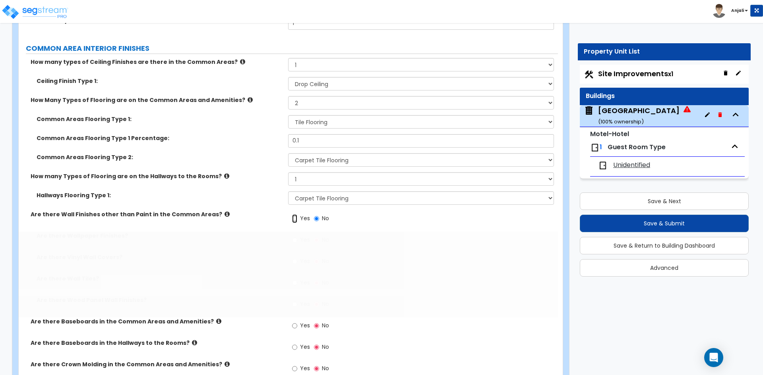
radio input "true"
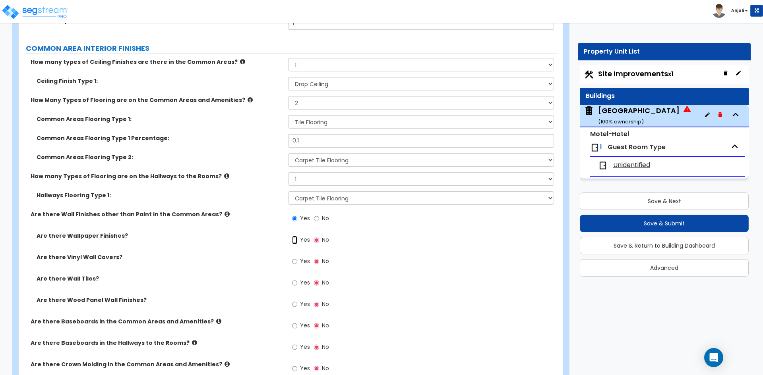
click at [295, 244] on input "Yes" at bounding box center [294, 240] width 5 height 9
radio input "true"
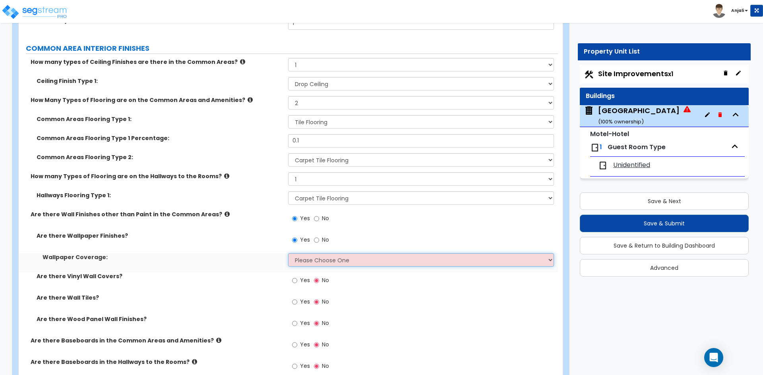
click at [323, 258] on select "Please Choose One Only a Small Portion of Walls are Covered Several Walls are C…" at bounding box center [420, 260] width 265 height 14
select select "3"
click at [288, 253] on select "Please Choose One Only a Small Portion of Walls are Covered Several Walls are C…" at bounding box center [420, 260] width 265 height 14
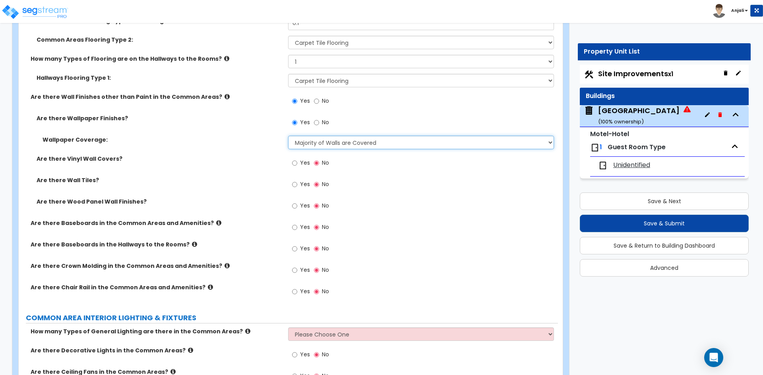
scroll to position [3059, 0]
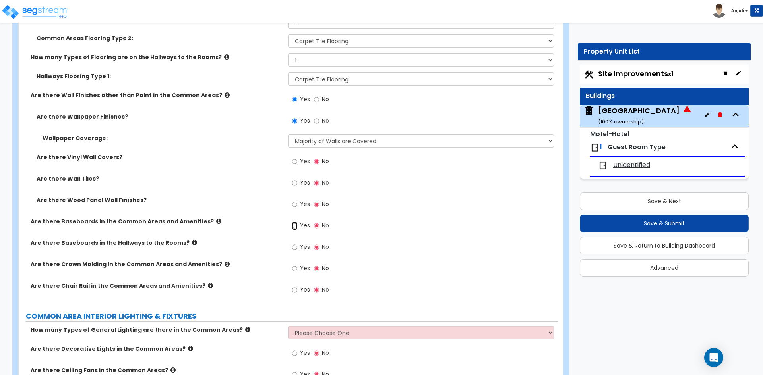
click at [294, 224] on input "Yes" at bounding box center [294, 226] width 5 height 9
radio input "true"
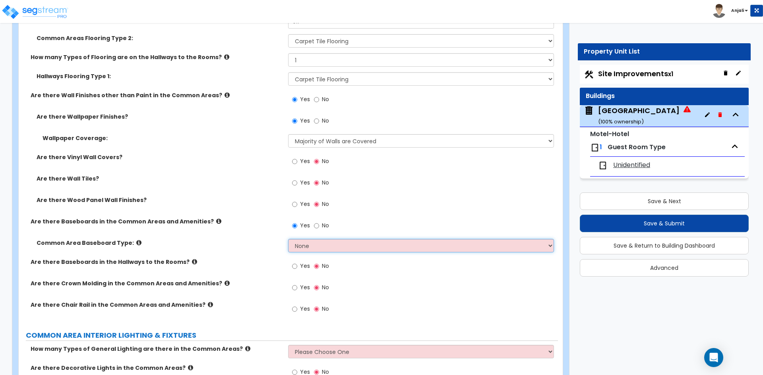
click at [328, 245] on select "None Wood Vinyl Carpet Tile" at bounding box center [420, 246] width 265 height 14
select select "2"
click at [288, 239] on select "None Wood Vinyl Carpet Tile" at bounding box center [420, 246] width 265 height 14
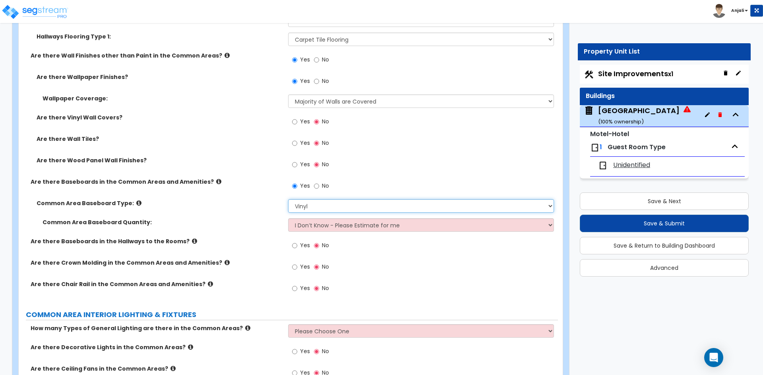
scroll to position [3139, 0]
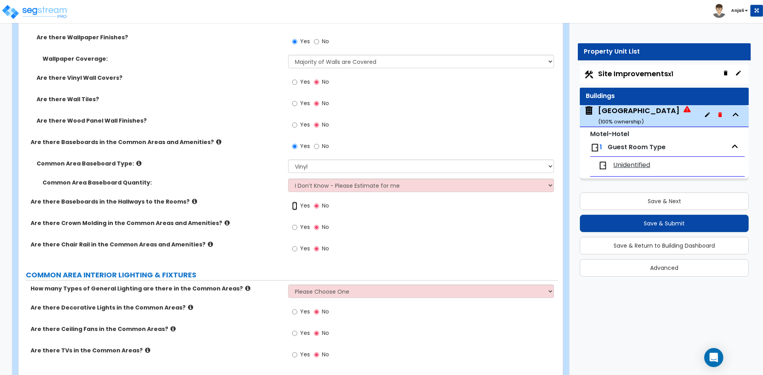
click at [295, 206] on input "Yes" at bounding box center [294, 206] width 5 height 9
radio input "true"
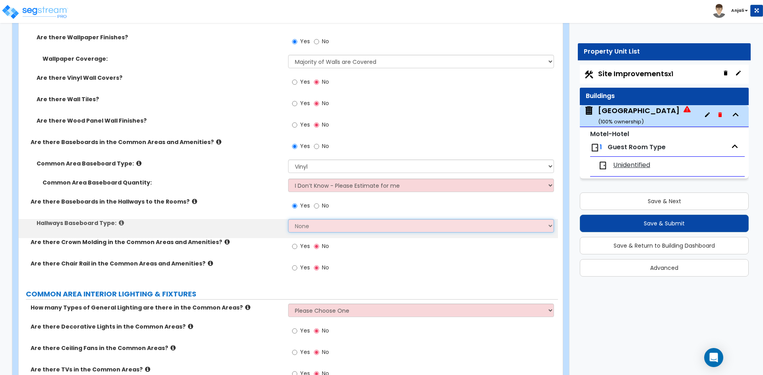
click at [317, 224] on select "None Wood Vinyl Carpet Tile" at bounding box center [420, 226] width 265 height 14
select select "2"
click at [288, 219] on select "None Wood Vinyl Carpet Tile" at bounding box center [420, 226] width 265 height 14
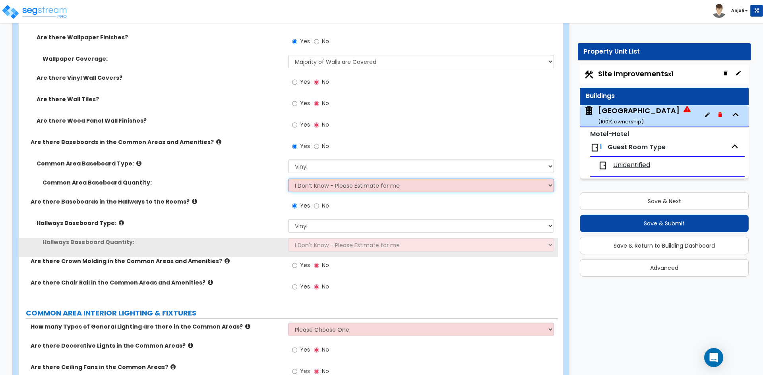
click at [327, 186] on select "I Don’t Know - Please Estimate for me I want to Enter the Linear Footage" at bounding box center [420, 186] width 265 height 14
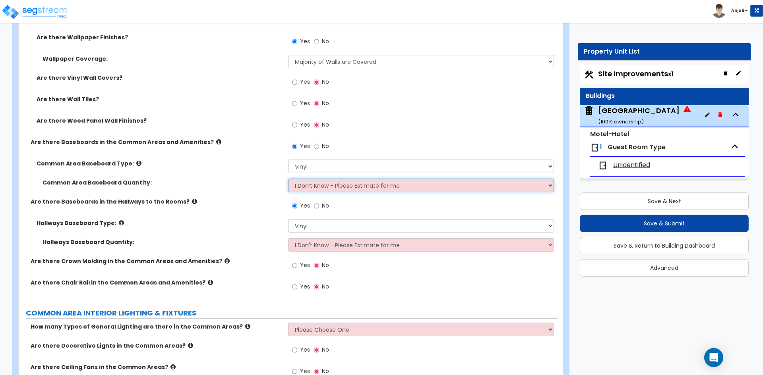
click at [288, 179] on select "I Don’t Know - Please Estimate for me I want to Enter the Linear Footage" at bounding box center [420, 186] width 265 height 14
click at [323, 167] on select "None Wood Vinyl Carpet Tile" at bounding box center [420, 167] width 265 height 14
select select "4"
click at [288, 160] on select "None Wood Vinyl Carpet Tile" at bounding box center [420, 167] width 265 height 14
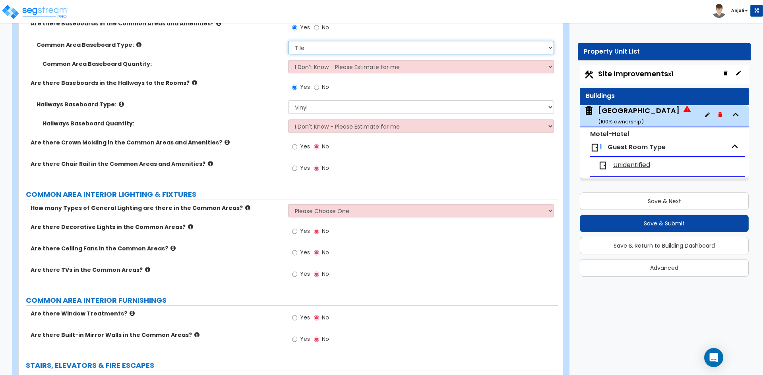
scroll to position [3258, 0]
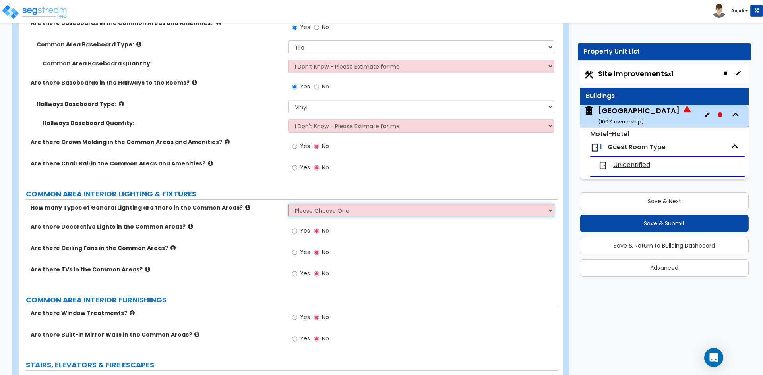
click at [308, 209] on select "Please Choose One 1 2 3" at bounding box center [420, 211] width 265 height 14
select select "2"
click at [288, 204] on select "Please Choose One 1 2 3" at bounding box center [420, 211] width 265 height 14
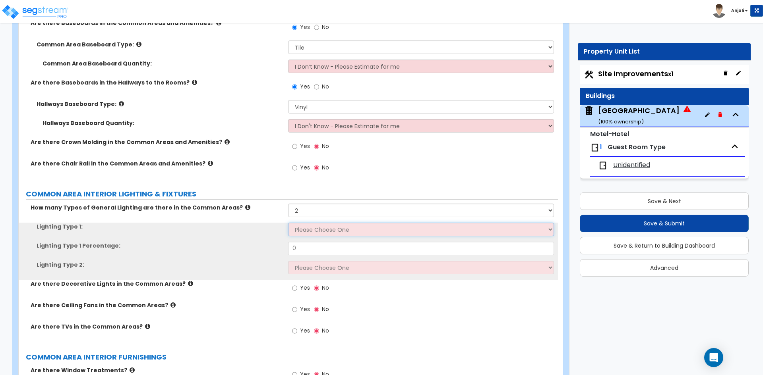
click at [311, 227] on select "Please Choose One LED Surface-Mounted LED Recessed Fluorescent Surface-Mounted …" at bounding box center [420, 230] width 265 height 14
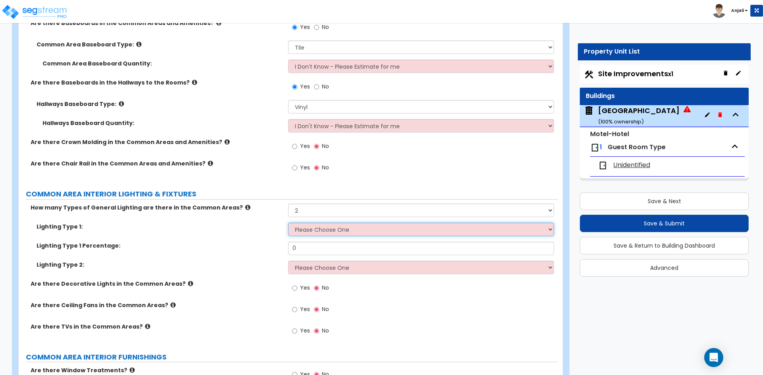
select select "2"
click at [288, 223] on select "Please Choose One LED Surface-Mounted LED Recessed Fluorescent Surface-Mounted …" at bounding box center [420, 230] width 265 height 14
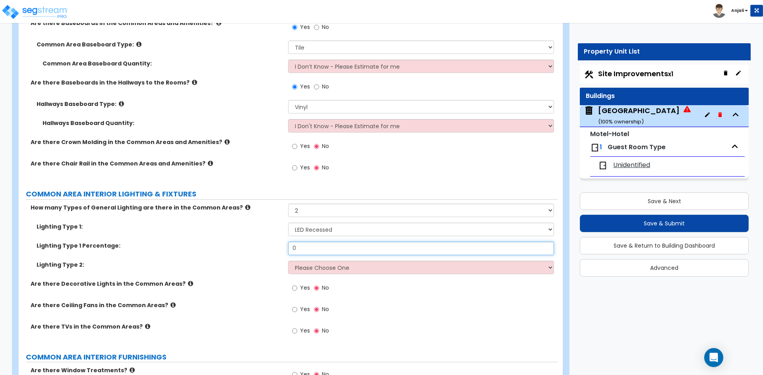
click at [323, 247] on input "0" at bounding box center [420, 249] width 265 height 14
type input "0.5"
click at [338, 269] on select "Please Choose One LED Surface-Mounted LED Recessed Fluorescent Surface-Mounted …" at bounding box center [420, 268] width 265 height 14
select select "5"
click at [288, 261] on select "Please Choose One LED Surface-Mounted LED Recessed Fluorescent Surface-Mounted …" at bounding box center [420, 268] width 265 height 14
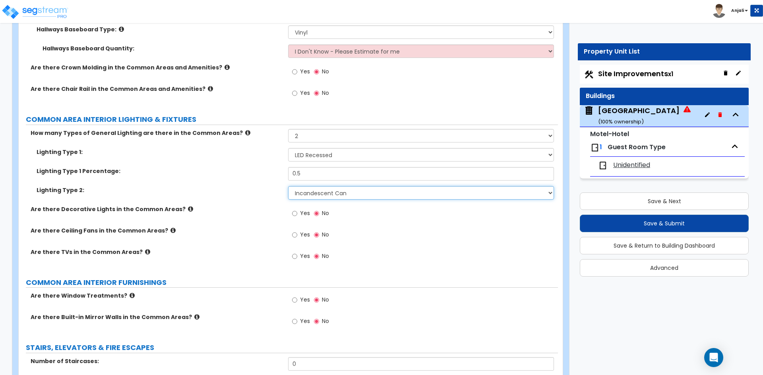
scroll to position [3337, 0]
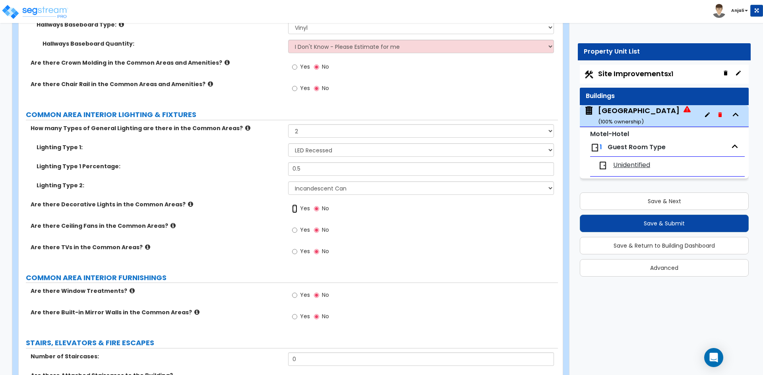
click at [296, 209] on input "Yes" at bounding box center [294, 209] width 5 height 9
radio input "true"
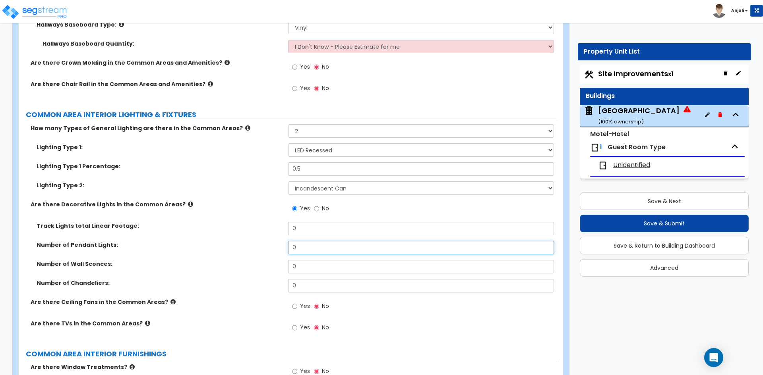
click at [305, 245] on input "0" at bounding box center [420, 248] width 265 height 14
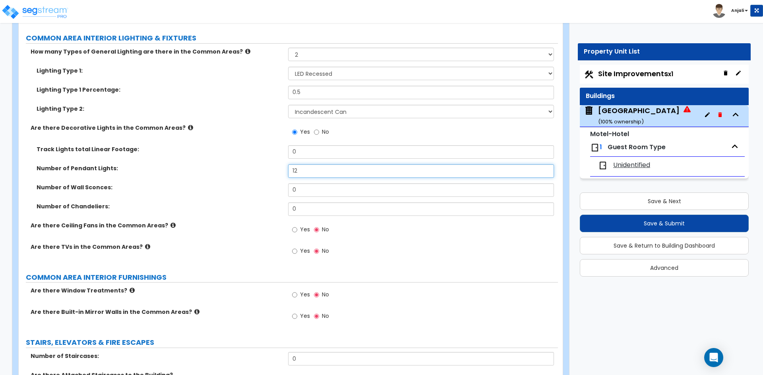
scroll to position [3417, 0]
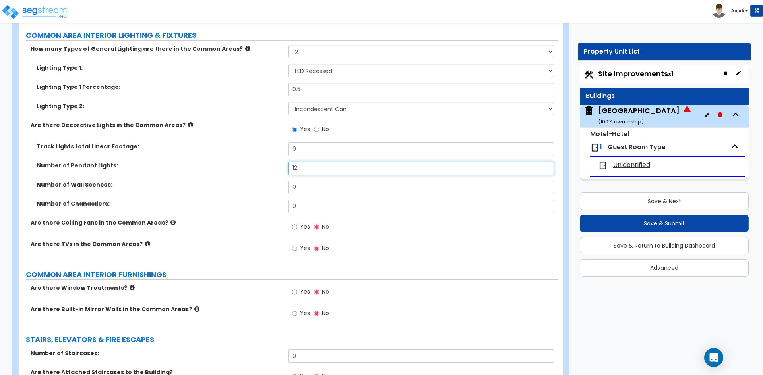
type input "12"
click at [294, 249] on input "Yes" at bounding box center [294, 248] width 5 height 9
radio input "true"
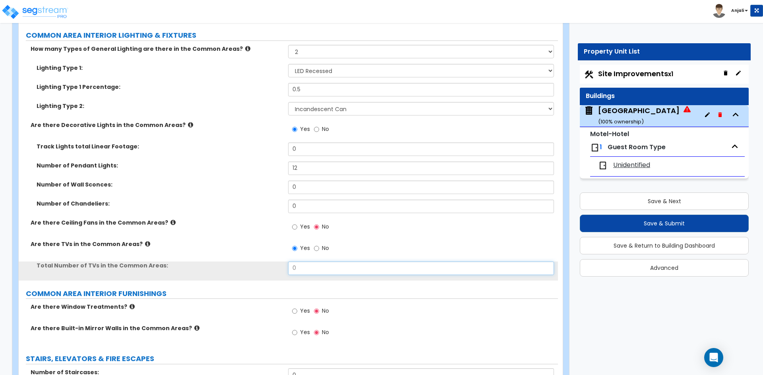
click at [313, 269] on input "0" at bounding box center [420, 269] width 265 height 14
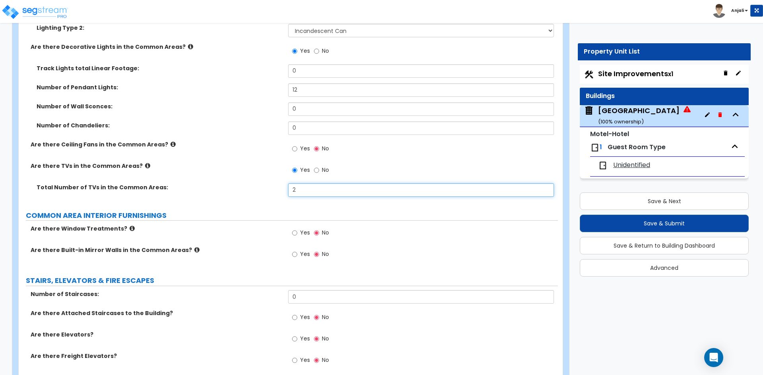
scroll to position [3496, 0]
type input "2"
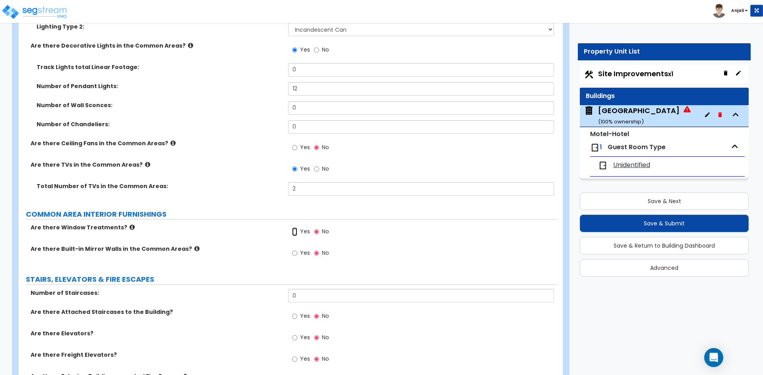
click at [293, 234] on input "Yes" at bounding box center [294, 232] width 5 height 9
radio input "true"
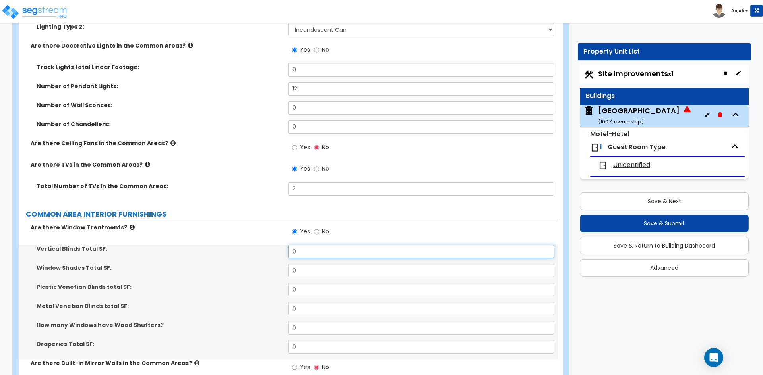
click at [314, 254] on input "0" at bounding box center [420, 252] width 265 height 14
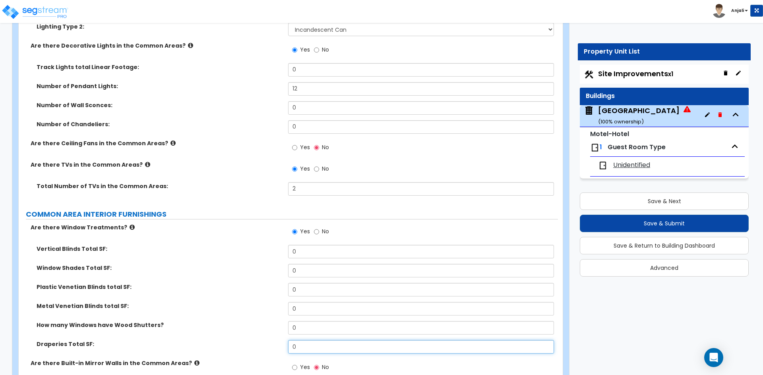
click at [312, 344] on input "0" at bounding box center [420, 347] width 265 height 14
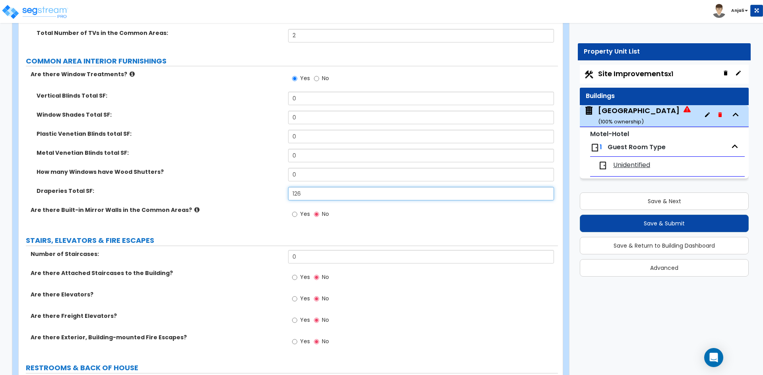
scroll to position [3655, 0]
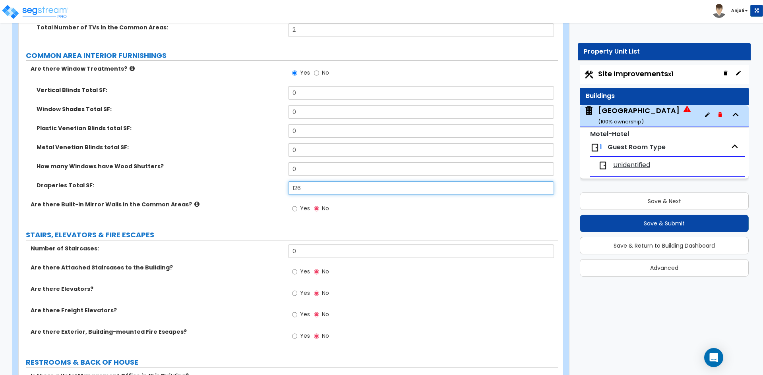
type input "126"
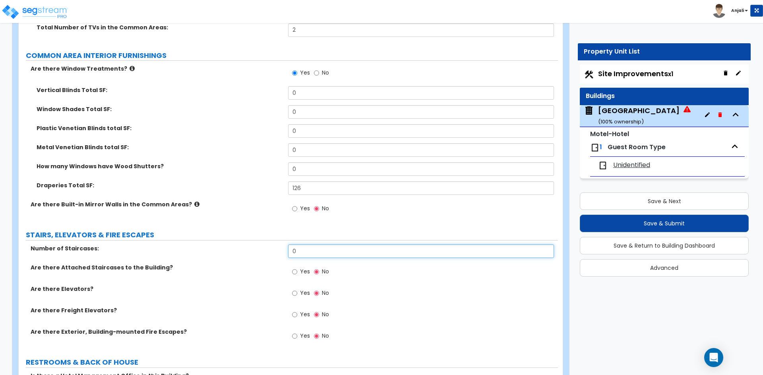
click at [300, 247] on input "0" at bounding box center [420, 252] width 265 height 14
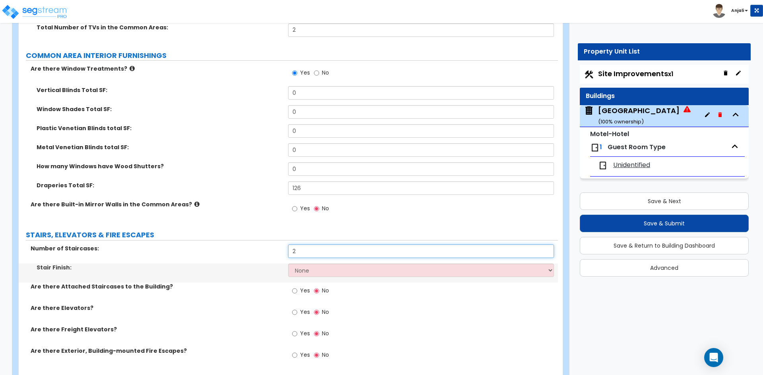
scroll to position [3695, 0]
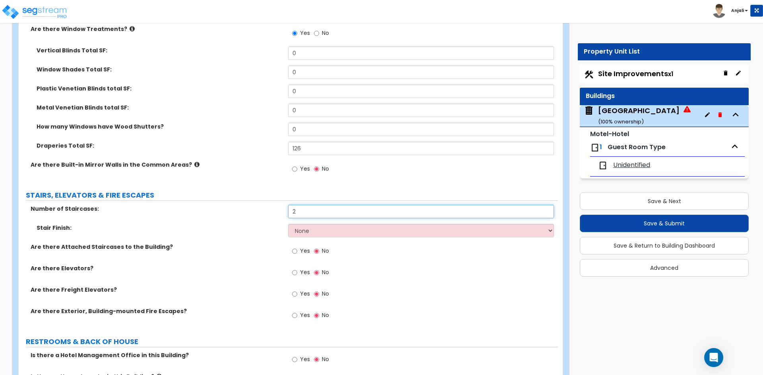
type input "2"
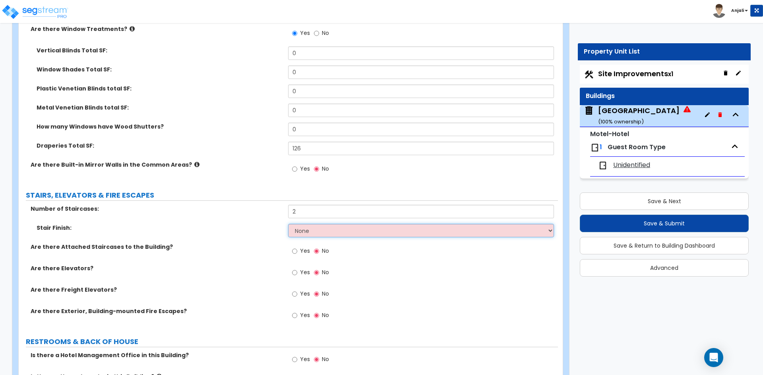
click at [321, 232] on select "None Tile Wood Laminate VCT Sheet Carpet Sheet Vinyl Carpet Tile" at bounding box center [420, 231] width 265 height 14
click at [288, 224] on select "None Tile Wood Laminate VCT Sheet Carpet Sheet Vinyl Carpet Tile" at bounding box center [420, 231] width 265 height 14
click at [296, 253] on input "Yes" at bounding box center [294, 251] width 5 height 9
radio input "true"
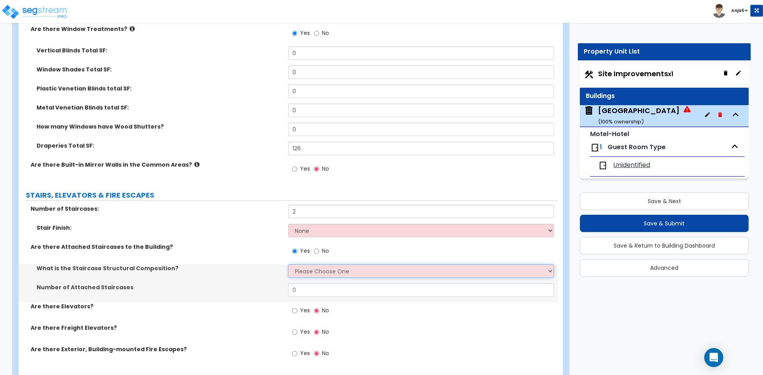
click at [315, 269] on select "Please Choose One Reinforced Concrete Structural Steel Wood" at bounding box center [420, 272] width 265 height 14
select select "3"
click at [288, 265] on select "Please Choose One Reinforced Concrete Structural Steel Wood" at bounding box center [420, 272] width 265 height 14
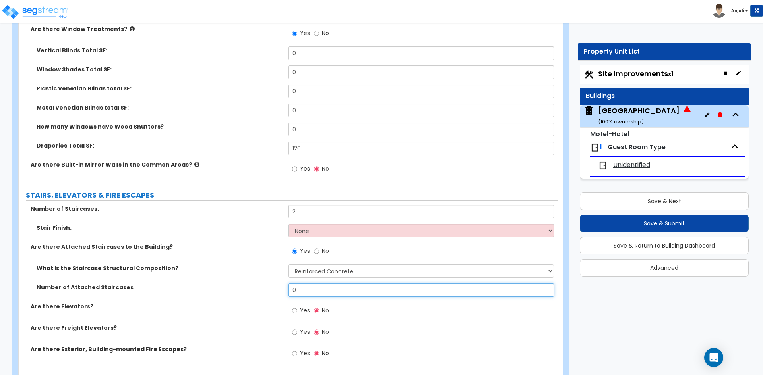
click at [305, 290] on input "0" at bounding box center [420, 291] width 265 height 14
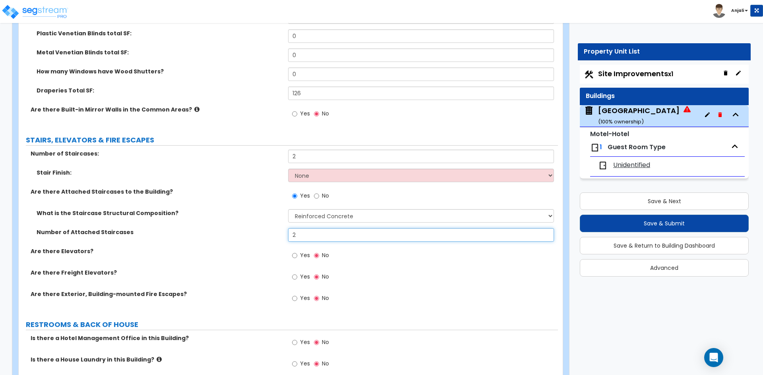
scroll to position [3774, 0]
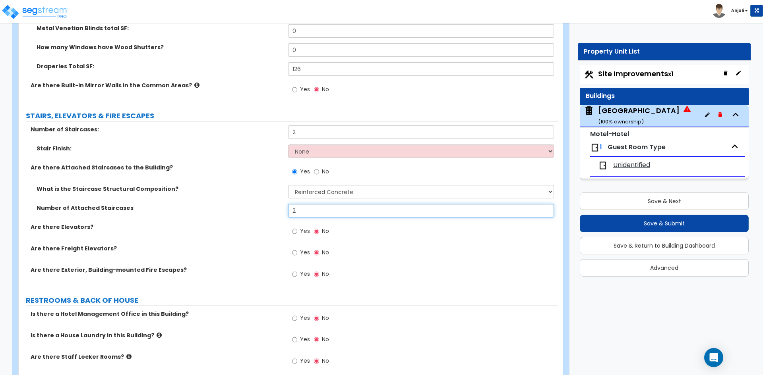
type input "2"
click at [297, 231] on input "Yes" at bounding box center [294, 231] width 5 height 9
radio input "true"
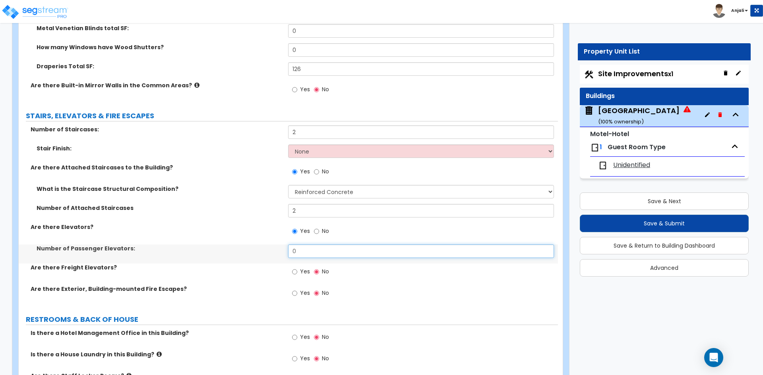
click at [314, 254] on input "0" at bounding box center [420, 252] width 265 height 14
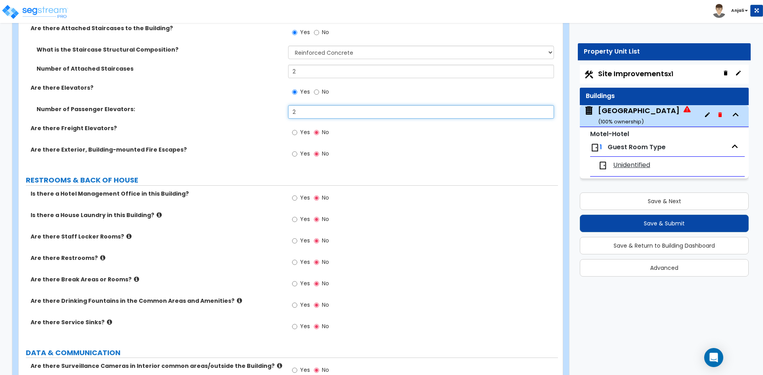
scroll to position [3933, 0]
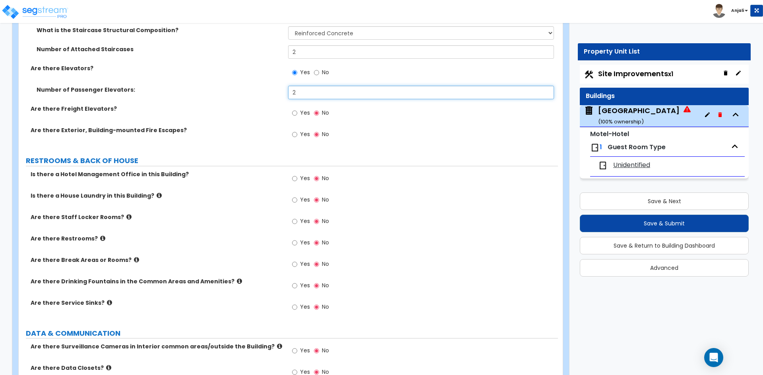
type input "2"
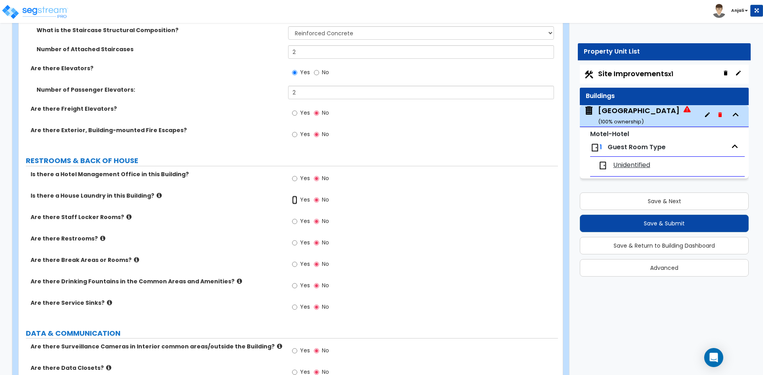
click at [292, 201] on input "Yes" at bounding box center [294, 200] width 5 height 9
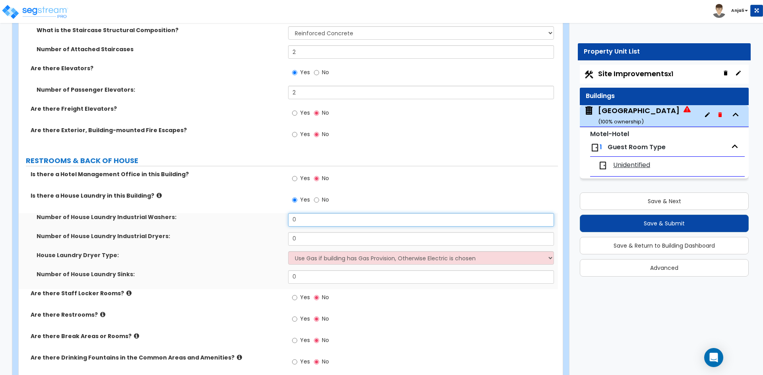
click at [315, 221] on input "0" at bounding box center [420, 220] width 265 height 14
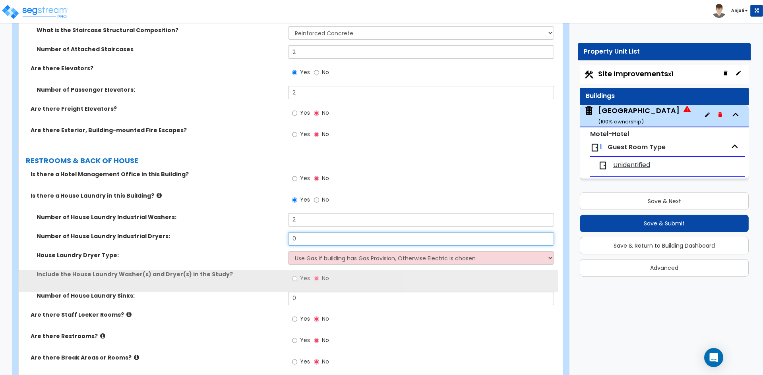
click at [311, 242] on input "0" at bounding box center [420, 239] width 265 height 14
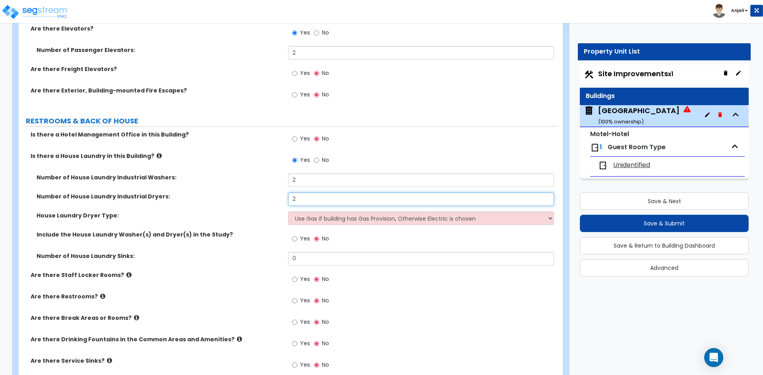
scroll to position [4013, 0]
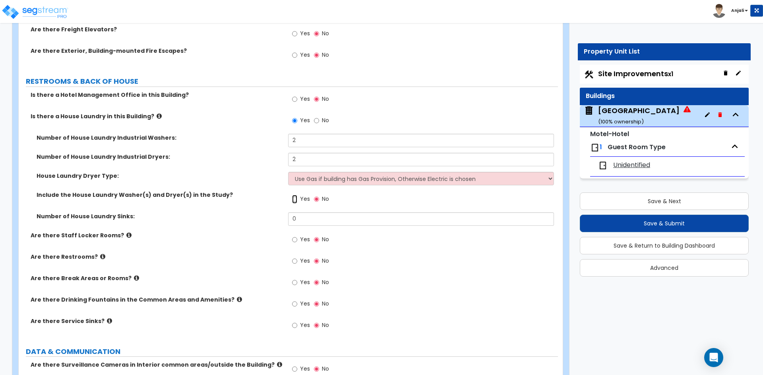
click at [294, 199] on input "Yes" at bounding box center [294, 199] width 5 height 9
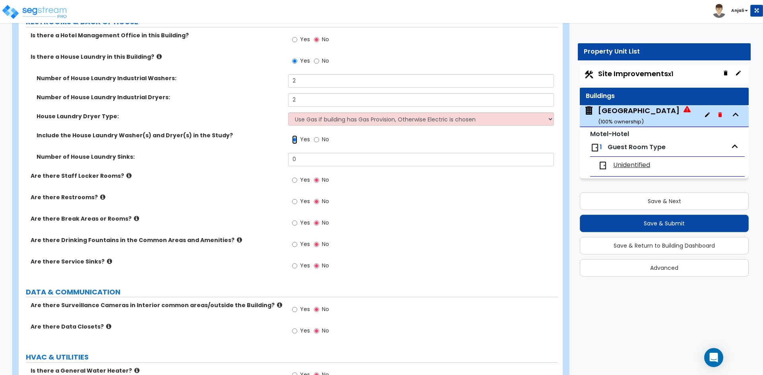
scroll to position [4092, 0]
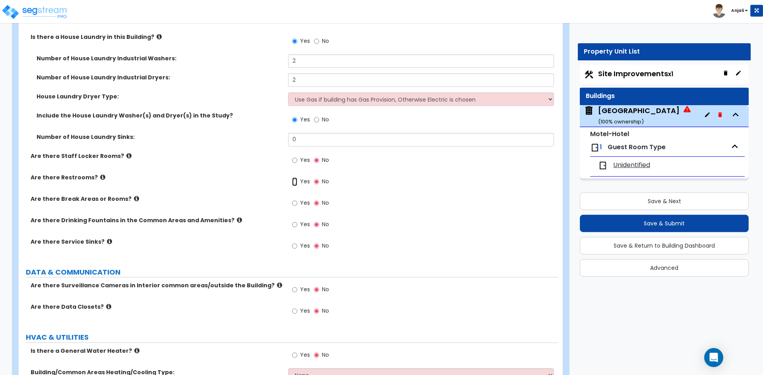
click at [296, 182] on input "Yes" at bounding box center [294, 182] width 5 height 9
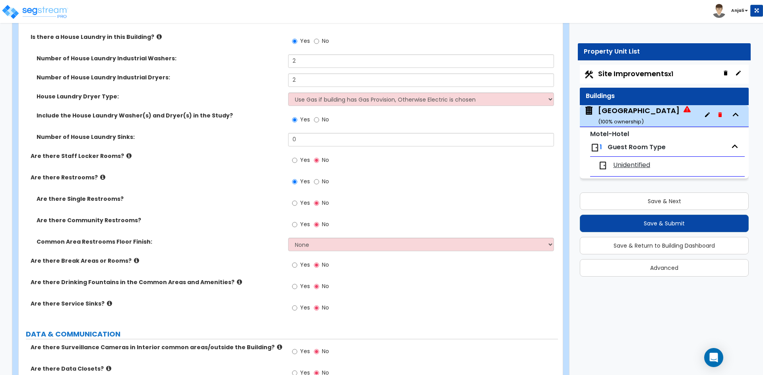
click at [298, 203] on label "Yes" at bounding box center [301, 204] width 18 height 14
click at [297, 203] on input "Yes" at bounding box center [294, 203] width 5 height 9
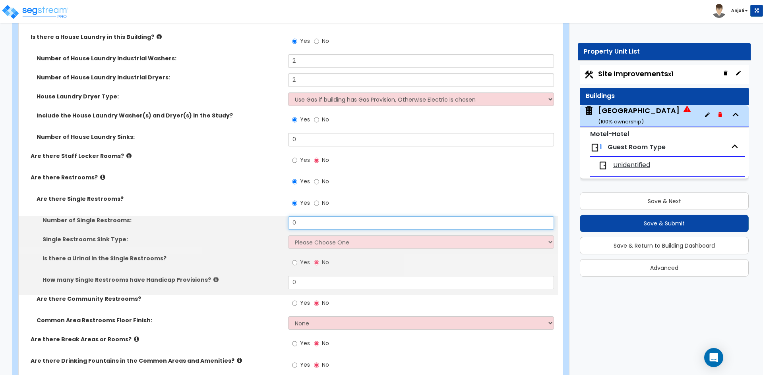
click at [304, 220] on input "0" at bounding box center [420, 224] width 265 height 14
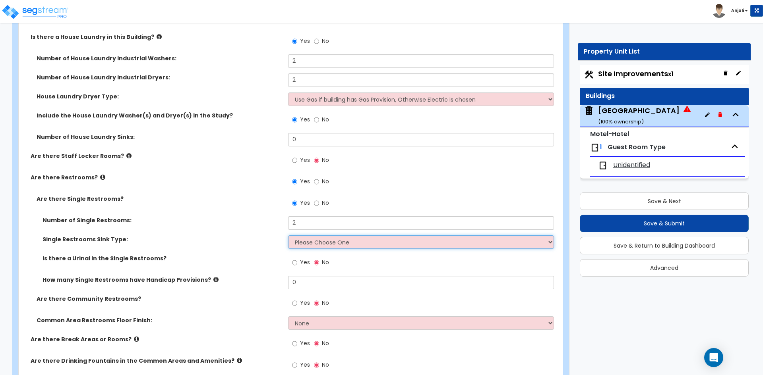
click at [313, 243] on select "Please Choose One Wall-mounted Vanity-mounted" at bounding box center [420, 243] width 265 height 14
click at [288, 236] on select "Please Choose One Wall-mounted Vanity-mounted" at bounding box center [420, 243] width 265 height 14
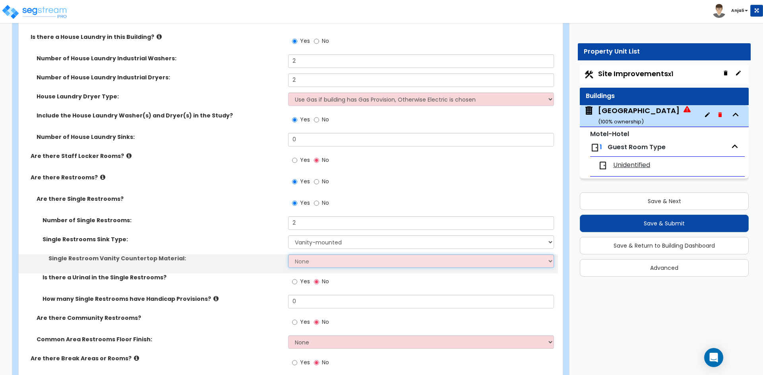
click at [316, 259] on select "None Plastic Laminate Solid Surface Stone Quartz Marble Tile Wood Stainless Ste…" at bounding box center [420, 262] width 265 height 14
click at [288, 255] on select "None Plastic Laminate Solid Surface Stone Quartz Marble Tile Wood Stainless Ste…" at bounding box center [420, 262] width 265 height 14
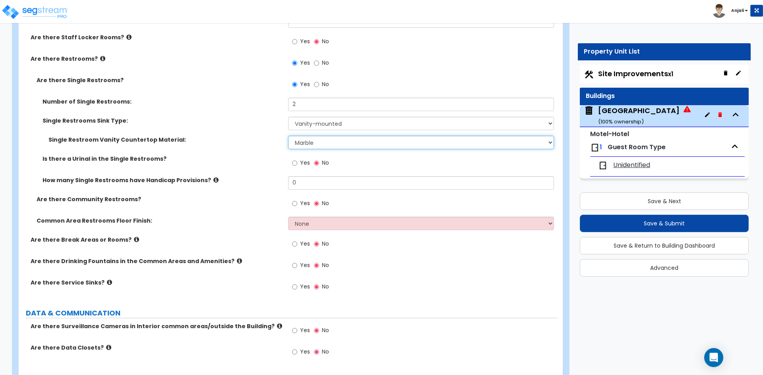
scroll to position [4211, 0]
click at [295, 165] on input "Yes" at bounding box center [294, 163] width 5 height 9
click at [314, 163] on input "No" at bounding box center [316, 163] width 5 height 9
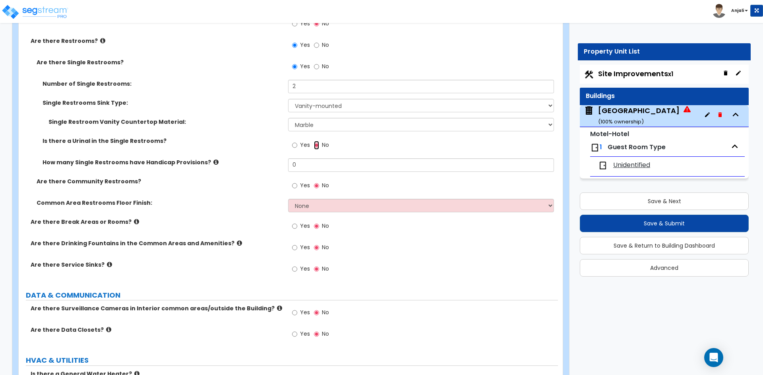
scroll to position [4251, 0]
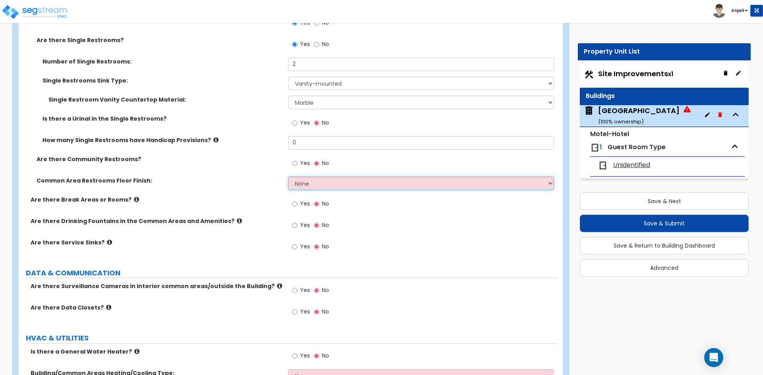
click at [338, 182] on select "None Tile Flooring Resilient Laminate Flooring VCT Flooring Sheet Vinyl Flooring" at bounding box center [420, 184] width 265 height 14
click at [288, 177] on select "None Tile Flooring Resilient Laminate Flooring VCT Flooring Sheet Vinyl Flooring" at bounding box center [420, 184] width 265 height 14
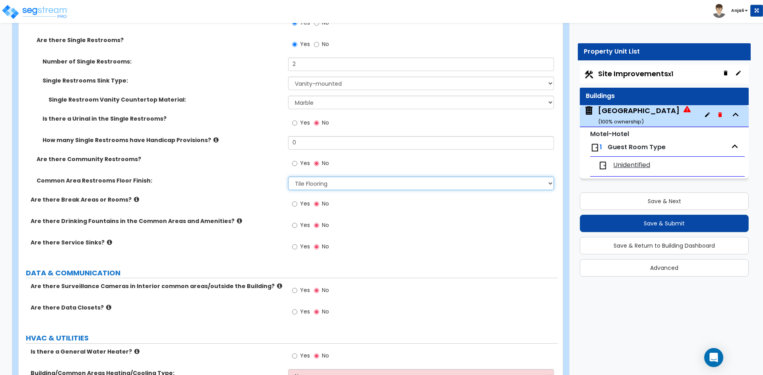
scroll to position [4291, 0]
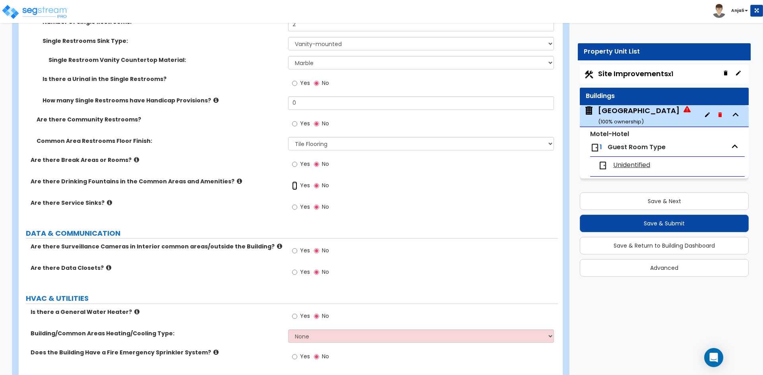
click at [294, 184] on input "Yes" at bounding box center [294, 186] width 5 height 9
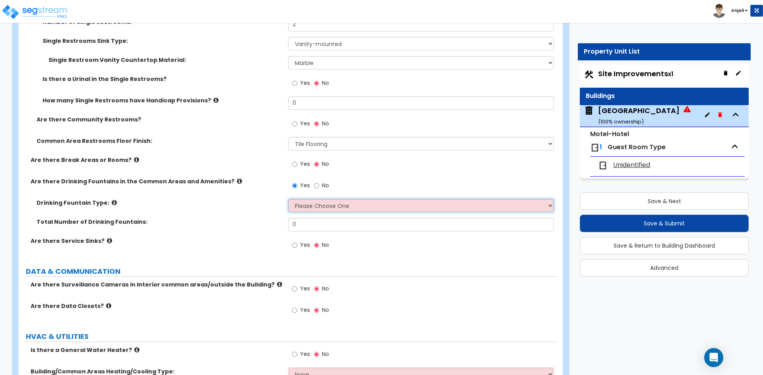
click at [327, 206] on select "Please Choose One Wall-mounted Floor-mounted" at bounding box center [420, 206] width 265 height 14
click at [288, 199] on select "Please Choose One Wall-mounted Floor-mounted" at bounding box center [420, 206] width 265 height 14
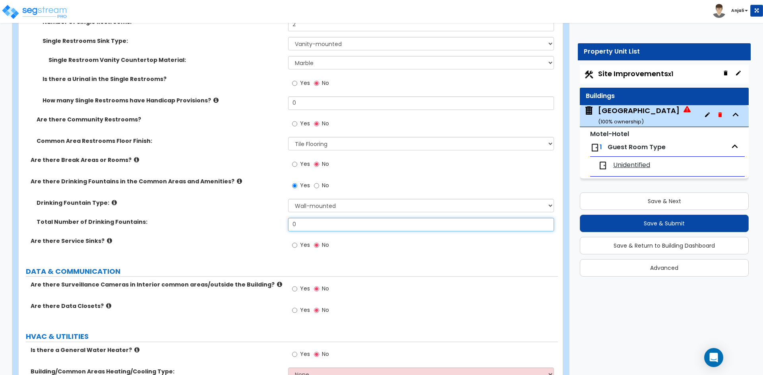
click at [321, 226] on input "0" at bounding box center [420, 225] width 265 height 14
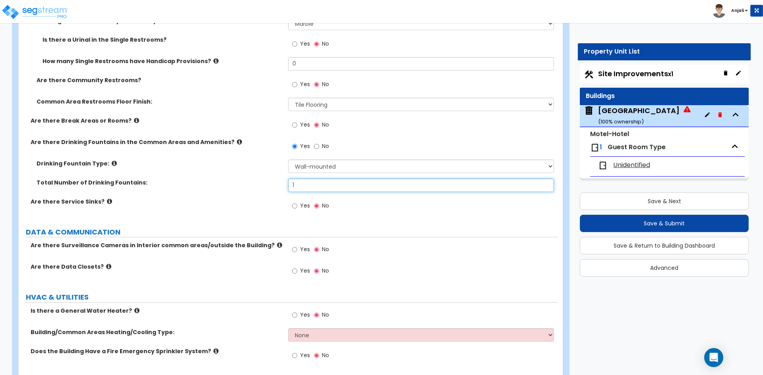
scroll to position [4330, 0]
click at [299, 207] on label "Yes" at bounding box center [301, 207] width 18 height 14
click at [297, 207] on input "Yes" at bounding box center [294, 205] width 5 height 9
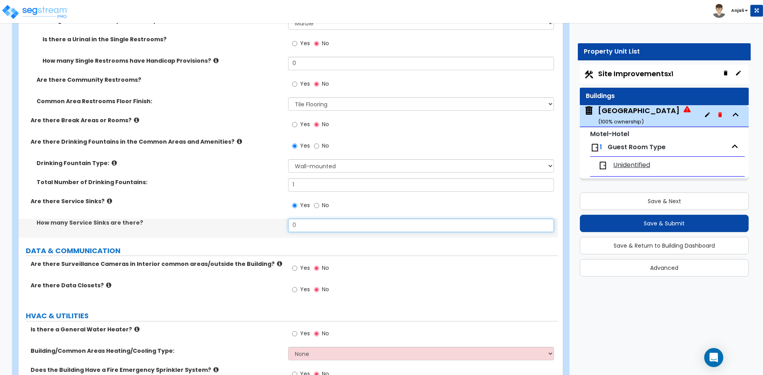
click at [306, 222] on input "0" at bounding box center [420, 226] width 265 height 14
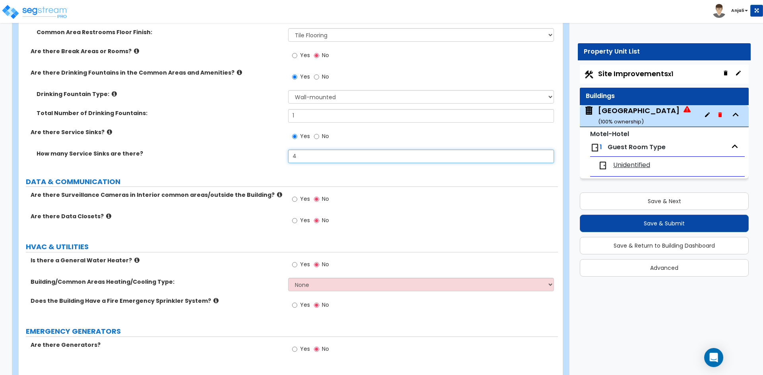
scroll to position [4410, 0]
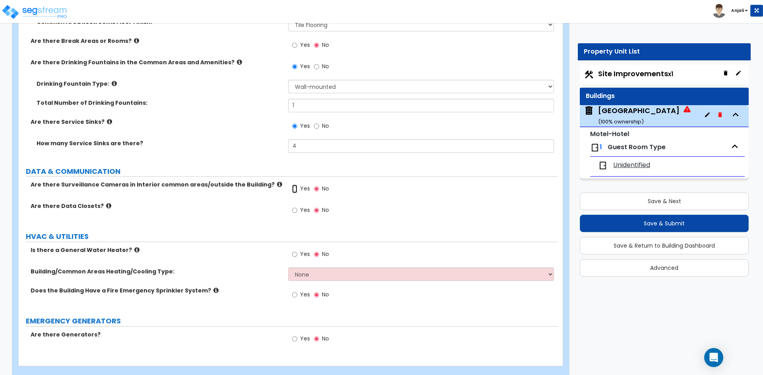
click at [297, 189] on input "Yes" at bounding box center [294, 189] width 5 height 9
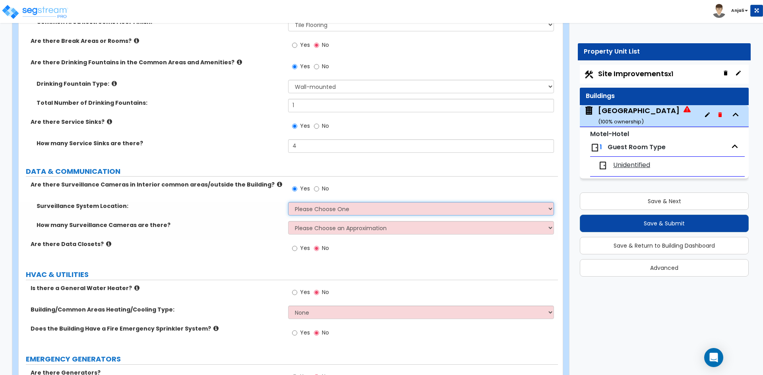
click at [335, 209] on select "Please Choose One Inside the Building Outside the Building Both Inside & Outside" at bounding box center [420, 209] width 265 height 14
click at [288, 202] on select "Please Choose One Inside the Building Outside the Building Both Inside & Outside" at bounding box center [420, 209] width 265 height 14
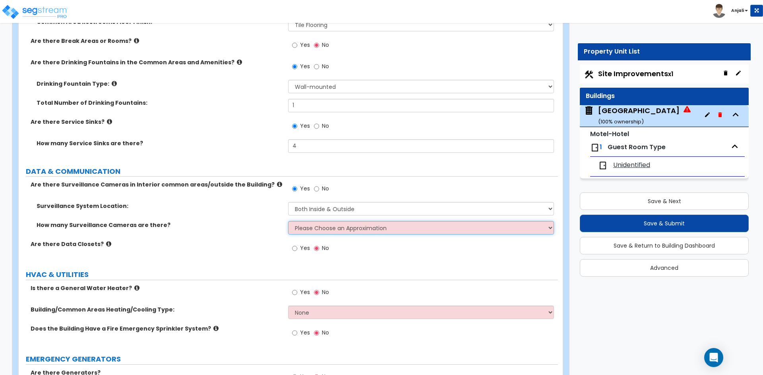
drag, startPoint x: 340, startPoint y: 227, endPoint x: 344, endPoint y: 230, distance: 5.2
click at [340, 227] on select "Please Choose an Approximation Barely Noticed Any Noticed a Couple Frequently S…" at bounding box center [420, 228] width 265 height 14
click at [288, 221] on select "Please Choose an Approximation Barely Noticed Any Noticed a Couple Frequently S…" at bounding box center [420, 228] width 265 height 14
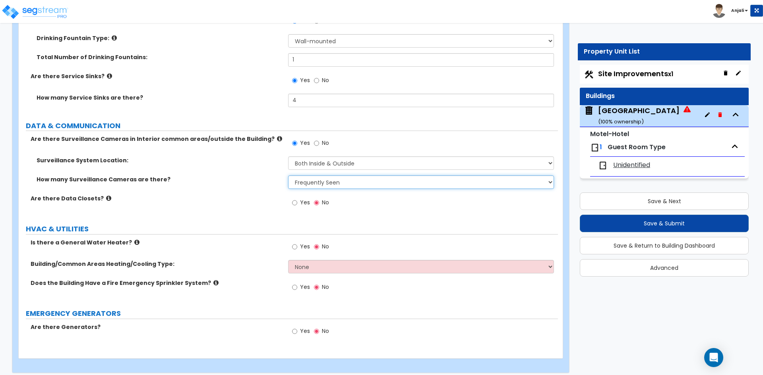
scroll to position [4462, 0]
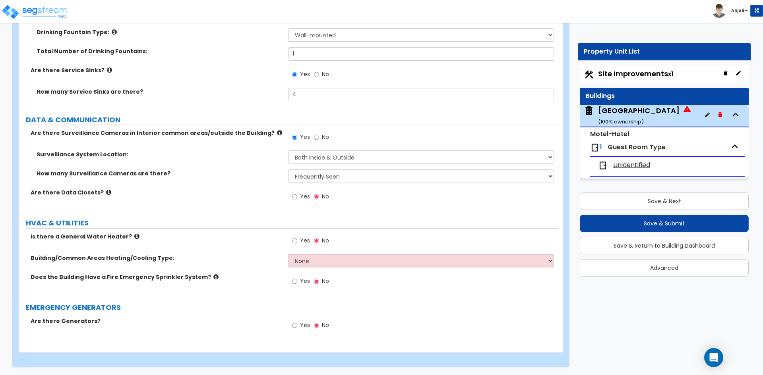
click at [298, 243] on label "Yes" at bounding box center [301, 242] width 18 height 14
click at [297, 243] on input "Yes" at bounding box center [294, 241] width 5 height 9
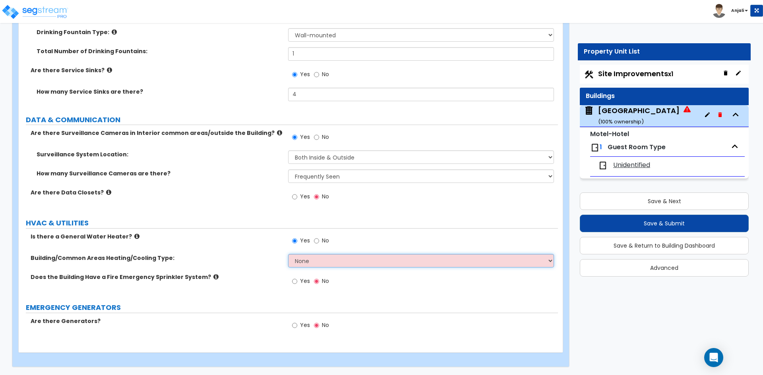
click at [315, 258] on select "None Split Systems Packaged Rooftop Units" at bounding box center [420, 261] width 265 height 14
click at [288, 254] on select "None Split Systems Packaged Rooftop Units" at bounding box center [420, 261] width 265 height 14
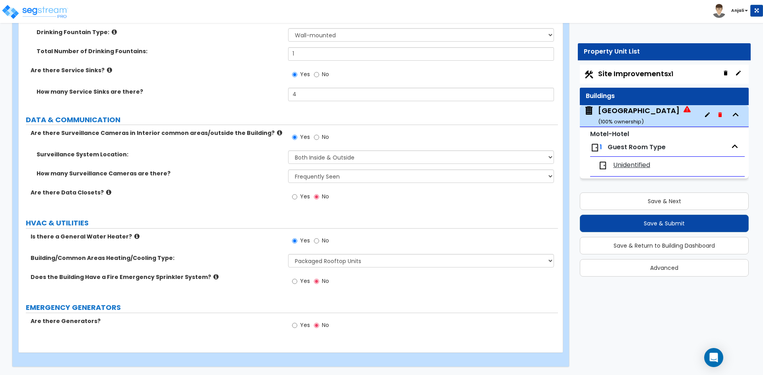
click at [298, 281] on label "Yes" at bounding box center [301, 283] width 18 height 14
click at [297, 281] on input "Yes" at bounding box center [294, 281] width 5 height 9
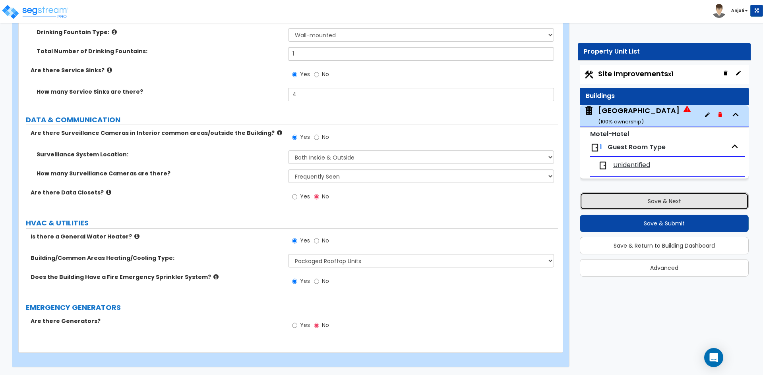
click at [627, 205] on button "Save & Next" at bounding box center [664, 201] width 169 height 17
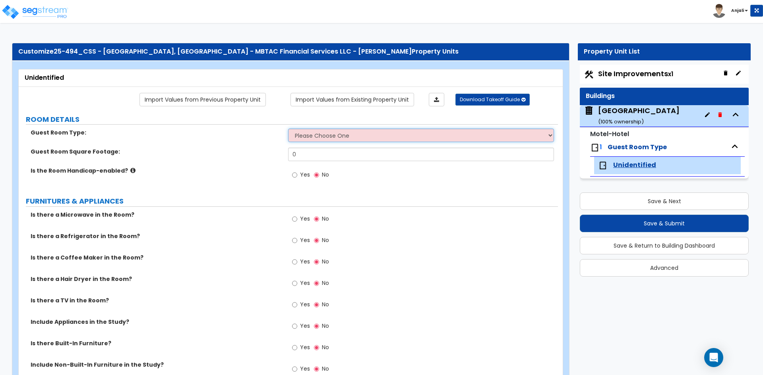
click at [356, 138] on select "Please Choose One Standard Room Suite Room Extended Stay Room" at bounding box center [420, 136] width 265 height 14
click at [288, 129] on select "Please Choose One Standard Room Suite Room Extended Stay Room" at bounding box center [420, 136] width 265 height 14
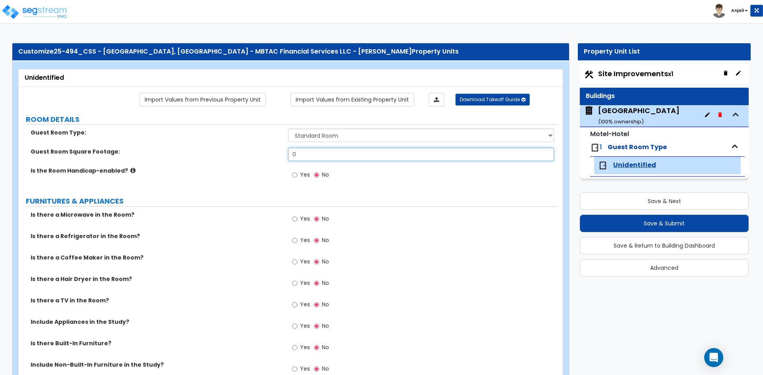
click at [311, 156] on input "0" at bounding box center [420, 155] width 265 height 14
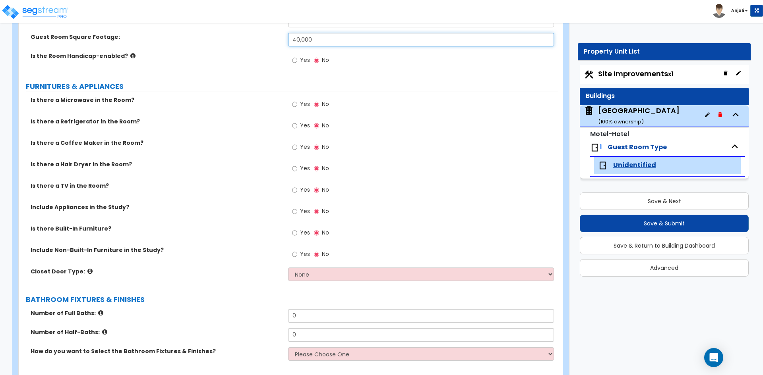
scroll to position [119, 0]
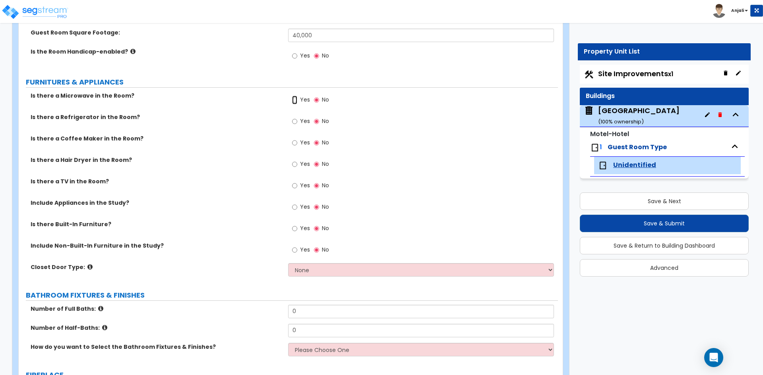
click at [295, 100] on input "Yes" at bounding box center [294, 100] width 5 height 9
click at [294, 120] on input "Yes" at bounding box center [294, 121] width 5 height 9
click at [296, 184] on input "Yes" at bounding box center [294, 186] width 5 height 9
click at [296, 208] on input "Yes" at bounding box center [294, 207] width 5 height 9
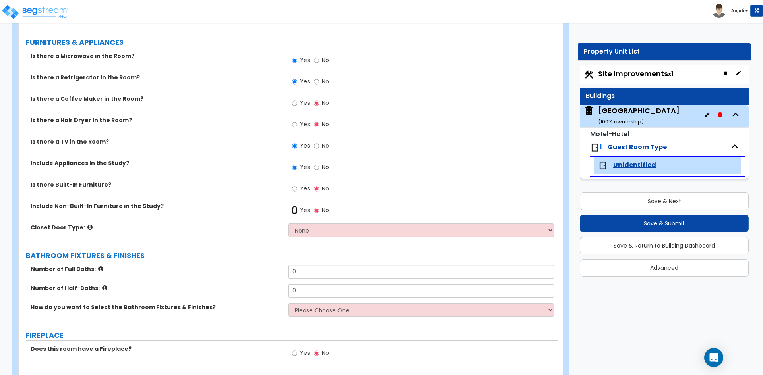
click at [295, 209] on input "Yes" at bounding box center [294, 210] width 5 height 9
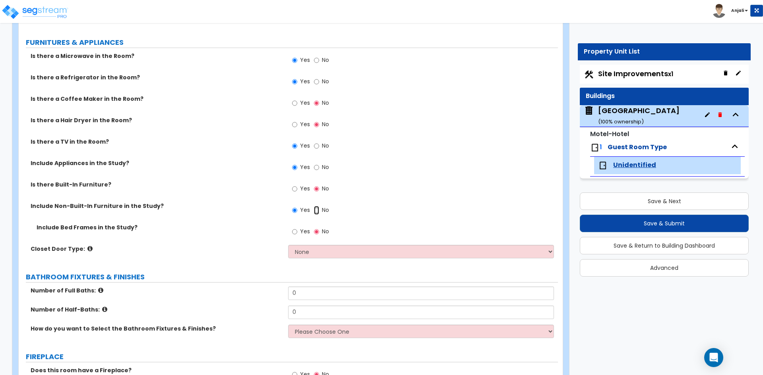
click at [314, 211] on input "No" at bounding box center [316, 210] width 5 height 9
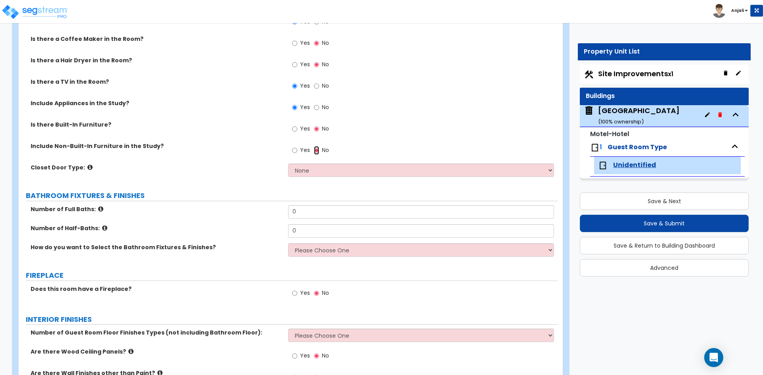
scroll to position [238, 0]
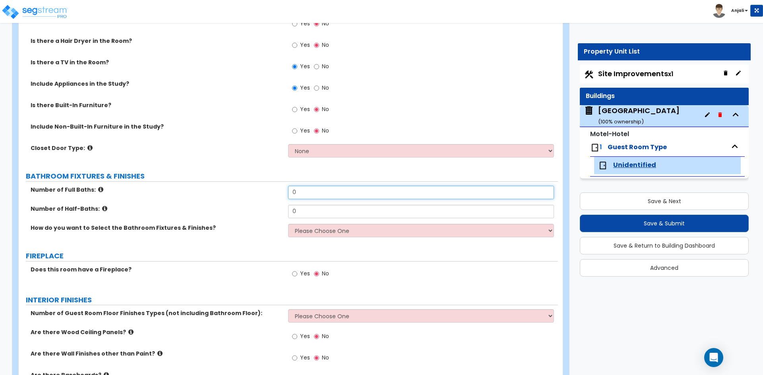
click at [310, 192] on input "0" at bounding box center [420, 193] width 265 height 14
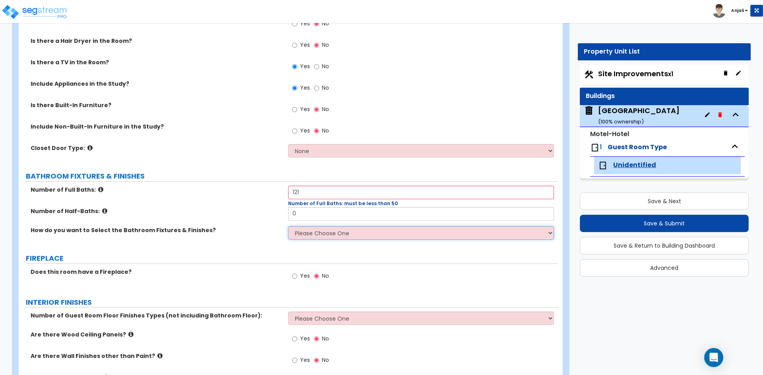
click at [326, 229] on select "Please Choose One I want to Select Fixtures and Finishes only for one Bath and …" at bounding box center [420, 233] width 265 height 14
click at [288, 226] on select "Please Choose One I want to Select Fixtures and Finishes only for one Bath and …" at bounding box center [420, 233] width 265 height 14
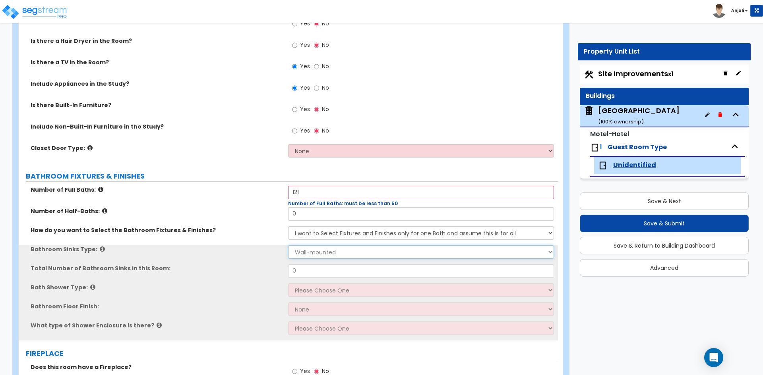
click at [329, 252] on select "Wall-mounted Pedestal-mounted Vanity-mounted" at bounding box center [420, 253] width 265 height 14
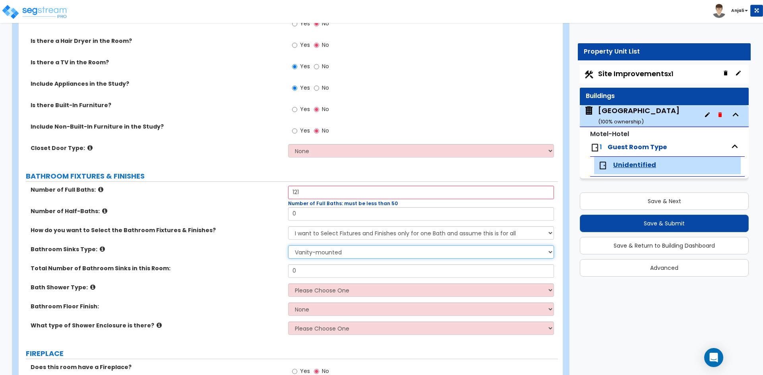
click at [288, 246] on select "Wall-mounted Pedestal-mounted Vanity-mounted" at bounding box center [420, 253] width 265 height 14
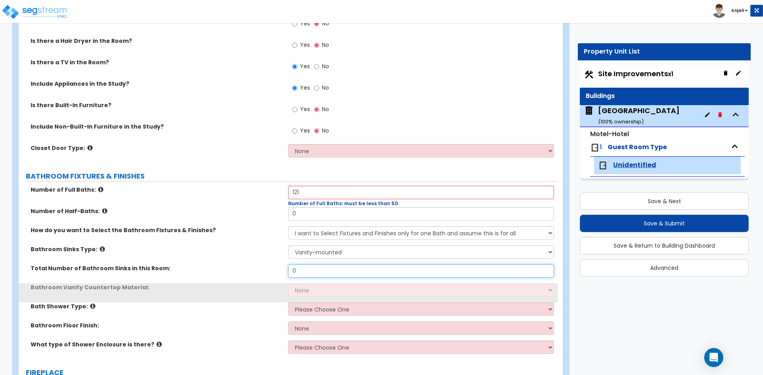
click at [325, 272] on input "0" at bounding box center [420, 272] width 265 height 14
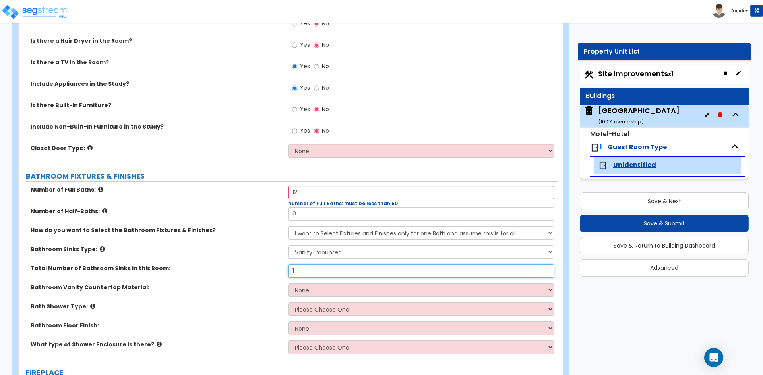
scroll to position [278, 0]
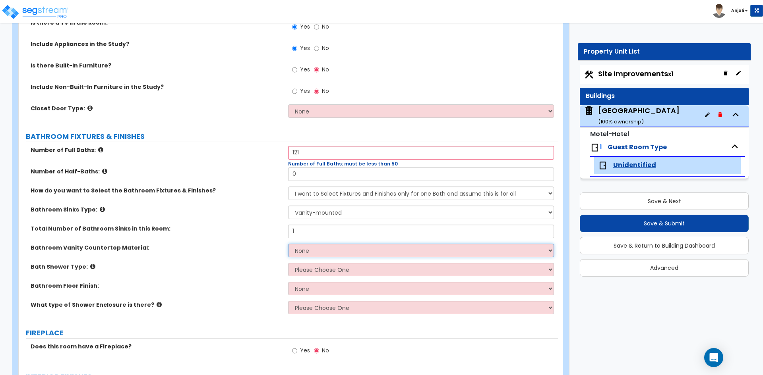
click at [332, 248] on select "None Plastic Laminate Solid Surface Stone Quartz Marble Tile Wood Stainless Ste…" at bounding box center [420, 251] width 265 height 14
click at [288, 244] on select "None Plastic Laminate Solid Surface Stone Quartz Marble Tile Wood Stainless Ste…" at bounding box center [420, 251] width 265 height 14
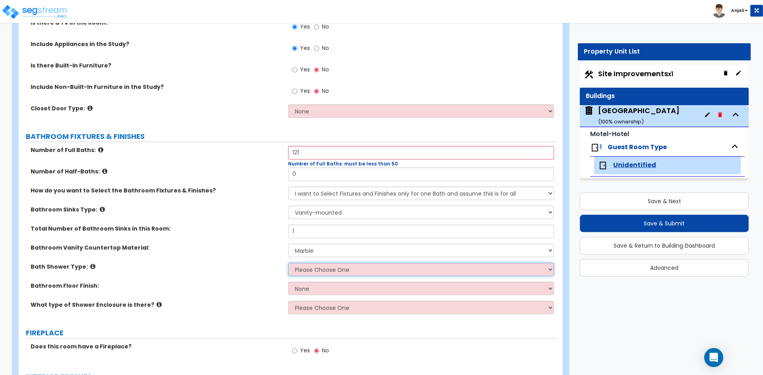
click at [322, 273] on select "Please Choose One Standalone Shower Bathtub - Shower Combination" at bounding box center [420, 270] width 265 height 14
click at [288, 263] on select "Please Choose One Standalone Shower Bathtub - Shower Combination" at bounding box center [420, 270] width 265 height 14
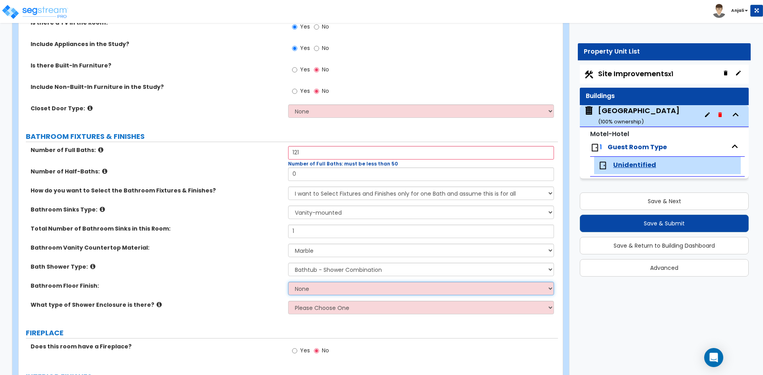
click at [321, 288] on select "None Tile Flooring Hardwood Flooring Resilient Laminate Flooring VCT Flooring S…" at bounding box center [420, 289] width 265 height 14
click at [288, 282] on select "None Tile Flooring Hardwood Flooring Resilient Laminate Flooring VCT Flooring S…" at bounding box center [420, 289] width 265 height 14
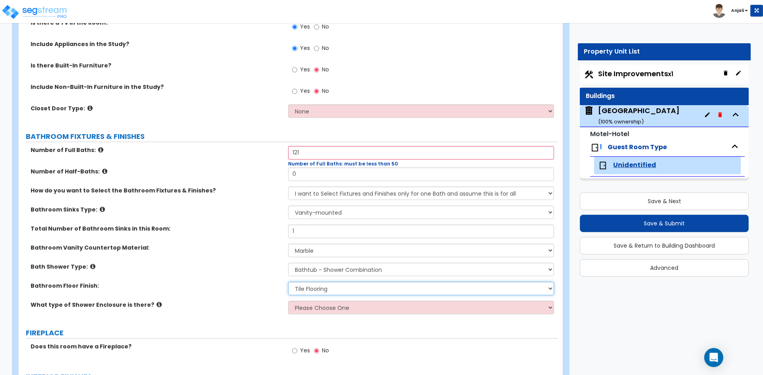
scroll to position [318, 0]
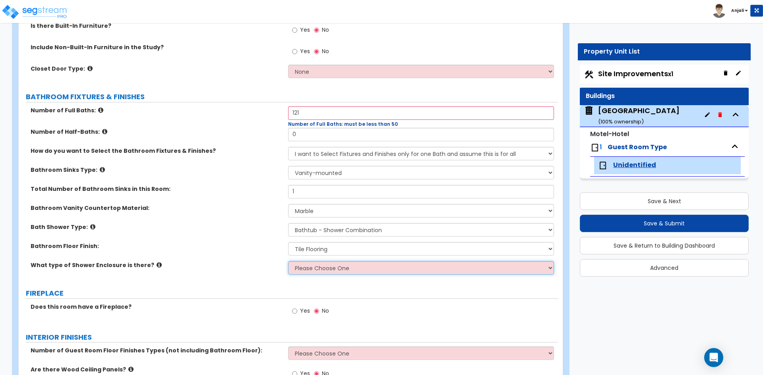
click at [306, 270] on select "Please Choose One Curtain & Rod Glass Sliding Doors Glass Hinged Doors" at bounding box center [420, 268] width 265 height 14
click at [288, 261] on select "Please Choose One Curtain & Rod Glass Sliding Doors Glass Hinged Doors" at bounding box center [420, 268] width 265 height 14
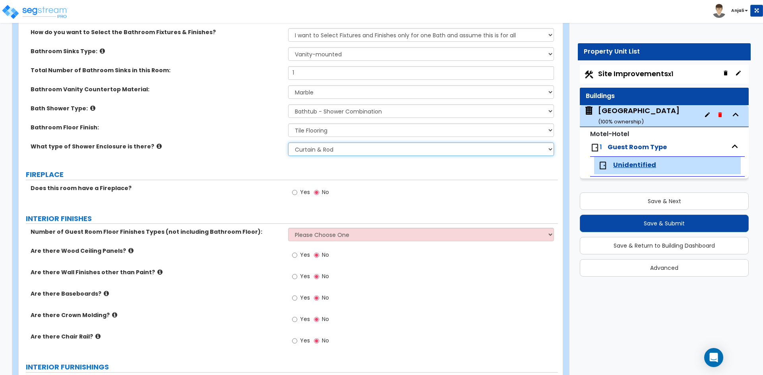
scroll to position [437, 0]
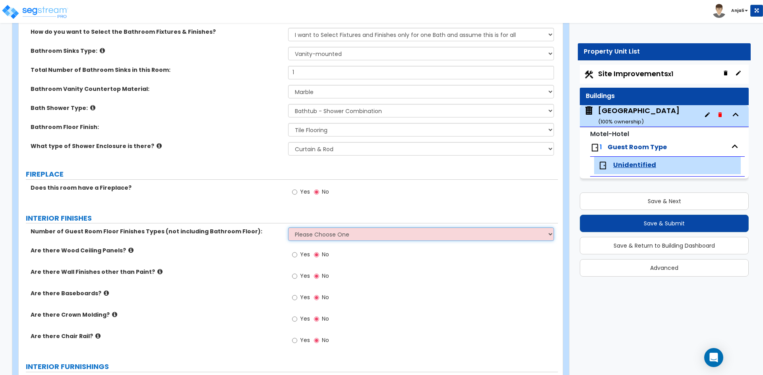
click at [312, 237] on select "Please Choose One 1 2 3" at bounding box center [420, 235] width 265 height 14
click at [288, 228] on select "Please Choose One 1 2 3" at bounding box center [420, 235] width 265 height 14
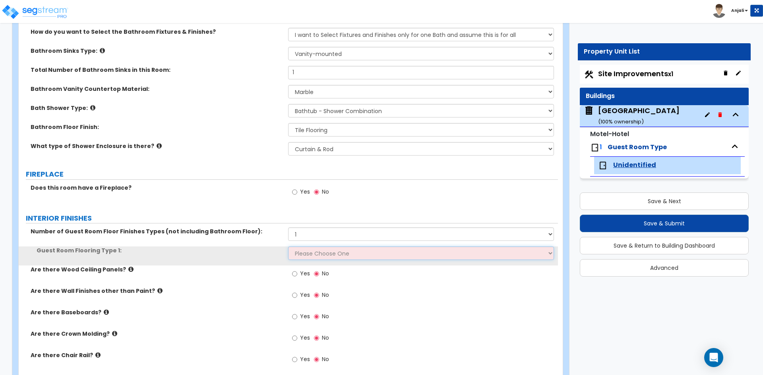
click at [311, 255] on select "Please Choose One Tile Flooring Hardwood Flooring Resilient Laminate Flooring V…" at bounding box center [420, 254] width 265 height 14
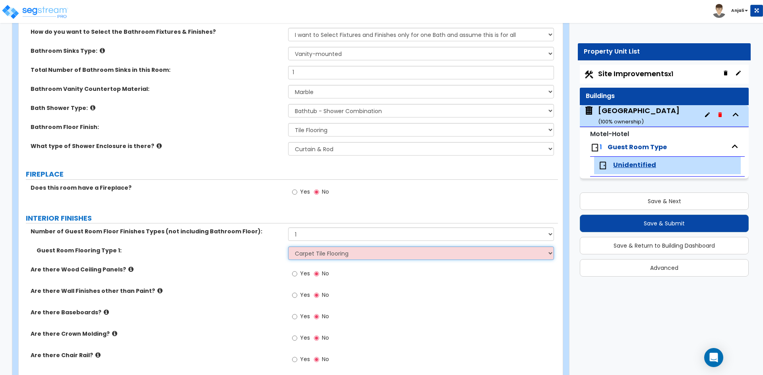
click at [288, 247] on select "Please Choose One Tile Flooring Hardwood Flooring Resilient Laminate Flooring V…" at bounding box center [420, 254] width 265 height 14
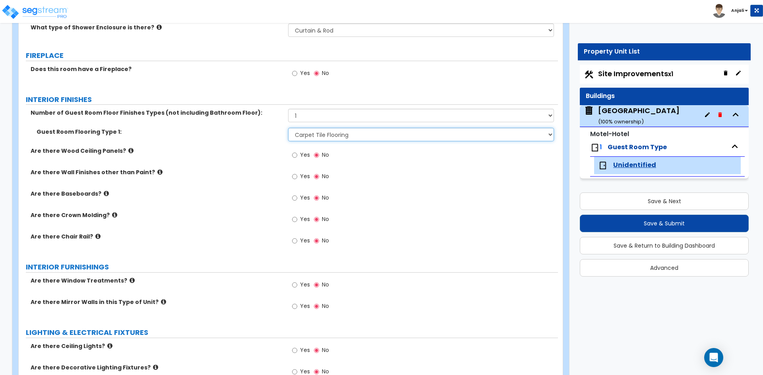
scroll to position [556, 0]
click at [292, 200] on div "Yes No" at bounding box center [310, 199] width 45 height 18
click at [294, 199] on input "Yes" at bounding box center [294, 197] width 5 height 9
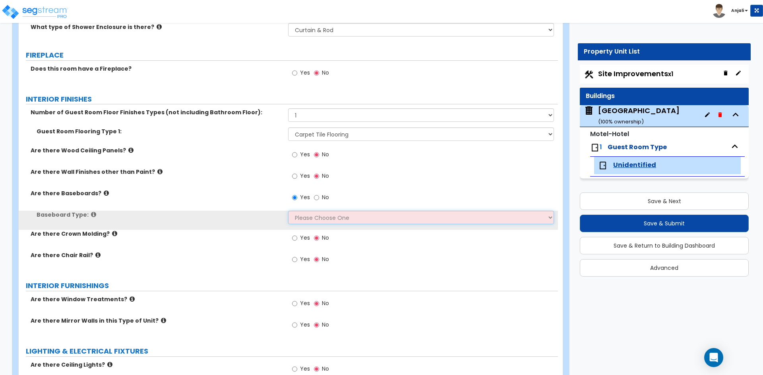
click at [315, 216] on select "Please Choose One Wood Vinyl Carpet Tile" at bounding box center [420, 218] width 265 height 14
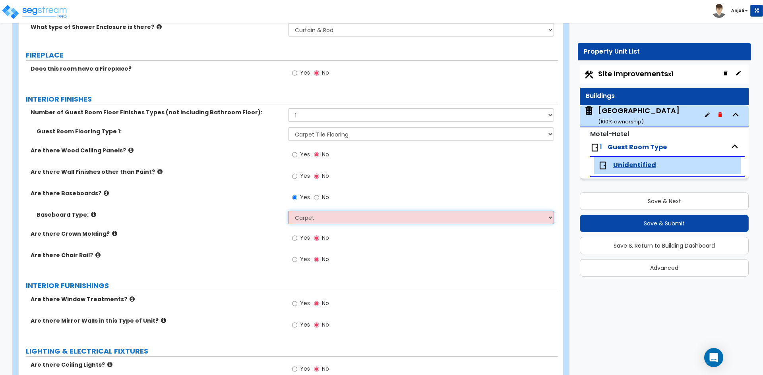
click at [288, 211] on select "Please Choose One Wood Vinyl Carpet Tile" at bounding box center [420, 218] width 265 height 14
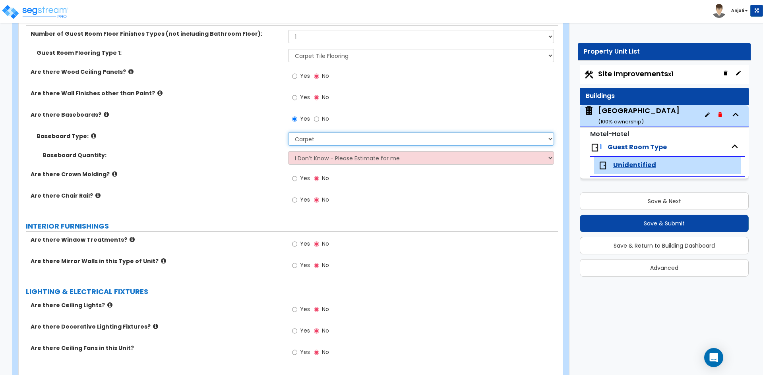
scroll to position [636, 0]
click at [294, 243] on input "Yes" at bounding box center [294, 243] width 5 height 9
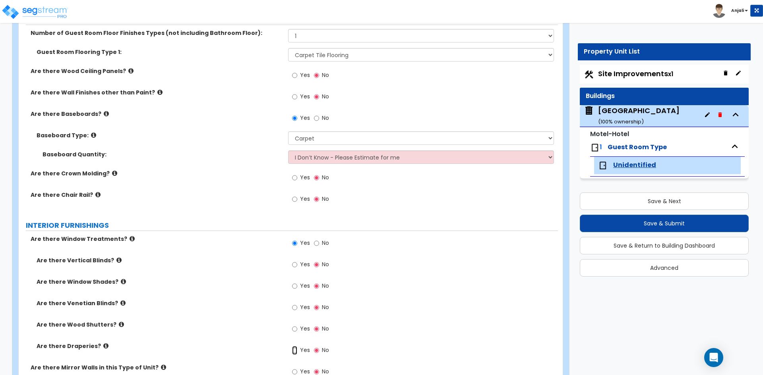
click at [293, 351] on input "Yes" at bounding box center [294, 350] width 5 height 9
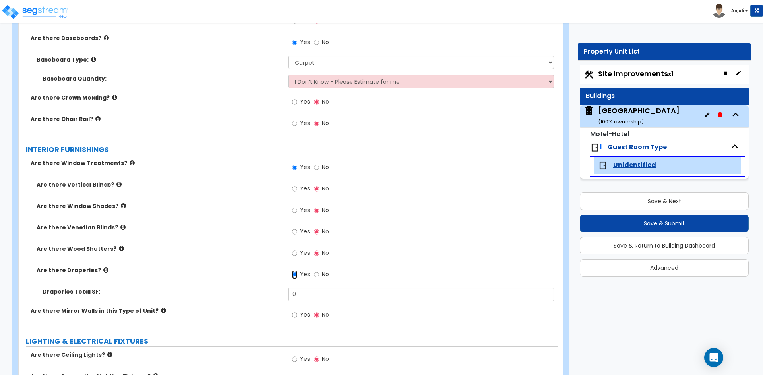
scroll to position [715, 0]
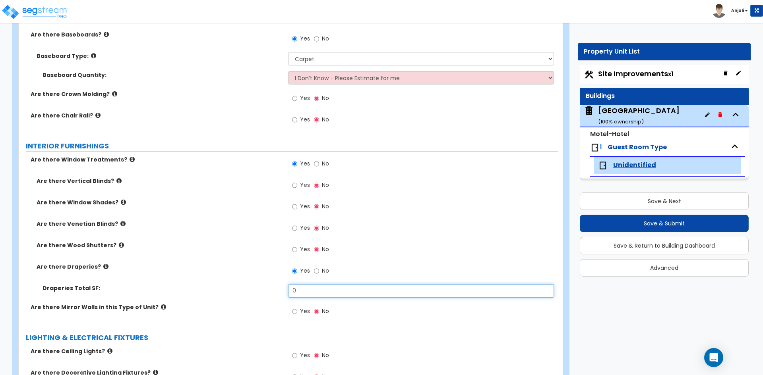
click at [316, 294] on input "0" at bounding box center [420, 291] width 265 height 14
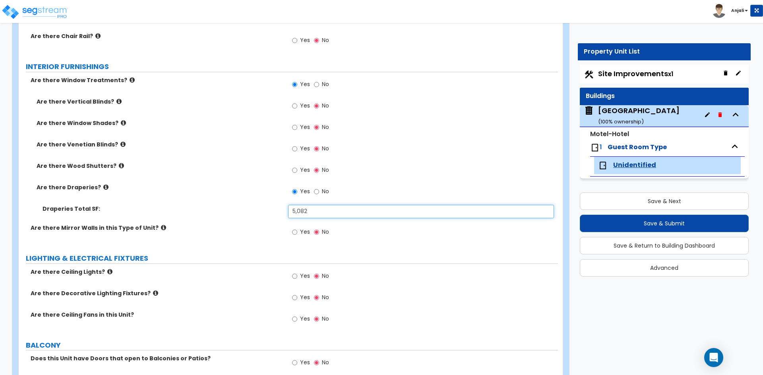
scroll to position [834, 0]
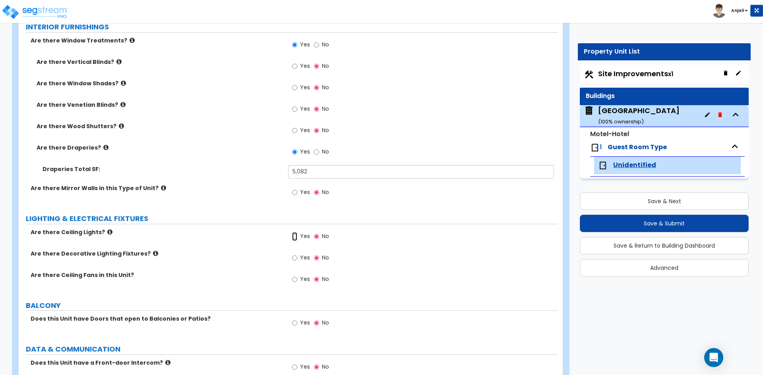
click at [294, 236] on input "Yes" at bounding box center [294, 236] width 5 height 9
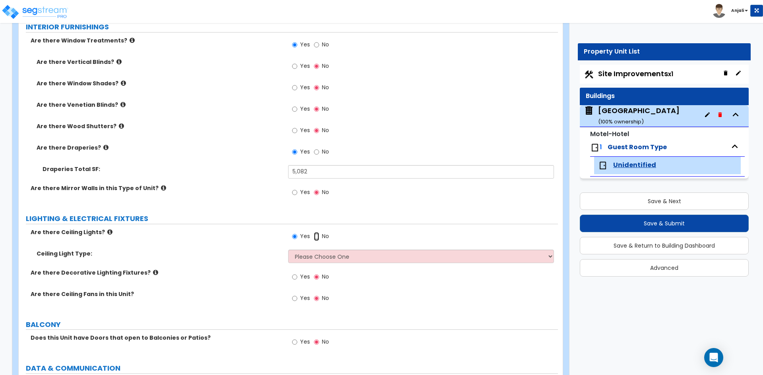
click at [317, 237] on input "No" at bounding box center [316, 236] width 5 height 9
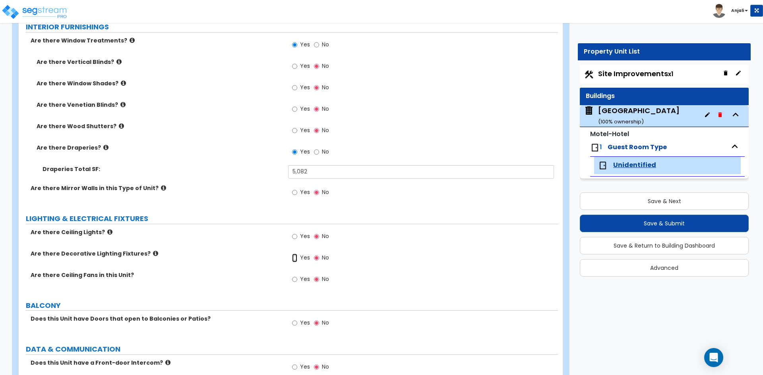
click at [296, 259] on input "Yes" at bounding box center [294, 258] width 5 height 9
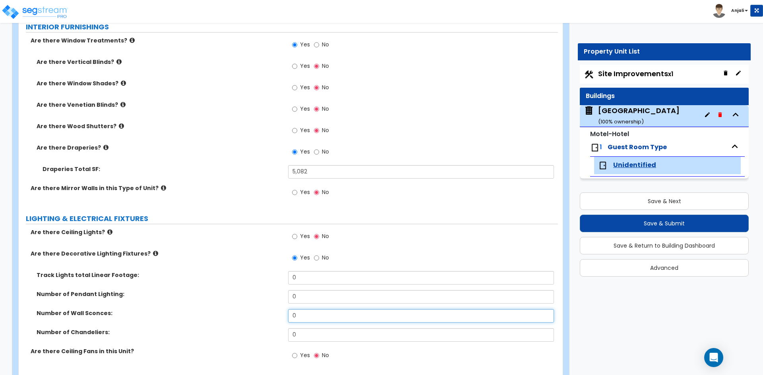
click at [316, 316] on input "0" at bounding box center [420, 316] width 265 height 14
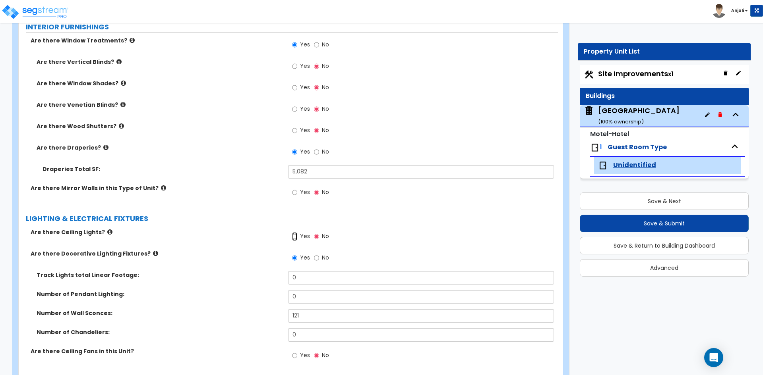
click at [294, 236] on input "Yes" at bounding box center [294, 236] width 5 height 9
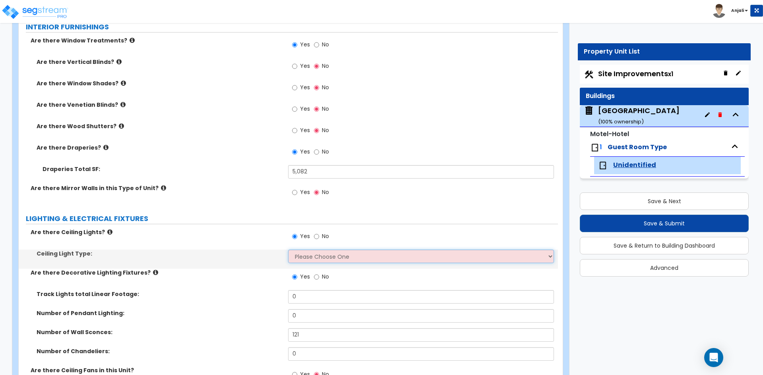
click at [311, 259] on select "Please Choose One Incandescent Lights LED Lights Fluorescent" at bounding box center [420, 257] width 265 height 14
click at [288, 250] on select "Please Choose One Incandescent Lights LED Lights Fluorescent" at bounding box center [420, 257] width 265 height 14
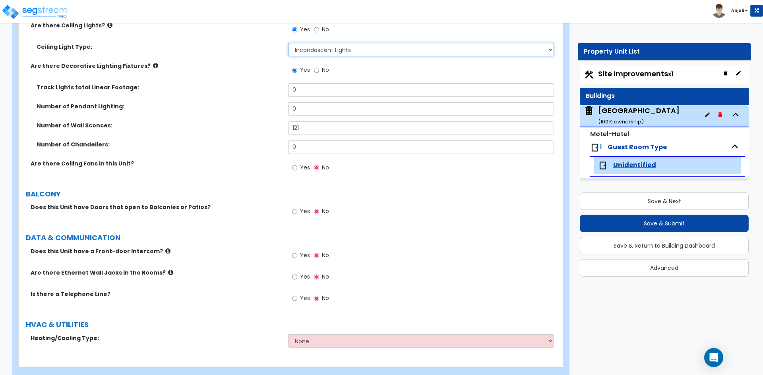
scroll to position [1056, 0]
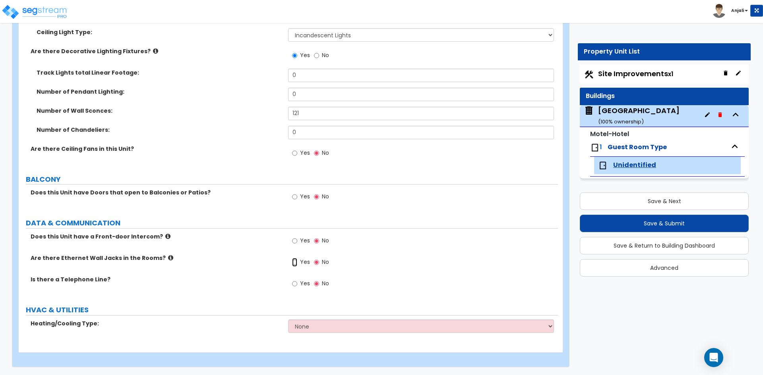
click at [296, 263] on input "Yes" at bounding box center [294, 262] width 5 height 9
click at [295, 282] on input "Yes" at bounding box center [294, 284] width 5 height 9
click at [343, 323] on select "None Heat Only Split Systems Packaged Rooftop Units Thru Wall HVAC" at bounding box center [420, 327] width 265 height 14
click at [288, 320] on select "None Heat Only Split Systems Packaged Rooftop Units Thru Wall HVAC" at bounding box center [420, 327] width 265 height 14
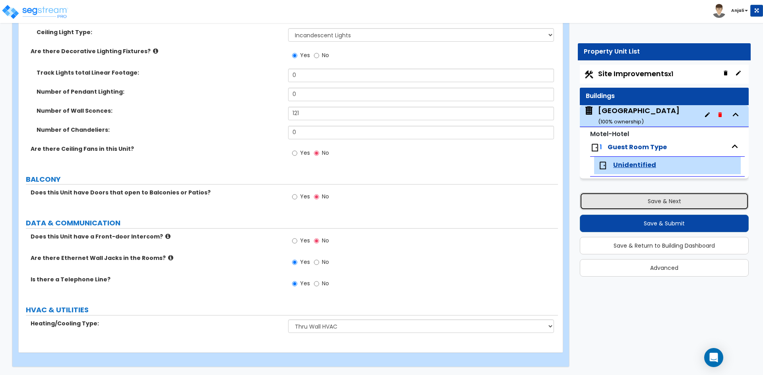
click at [651, 203] on button "Save & Next" at bounding box center [664, 201] width 169 height 17
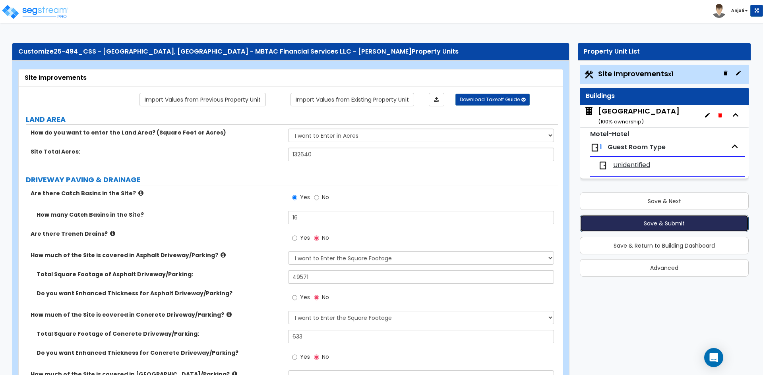
click at [651, 224] on button "Save & Submit" at bounding box center [664, 223] width 169 height 17
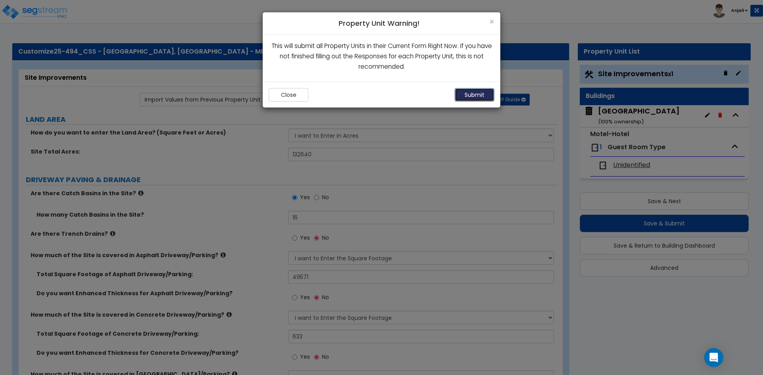
click at [486, 98] on button "Submit" at bounding box center [474, 95] width 40 height 14
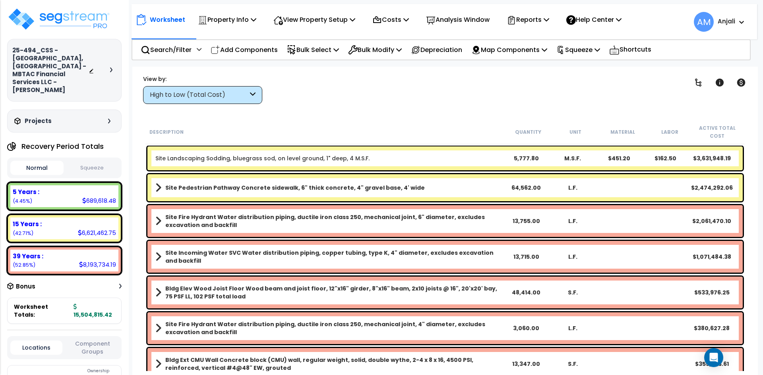
click at [517, 186] on div "64,562.00" at bounding box center [526, 188] width 46 height 8
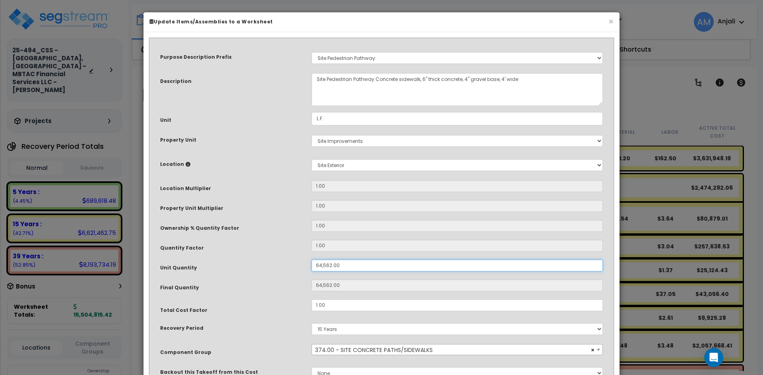
click at [318, 265] on input "64,562.00" at bounding box center [456, 266] width 291 height 12
type input "4,562.00"
type input "4,562"
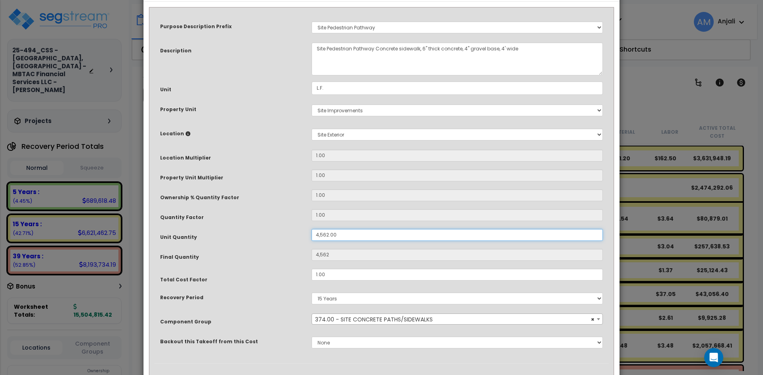
scroll to position [70, 0]
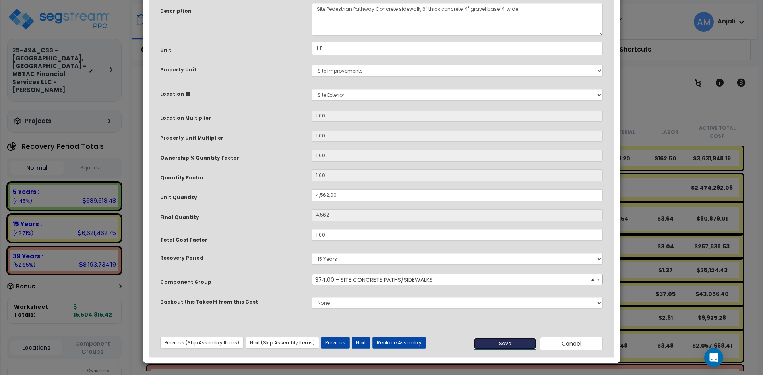
click at [489, 340] on button "Save" at bounding box center [505, 344] width 63 height 12
type input "4562.00"
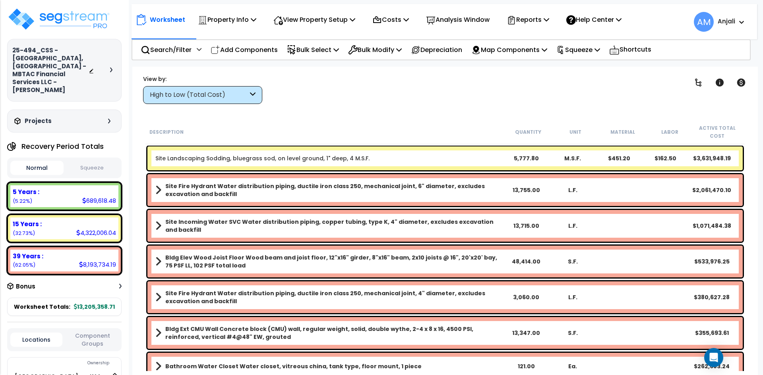
click at [528, 159] on div "5,777.80" at bounding box center [526, 159] width 46 height 8
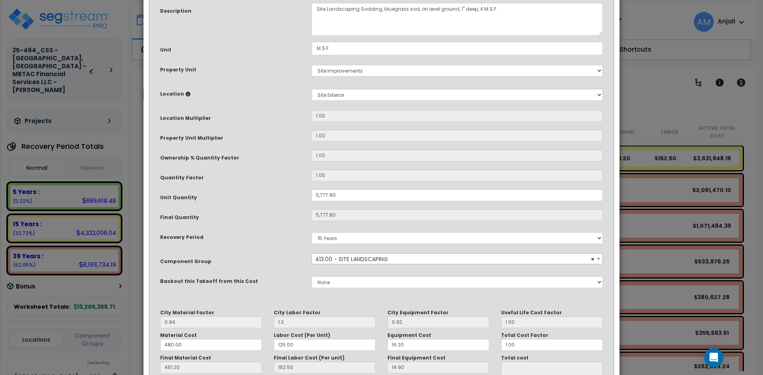
scroll to position [0, 0]
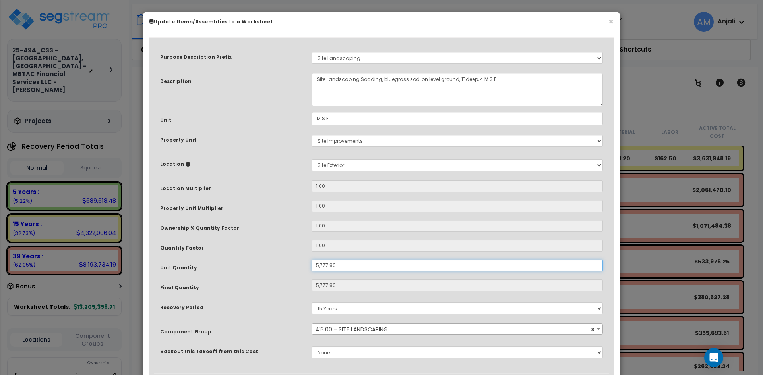
click at [319, 265] on input "5,777.80" at bounding box center [456, 266] width 291 height 12
type input "777.80"
type input "5,777.8"
type input "$3,631,925.08"
type input "777.8"
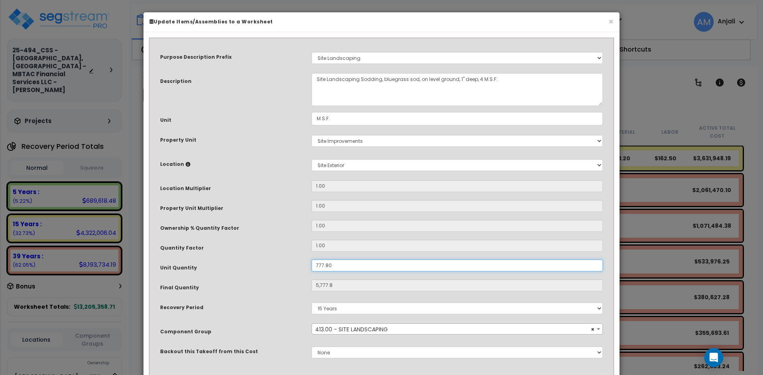
type input "$488,925.08"
type input "1,777.80"
type input "$488,925.08"
type input "1,777.8"
type input "$1,117,525.08"
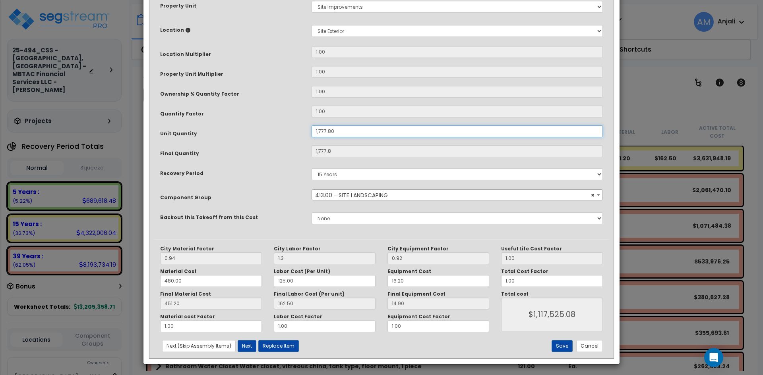
scroll to position [136, 0]
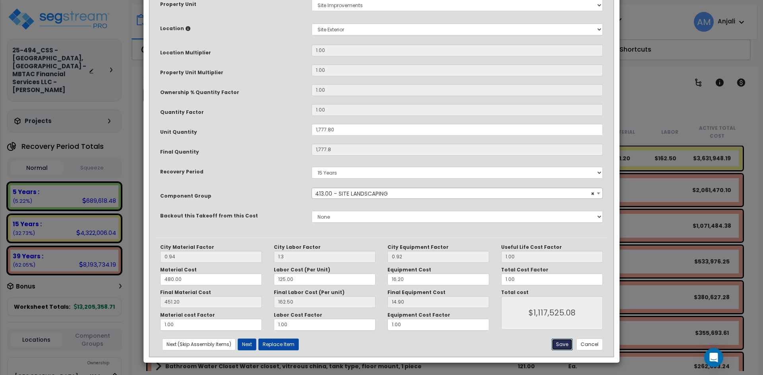
click at [565, 342] on button "Save" at bounding box center [561, 345] width 21 height 12
type input "1777.80"
type input "1.30"
type input "1117525.08"
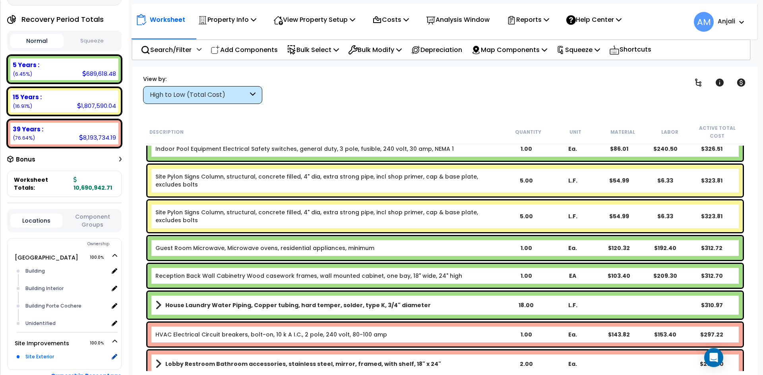
scroll to position [155, 0]
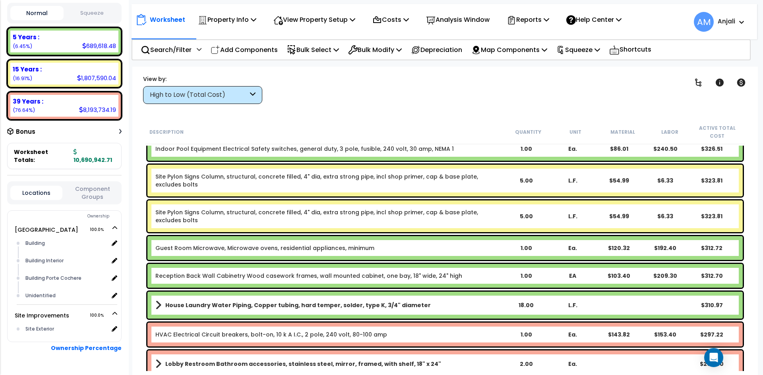
click at [98, 185] on button "Component Groups" at bounding box center [92, 193] width 52 height 17
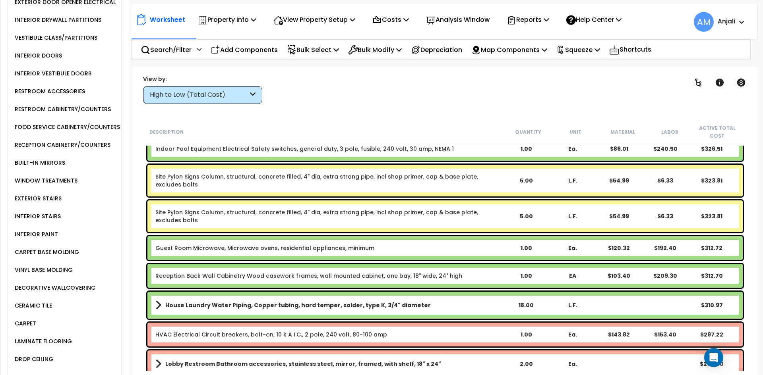
scroll to position [671, 0]
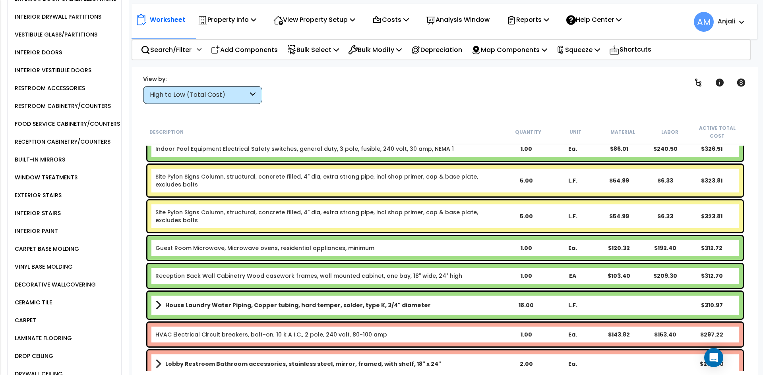
click at [28, 316] on div "CARPET" at bounding box center [24, 321] width 23 height 10
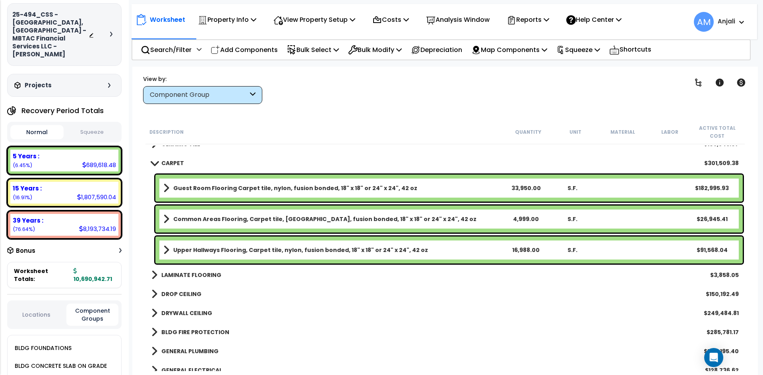
scroll to position [0, 0]
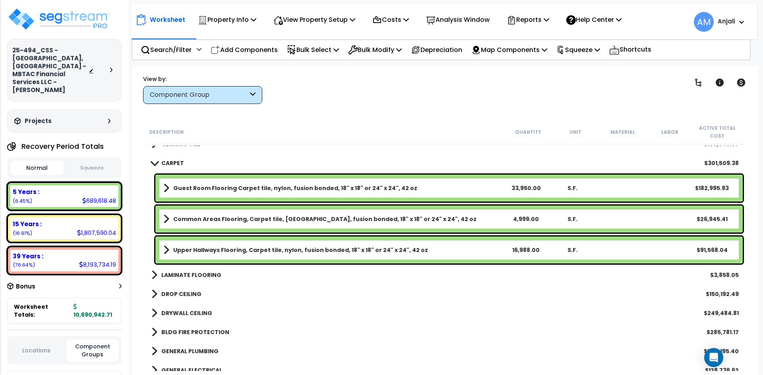
click at [219, 89] on div "Component Group" at bounding box center [202, 95] width 119 height 18
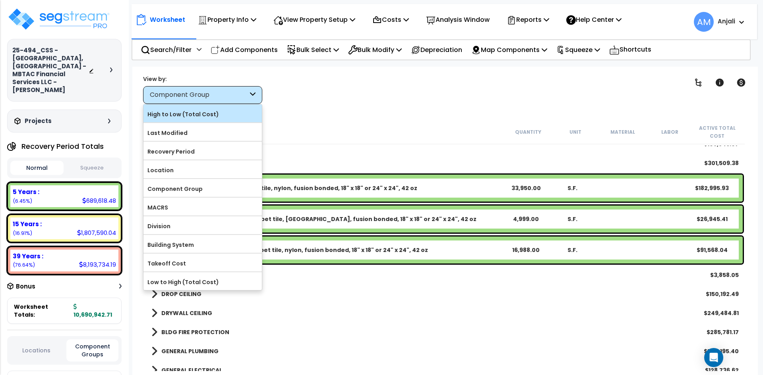
click at [194, 117] on label "High to Low (Total Cost)" at bounding box center [202, 114] width 118 height 12
click at [0, 0] on input "High to Low (Total Cost)" at bounding box center [0, 0] width 0 height 0
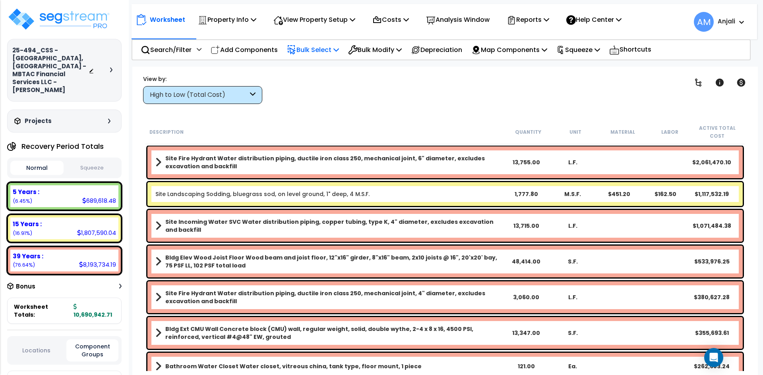
click at [319, 51] on p "Bulk Select" at bounding box center [313, 49] width 52 height 11
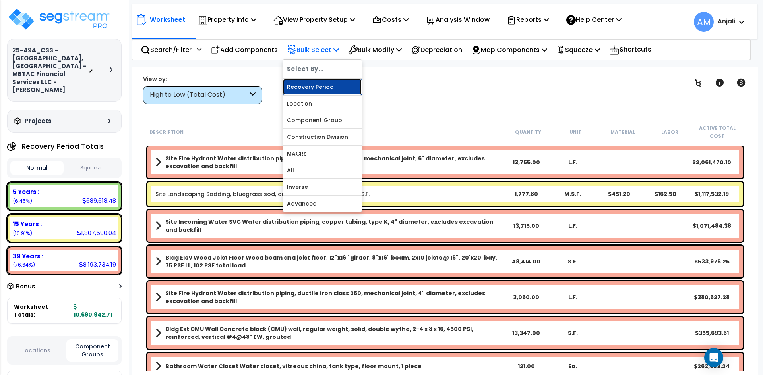
click at [326, 85] on link "Recovery Period" at bounding box center [322, 87] width 79 height 16
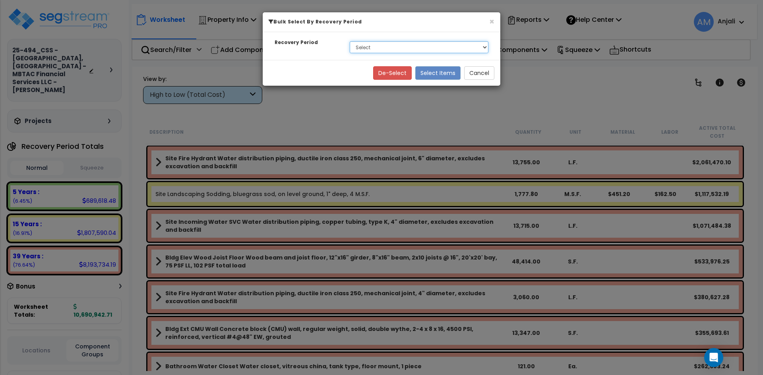
click at [396, 47] on select "Select 5 Years 15 Years 39 Years" at bounding box center [419, 47] width 139 height 12
select select "5Y"
click at [350, 41] on select "Select 5 Years 15 Years 39 Years" at bounding box center [419, 47] width 139 height 12
click at [441, 71] on button "Select Items" at bounding box center [437, 73] width 45 height 14
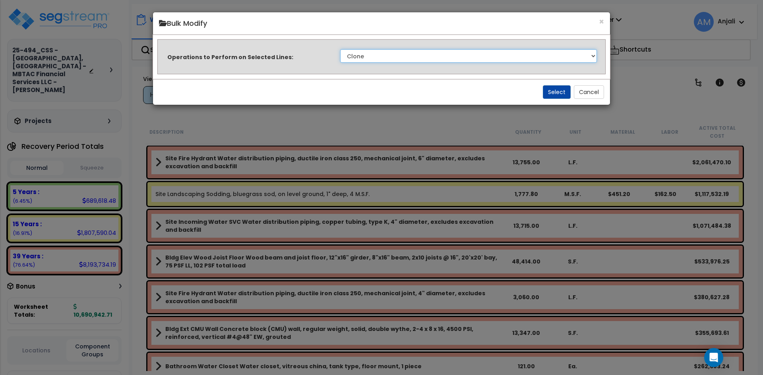
click at [401, 56] on select "Clone Delete Delete Zero Quantities Modify Component Group Modify Cost Sources …" at bounding box center [468, 56] width 257 height 14
select select "modifyTotalCostFactor"
click at [340, 49] on select "Clone Delete Delete Zero Quantities Modify Component Group Modify Cost Sources …" at bounding box center [468, 56] width 257 height 14
click at [543, 95] on div "Select Cancel" at bounding box center [381, 92] width 457 height 26
click at [553, 93] on button "Select" at bounding box center [557, 92] width 28 height 14
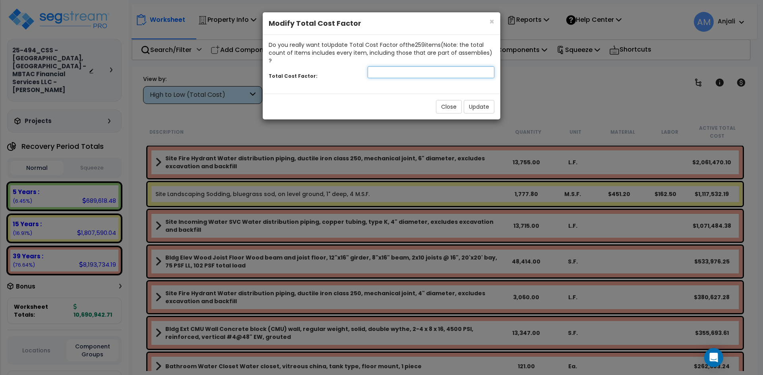
click at [424, 66] on input "number" at bounding box center [430, 72] width 127 height 12
type input "1.5"
click at [484, 100] on button "Update" at bounding box center [479, 107] width 31 height 14
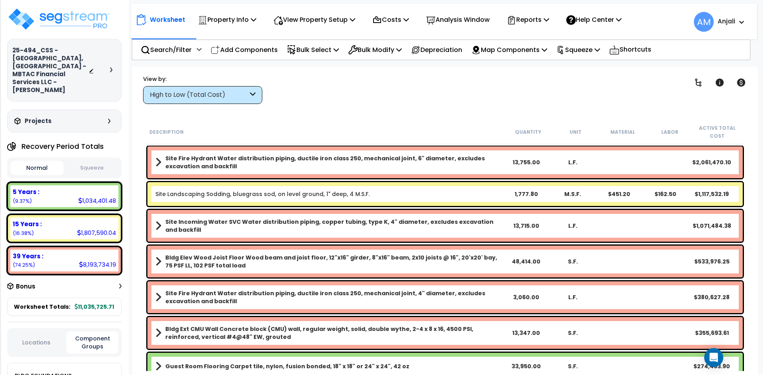
click at [97, 161] on button "Squeeze" at bounding box center [92, 168] width 53 height 14
click at [45, 161] on button "Normal" at bounding box center [36, 168] width 53 height 14
click at [304, 52] on p "Bulk Select" at bounding box center [313, 49] width 52 height 11
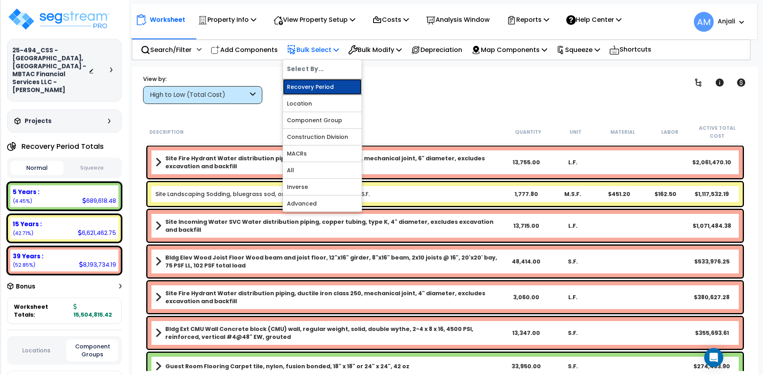
click at [317, 85] on link "Recovery Period" at bounding box center [322, 87] width 79 height 16
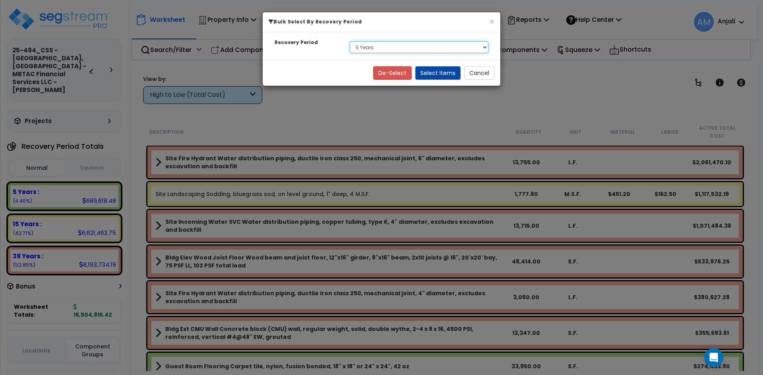
click at [408, 48] on select "Select 5 Years 15 Years 39 Years" at bounding box center [419, 47] width 139 height 12
click at [350, 41] on select "Select 5 Years 15 Years 39 Years" at bounding box center [419, 47] width 139 height 12
click at [408, 45] on select "Select 5 Years 15 Years 39 Years" at bounding box center [419, 47] width 139 height 12
select select "15Y"
click at [350, 41] on select "Select 5 Years 15 Years 39 Years" at bounding box center [419, 47] width 139 height 12
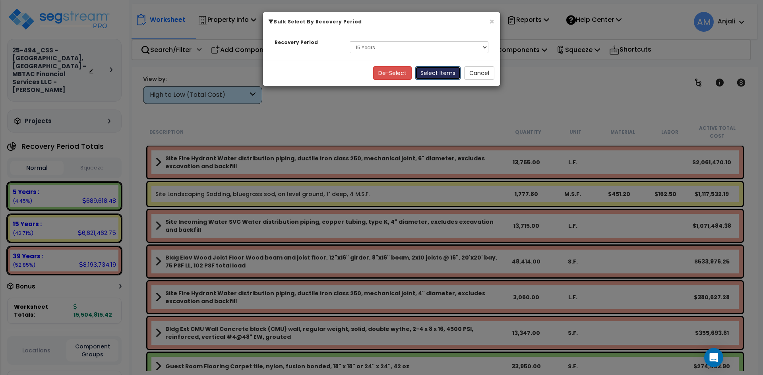
click at [435, 73] on button "Select Items" at bounding box center [437, 73] width 45 height 14
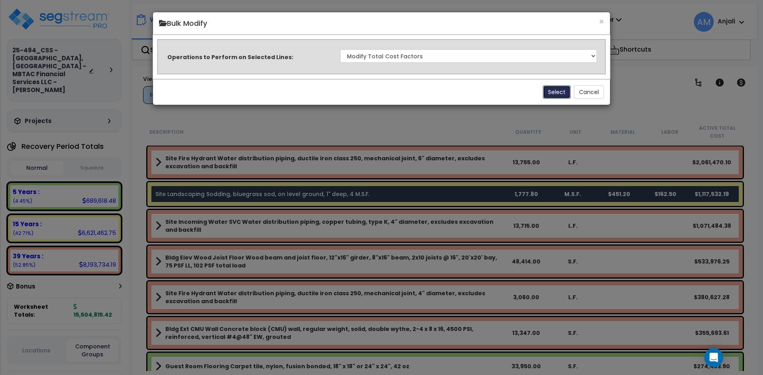
click at [553, 90] on button "Select" at bounding box center [557, 92] width 28 height 14
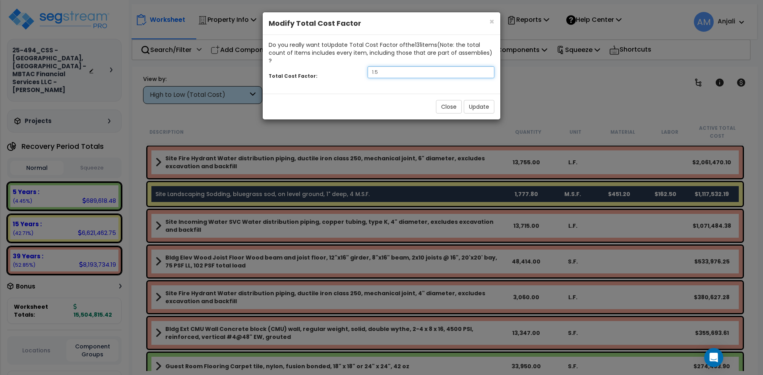
click at [429, 66] on input "1.5" at bounding box center [430, 72] width 127 height 12
type input "1"
type input "0.8"
click at [476, 100] on button "Update" at bounding box center [479, 107] width 31 height 14
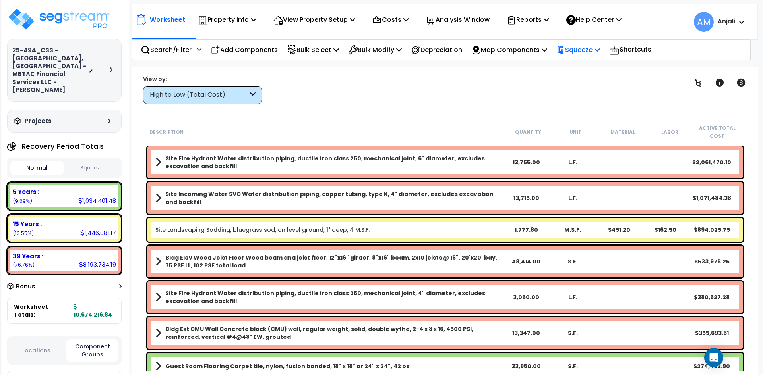
click at [600, 47] on p "Squeeze" at bounding box center [578, 49] width 44 height 11
click at [604, 66] on link "Squeeze" at bounding box center [591, 68] width 79 height 16
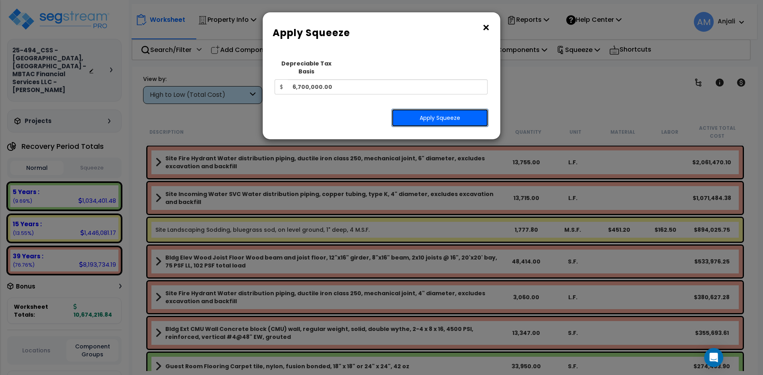
click at [453, 110] on button "Apply Squeeze" at bounding box center [439, 118] width 97 height 18
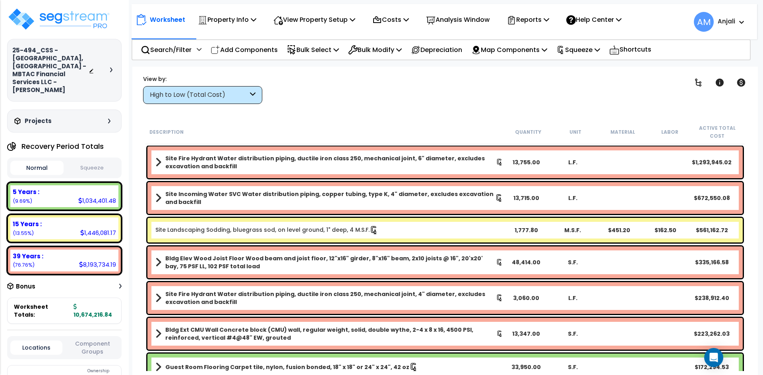
scroll to position [35, 0]
click at [113, 161] on button "Squeeze" at bounding box center [92, 168] width 53 height 14
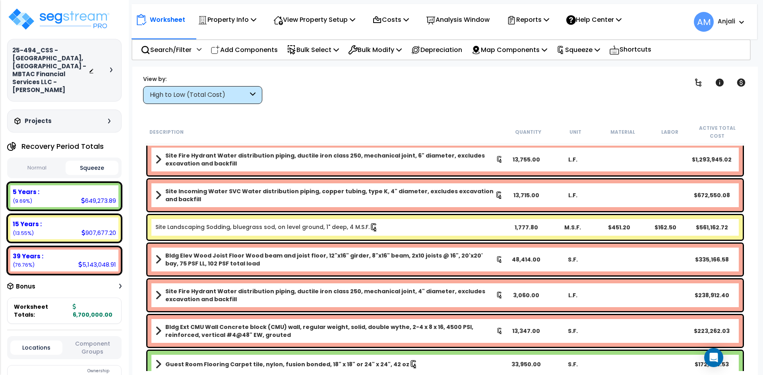
scroll to position [0, 0]
